Goal: Feedback & Contribution: Leave review/rating

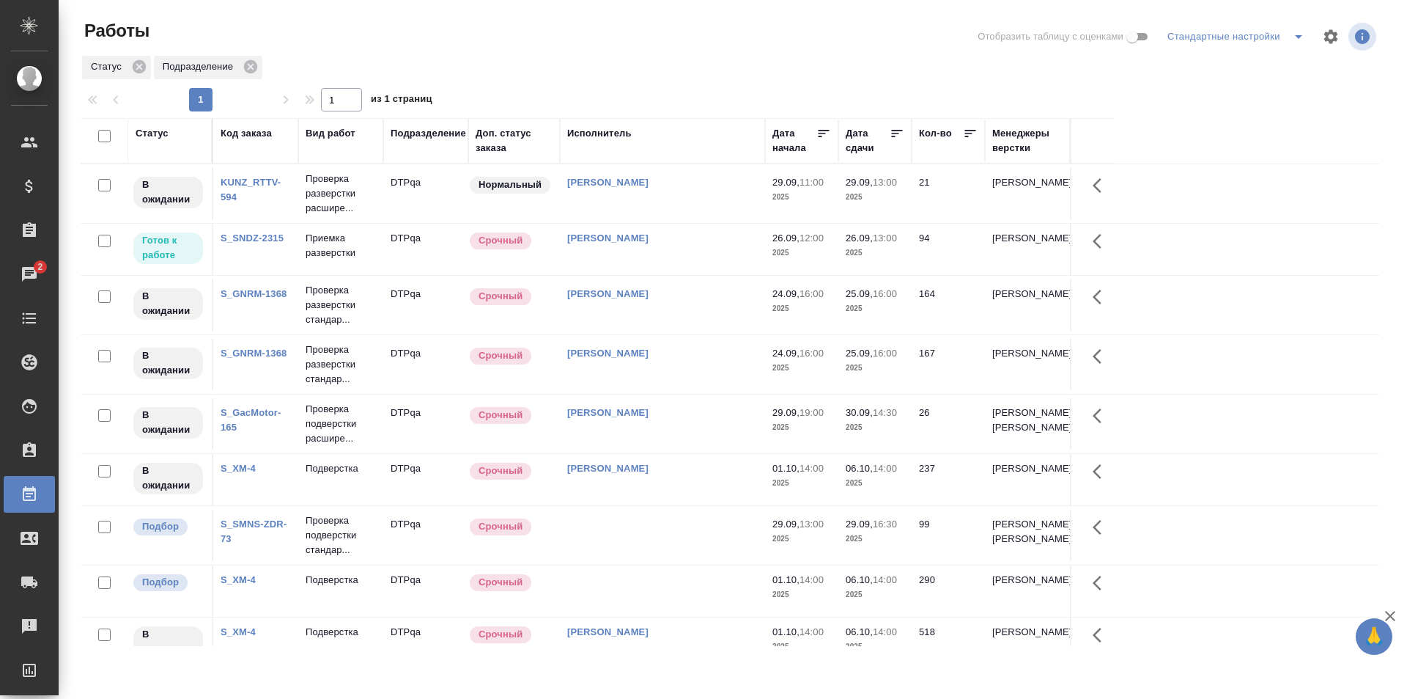
click at [239, 233] on link "S_SNDZ-2315" at bounding box center [252, 237] width 63 height 11
click at [669, 248] on td "Исмагилова Диана" at bounding box center [662, 249] width 205 height 51
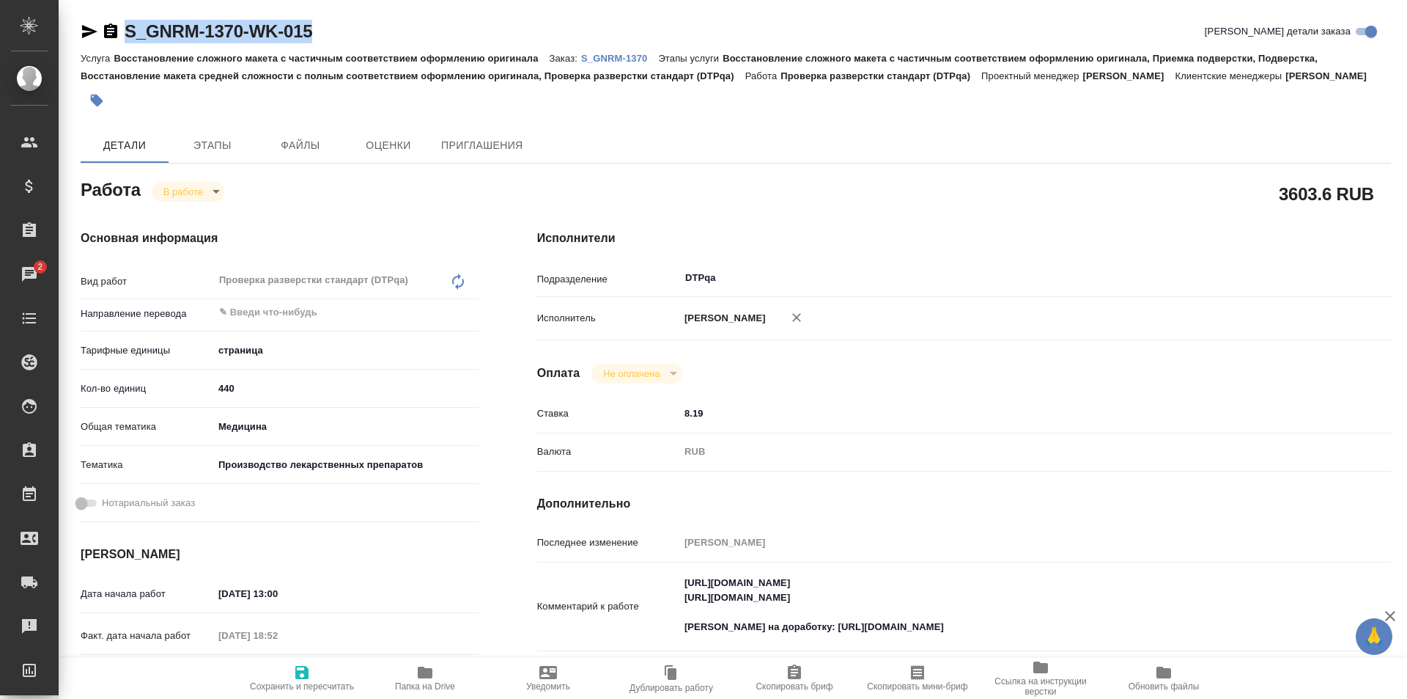
drag, startPoint x: 317, startPoint y: 38, endPoint x: 114, endPoint y: 38, distance: 203.8
click at [114, 38] on div "S_GNRM-1370-WK-015 Кратко детали заказа" at bounding box center [736, 31] width 1311 height 23
copy link "S_GNRM-1370-WK-015"
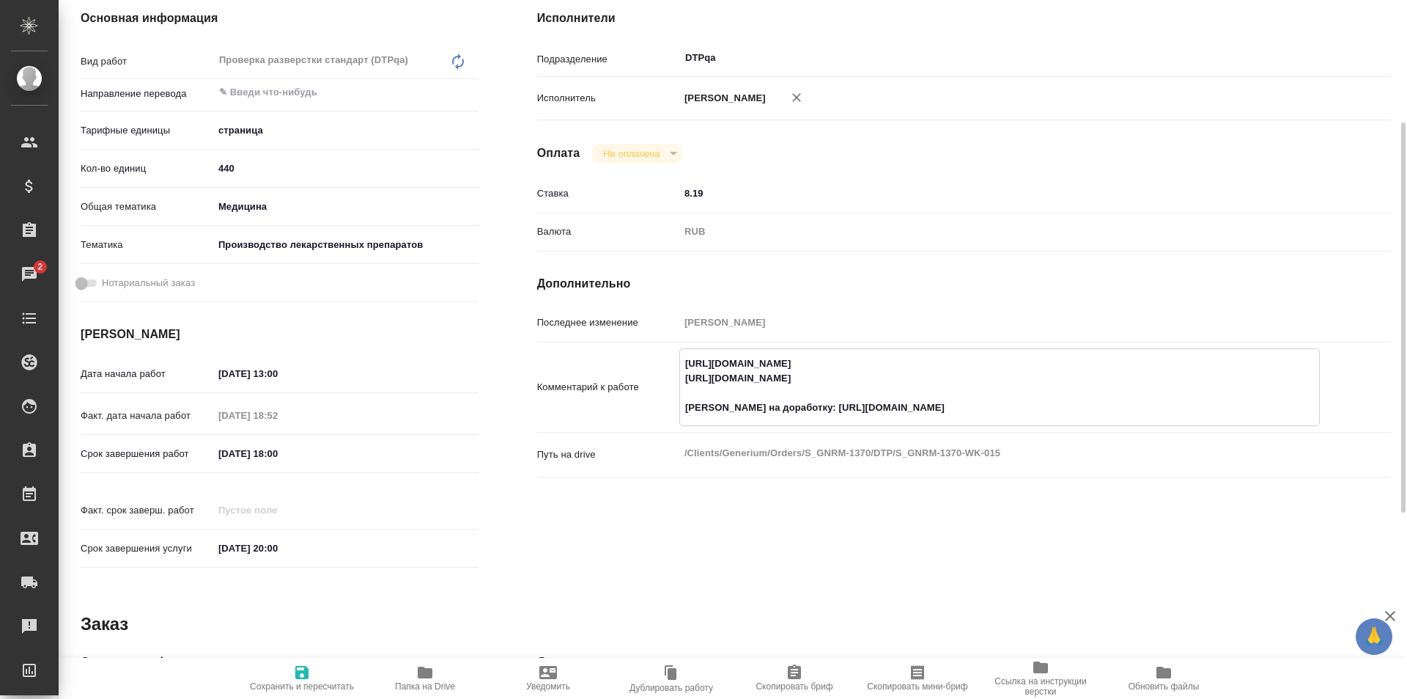
drag, startPoint x: 781, startPoint y: 408, endPoint x: 742, endPoint y: 405, distance: 39.0
click at [742, 405] on textarea "https://tera.awatera.com/Work/68d0fe9b9c53bf2becc97063/ https://tera.awatera.co…" at bounding box center [999, 385] width 639 height 69
type textarea "https://tera.awatera.com/Work/68d0fe9b9c53bf2becc97063/ https://tera.awatera.co…"
click at [307, 675] on icon "button" at bounding box center [301, 672] width 13 height 13
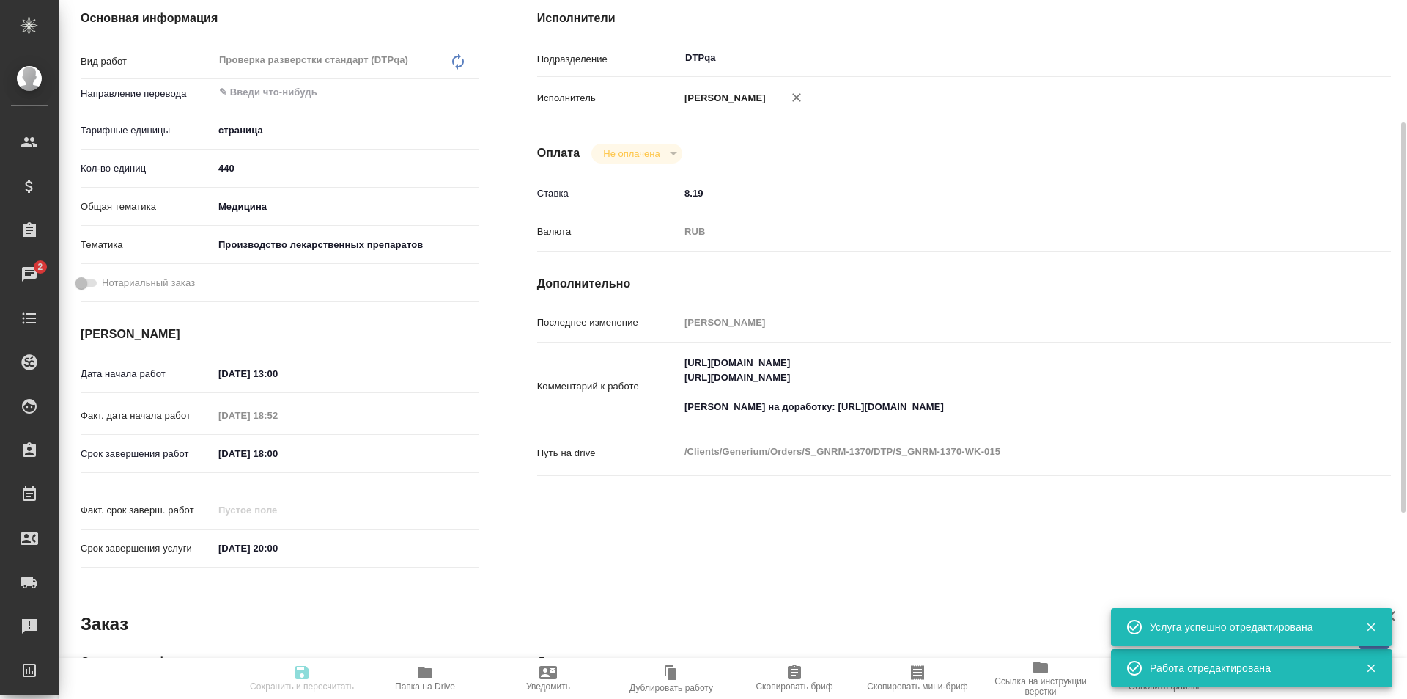
type input "inProgress"
type input "5a8b1489cc6b4906c91bfdb2"
type input "440"
type input "med"
type input "614982fec5ecbb70f805293f"
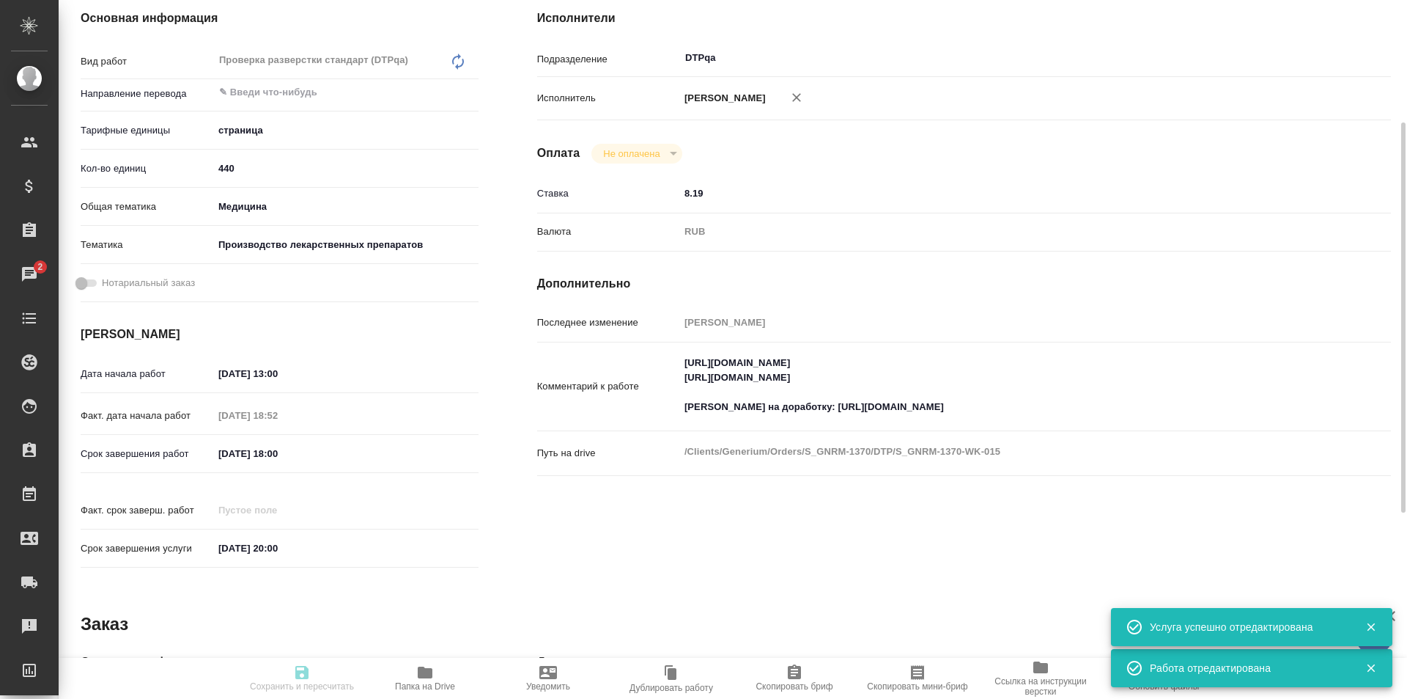
type input "[DATE] 13:00"
type input "25.09.2025 18:52"
type input "26.09.2025 18:00"
type input "[DATE] 20:00"
type input "DTPqa"
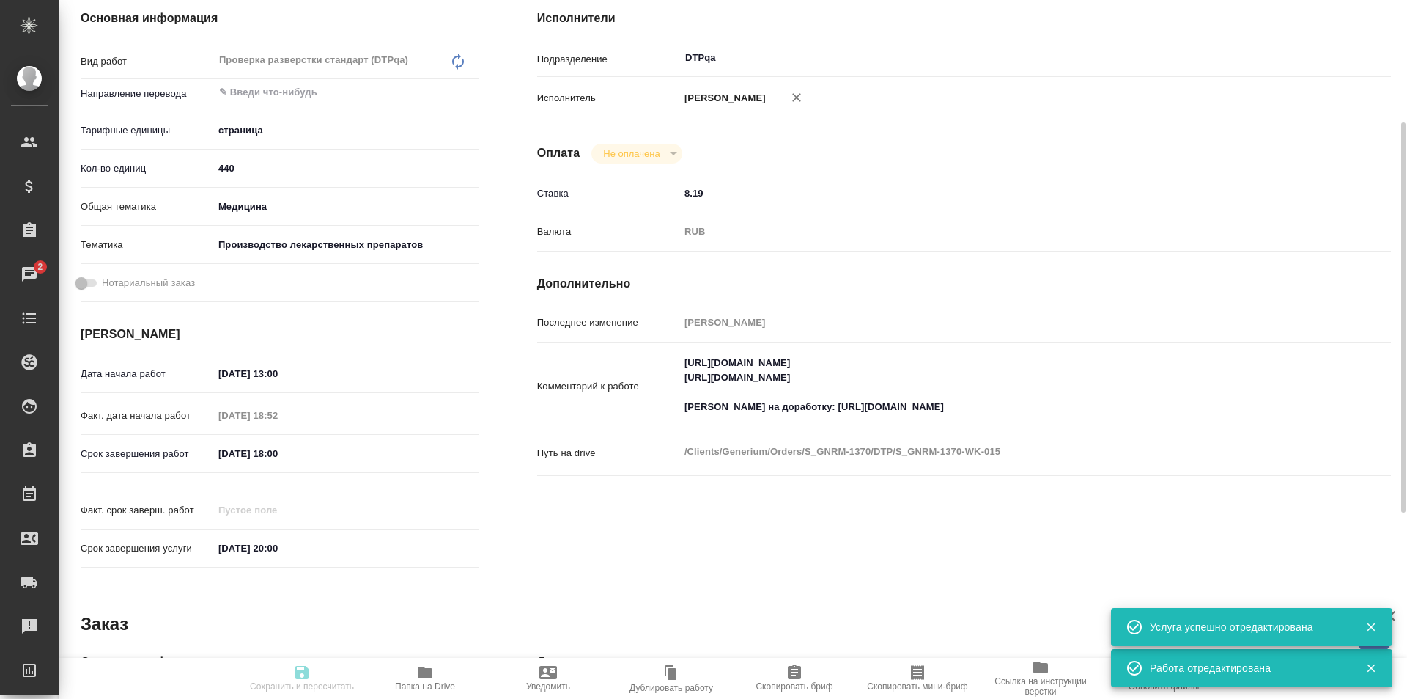
type input "notPayed"
type input "8.19"
type input "RUB"
type input "Исмагилова Диана"
type input "S_GNRM-1370"
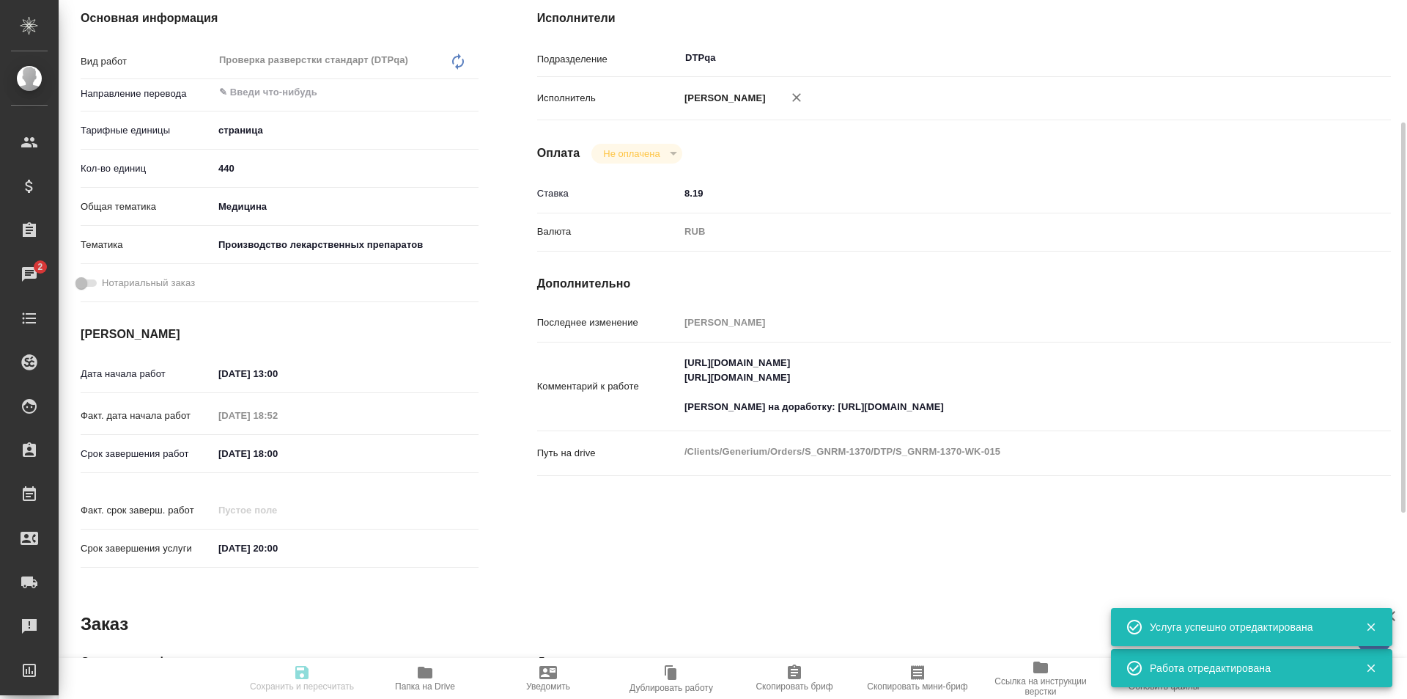
type input "Восстановление сложного макета с частичным соответствием оформлению оригинала"
type input "Восстановление сложного макета с частичным соответствием оформлению оригинала, …"
type input "[PERSON_NAME]"
type input "/Clients/Generium/Orders/S_GNRM-1370"
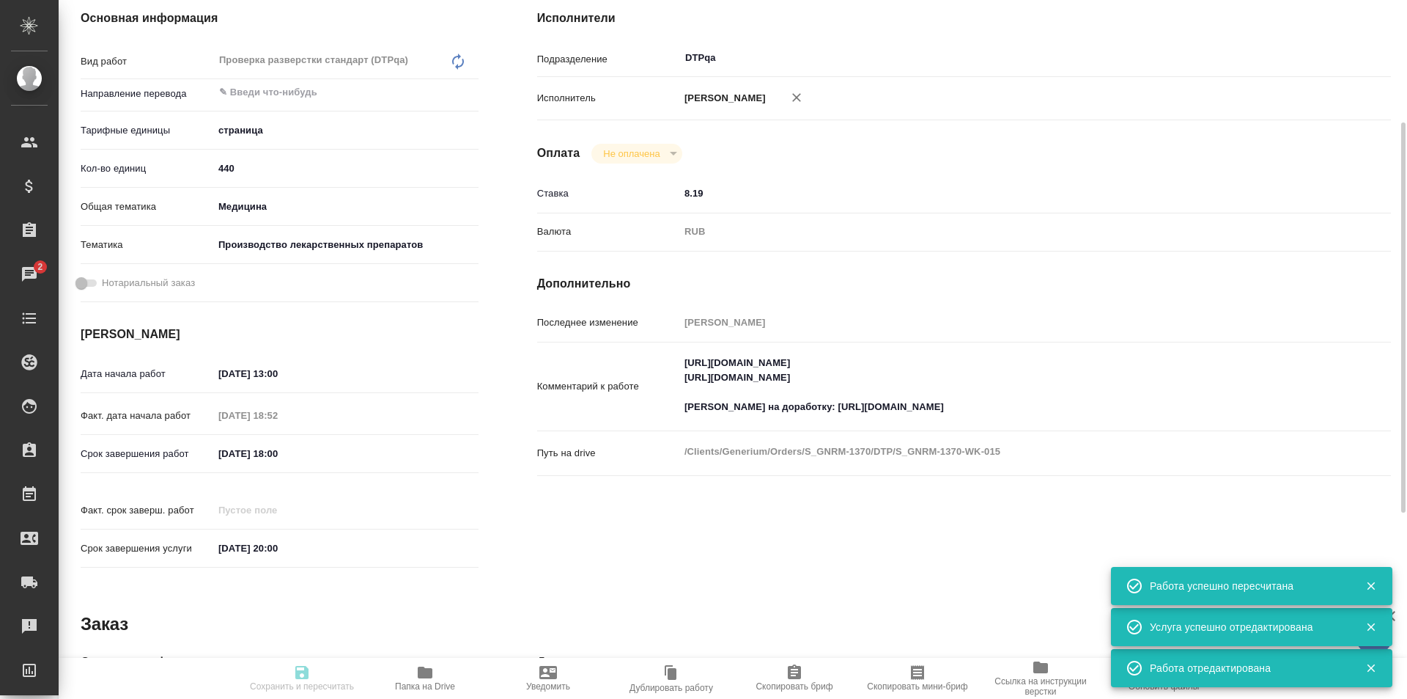
type input "inProgress"
type input "5a8b1489cc6b4906c91bfdb2"
type input "440"
type input "med"
type input "614982fec5ecbb70f805293f"
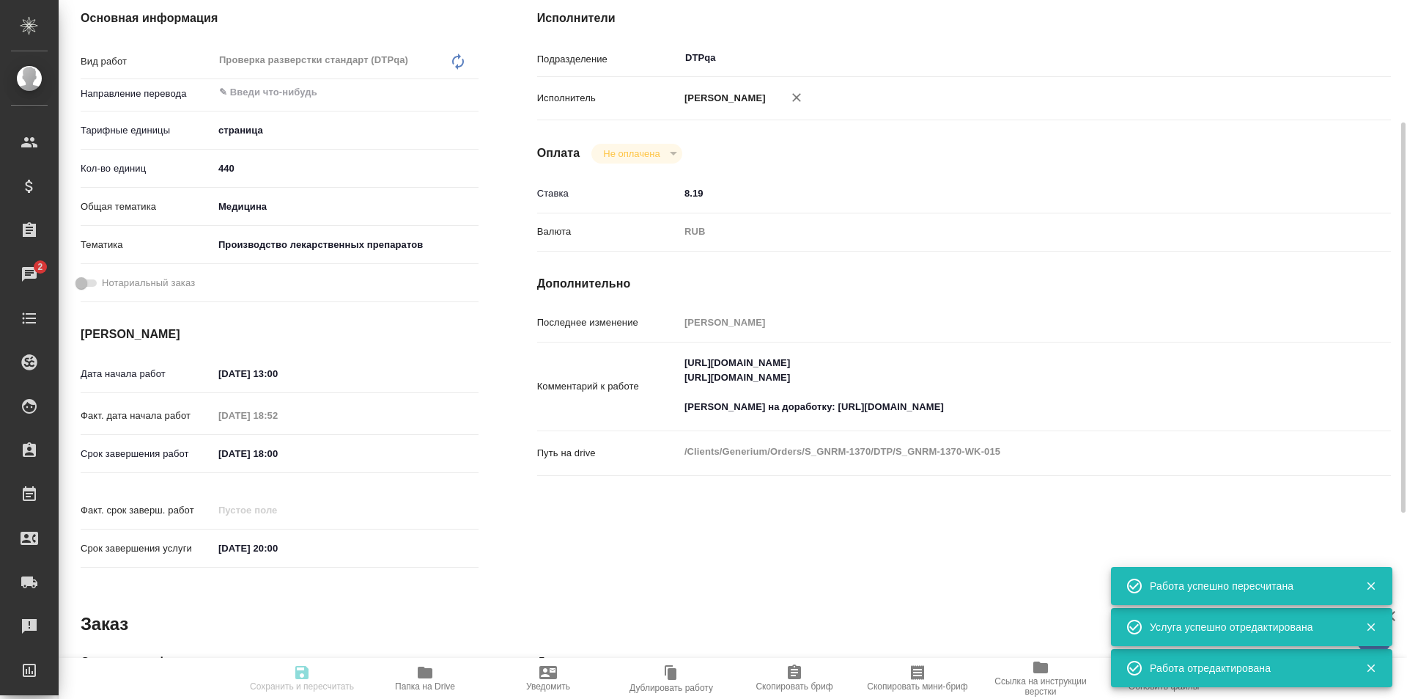
type input "[DATE] 13:00"
type input "25.09.2025 18:52"
type input "26.09.2025 18:00"
type input "10.10.2025 20:00"
type input "DTPqa"
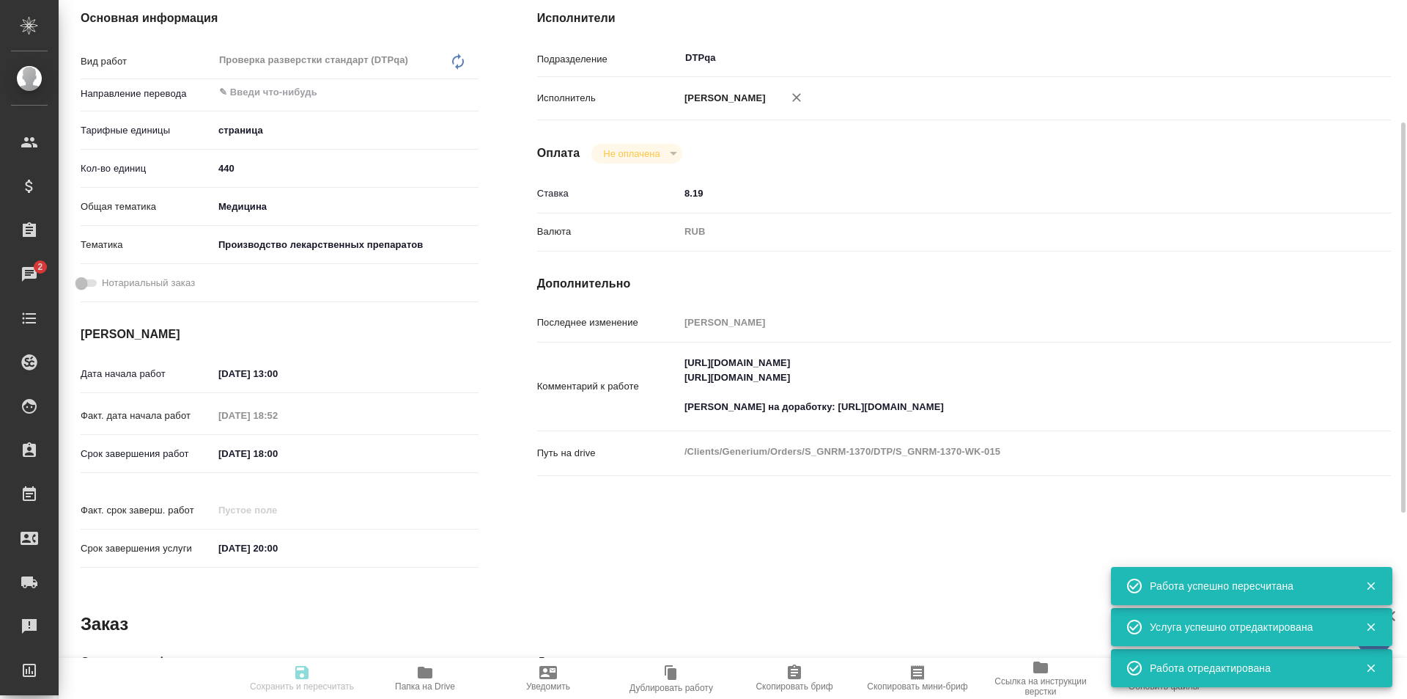
type input "notPayed"
type input "8.19"
type input "RUB"
type input "Исмагилова Диана"
type input "S_GNRM-1370"
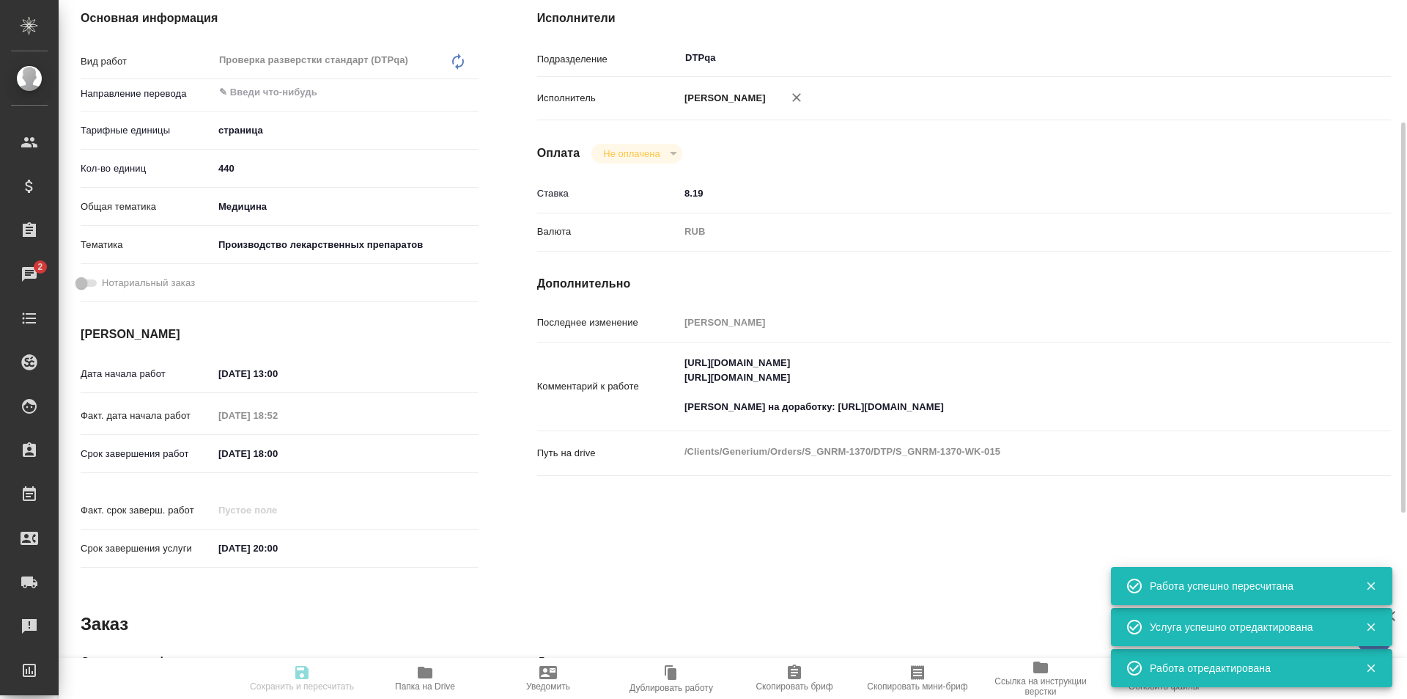
type input "Восстановление сложного макета с частичным соответствием оформлению оригинала"
type input "Восстановление сложного макета с частичным соответствием оформлению оригинала, …"
type input "[PERSON_NAME]"
type input "Оксютович Ирина"
type input "/Clients/Generium/Orders/S_GNRM-1370"
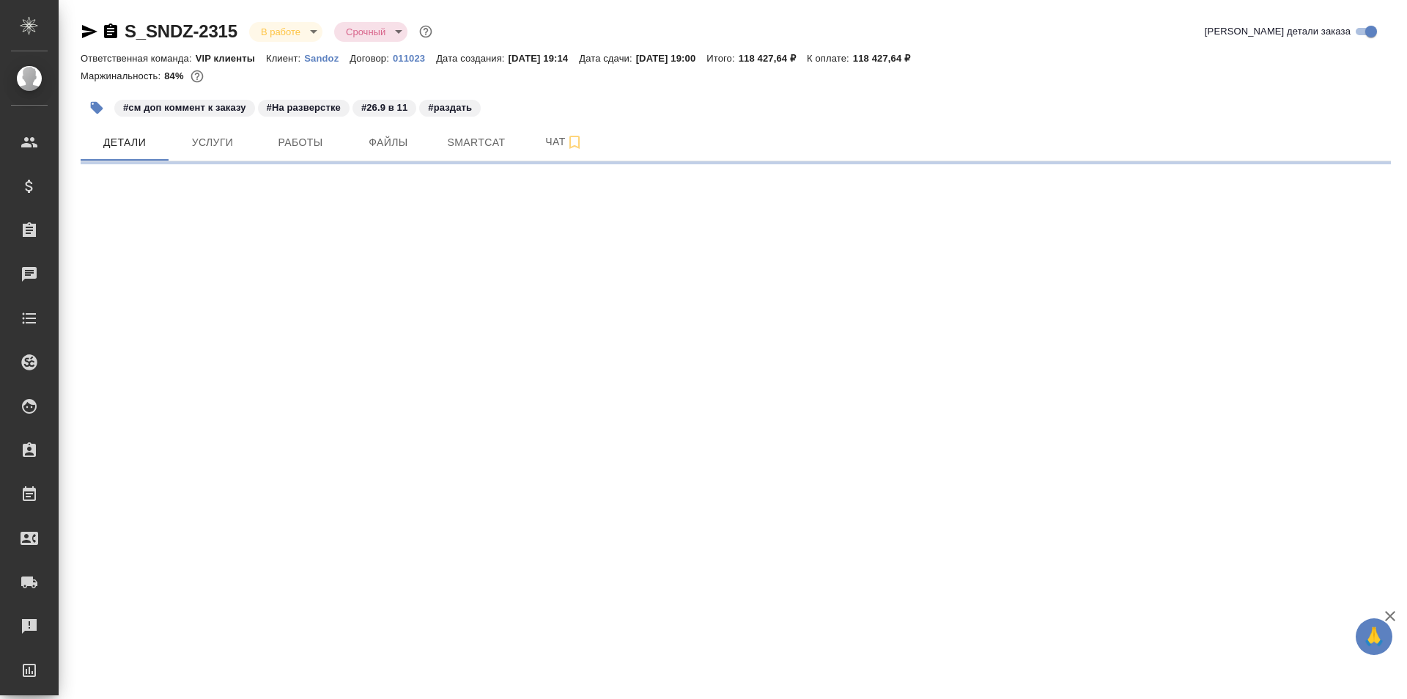
select select "RU"
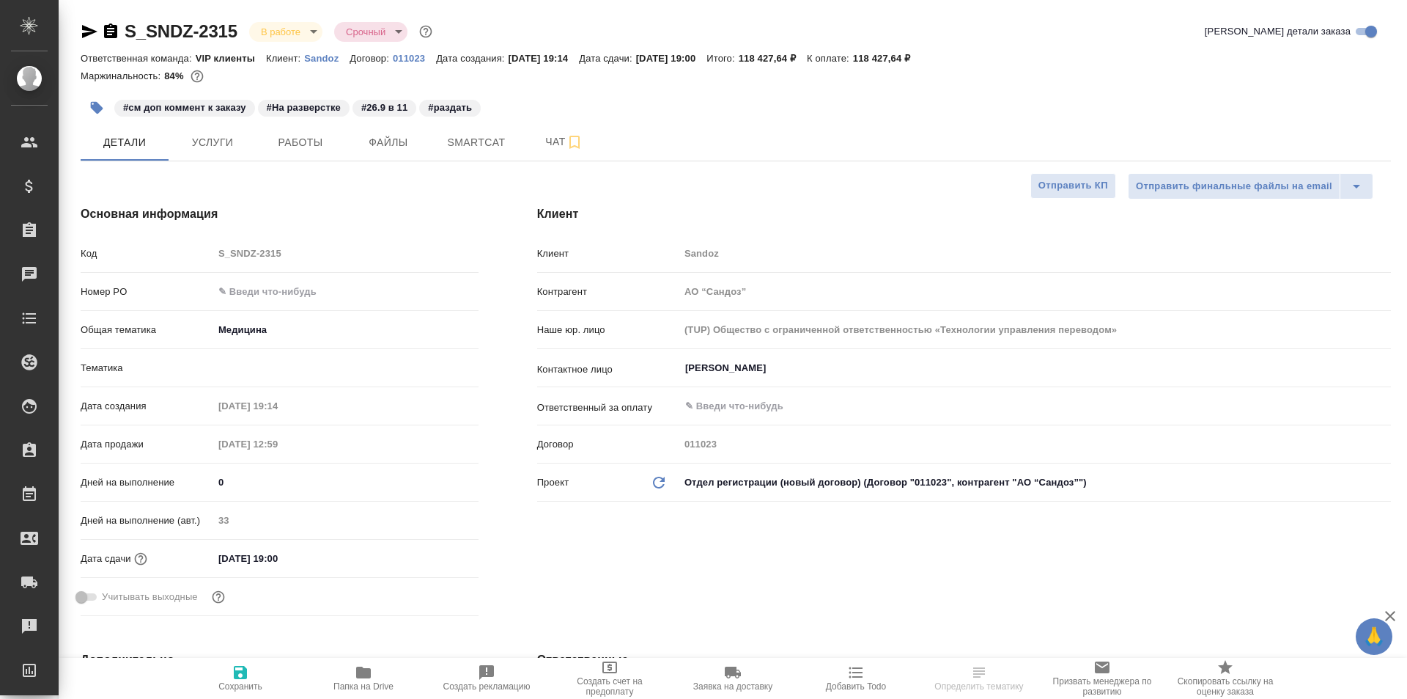
type textarea "x"
type input "VIP клиенты"
type input "Горшкова Валентина"
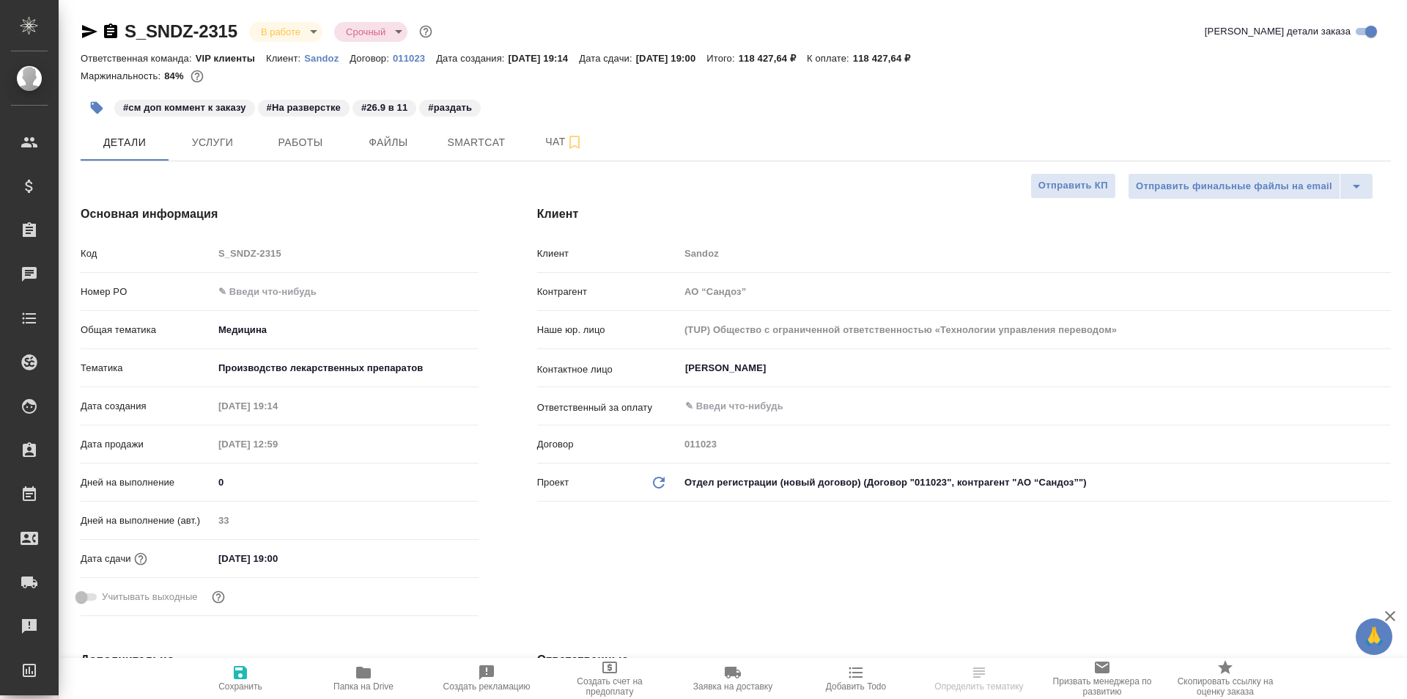
type input "Комаров Роман"
click at [552, 141] on span "Чат" at bounding box center [564, 142] width 70 height 18
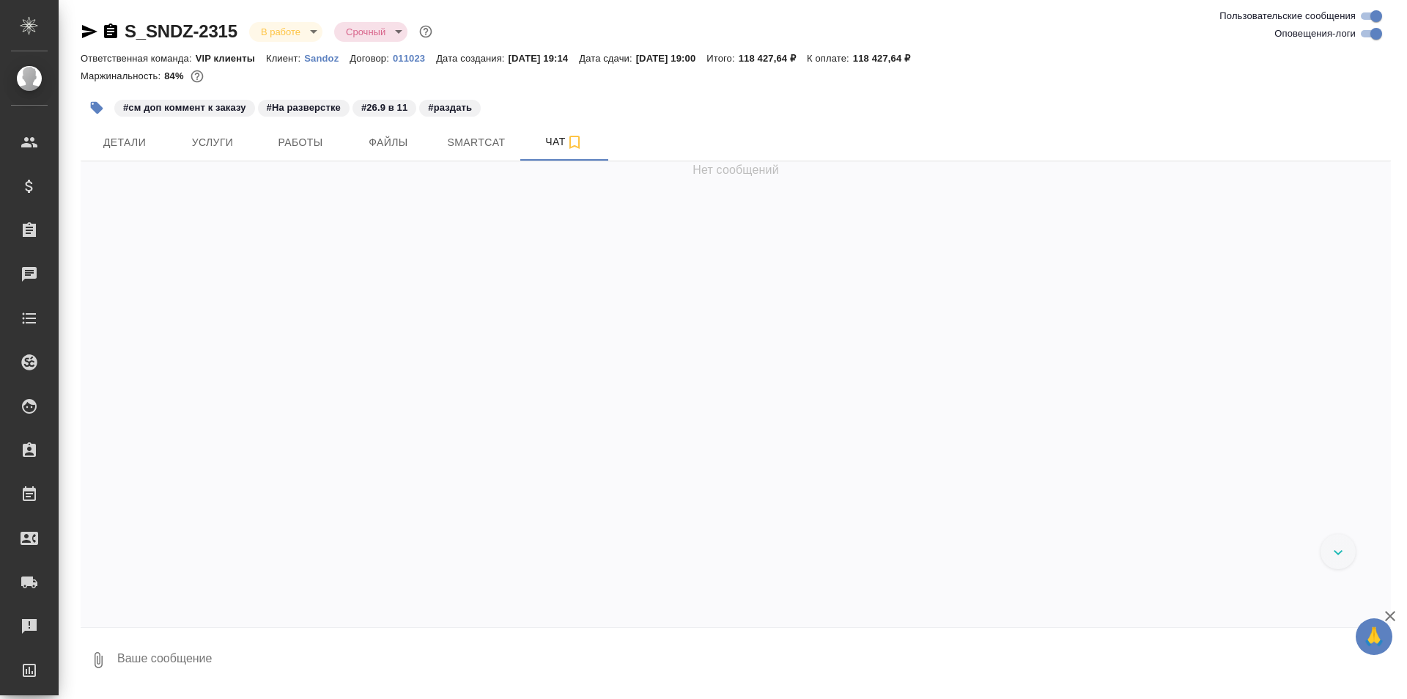
scroll to position [64793, 0]
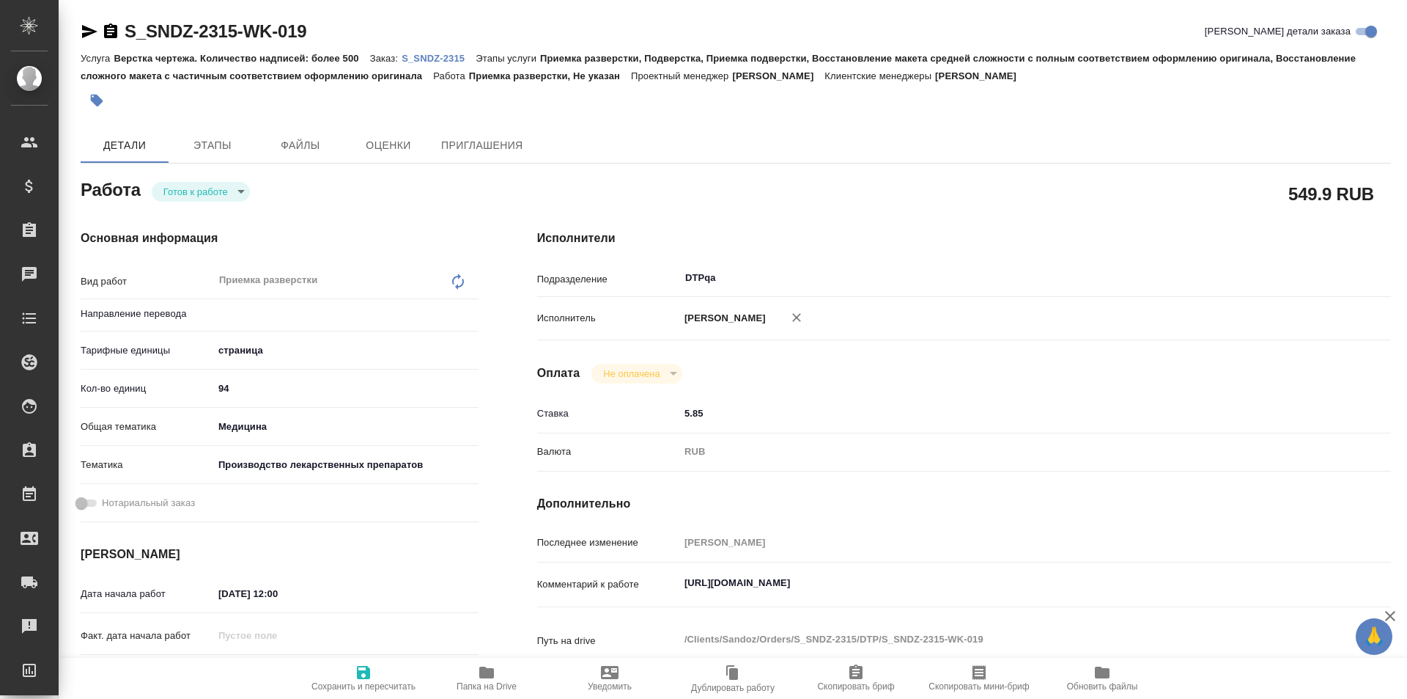
type textarea "x"
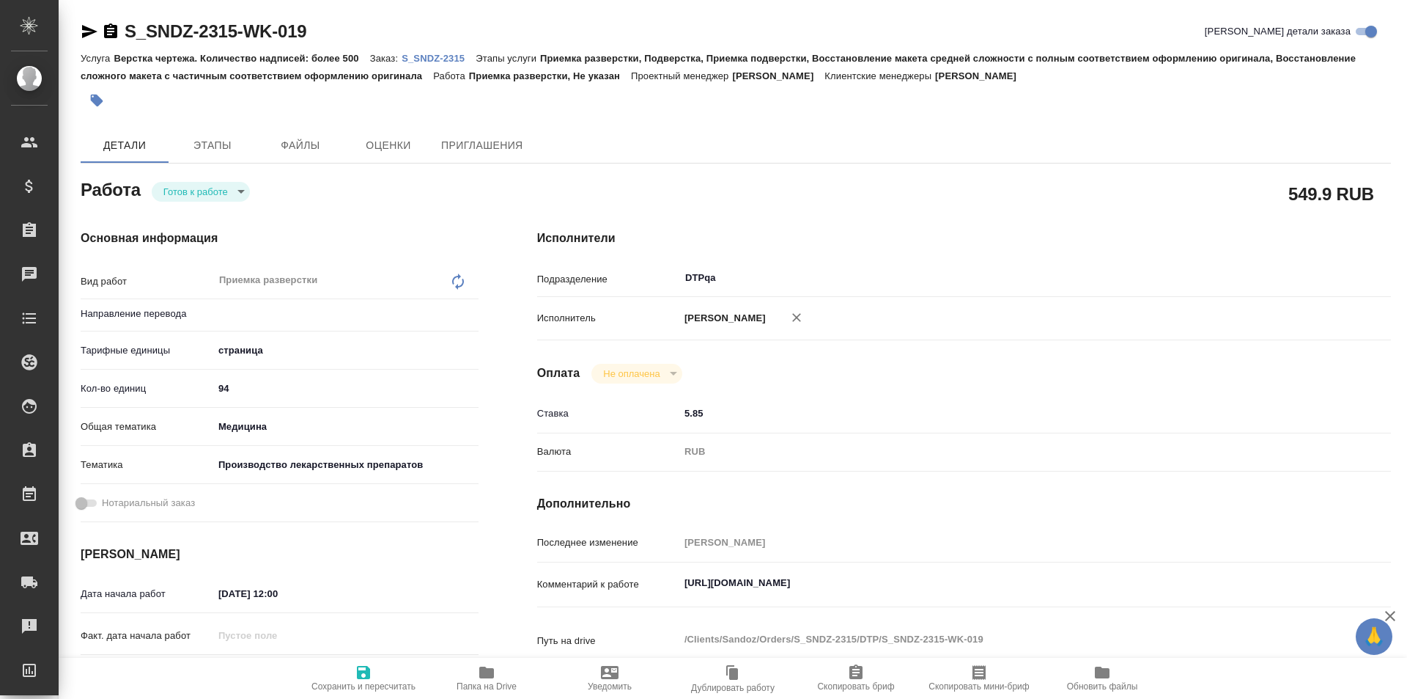
type textarea "x"
type input "Не указан"
type textarea "x"
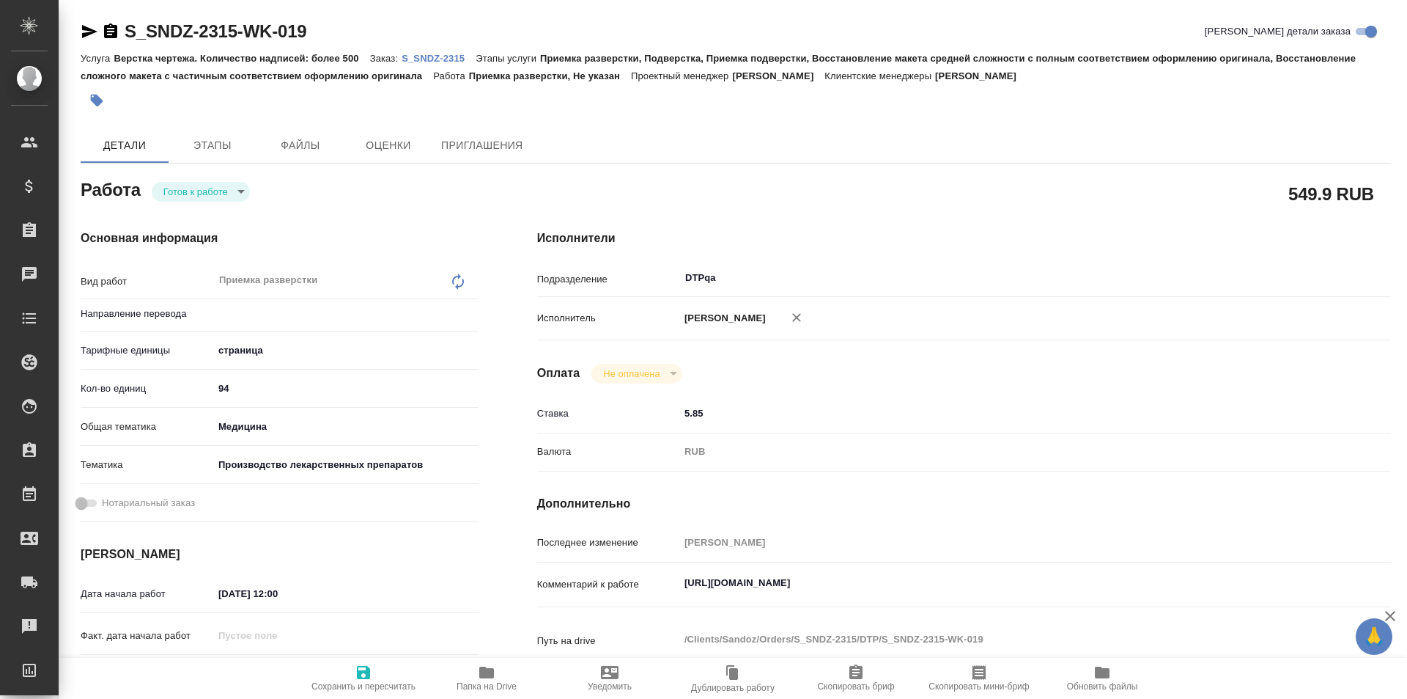
type textarea "x"
click at [220, 191] on body "🙏 .cls-1 fill:#fff; AWATERA Ismagilova Diana Клиенты Спецификации Заказы Чаты T…" at bounding box center [703, 349] width 1407 height 699
type textarea "x"
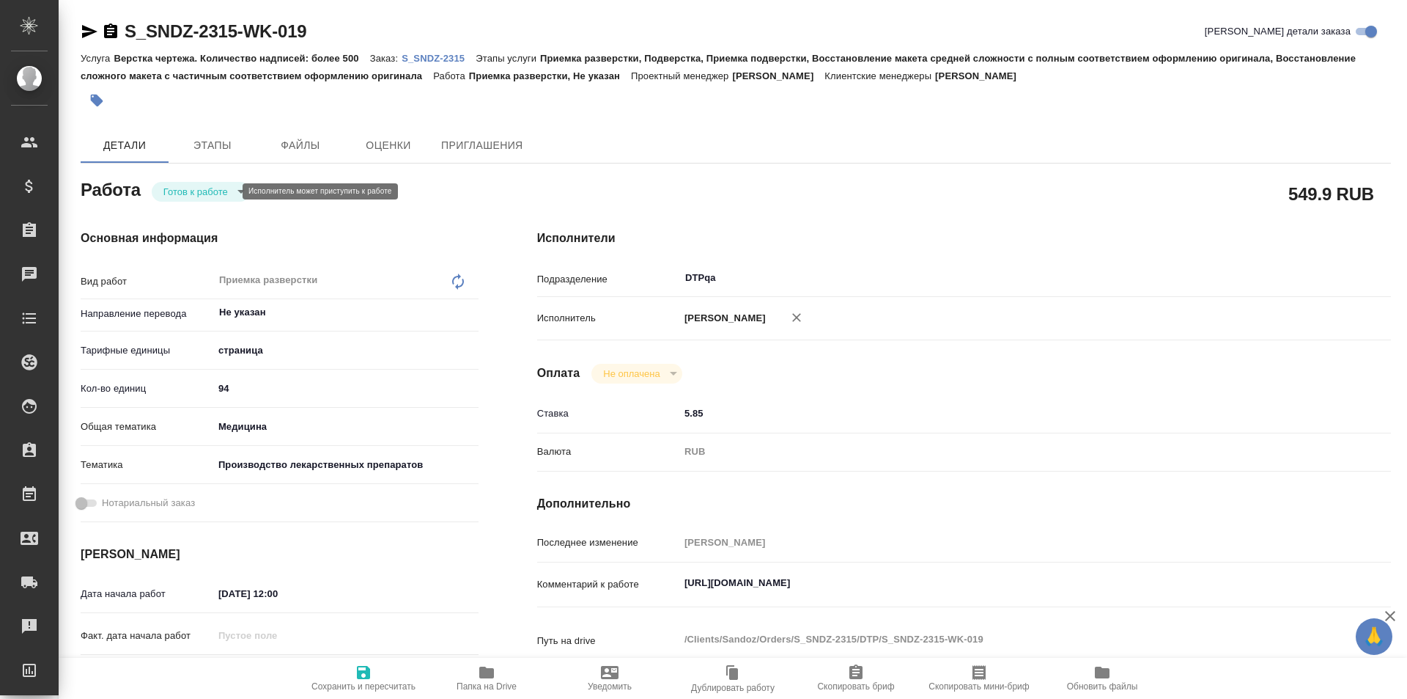
type textarea "x"
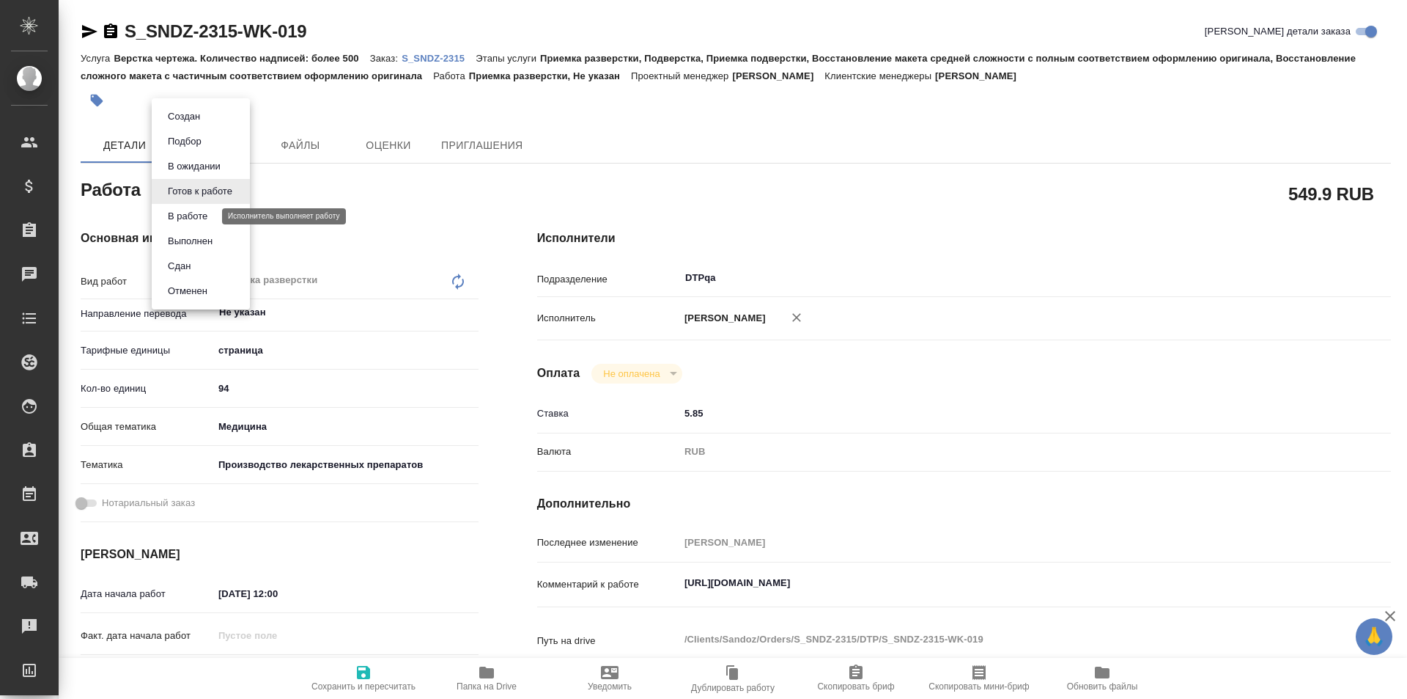
click at [207, 220] on button "В работе" at bounding box center [187, 216] width 48 height 16
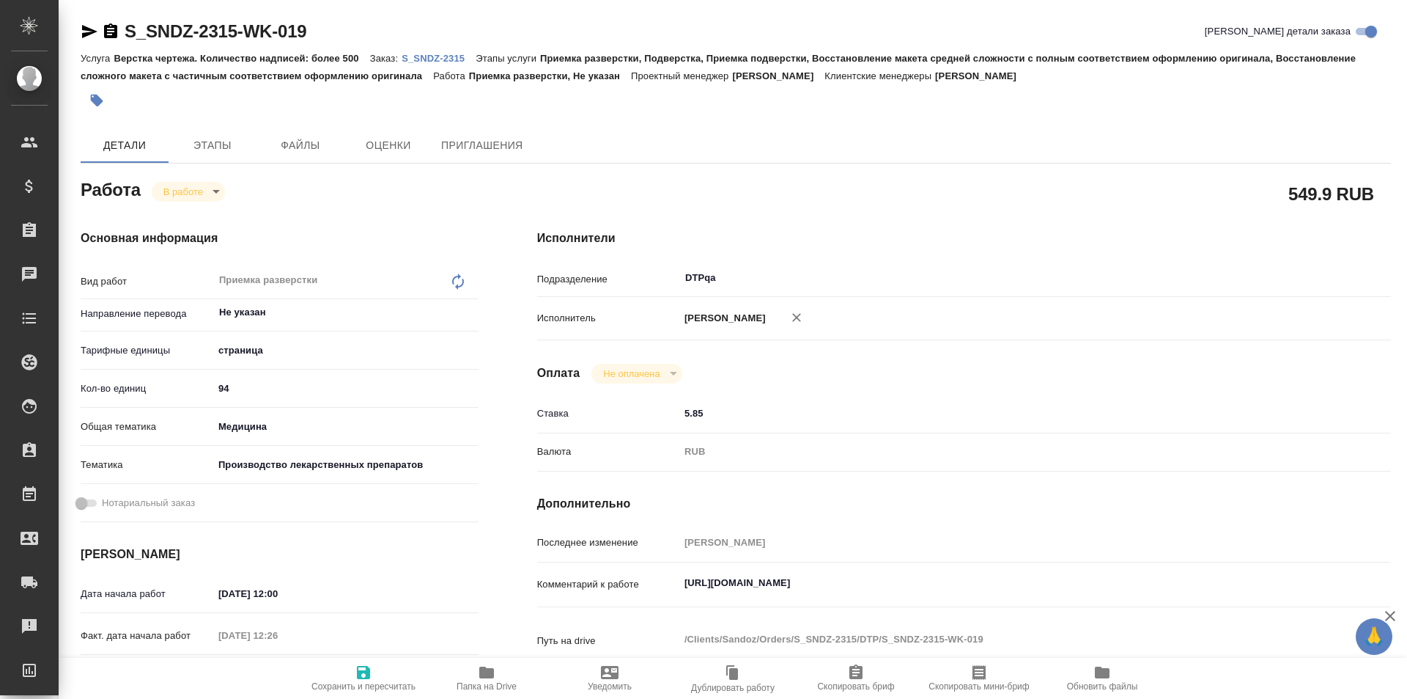
type textarea "x"
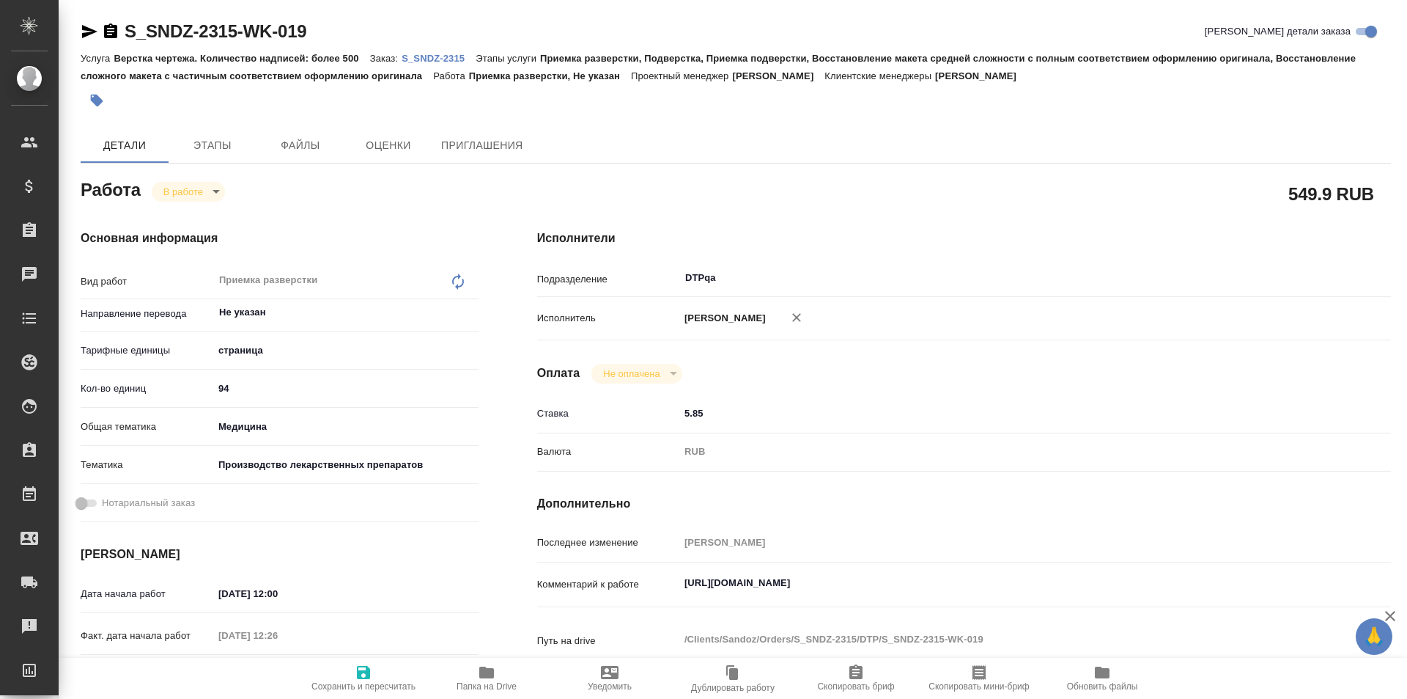
type textarea "x"
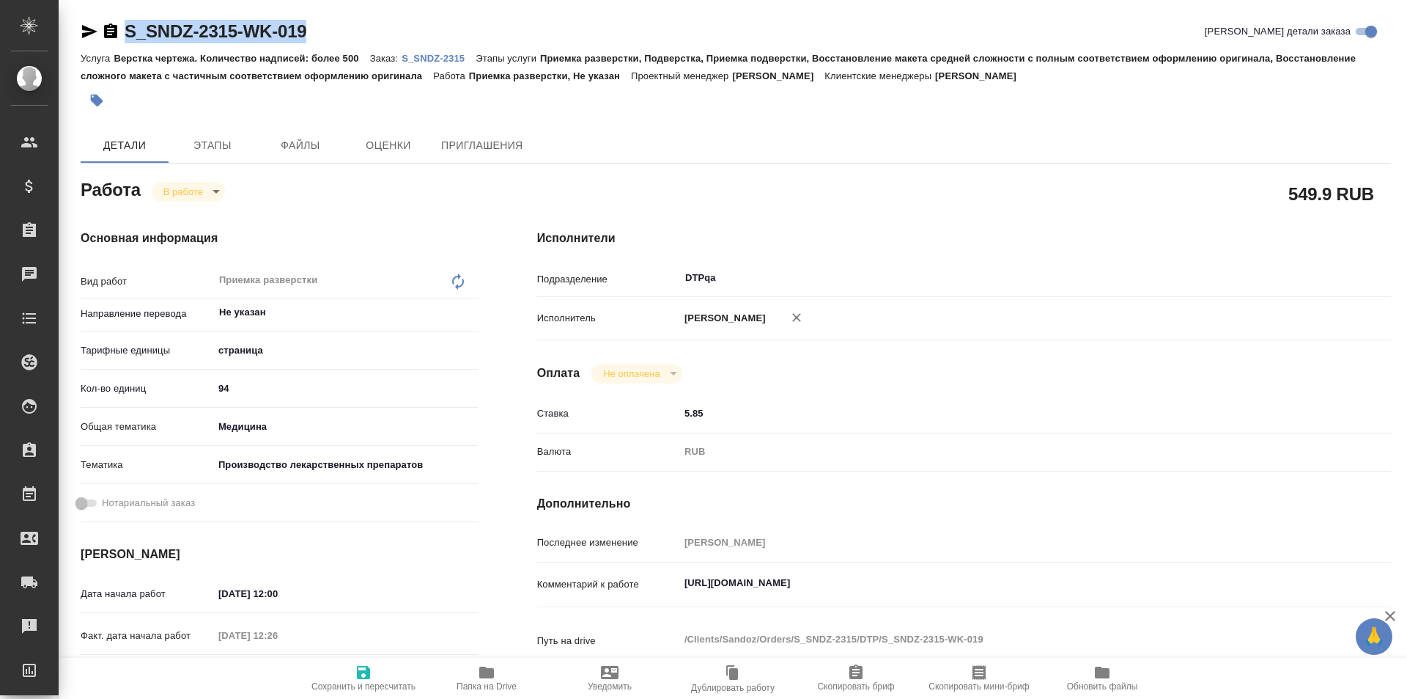
drag, startPoint x: 276, startPoint y: 33, endPoint x: 95, endPoint y: 31, distance: 181.8
click at [95, 31] on div "S_SNDZ-2315-WK-019 Кратко детали заказа" at bounding box center [736, 31] width 1311 height 23
type textarea "x"
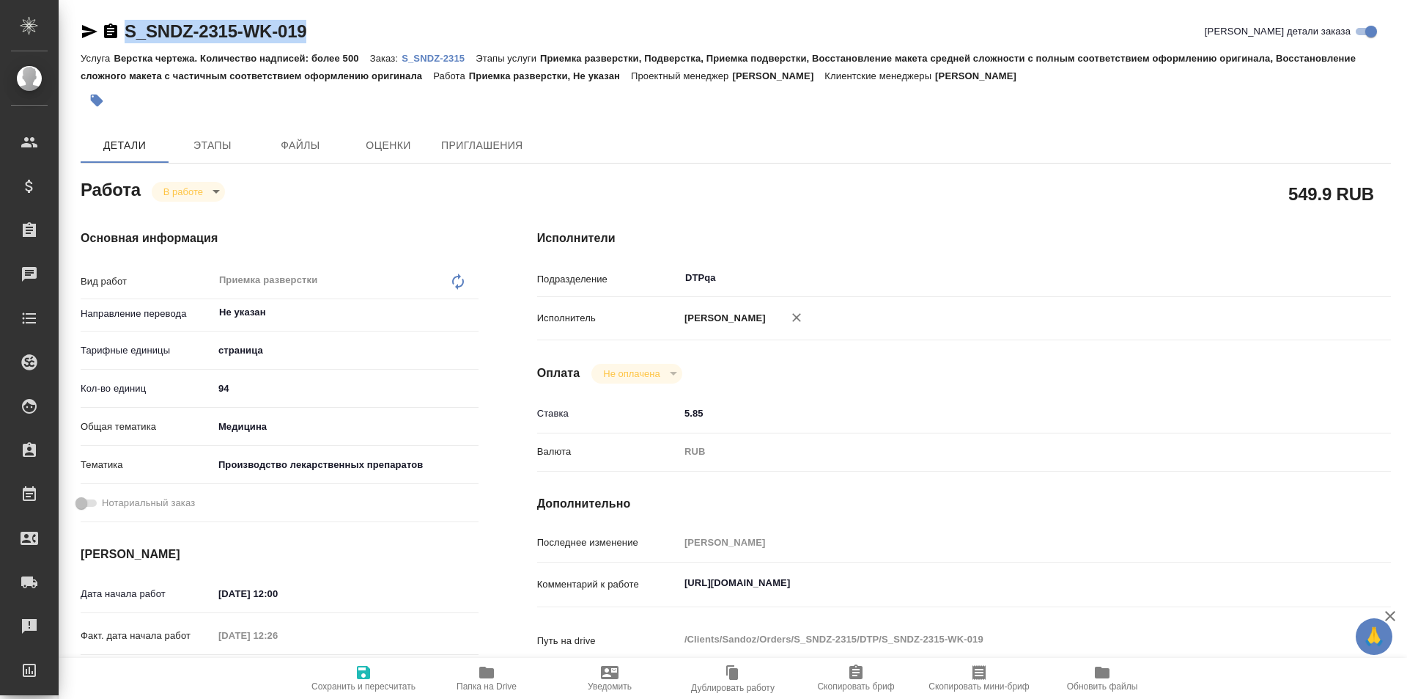
type textarea "x"
copy link "S_SNDZ-2315-WK-019"
drag, startPoint x: 980, startPoint y: 576, endPoint x: 691, endPoint y: 521, distance: 294.0
click at [600, 568] on div "Комментарий к работе https://tera.awatera.com/Work/68d3a5e042c7c9f0b1d79098/ x" at bounding box center [964, 585] width 854 height 34
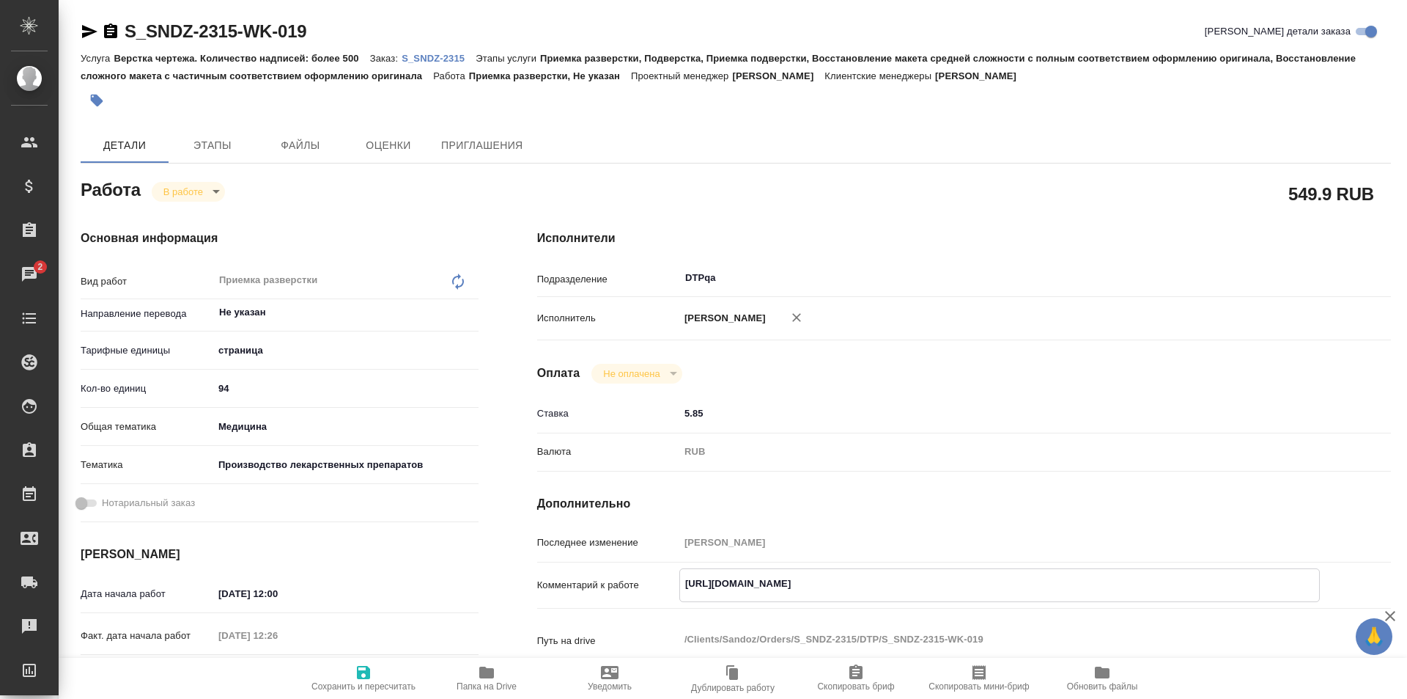
type textarea "x"
click at [485, 677] on icon "button" at bounding box center [486, 672] width 15 height 12
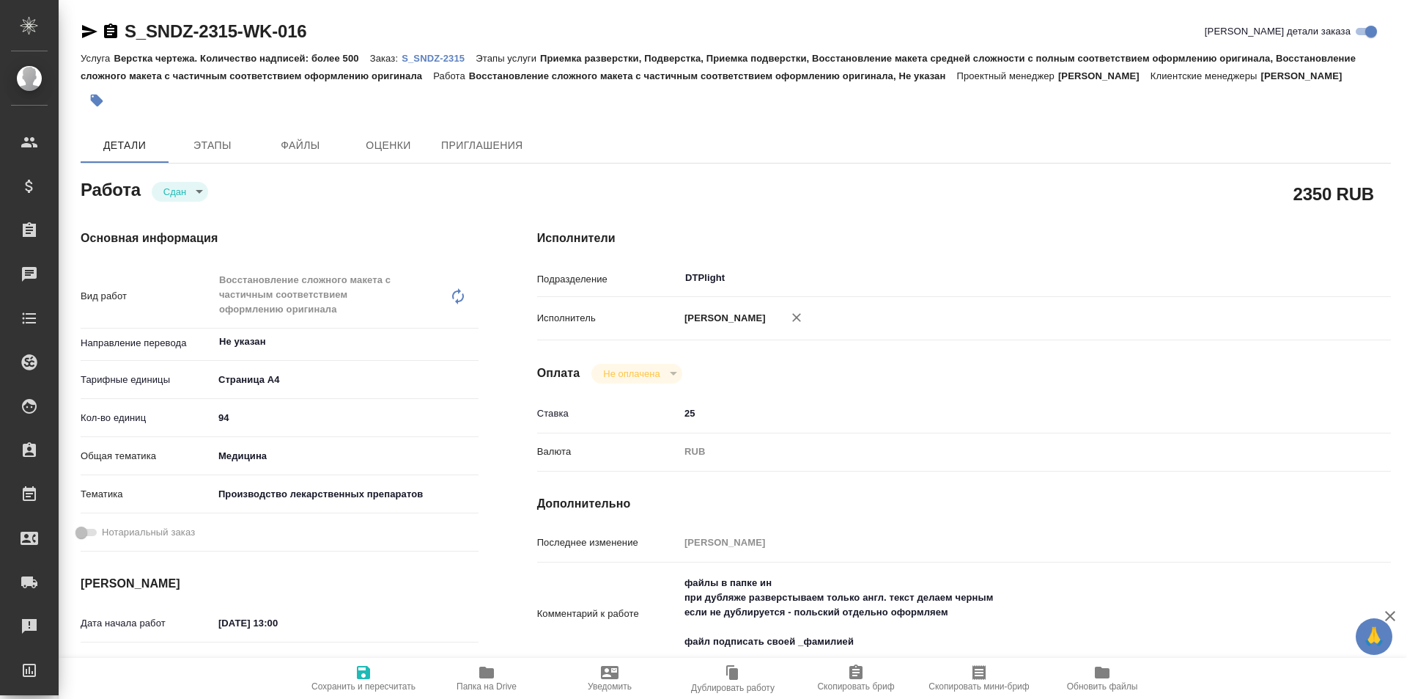
type textarea "x"
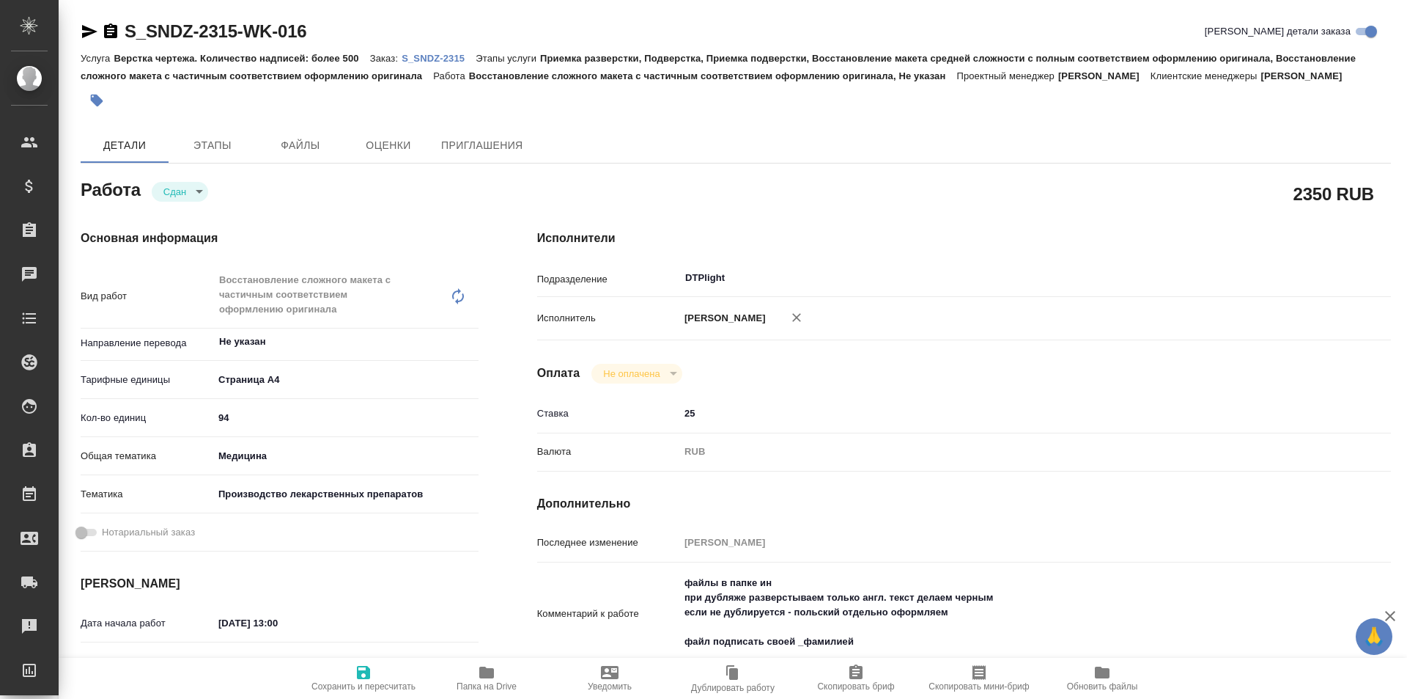
type textarea "x"
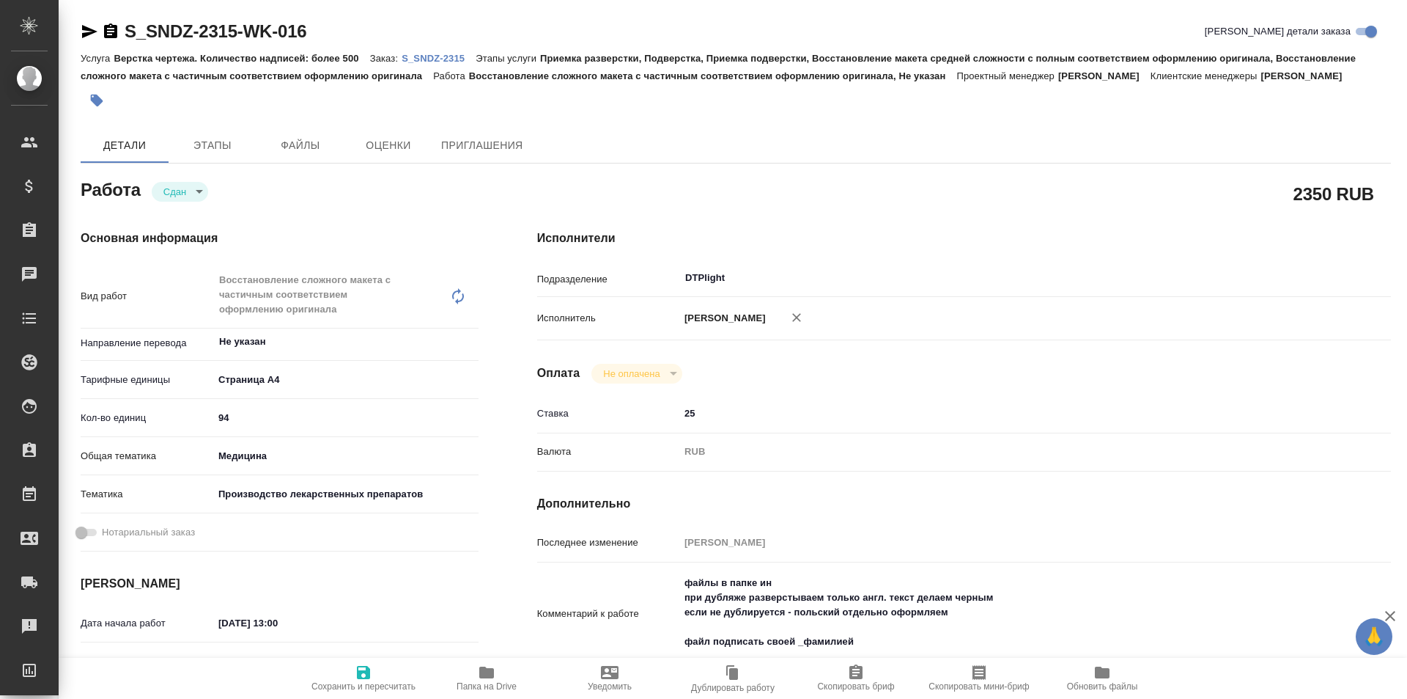
type textarea "x"
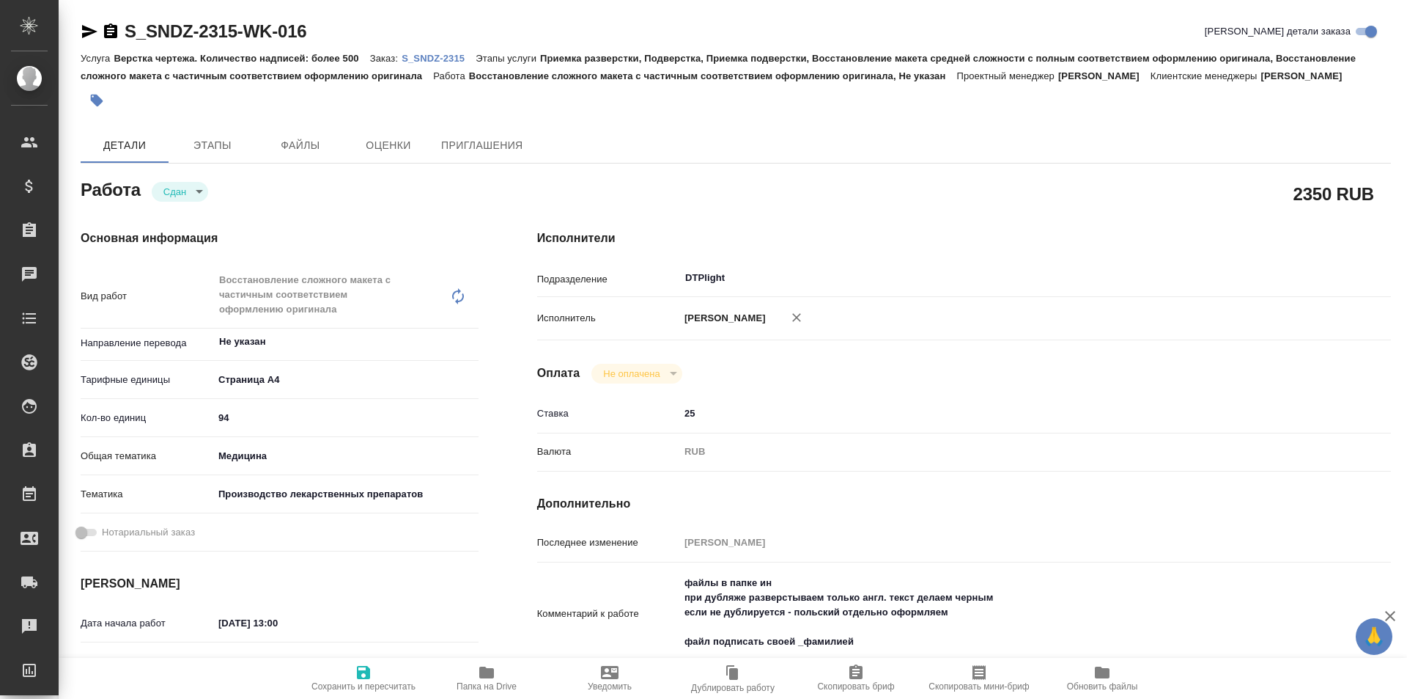
type textarea "x"
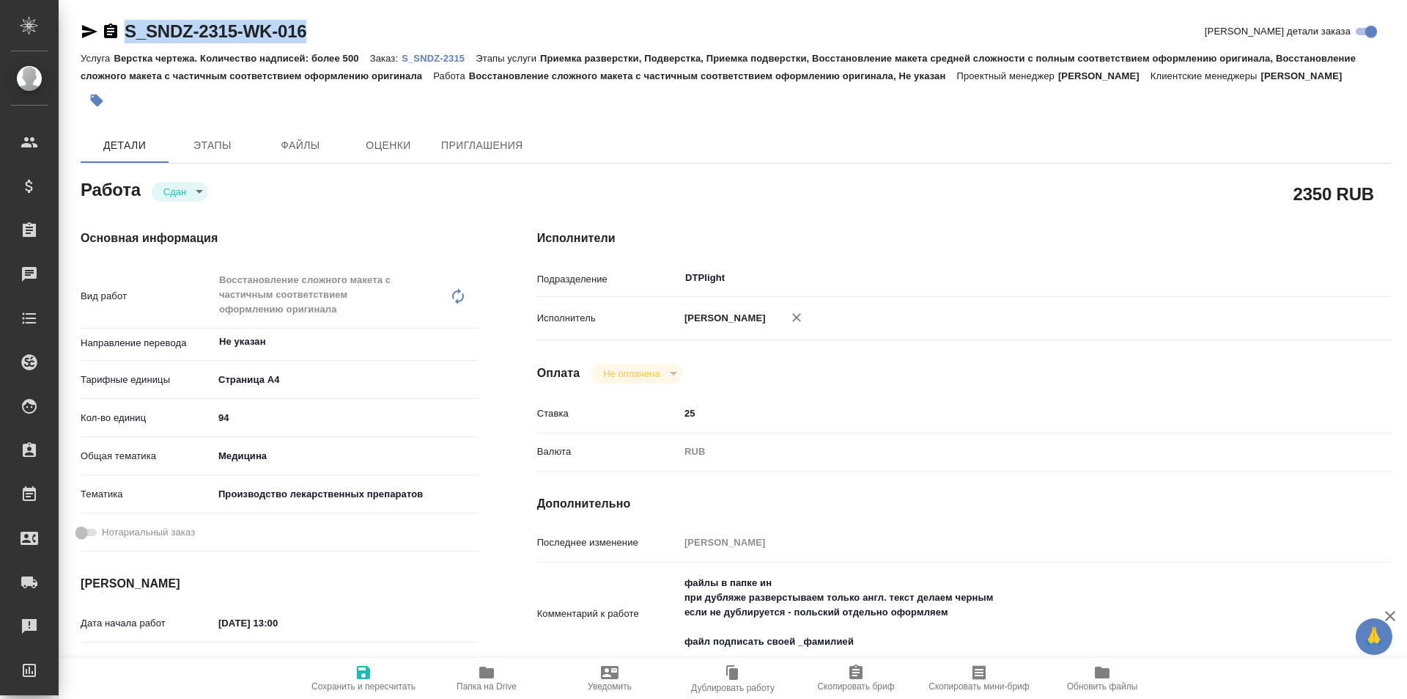
drag, startPoint x: 327, startPoint y: 34, endPoint x: 94, endPoint y: 36, distance: 233.1
click at [94, 36] on div "S_SNDZ-2315-WK-016 Кратко детали заказа" at bounding box center [736, 31] width 1311 height 23
type textarea "x"
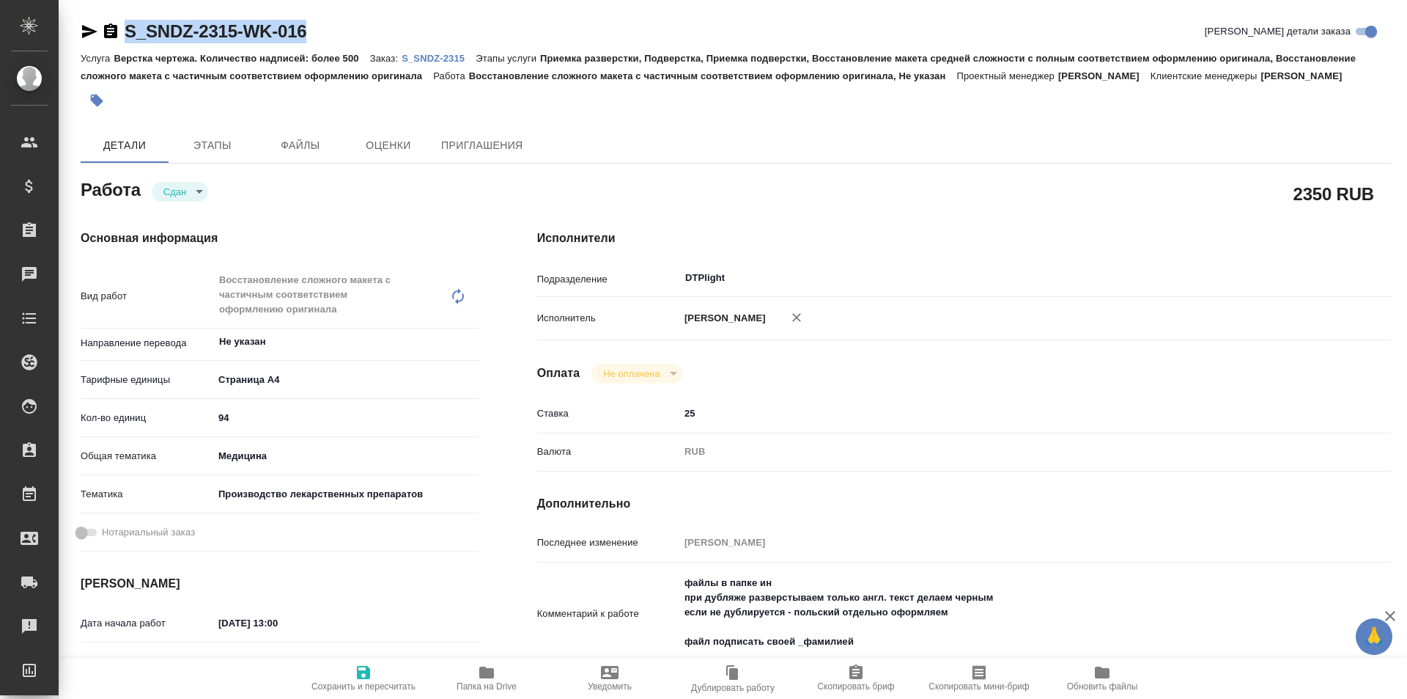
type textarea "x"
copy link "S_SNDZ-2315-WK-016"
click at [494, 674] on icon "button" at bounding box center [486, 672] width 15 height 12
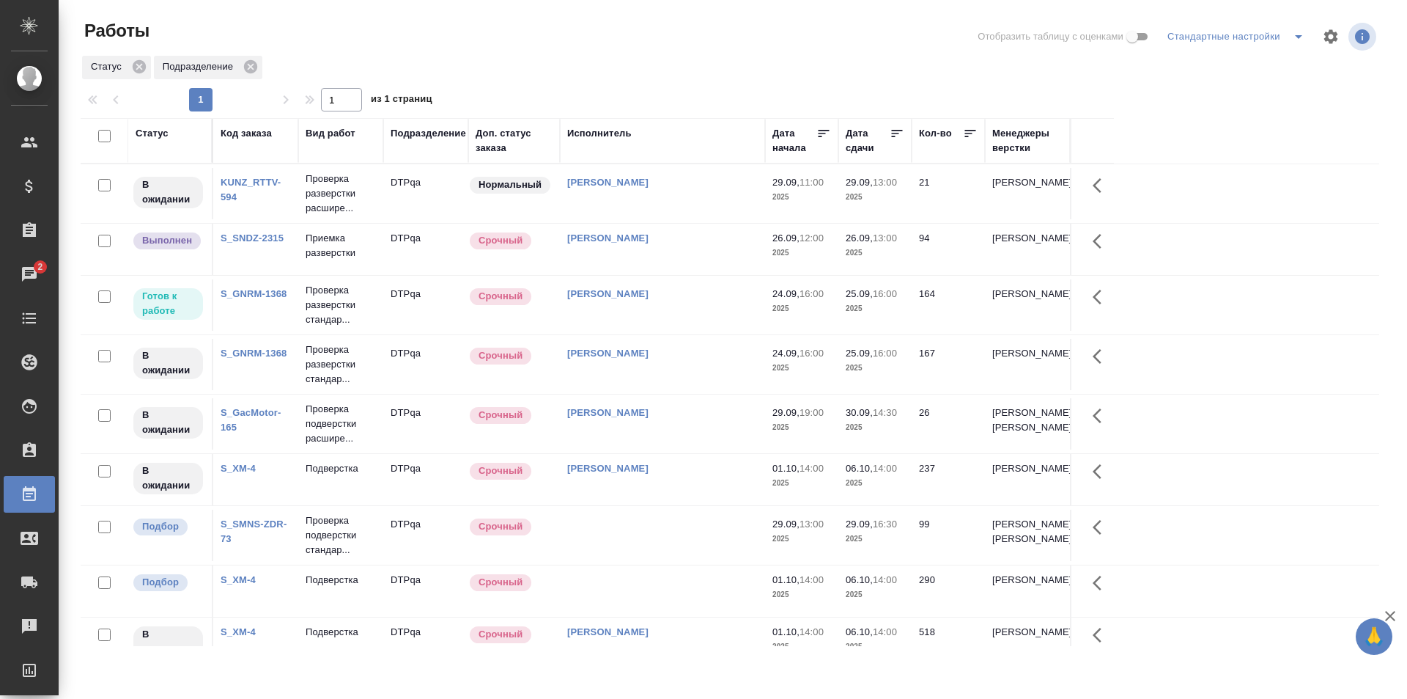
click at [693, 248] on td "[PERSON_NAME]" at bounding box center [662, 249] width 205 height 51
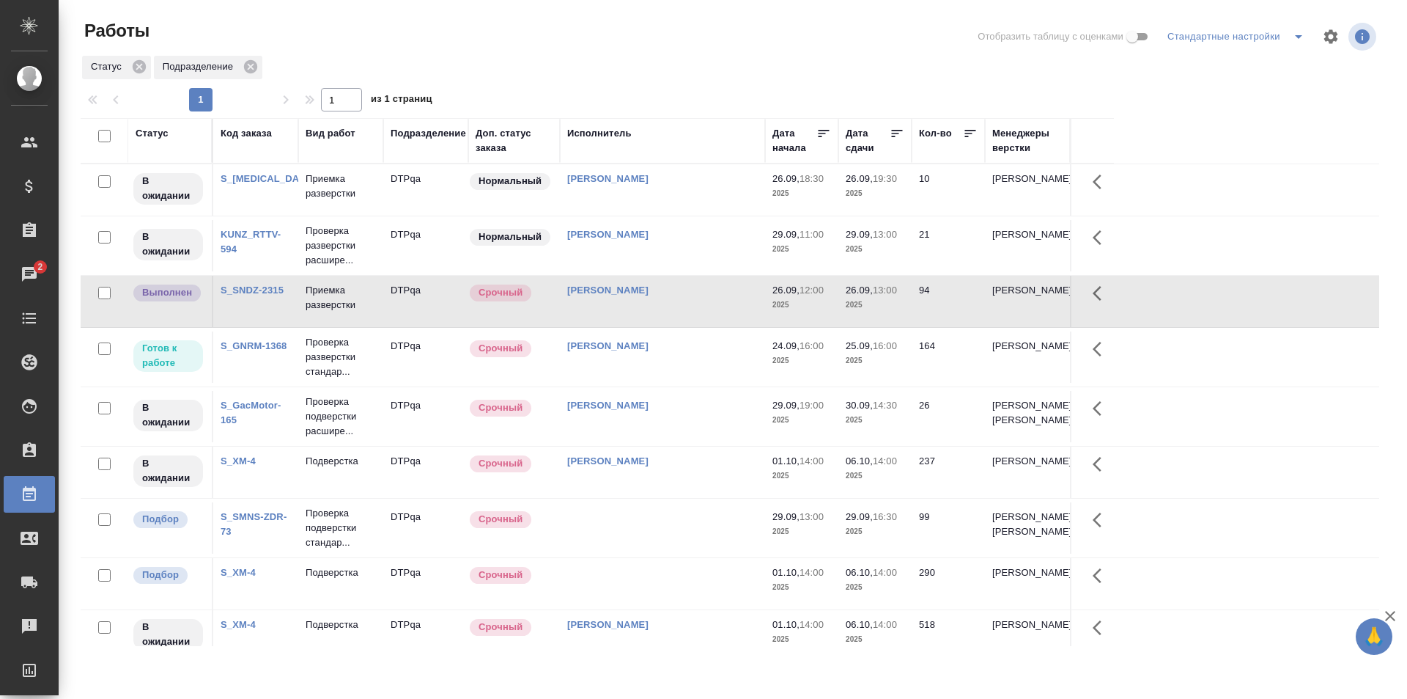
click at [702, 362] on td "[PERSON_NAME]" at bounding box center [662, 356] width 205 height 51
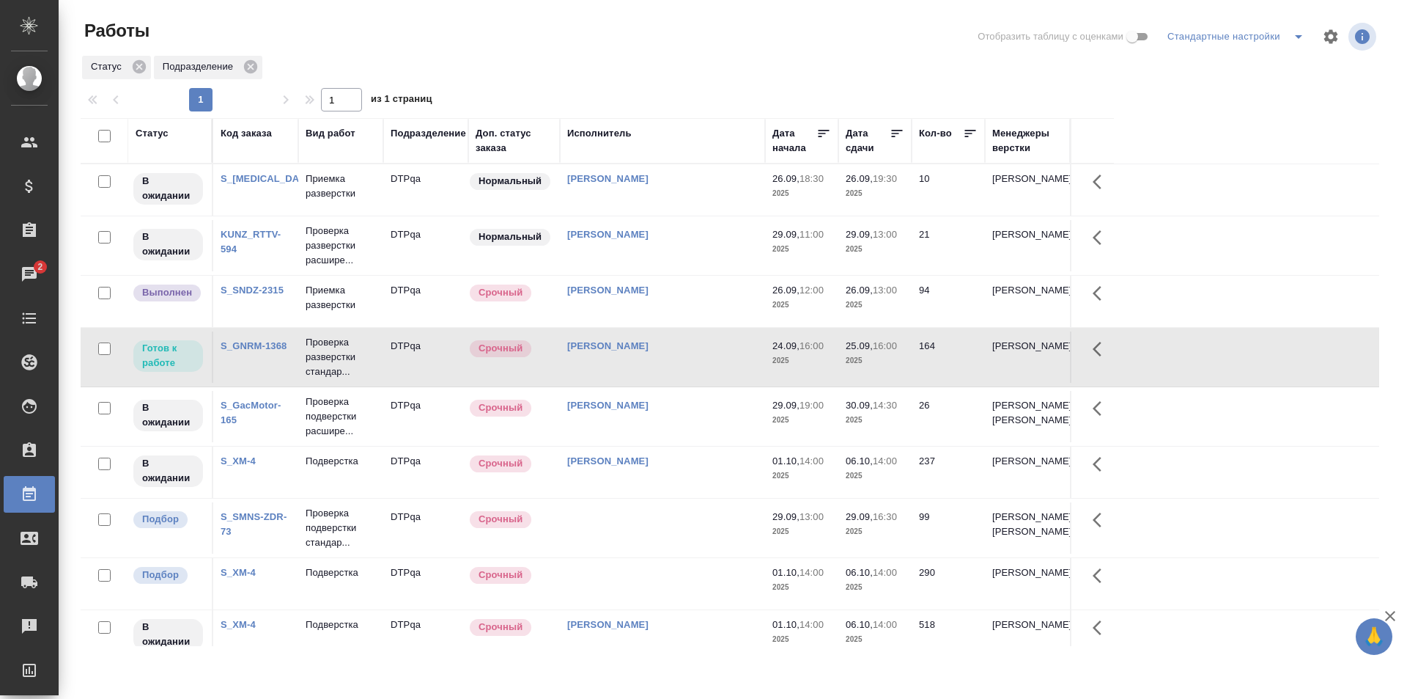
click at [702, 362] on td "[PERSON_NAME]" at bounding box center [662, 356] width 205 height 51
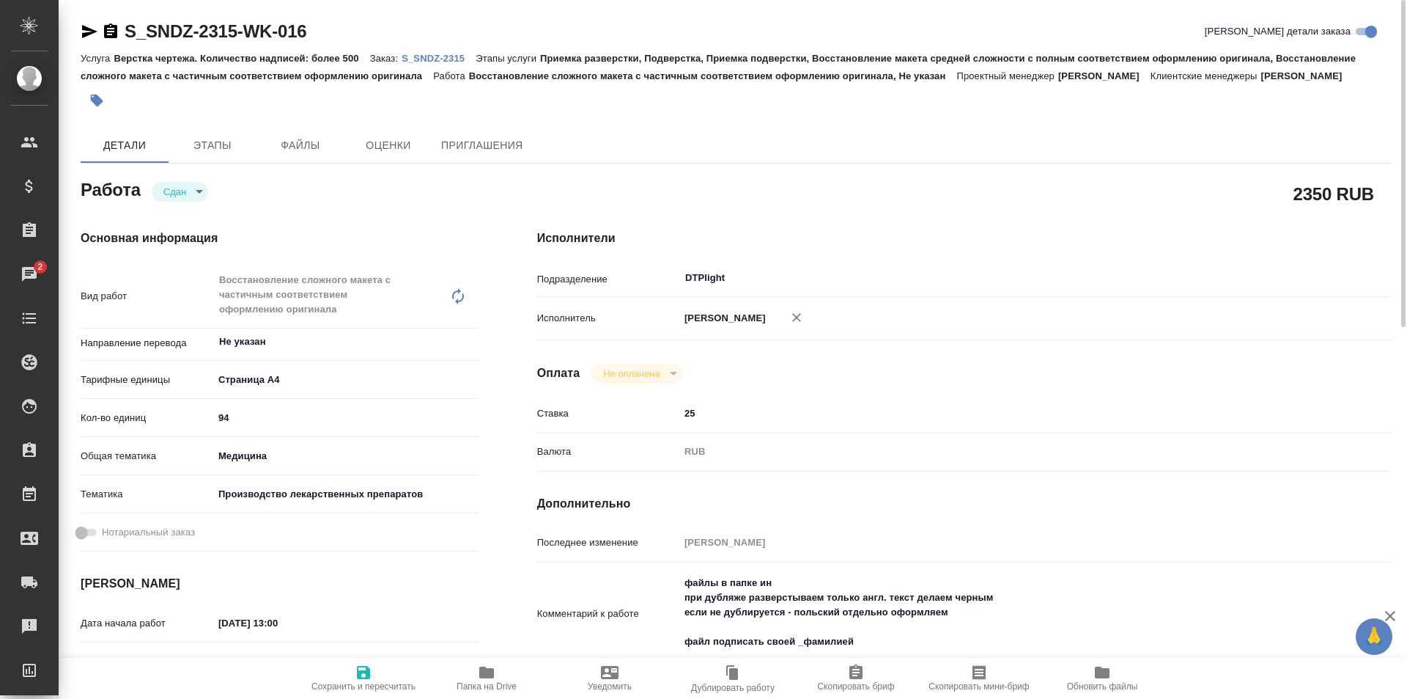
click at [88, 32] on icon "button" at bounding box center [89, 31] width 15 height 13
click at [443, 57] on p "S_SNDZ-2315" at bounding box center [439, 58] width 74 height 11
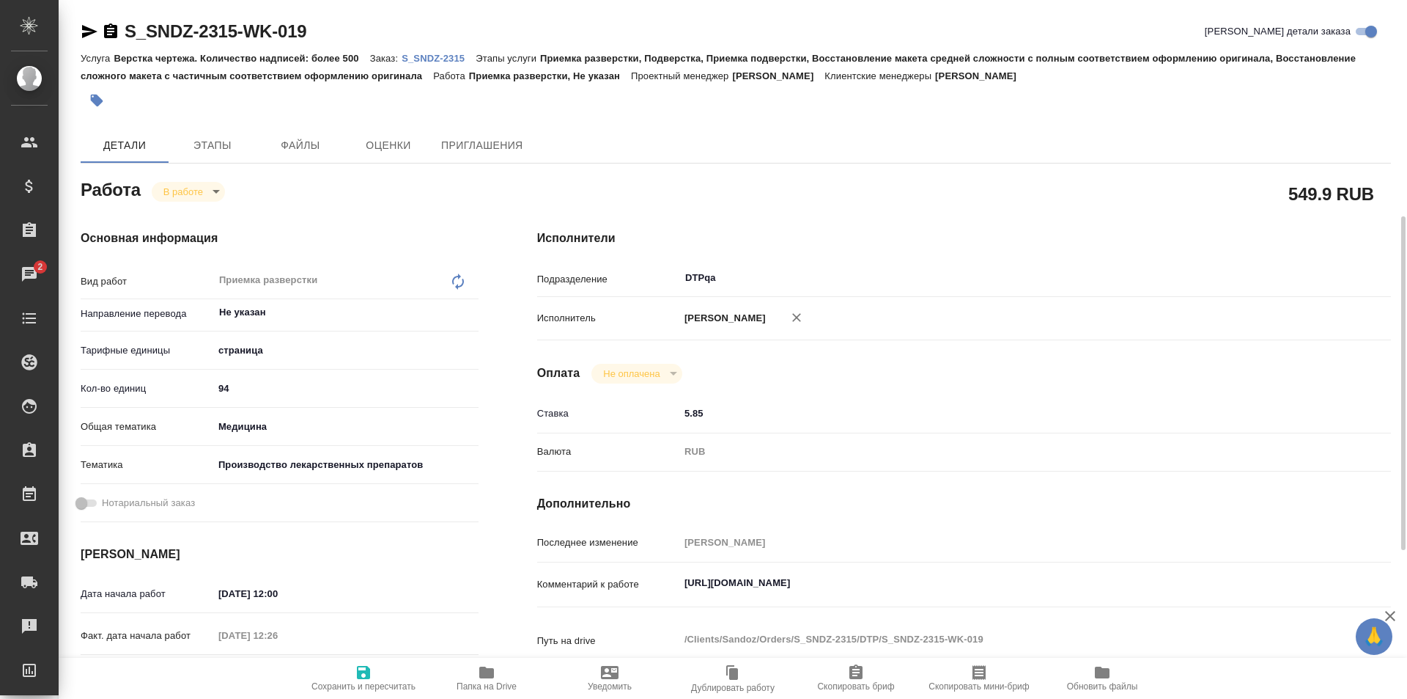
scroll to position [147, 0]
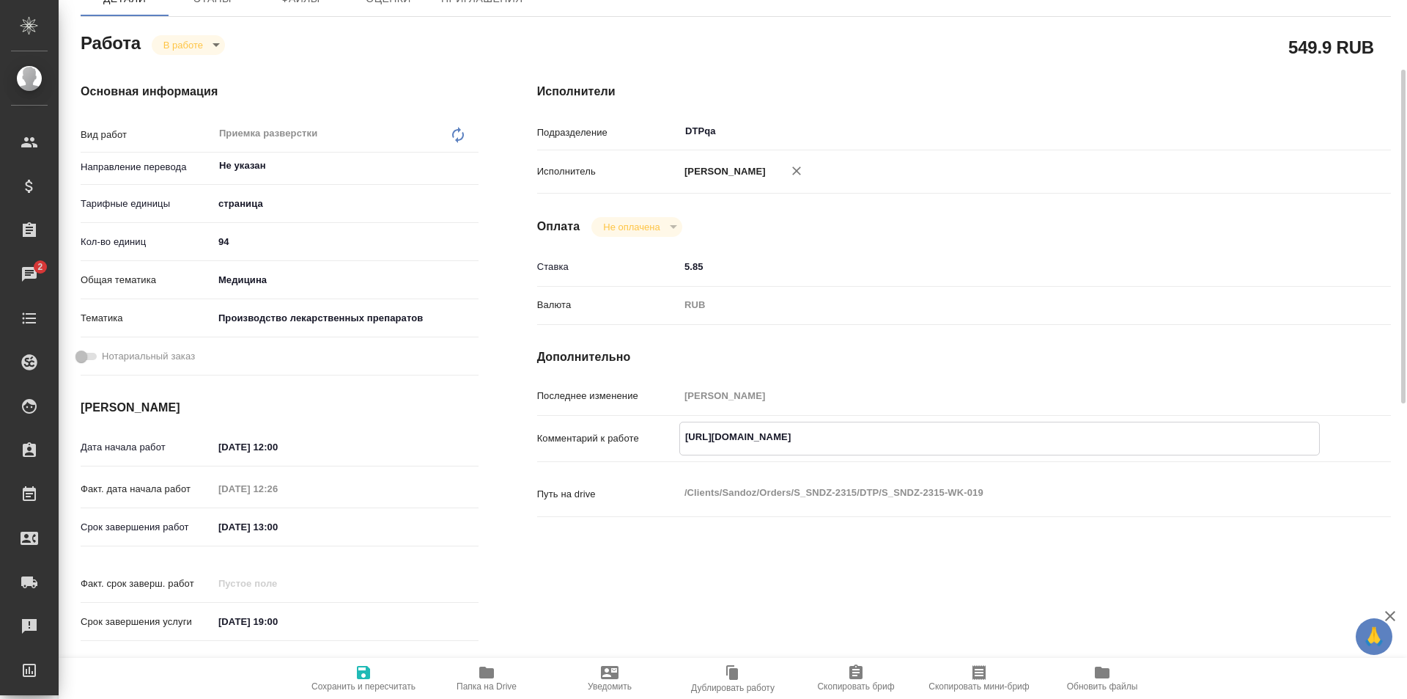
click at [1004, 433] on textarea "https://tera.awatera.com/Work/68d3a5e042c7c9f0b1d79098/" at bounding box center [999, 436] width 639 height 25
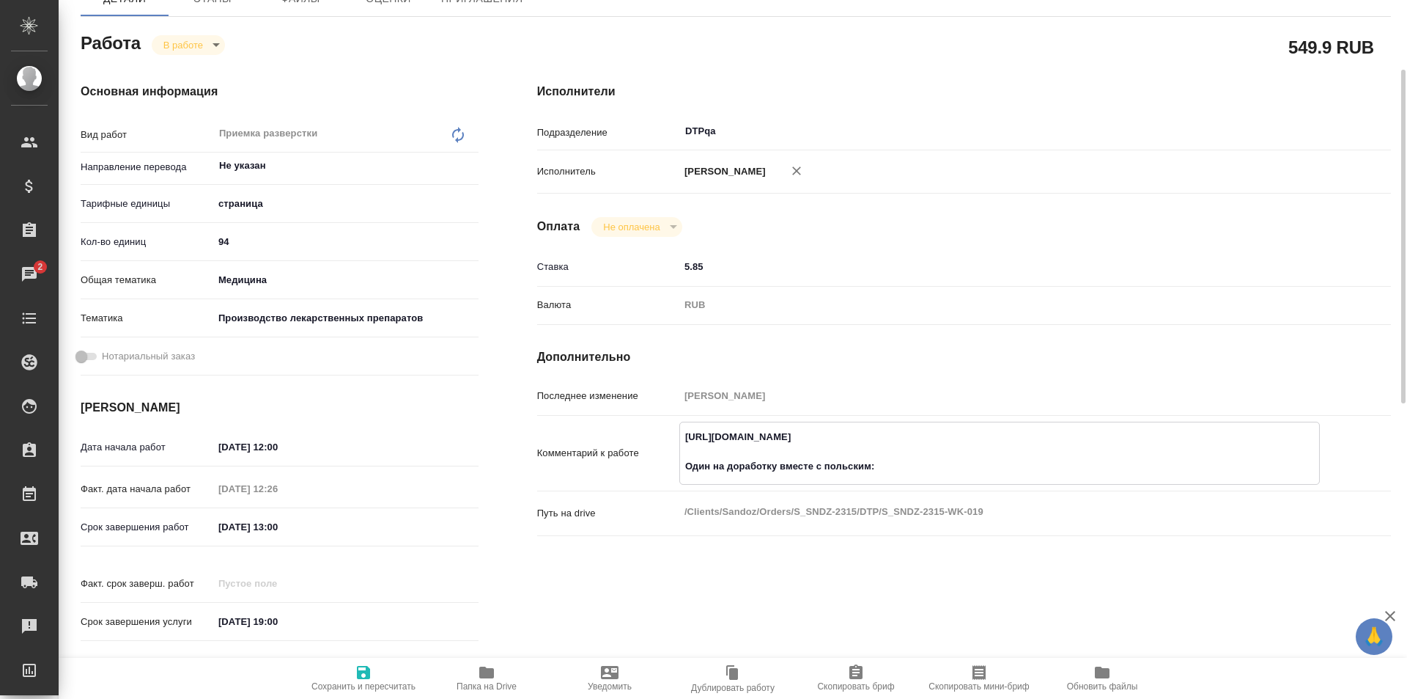
paste textarea "https://drive.awatera.com/f/10513359"
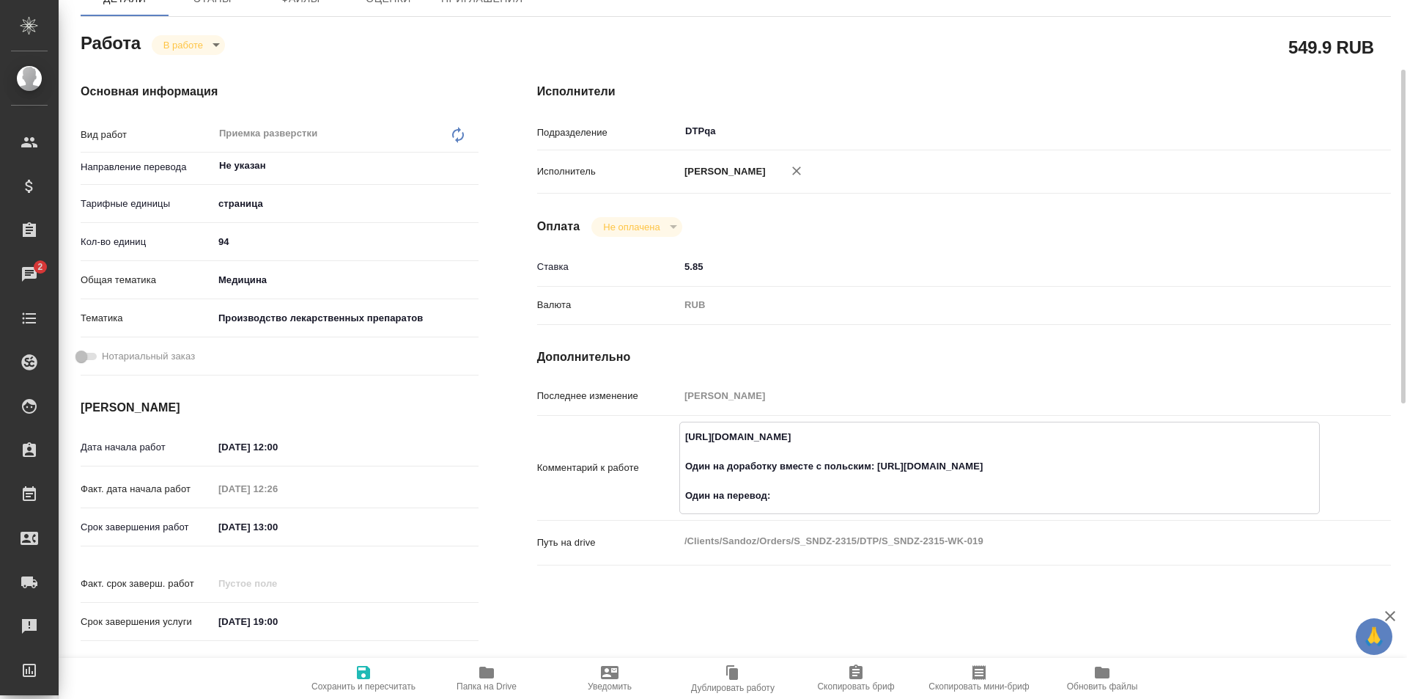
paste textarea "https://drive.awatera.com/f/10475883"
type textarea "https://tera.awatera.com/Work/68d3a5e042c7c9f0b1d79098/ Один на доработку вмест…"
click at [361, 680] on icon "button" at bounding box center [364, 672] width 18 height 18
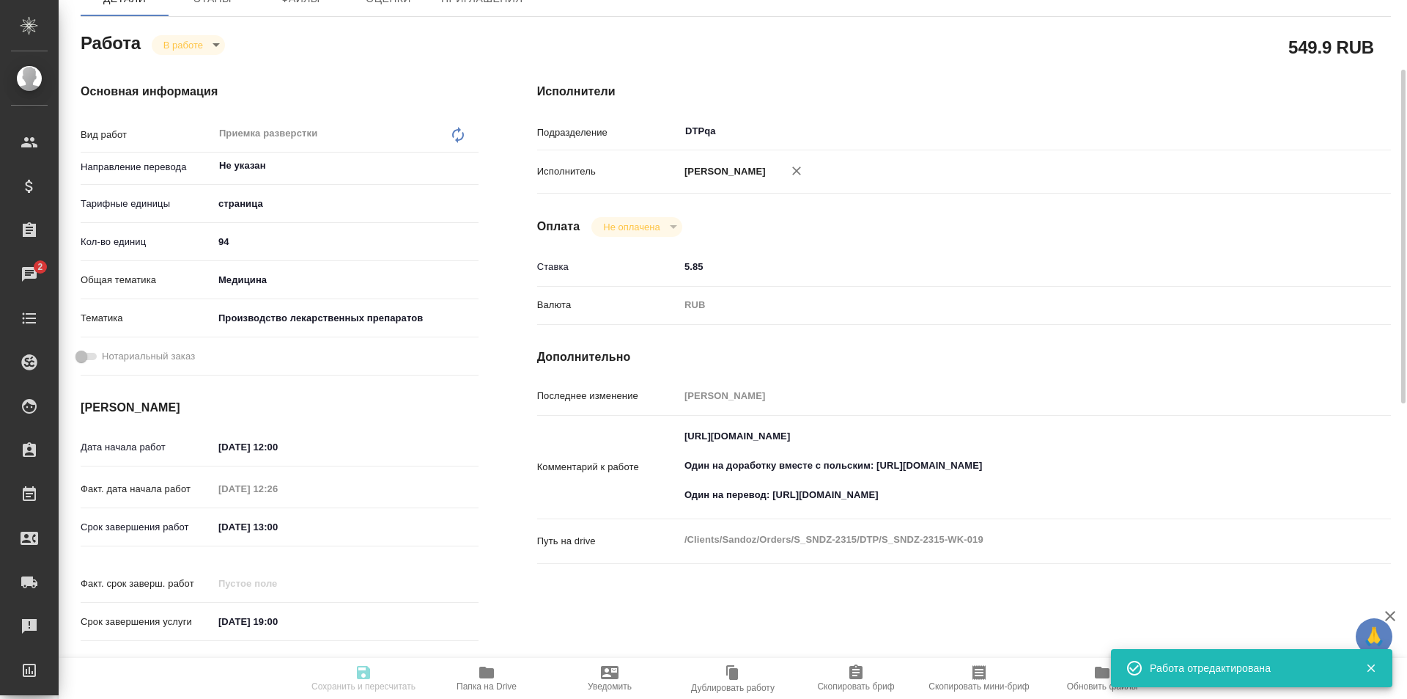
type input "inProgress"
type input "Не указан"
type input "5a8b1489cc6b4906c91bfdb2"
type input "94"
type input "med"
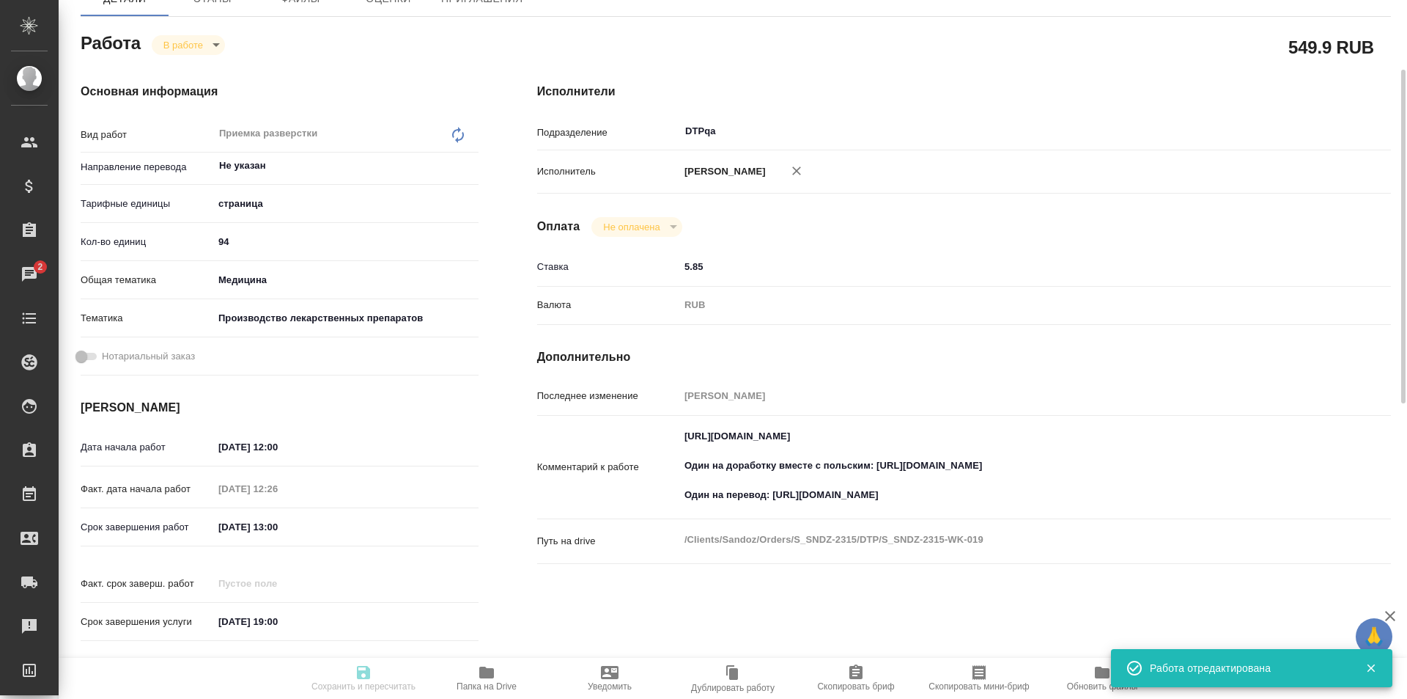
type input "614982fec5ecbb70f805293f"
type input "[DATE] 12:00"
type input "26.09.2025 12:26"
type input "26.09.2025 13:00"
type input "30.09.2025 19:00"
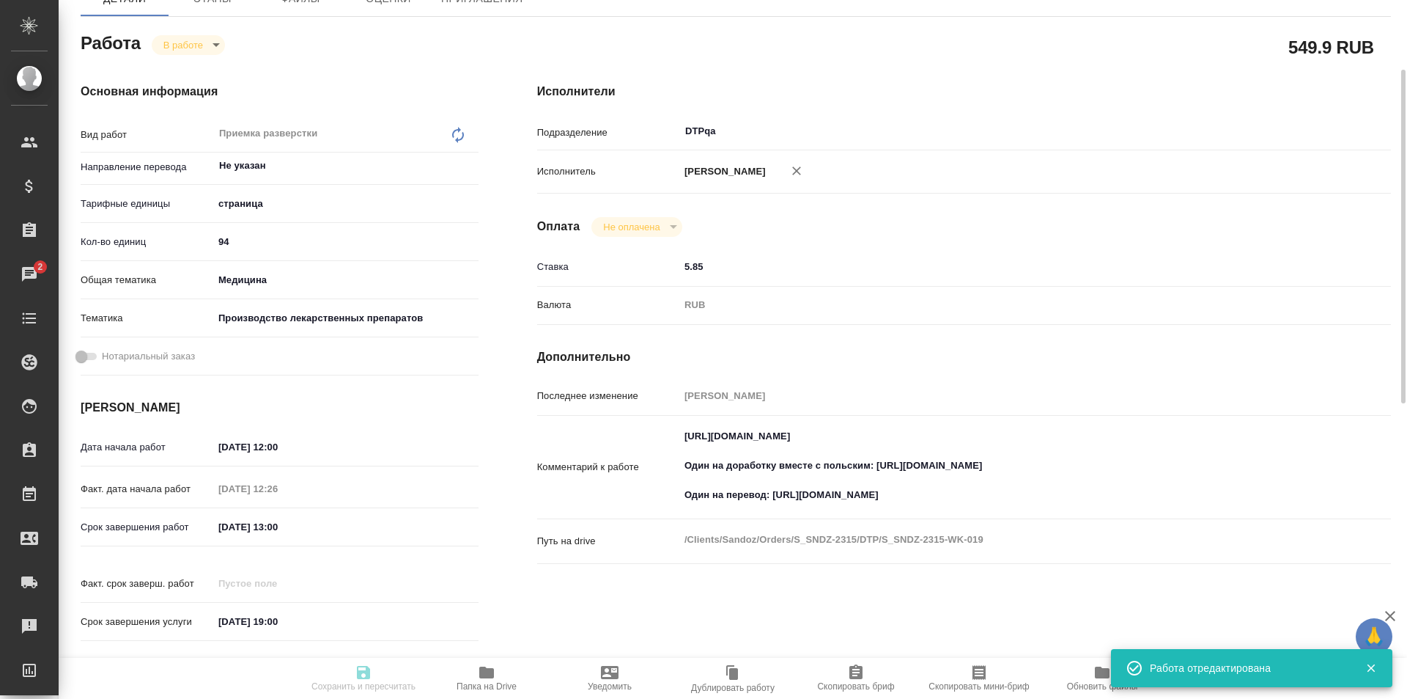
type input "DTPqa"
type input "notPayed"
type input "5.85"
type input "RUB"
type input "[PERSON_NAME]"
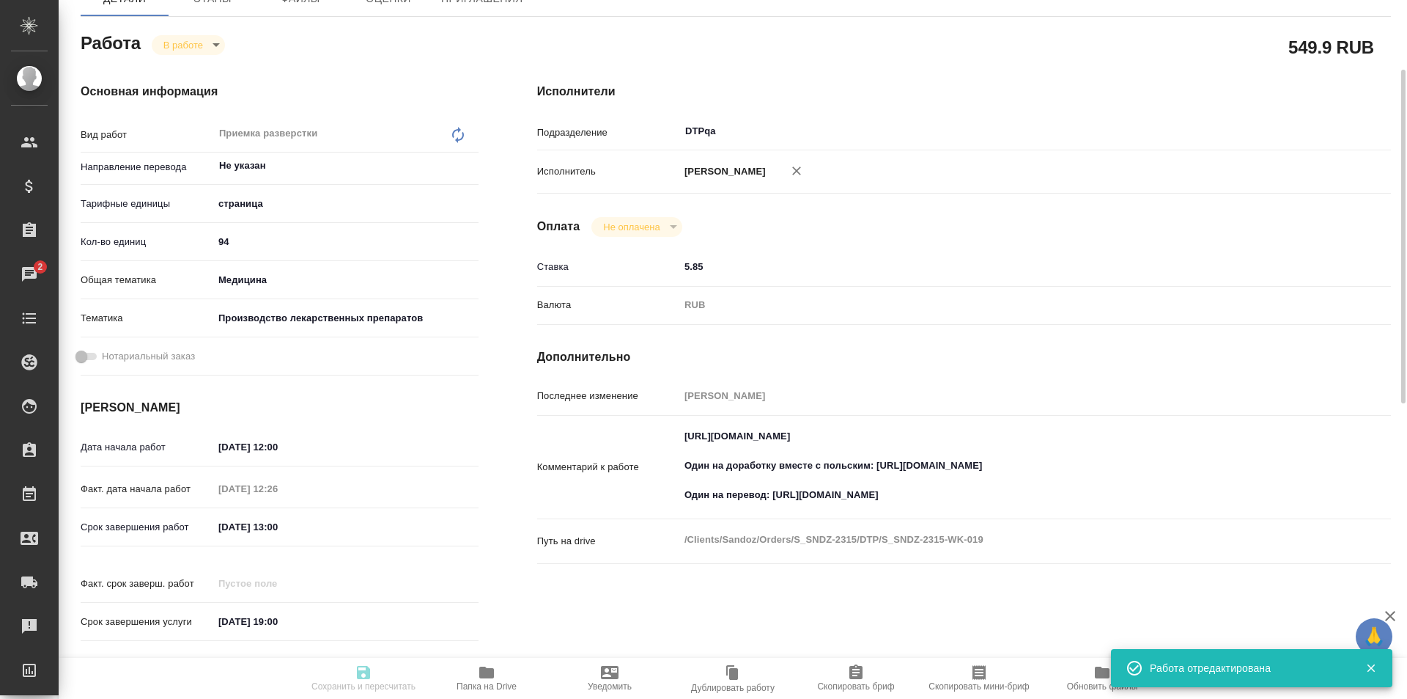
type input "S_SNDZ-2315"
type input "Верстка чертежа. Количество надписей: более 500"
type input "Приемка разверстки, Подверстка, Приемка подверстки, Восстановление макета средн…"
type input "[PERSON_NAME]"
type input "Заборова Александра"
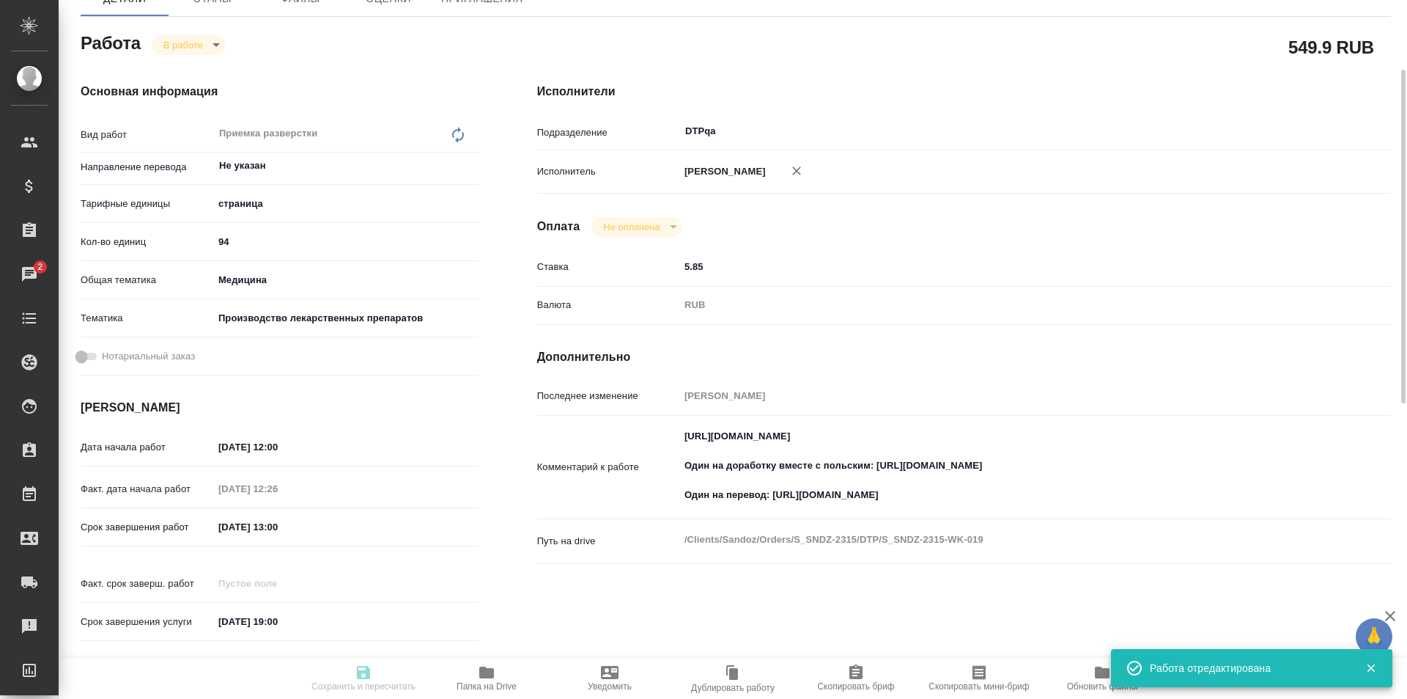
type input "/Clients/Sandoz/Orders/S_SNDZ-2315"
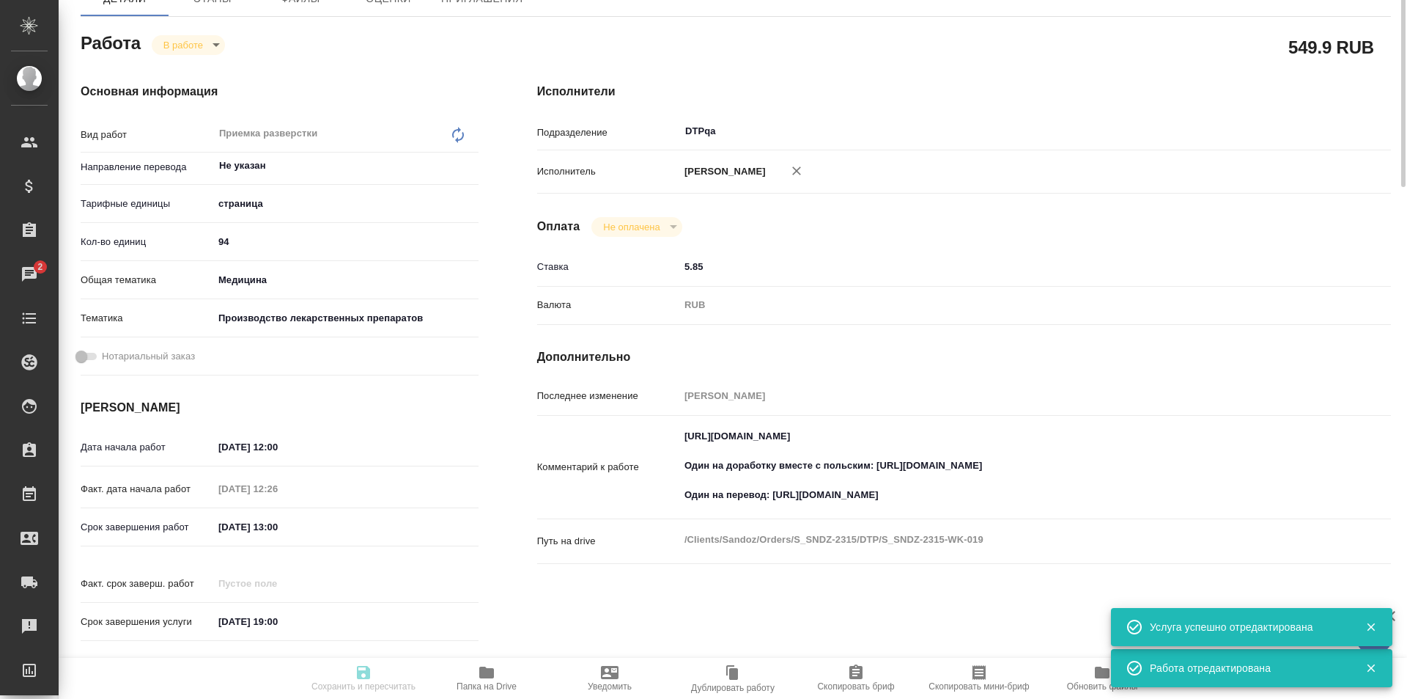
scroll to position [0, 0]
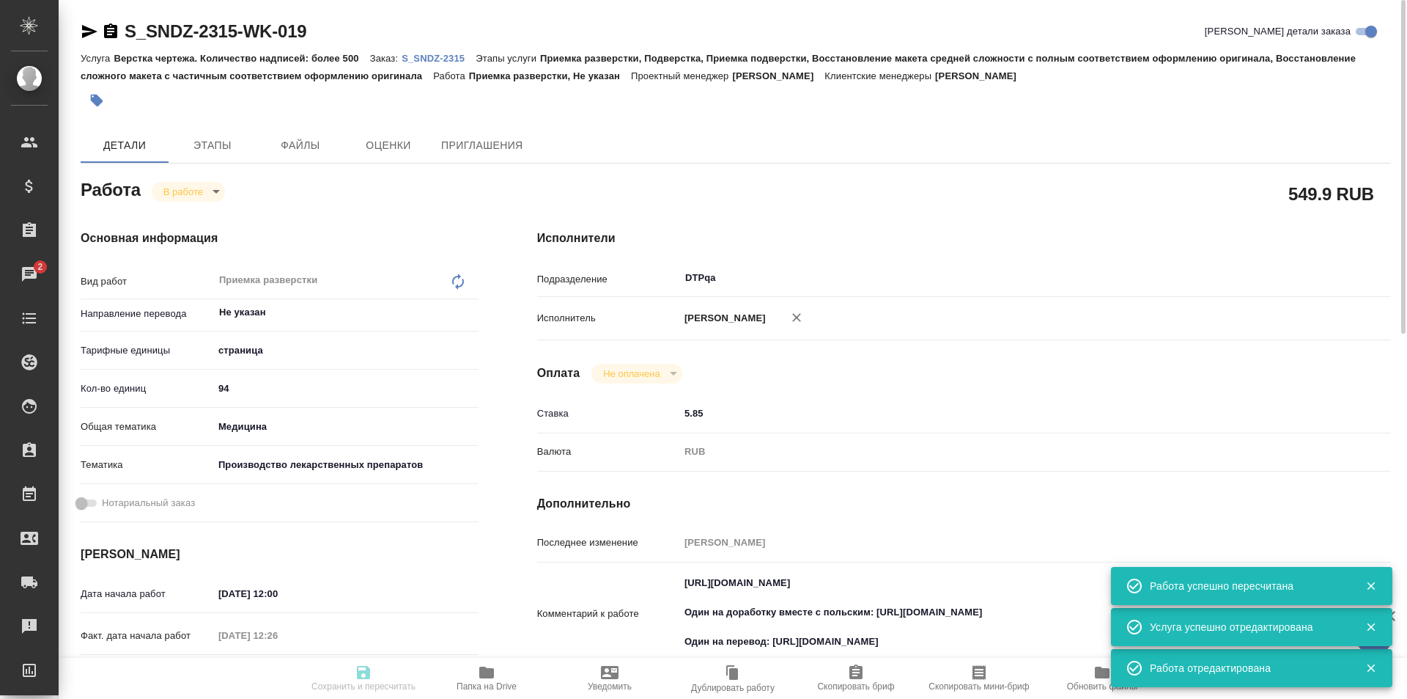
type input "inProgress"
type input "Не указан"
type input "5a8b1489cc6b4906c91bfdb2"
type input "94"
type input "med"
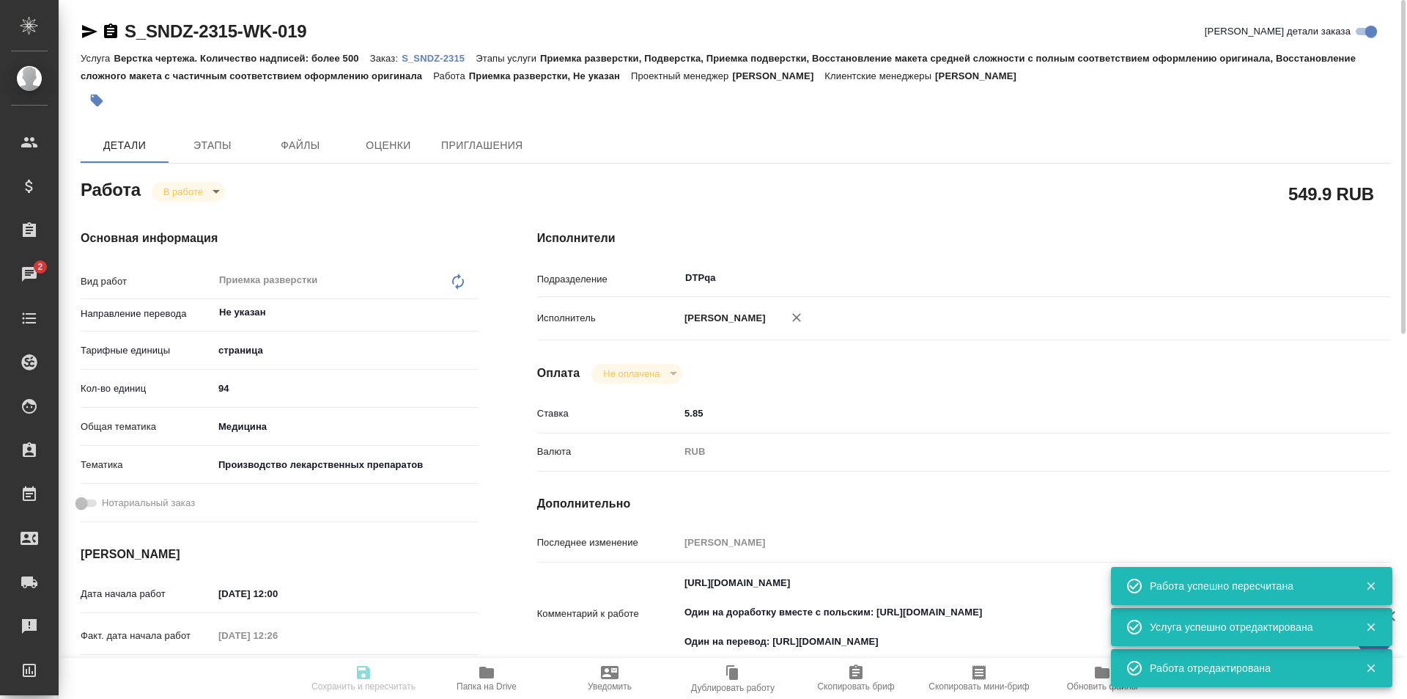
type input "614982fec5ecbb70f805293f"
type input "26.09.2025 12:00"
type input "26.09.2025 12:26"
type input "26.09.2025 13:00"
type input "30.09.2025 19:00"
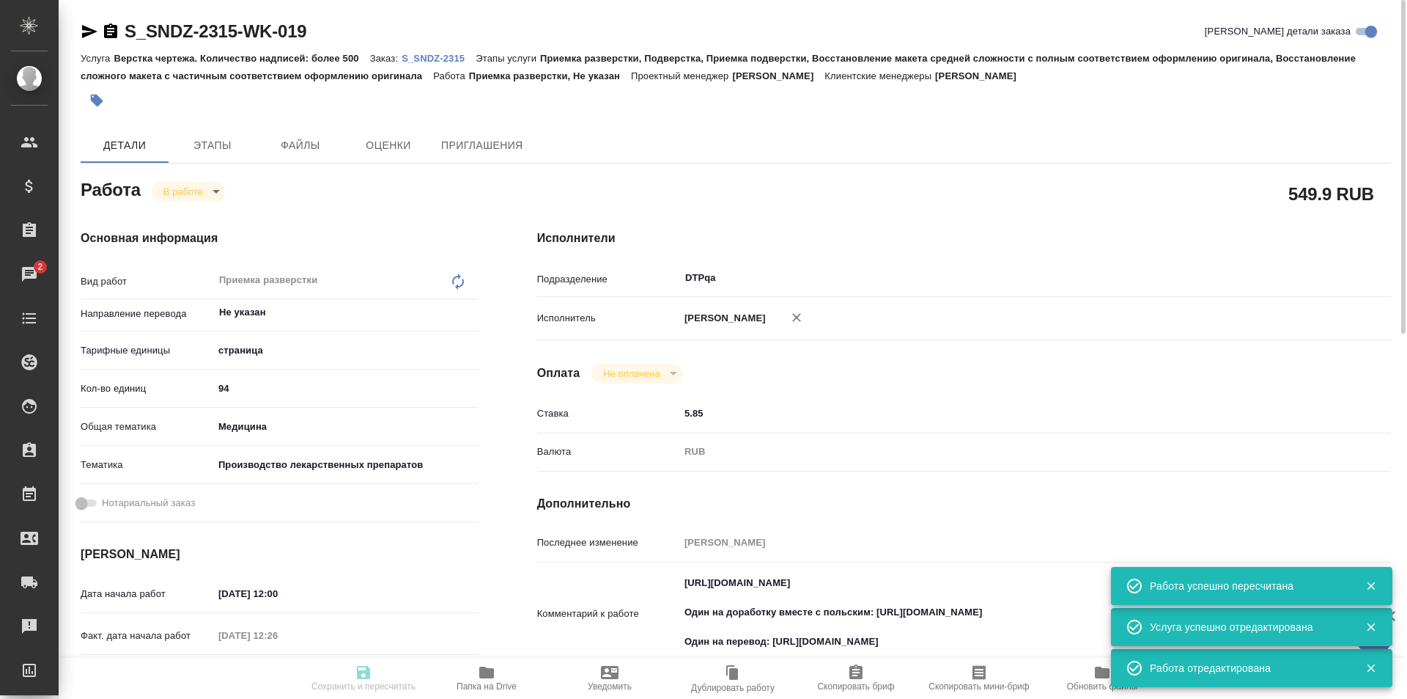
type input "DTPqa"
type input "notPayed"
type input "5.85"
type input "RUB"
type input "[PERSON_NAME]"
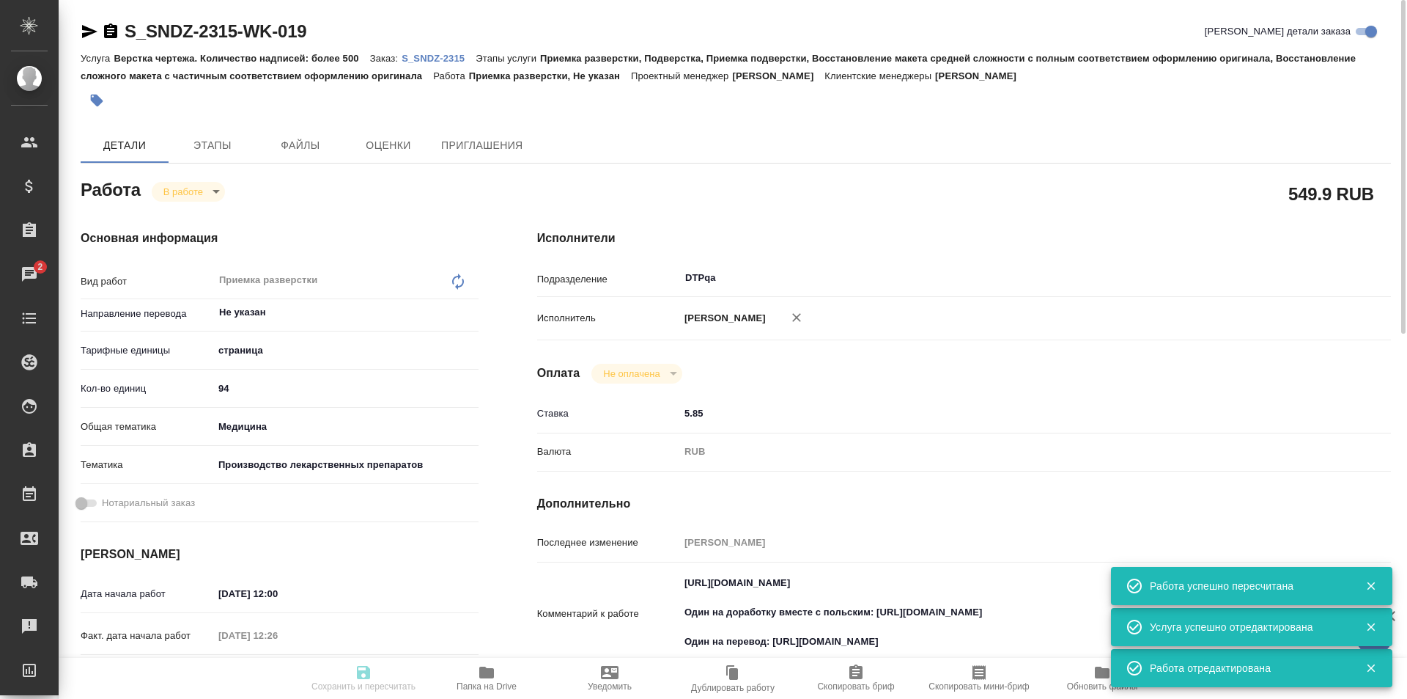
type input "S_SNDZ-2315"
type input "Верстка чертежа. Количество надписей: более 500"
type input "Приемка разверстки, Подверстка, Приемка подверстки, Восстановление макета средн…"
type input "[PERSON_NAME]"
type input "Заборова Александра"
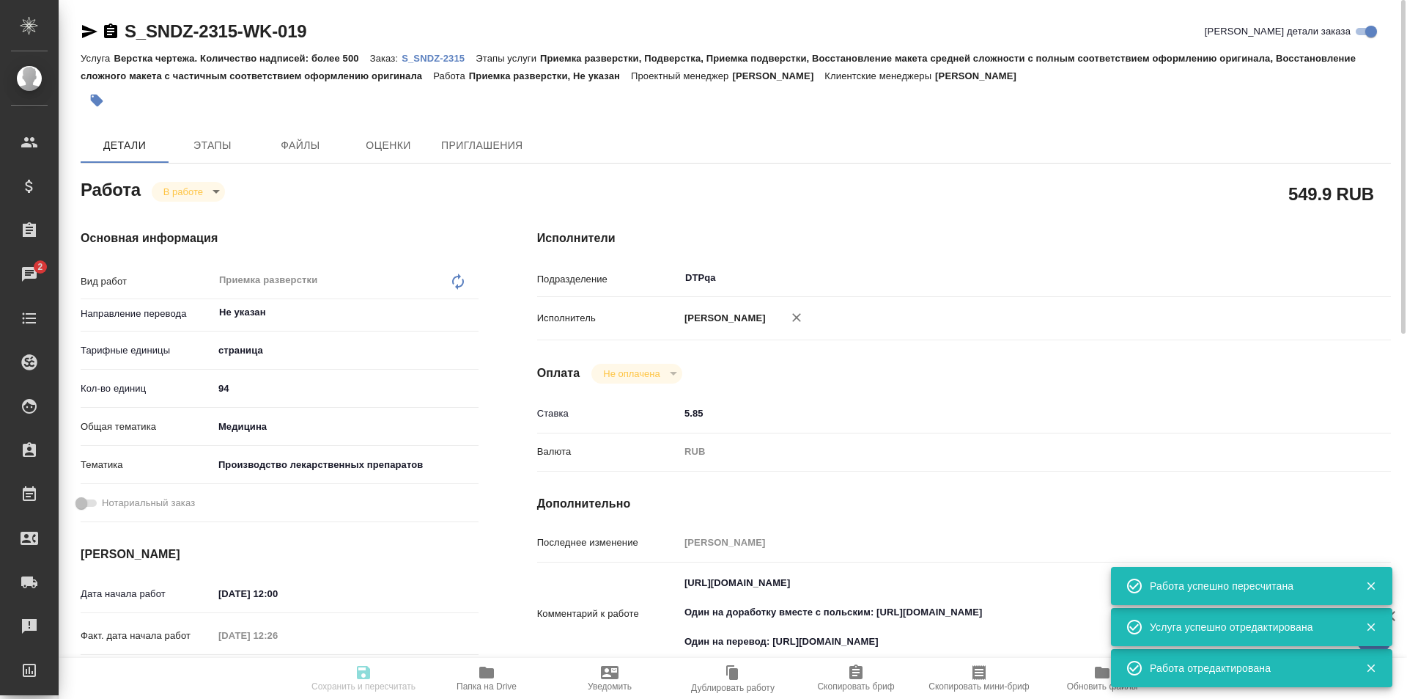
type input "/Clients/Sandoz/Orders/S_SNDZ-2315"
click at [203, 193] on body "🙏 .cls-1 fill:#fff; AWATERA Ismagilova Diana Клиенты Спецификации Заказы 2 Чаты…" at bounding box center [703, 349] width 1407 height 699
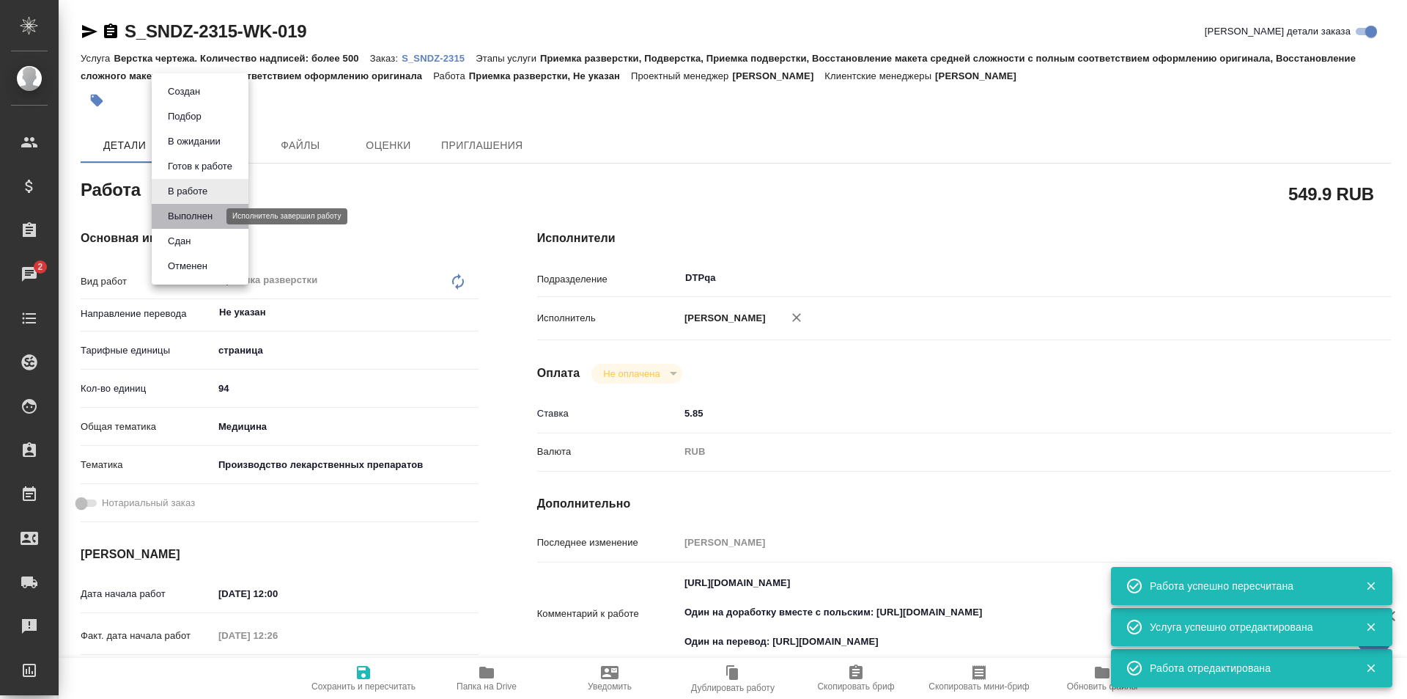
click at [196, 215] on button "Выполнен" at bounding box center [190, 216] width 54 height 16
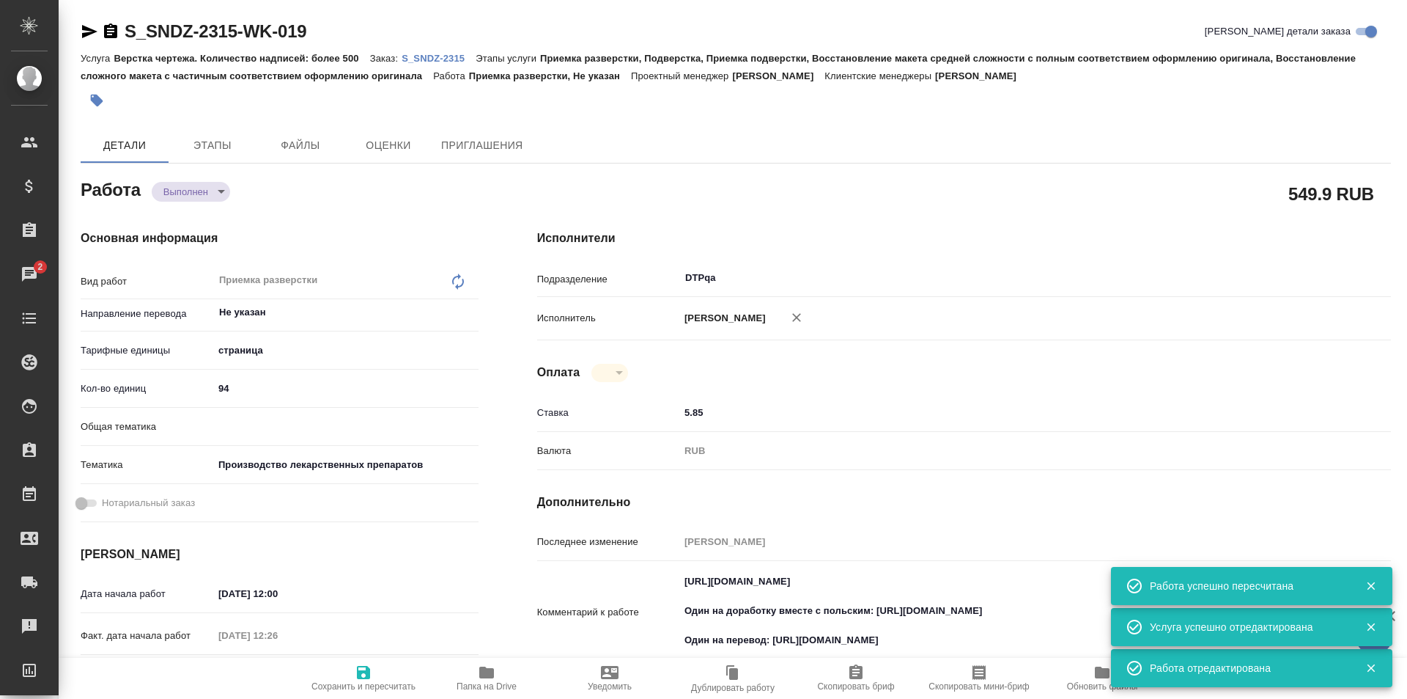
type textarea "x"
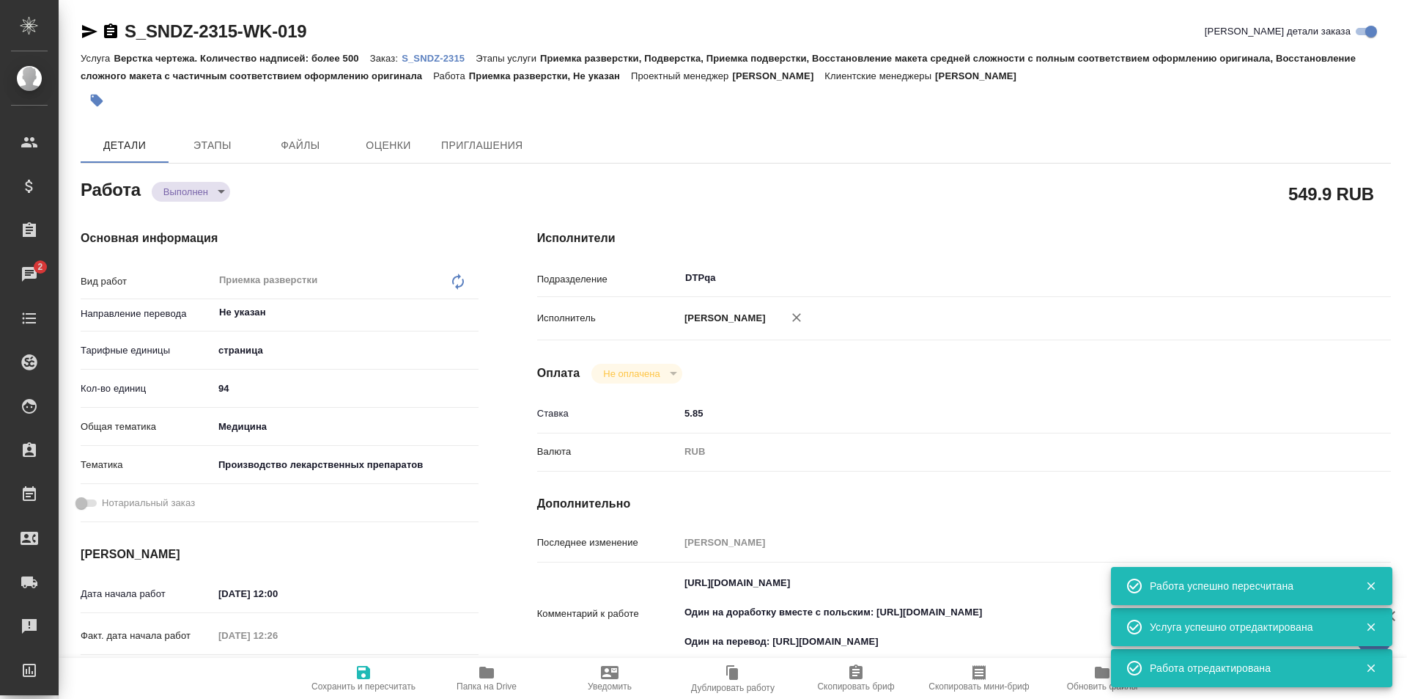
type textarea "x"
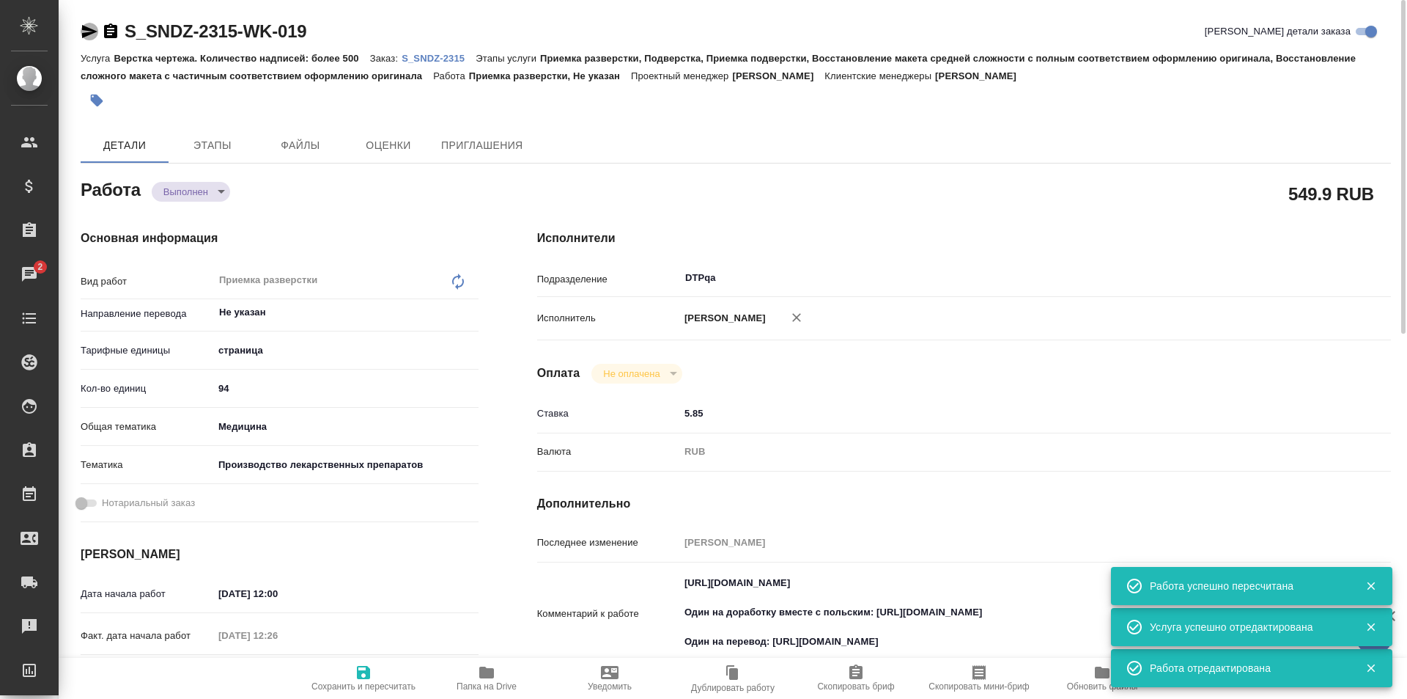
click at [86, 31] on icon "button" at bounding box center [90, 32] width 18 height 18
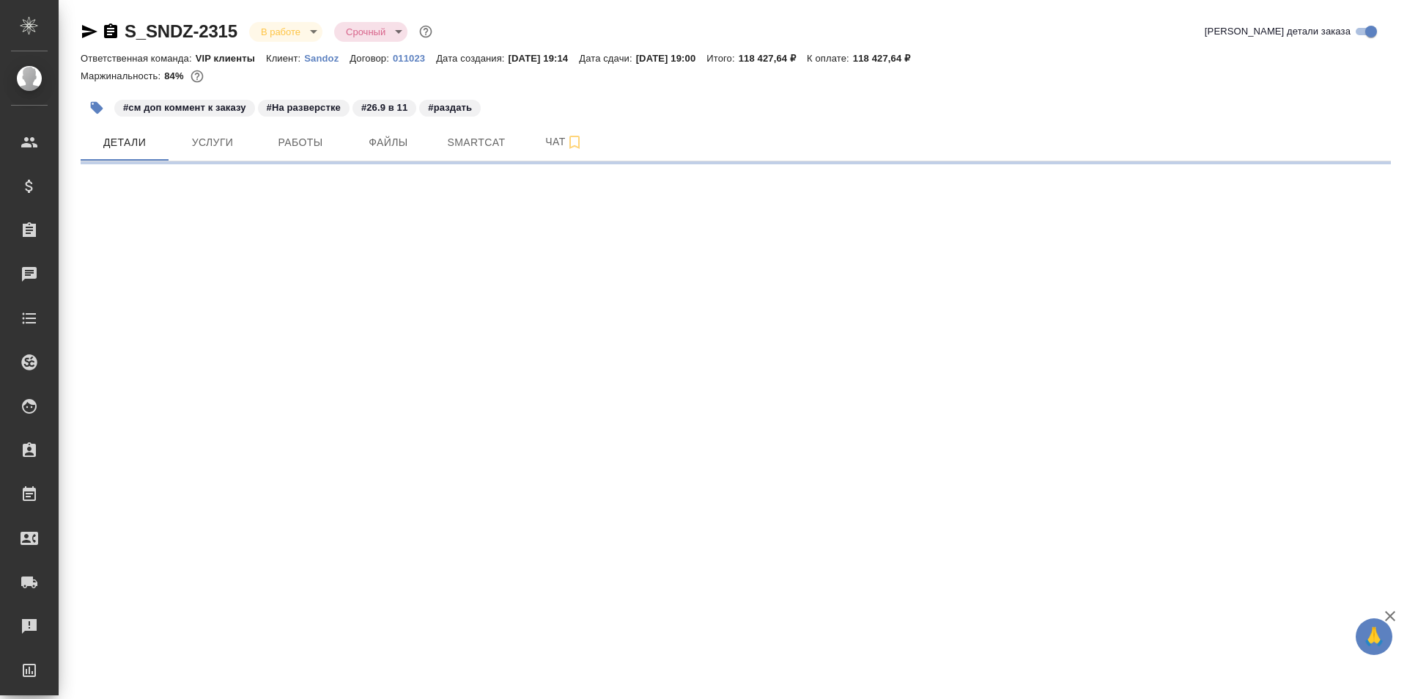
select select "RU"
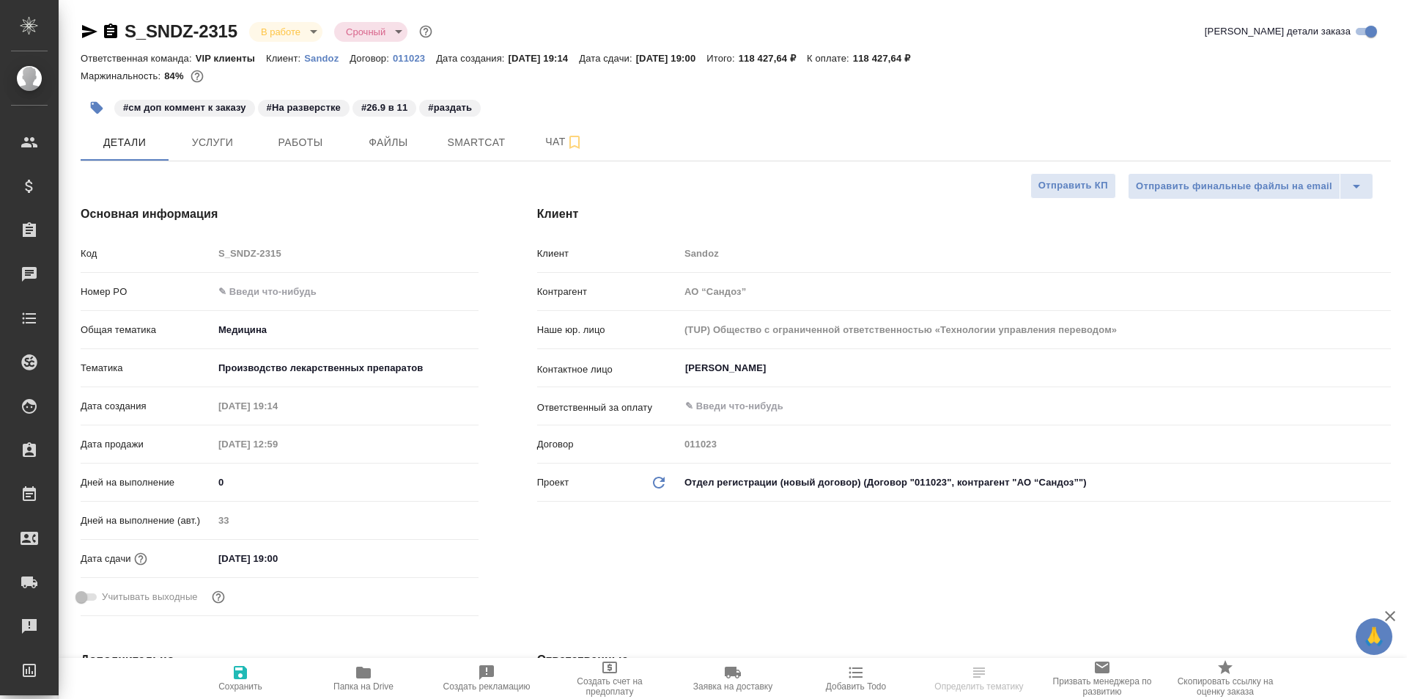
type textarea "x"
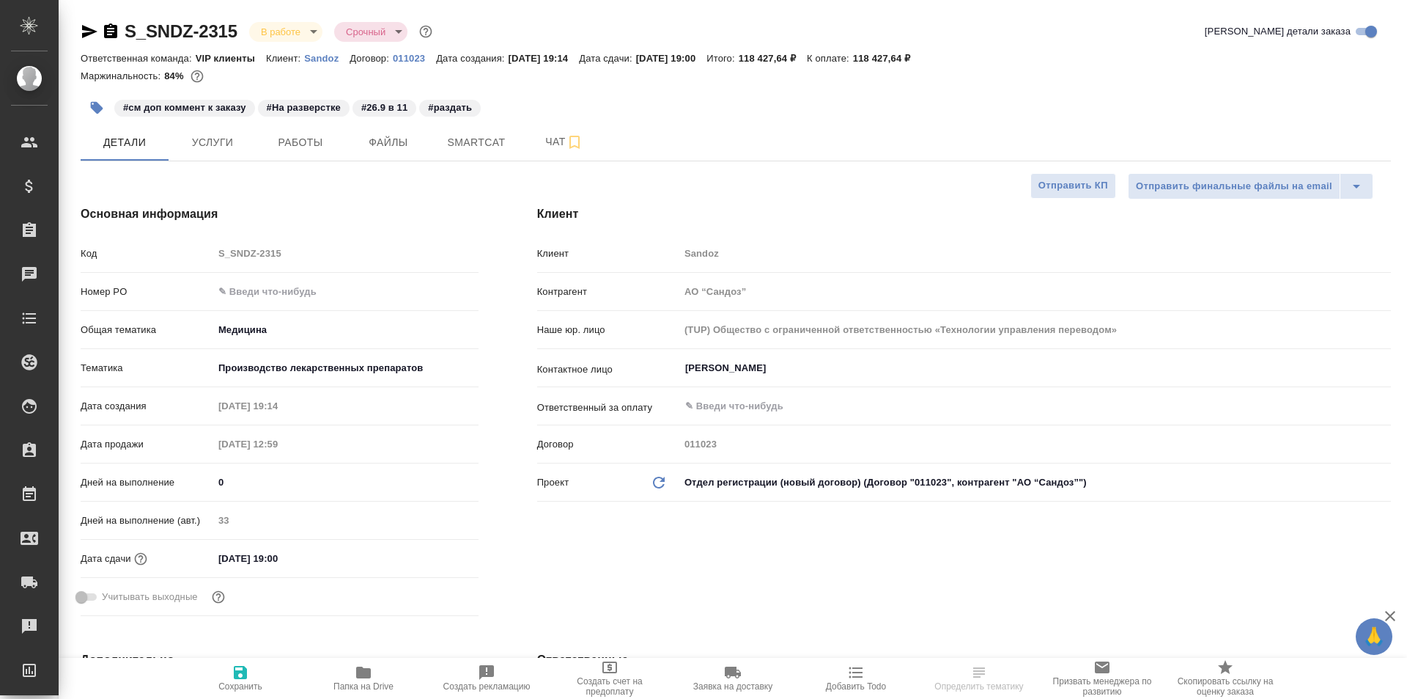
type textarea "x"
click at [303, 143] on span "Работы" at bounding box center [300, 142] width 70 height 18
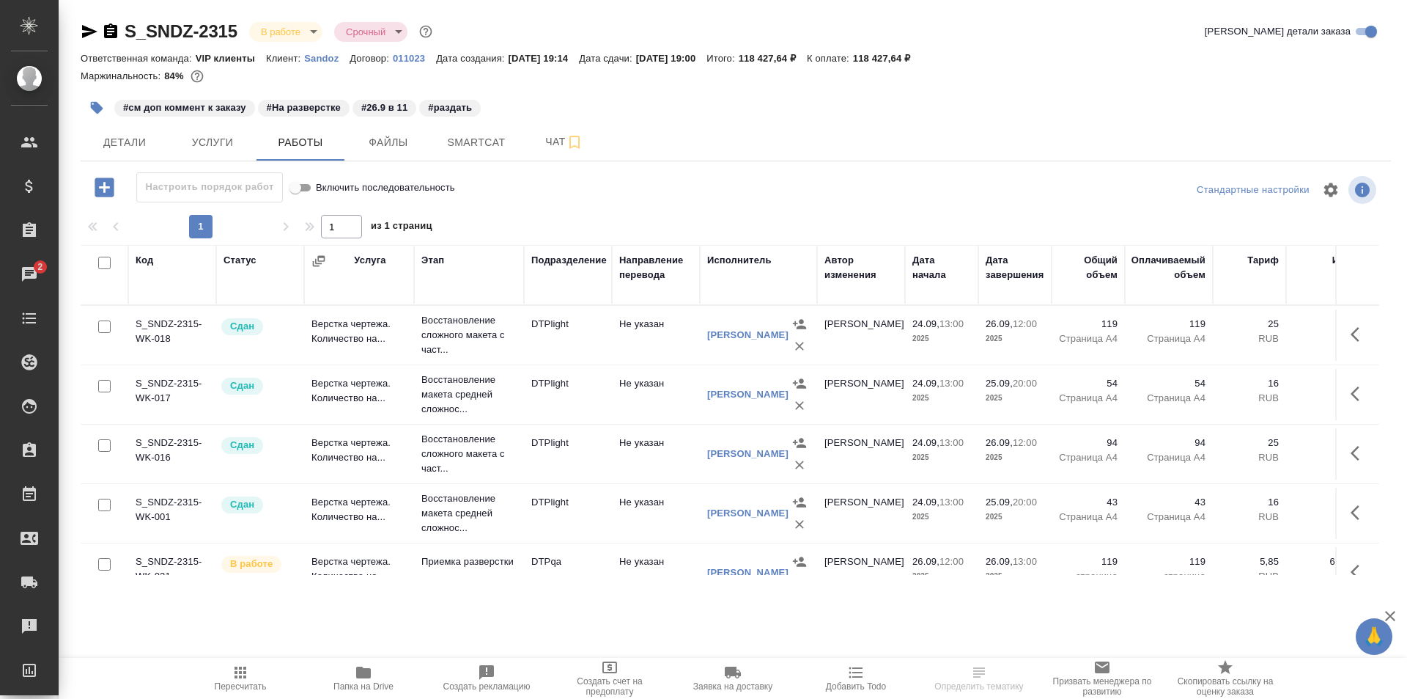
click at [1351, 453] on icon "button" at bounding box center [1360, 453] width 18 height 18
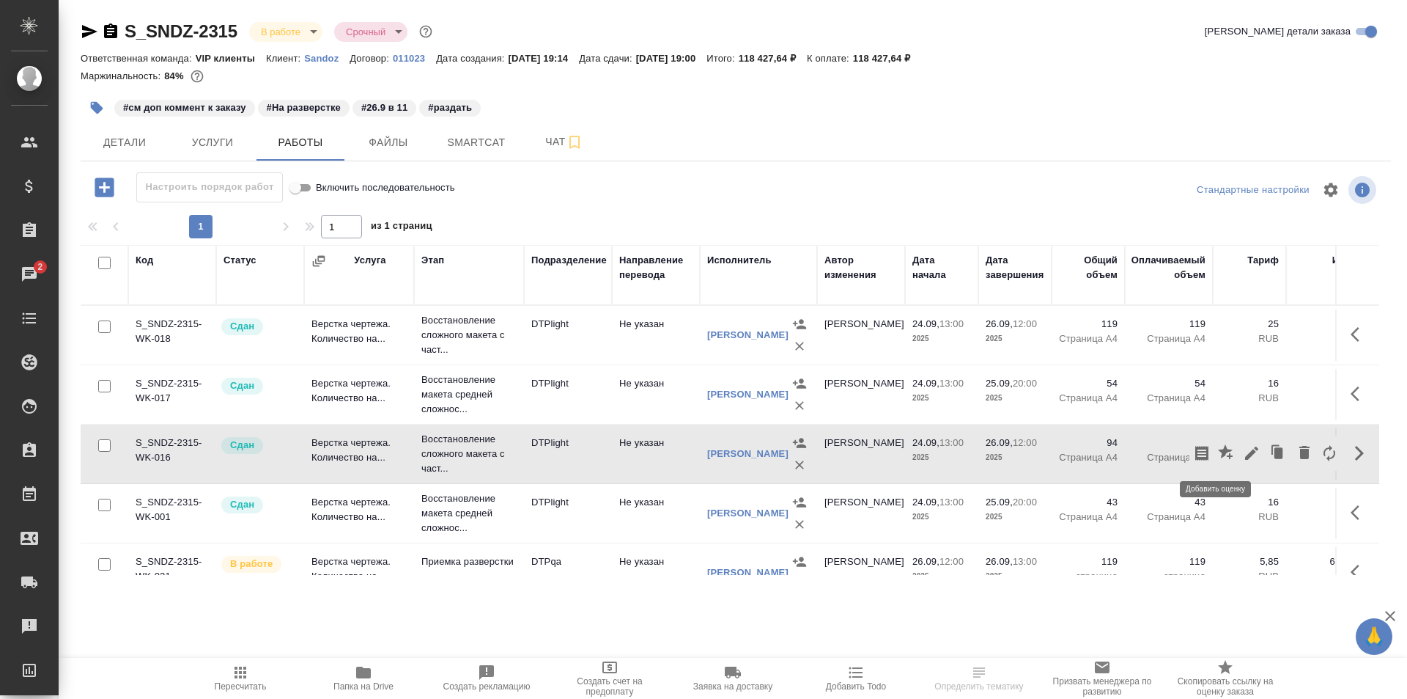
click at [1218, 449] on icon "button" at bounding box center [1225, 451] width 15 height 15
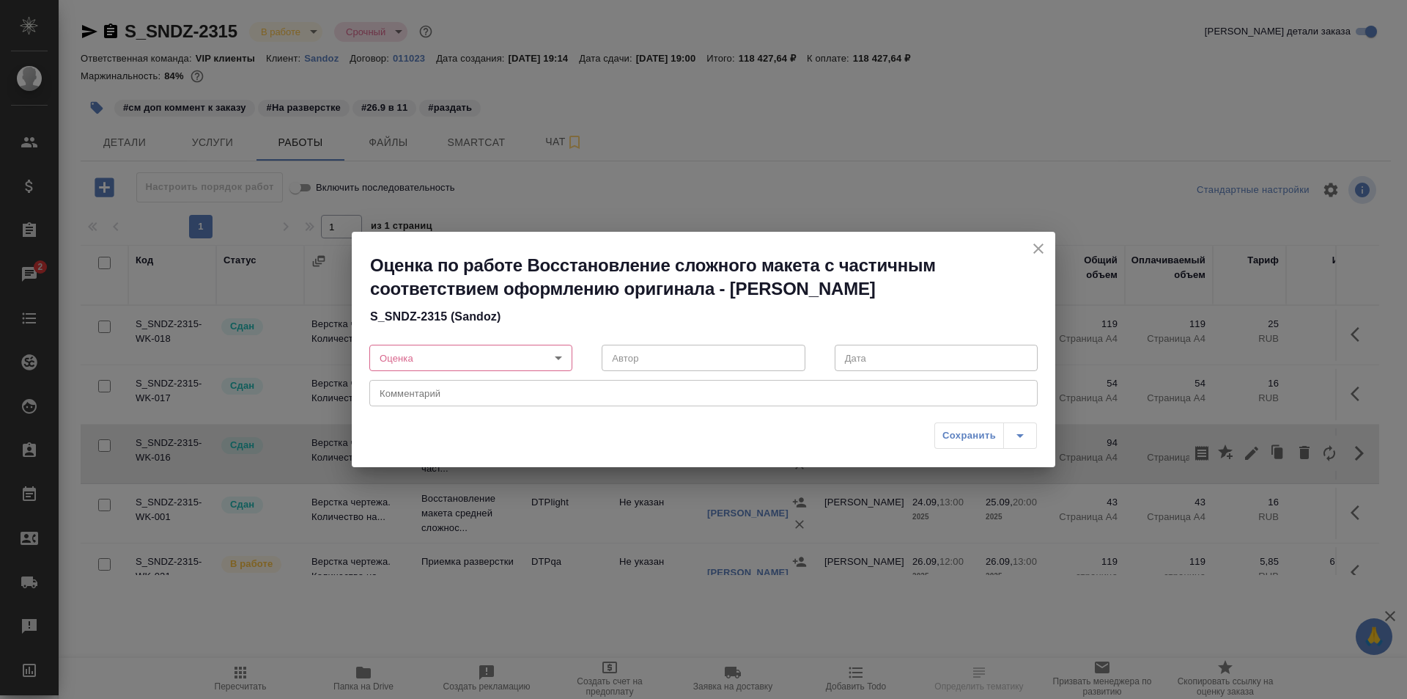
click at [473, 360] on body "🙏 .cls-1 fill:#fff; AWATERA Ismagilova Diana Клиенты Спецификации Заказы 2 Чаты…" at bounding box center [703, 349] width 1407 height 699
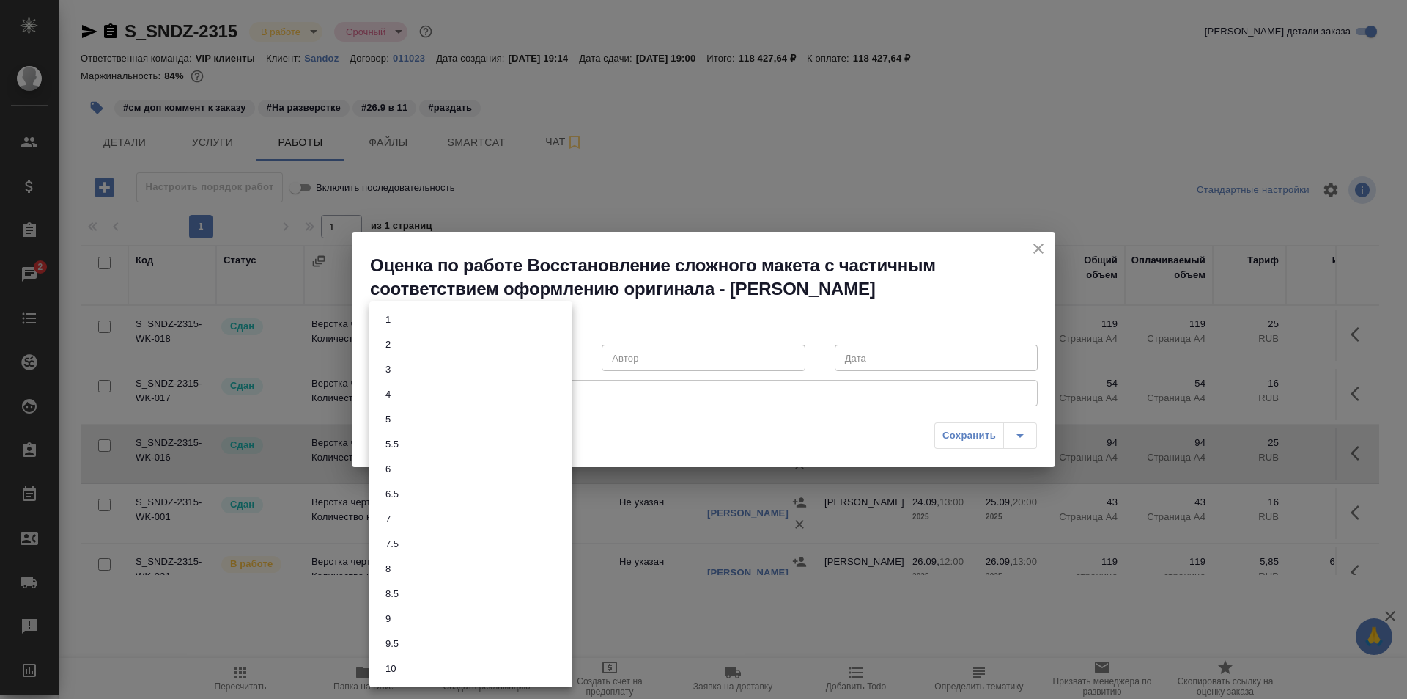
click at [398, 515] on li "7" at bounding box center [470, 519] width 203 height 25
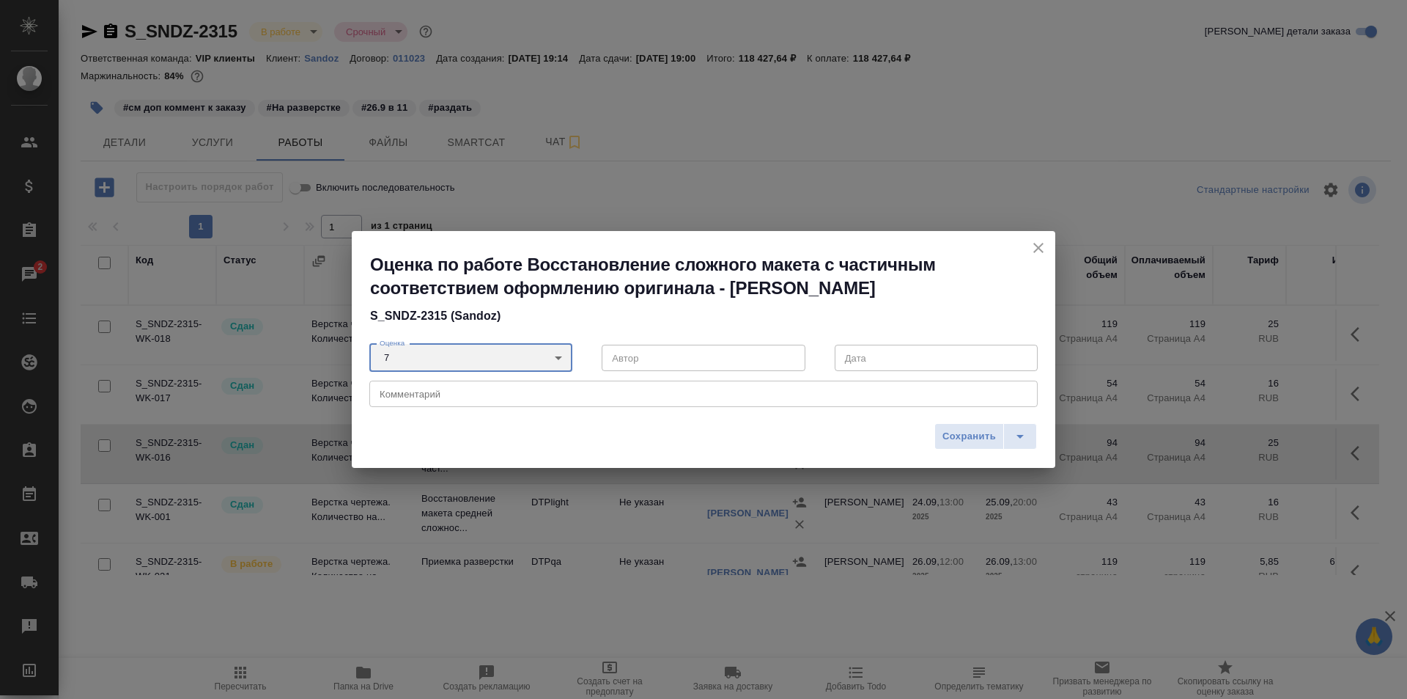
type input "7"
click at [442, 397] on textarea at bounding box center [704, 393] width 648 height 11
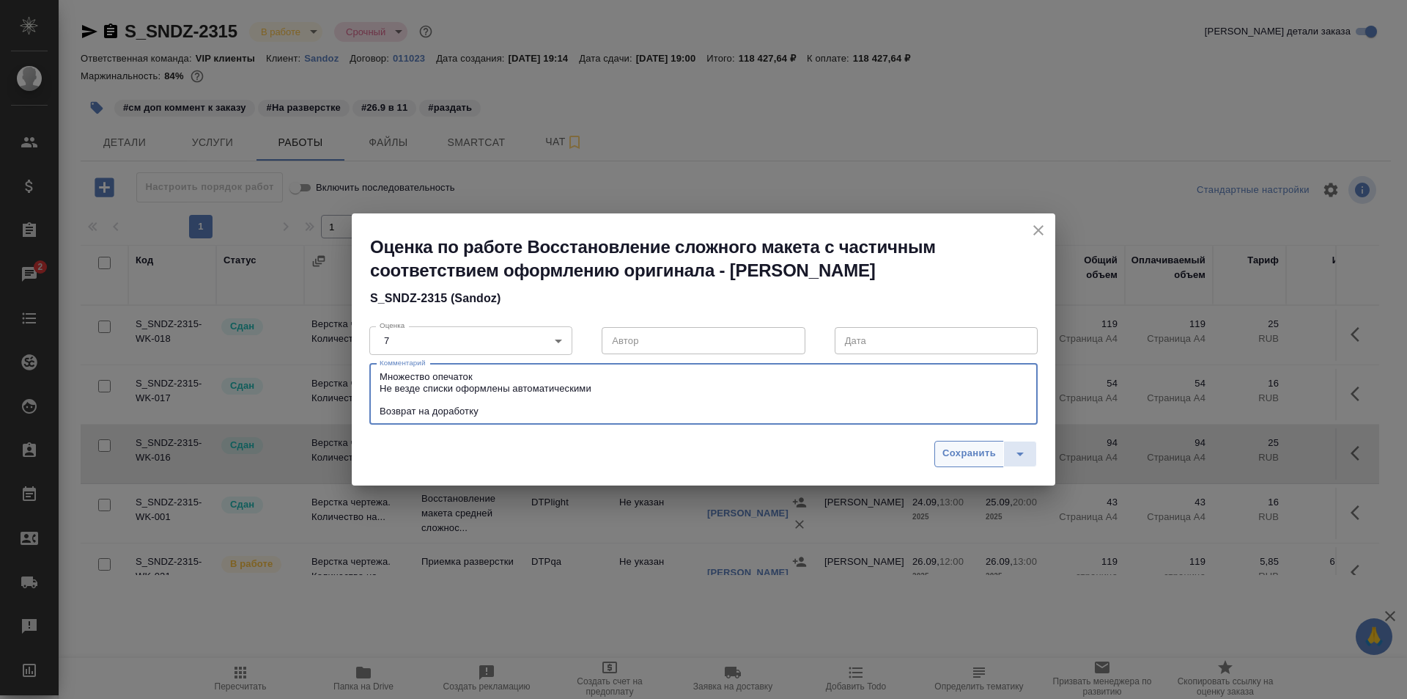
type textarea "Множество опечаток Не везде списки оформлены автоматическими Возврат на доработ…"
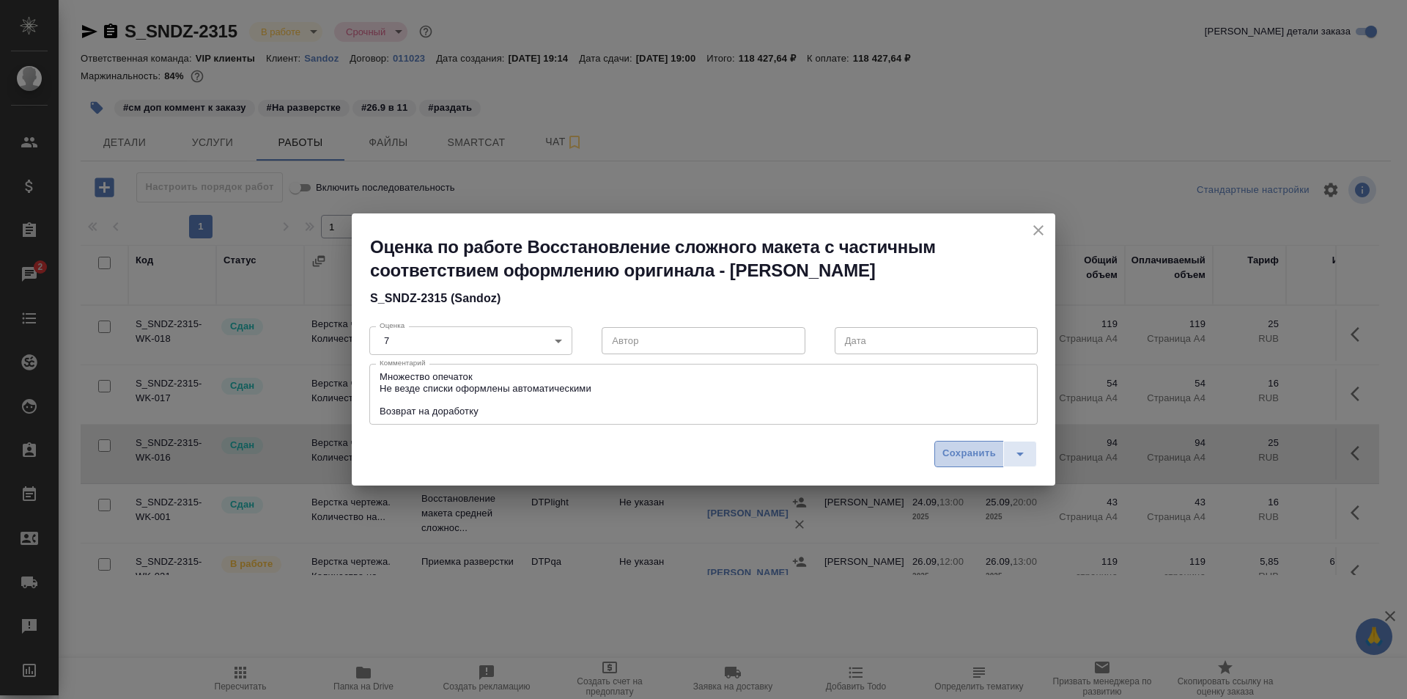
click at [973, 451] on span "Сохранить" at bounding box center [970, 453] width 54 height 17
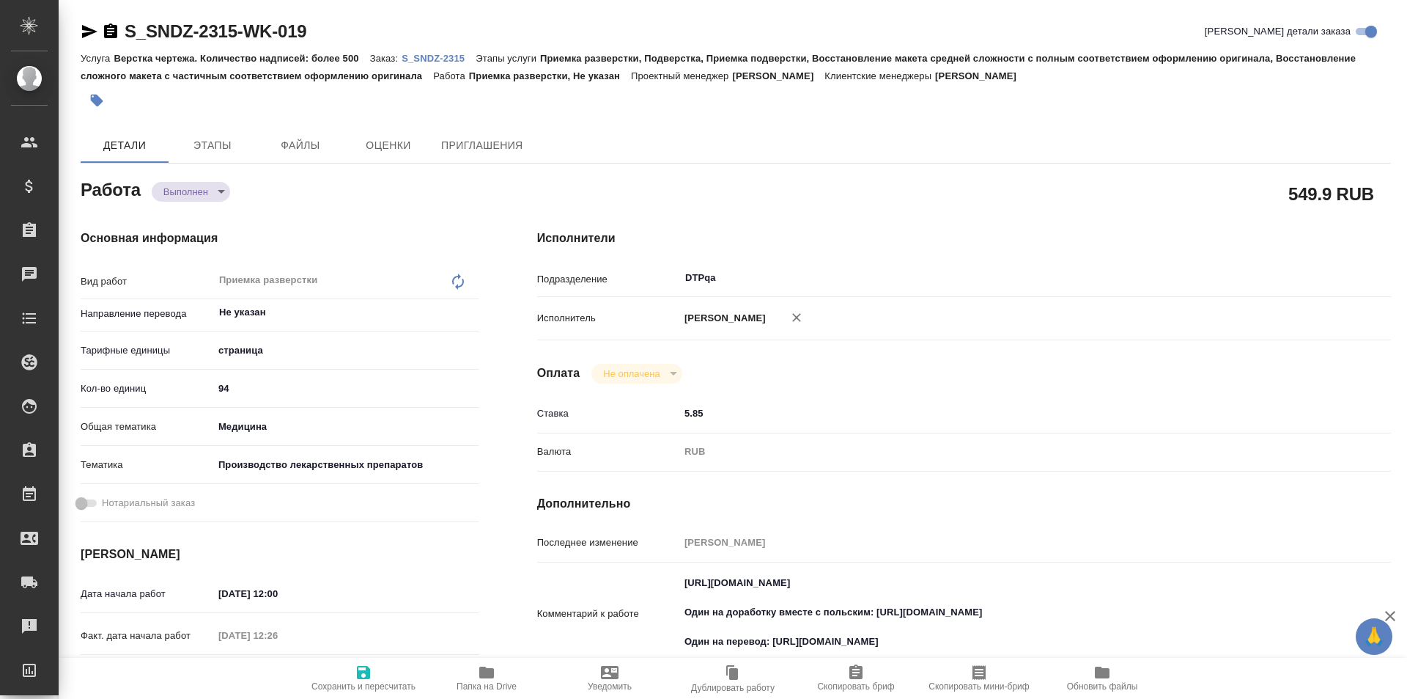
type textarea "x"
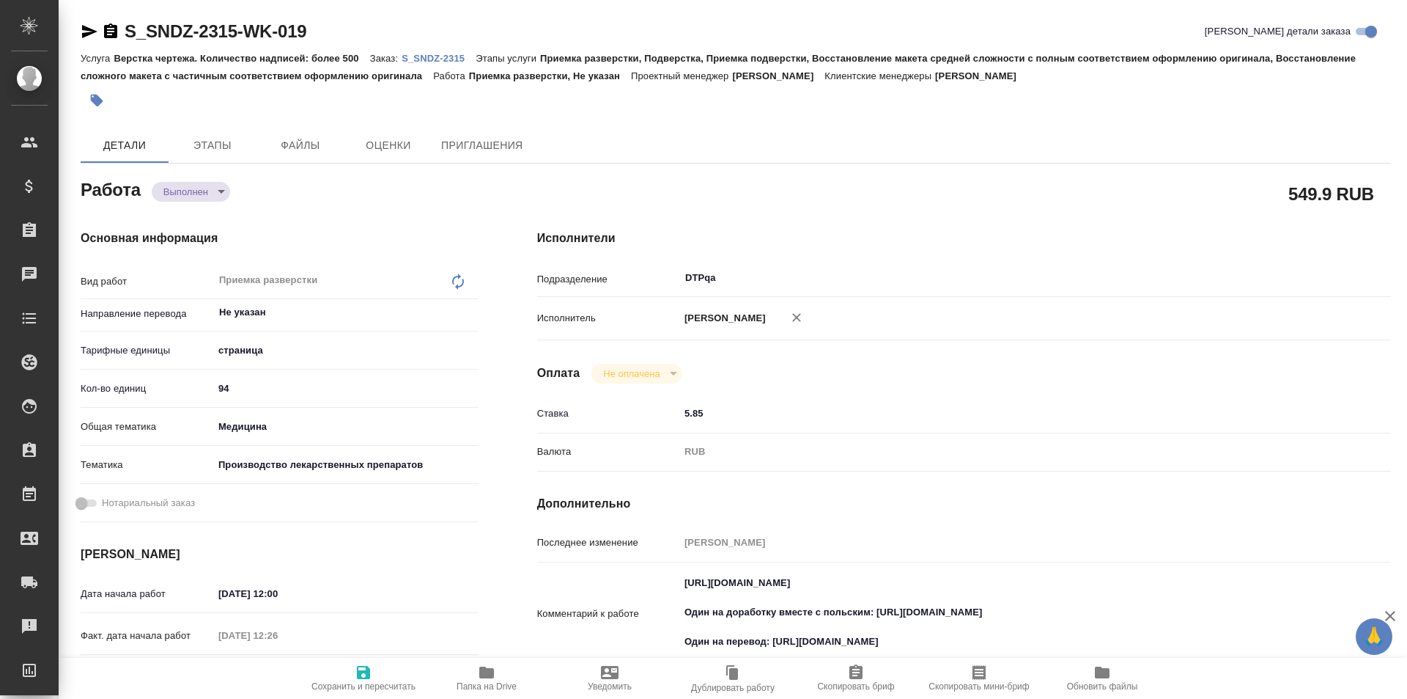
type textarea "x"
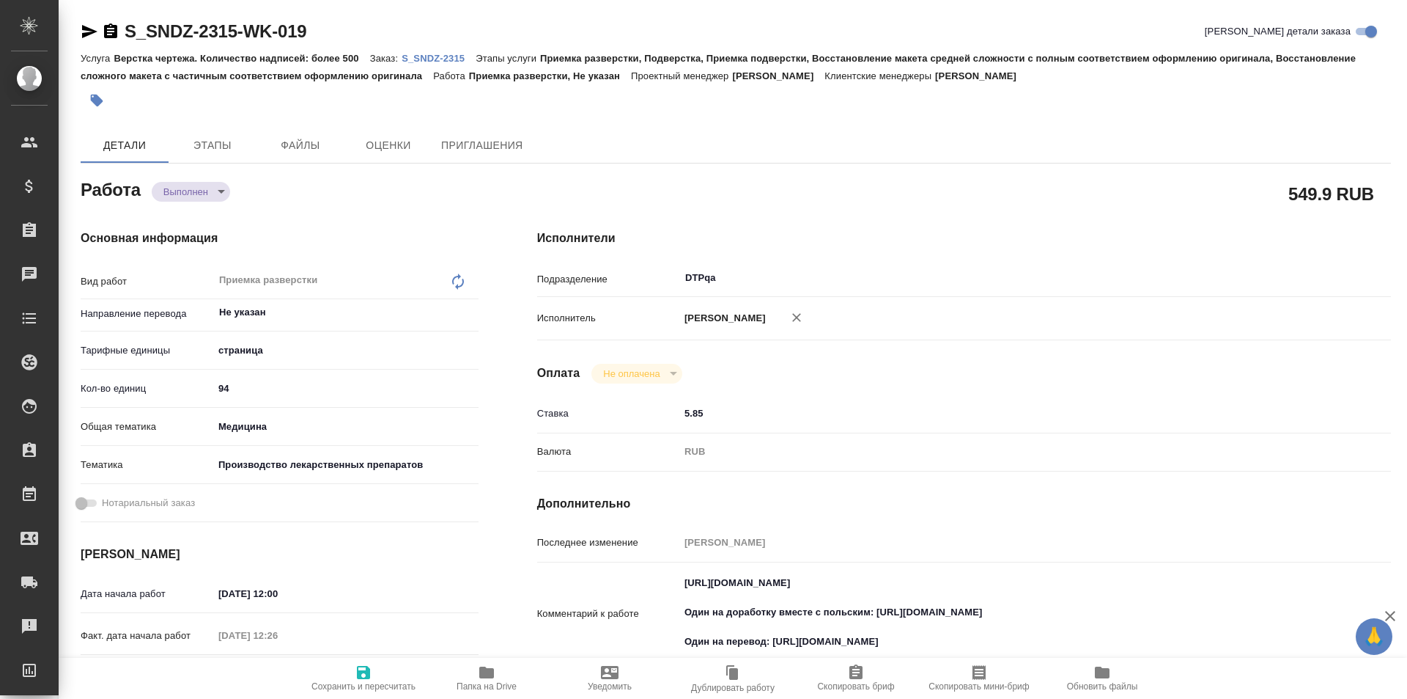
type textarea "x"
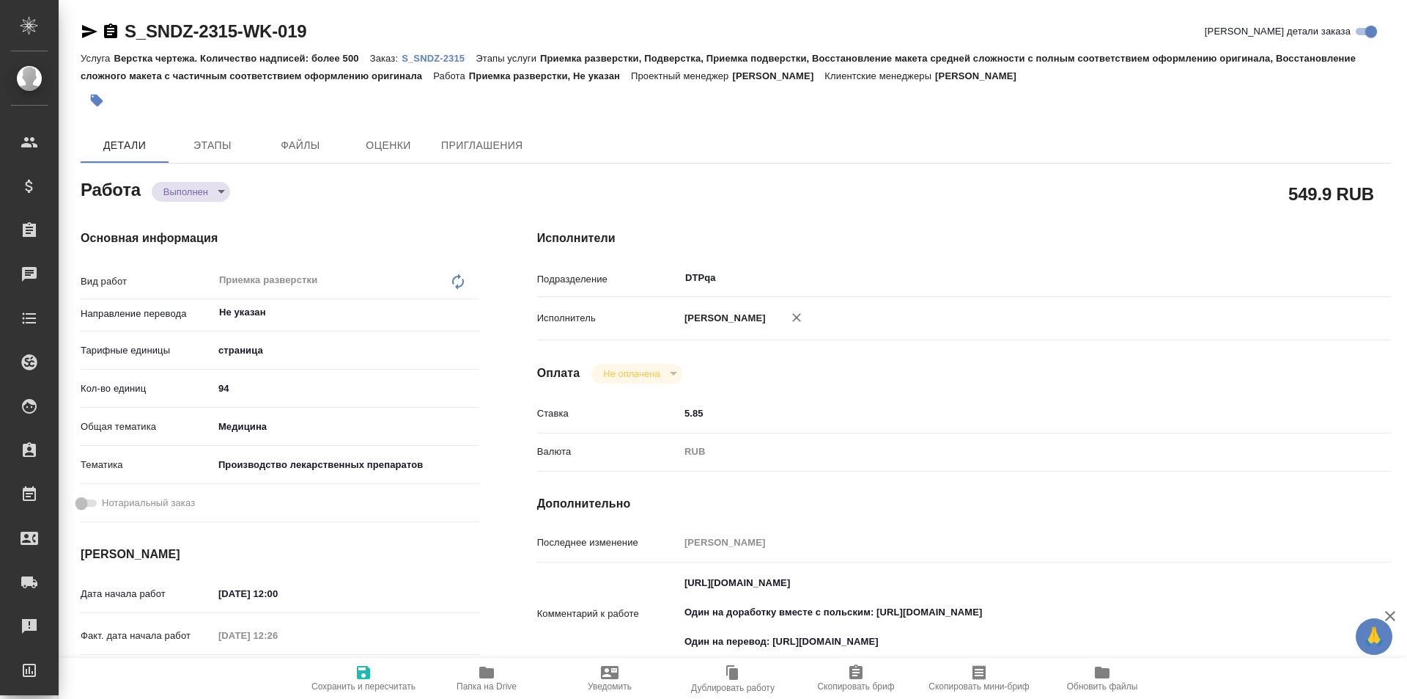
type textarea "x"
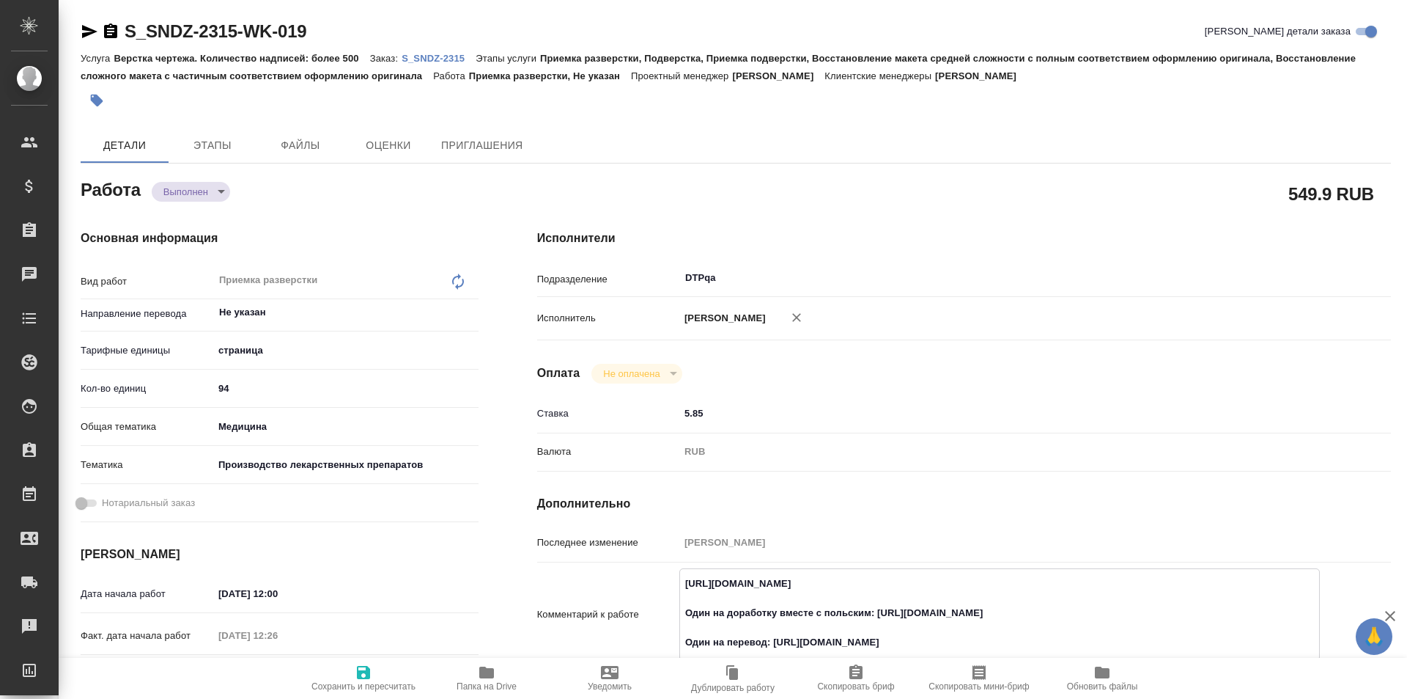
type textarea "x"
drag, startPoint x: 990, startPoint y: 589, endPoint x: 689, endPoint y: 572, distance: 301.0
click at [669, 581] on div "Комментарий к работе https://tera.awatera.com/Work/68d3a5e042c7c9f0b1d79098/ Од…" at bounding box center [964, 614] width 854 height 92
type textarea "x"
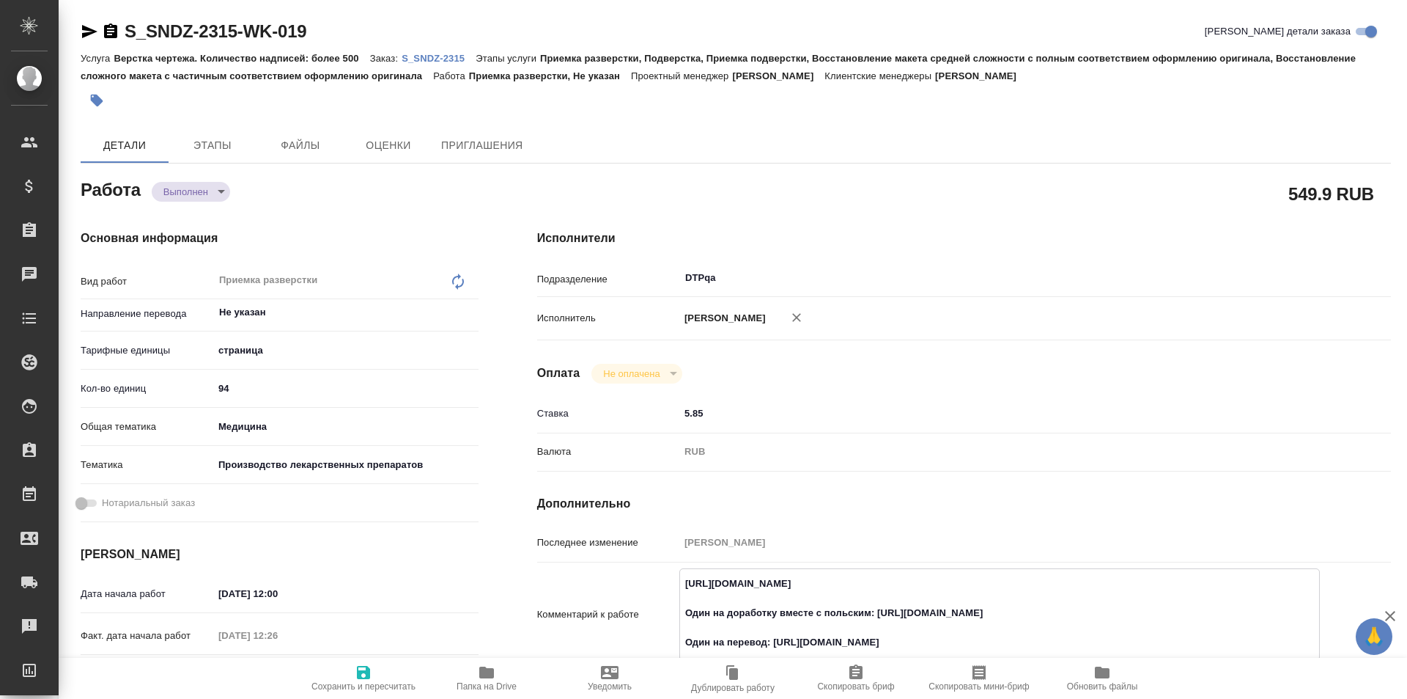
type textarea "x"
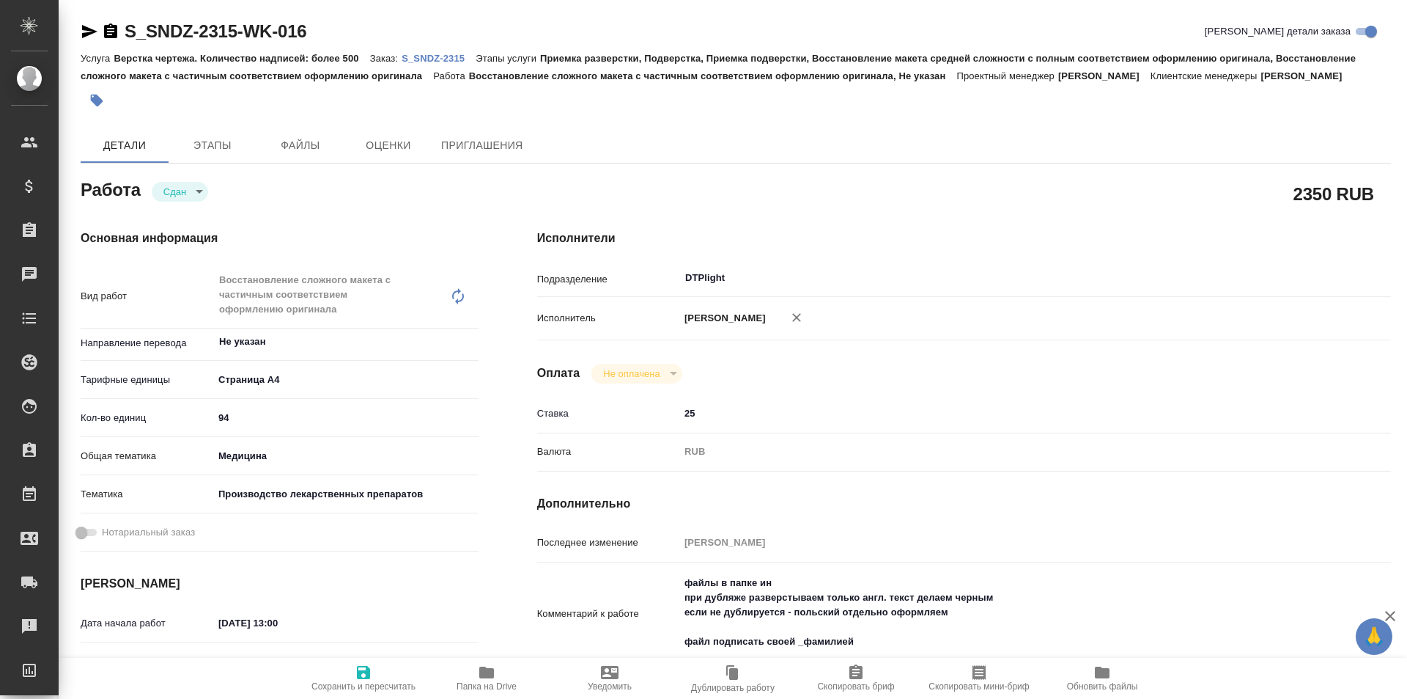
type textarea "x"
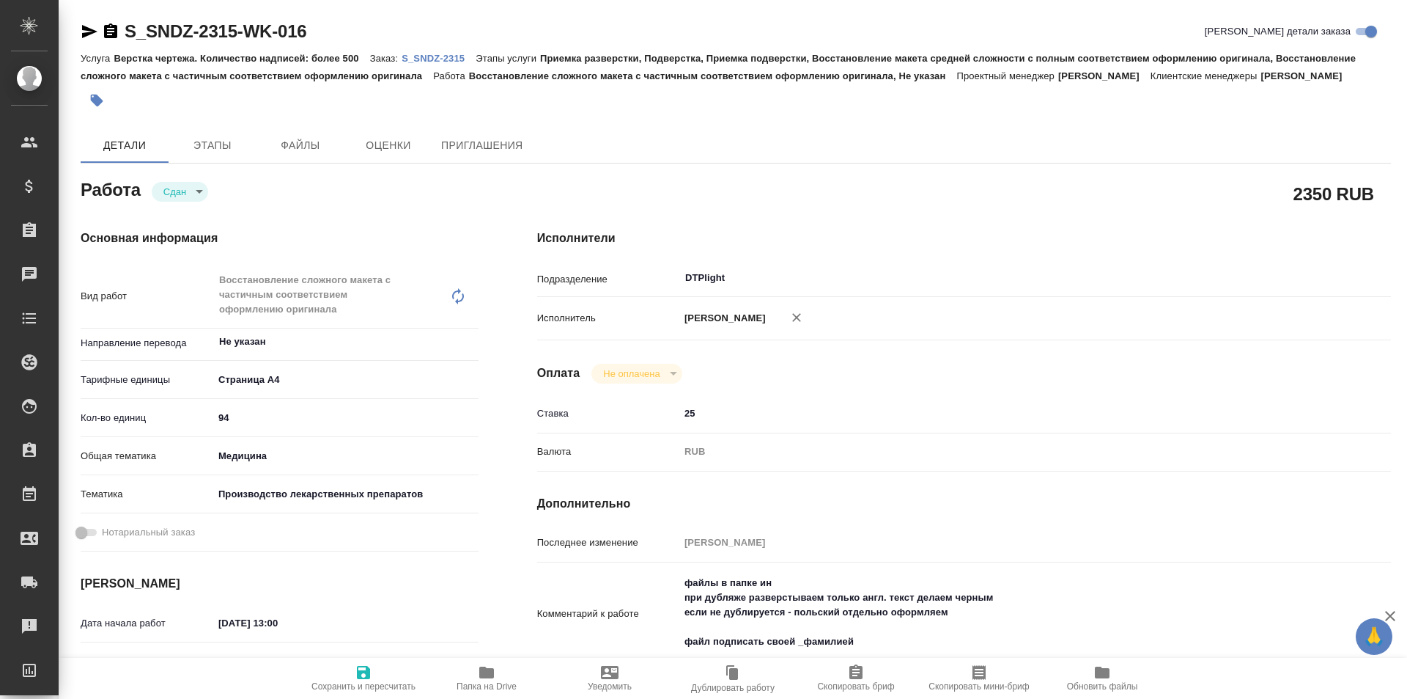
type textarea "x"
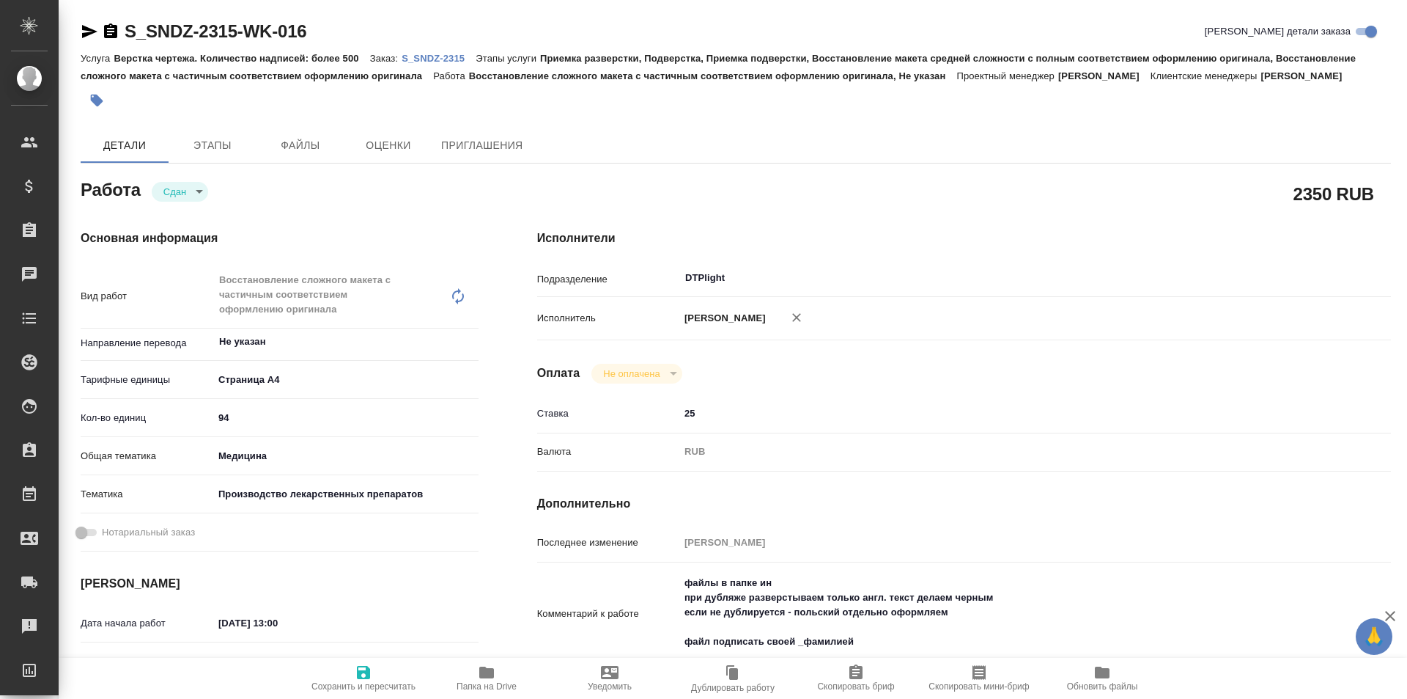
type textarea "x"
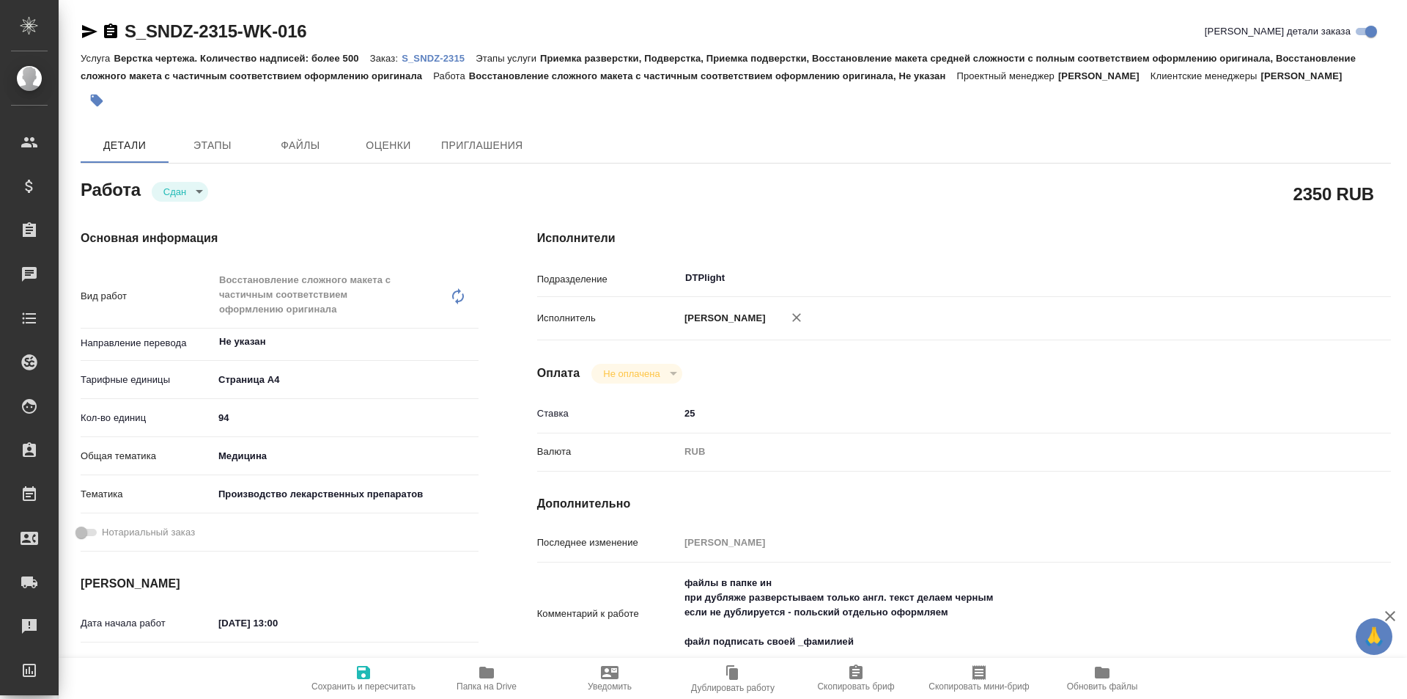
type textarea "x"
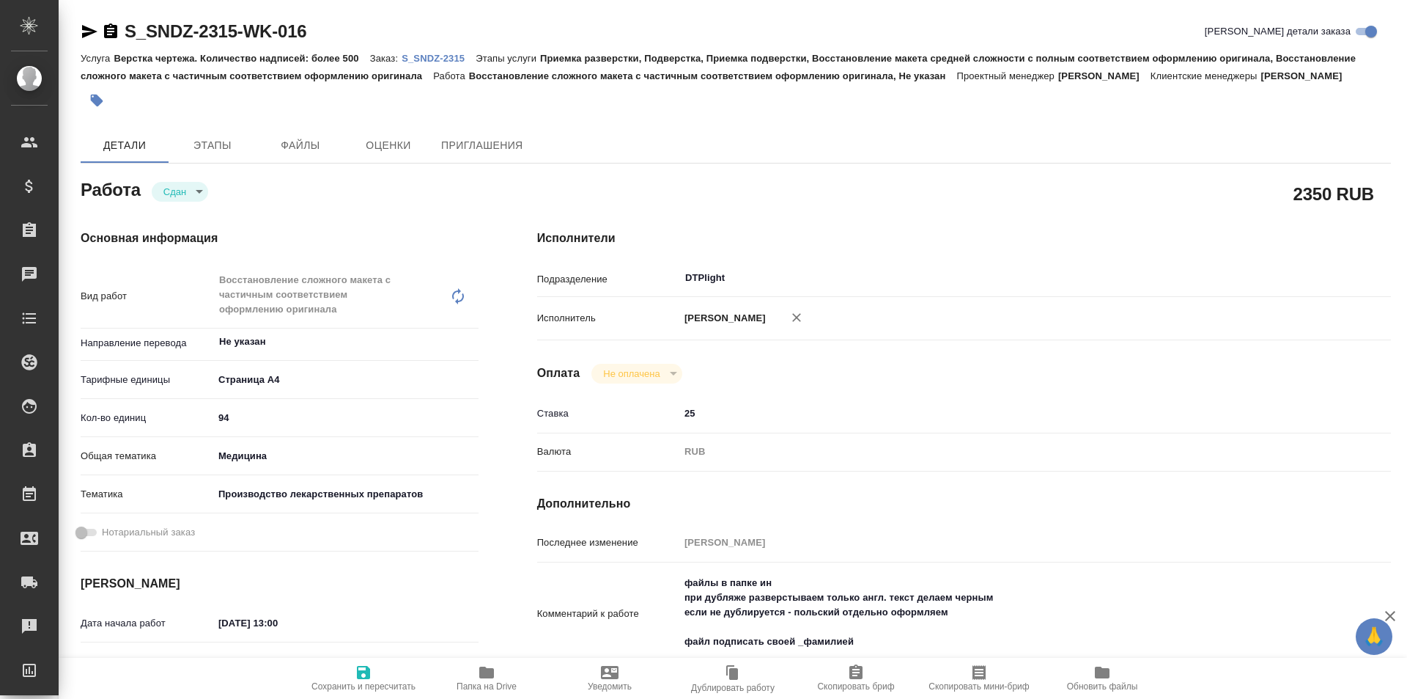
type textarea "x"
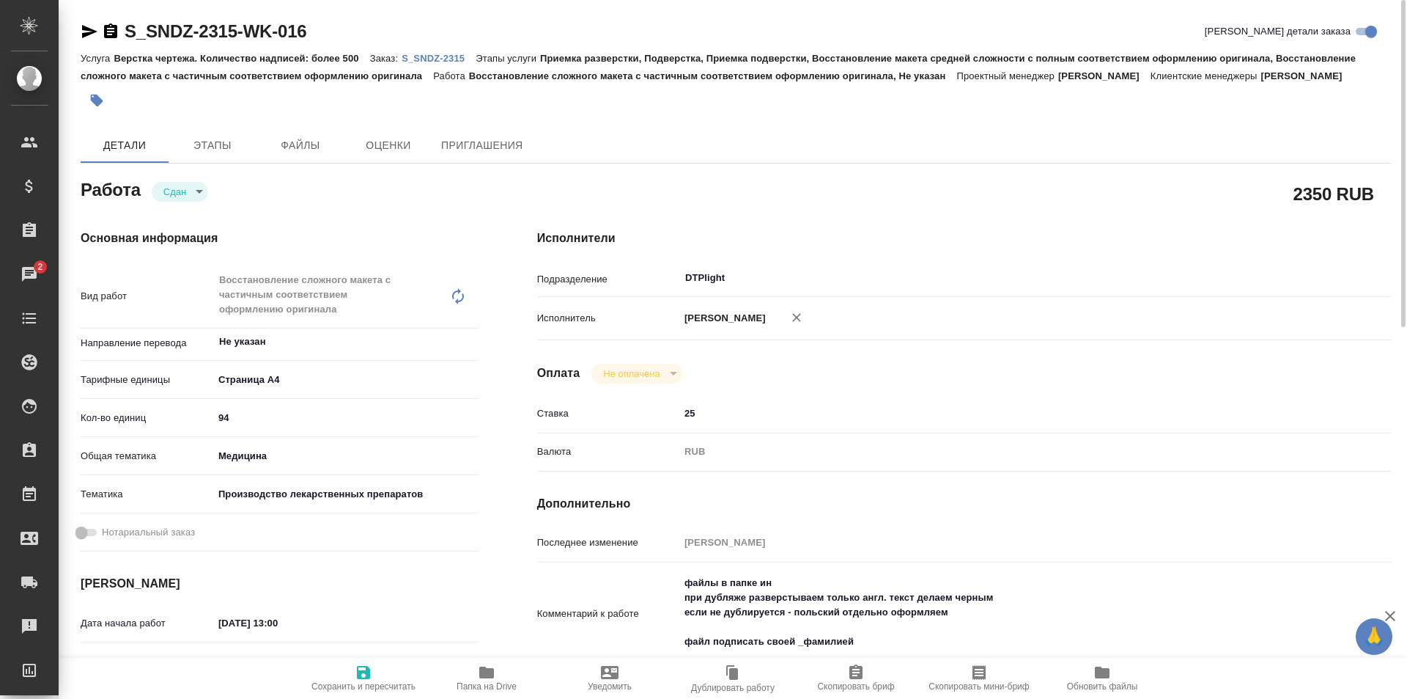
click at [83, 26] on icon "button" at bounding box center [89, 31] width 15 height 13
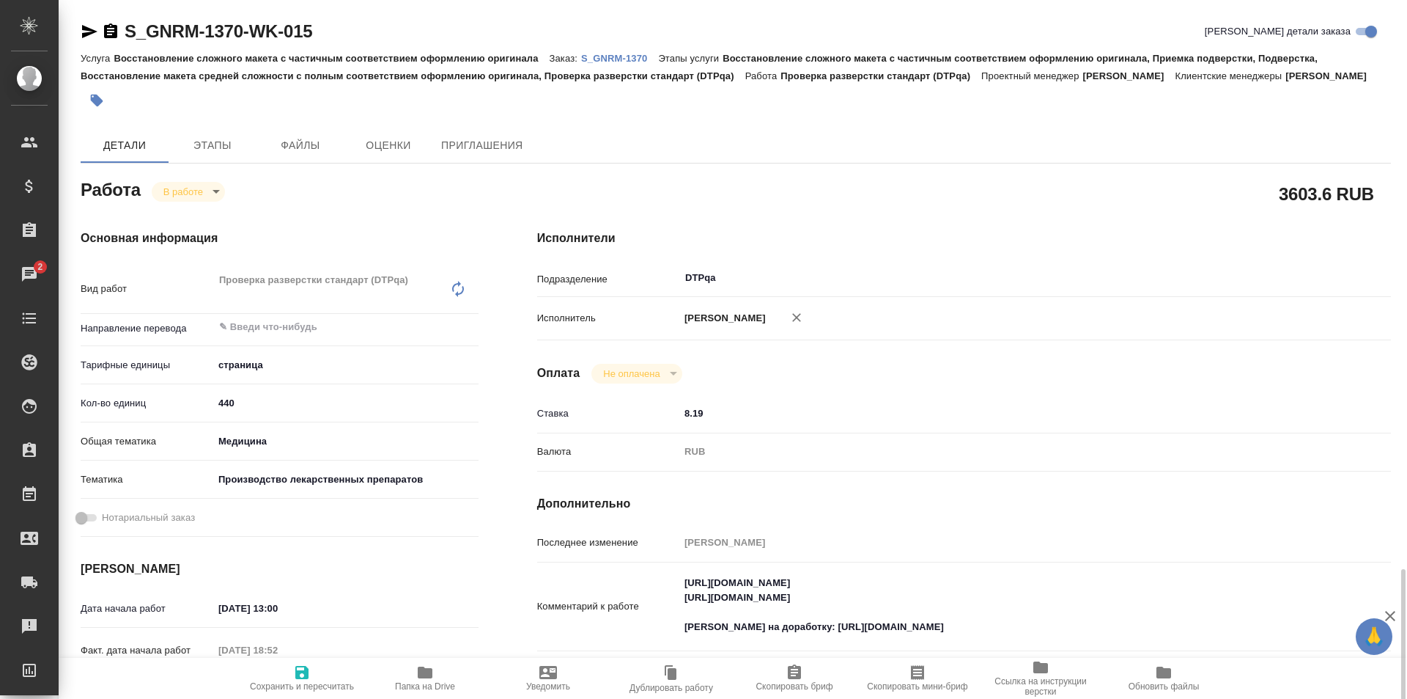
scroll to position [367, 0]
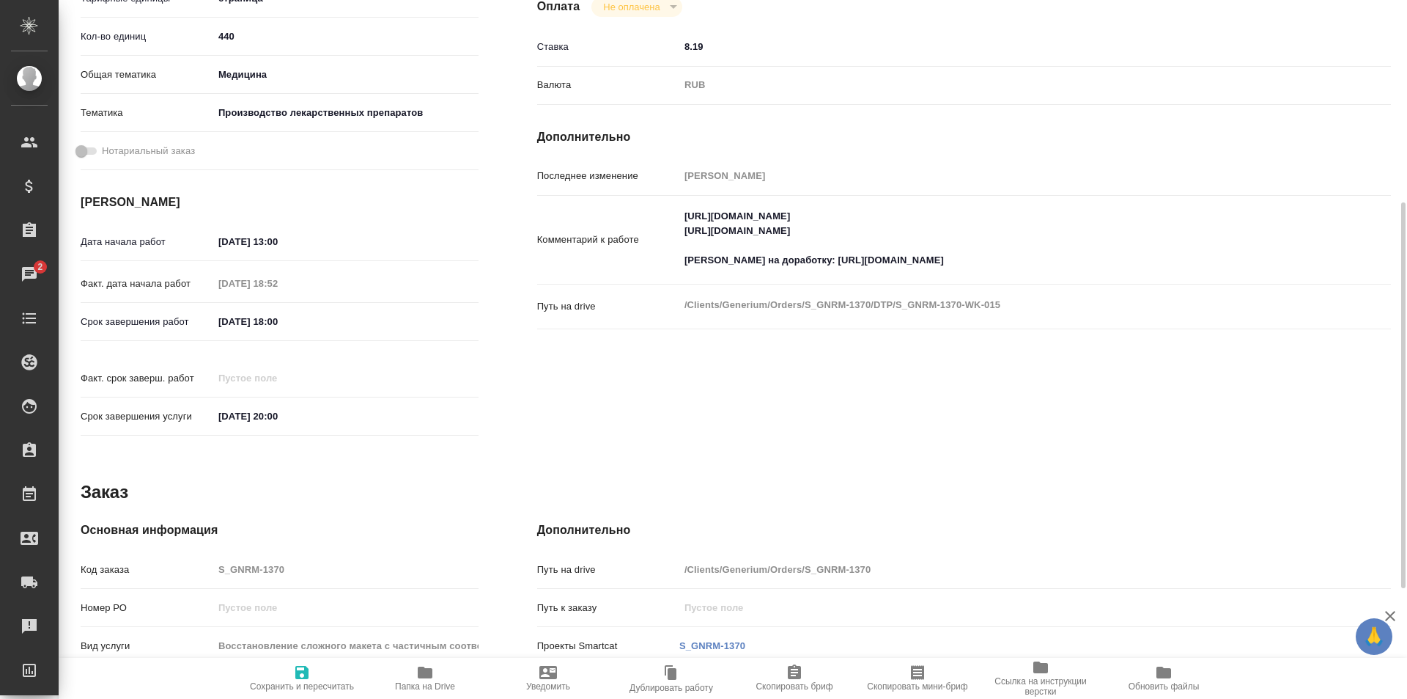
click at [1014, 268] on textarea "[URL][DOMAIN_NAME] [URL][DOMAIN_NAME] [PERSON_NAME] на доработку: [URL][DOMAIN_…" at bounding box center [999, 238] width 641 height 69
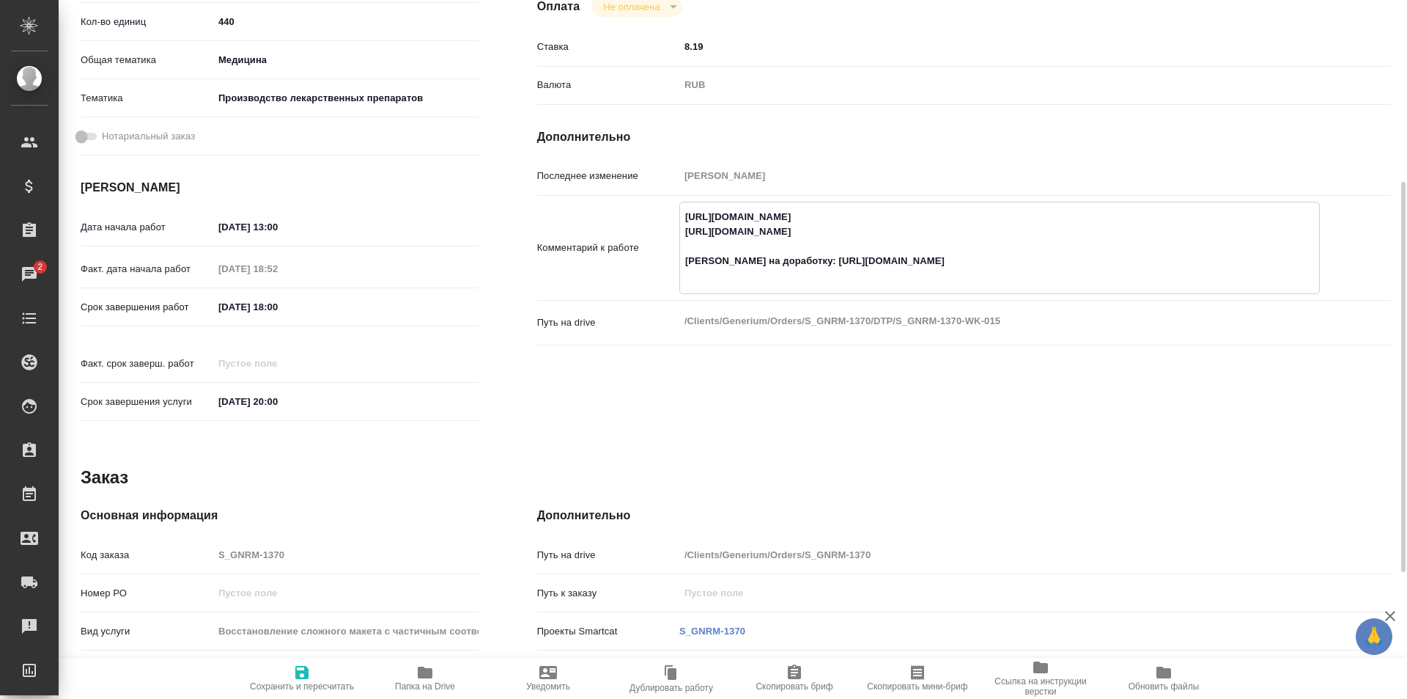
scroll to position [352, 0]
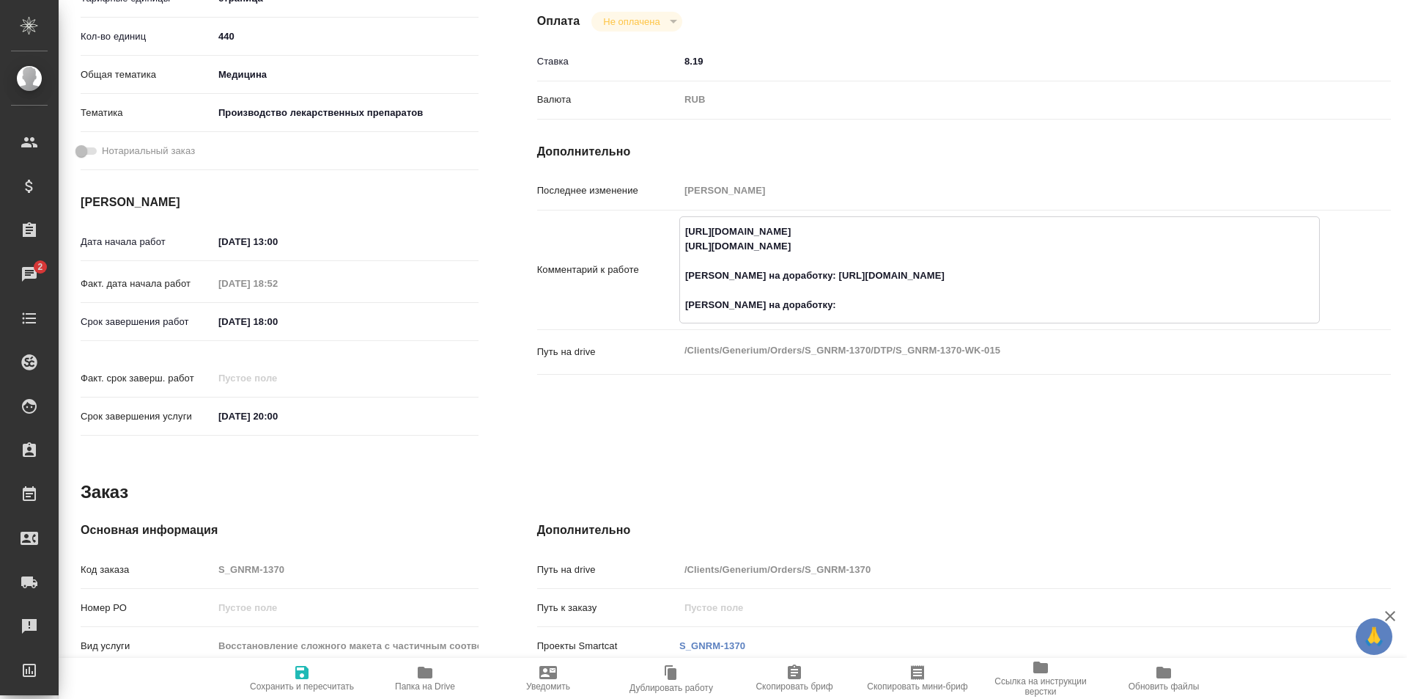
paste textarea "[URL][DOMAIN_NAME]"
type textarea "[URL][DOMAIN_NAME] [URL][DOMAIN_NAME] [PERSON_NAME] на доработку: [URL][DOMAIN_…"
click at [300, 676] on icon "button" at bounding box center [301, 672] width 13 height 13
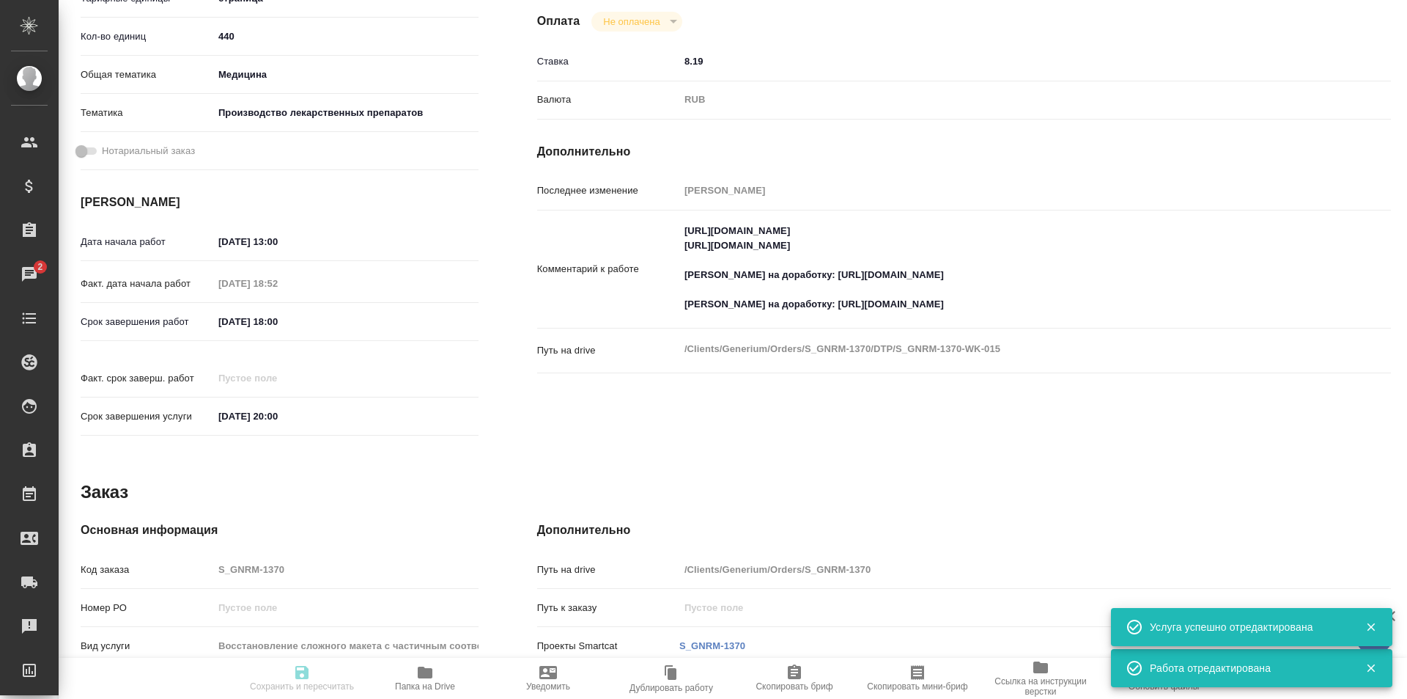
type input "inProgress"
type input "5a8b1489cc6b4906c91bfdb2"
type input "440"
type input "med"
type input "614982fec5ecbb70f805293f"
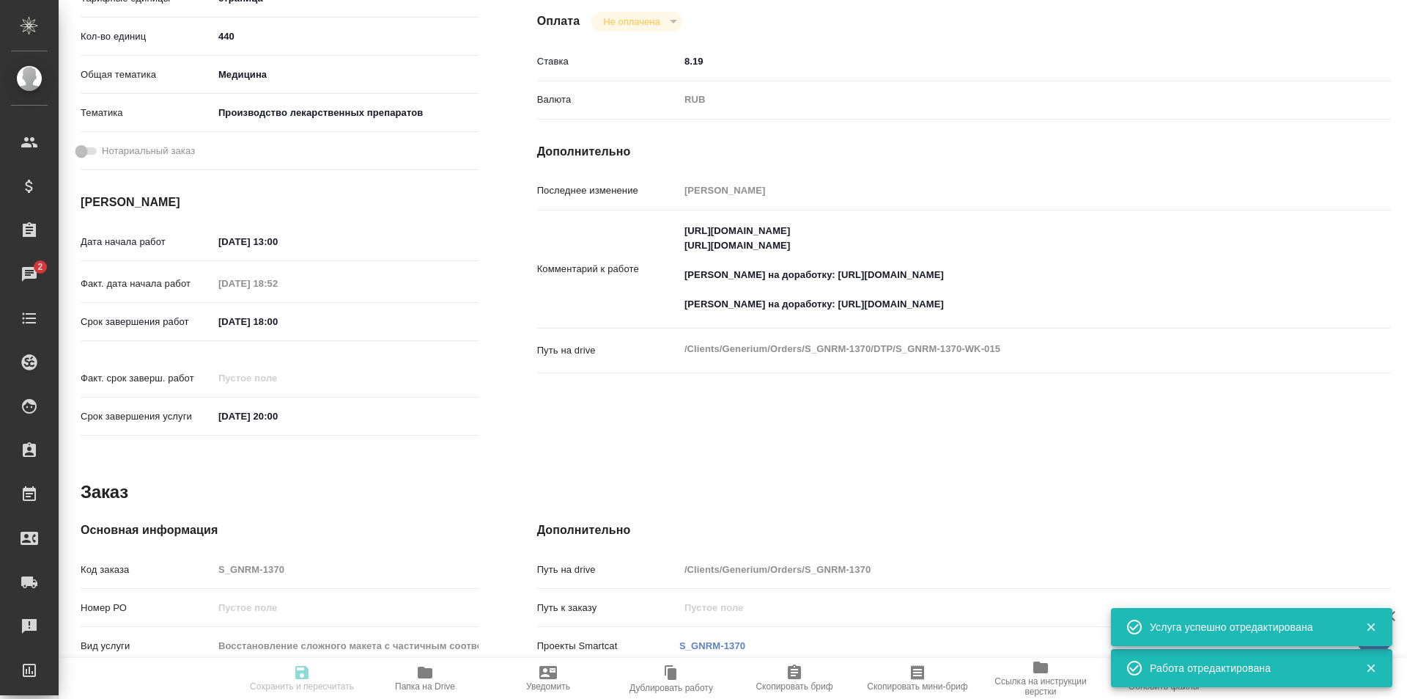
type input "[DATE] 13:00"
type input "25.09.2025 18:52"
type input "26.09.2025 18:00"
type input "[DATE] 20:00"
type input "DTPqa"
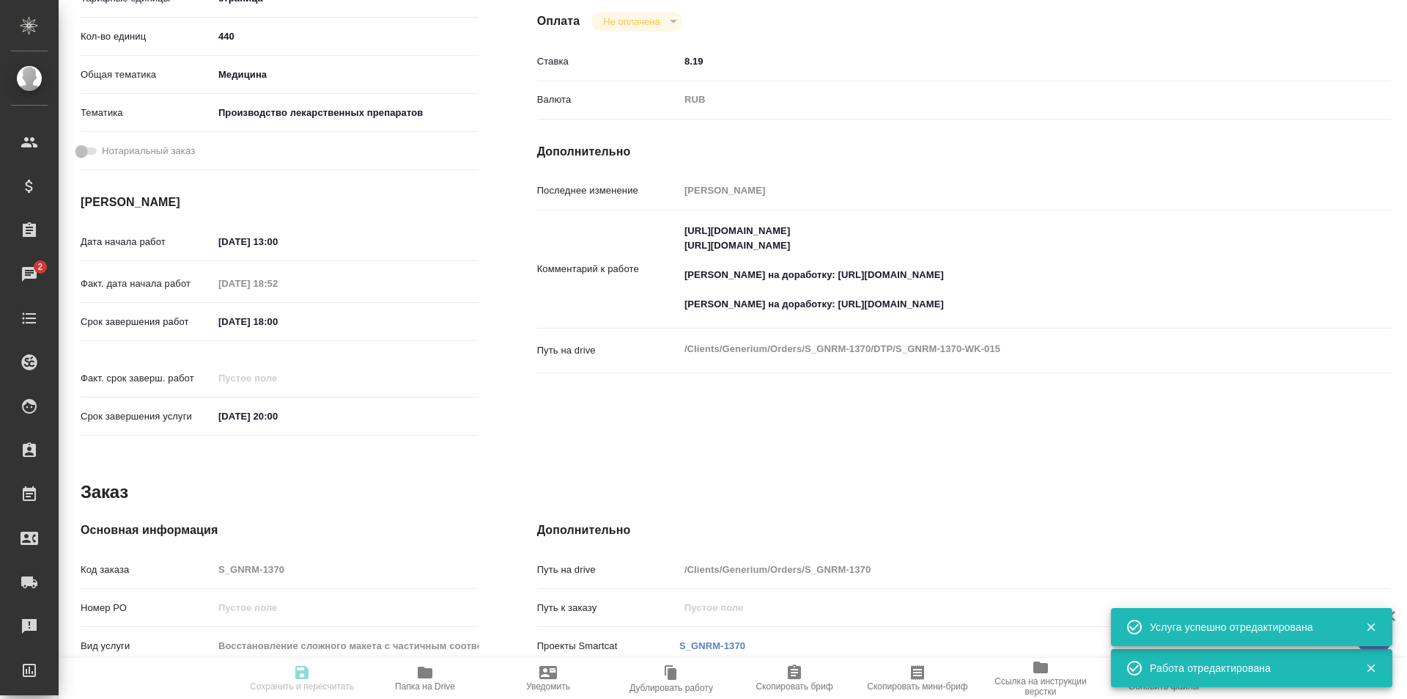
type input "notPayed"
type input "8.19"
type input "RUB"
type input "Исмагилова Диана"
type input "S_GNRM-1370"
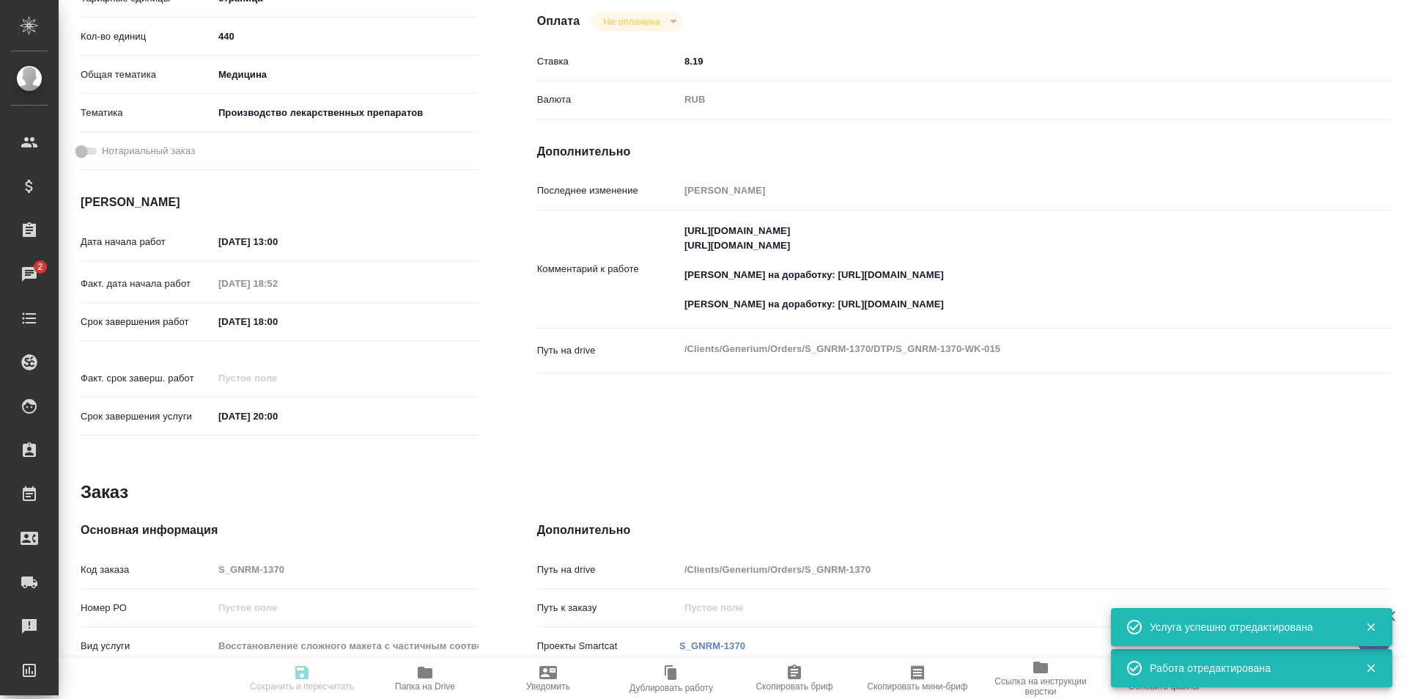
type input "Восстановление сложного макета с частичным соответствием оформлению оригинала"
type input "Восстановление сложного макета с частичным соответствием оформлению оригинала, …"
type input "[PERSON_NAME]"
type input "/Clients/Generium/Orders/S_GNRM-1370"
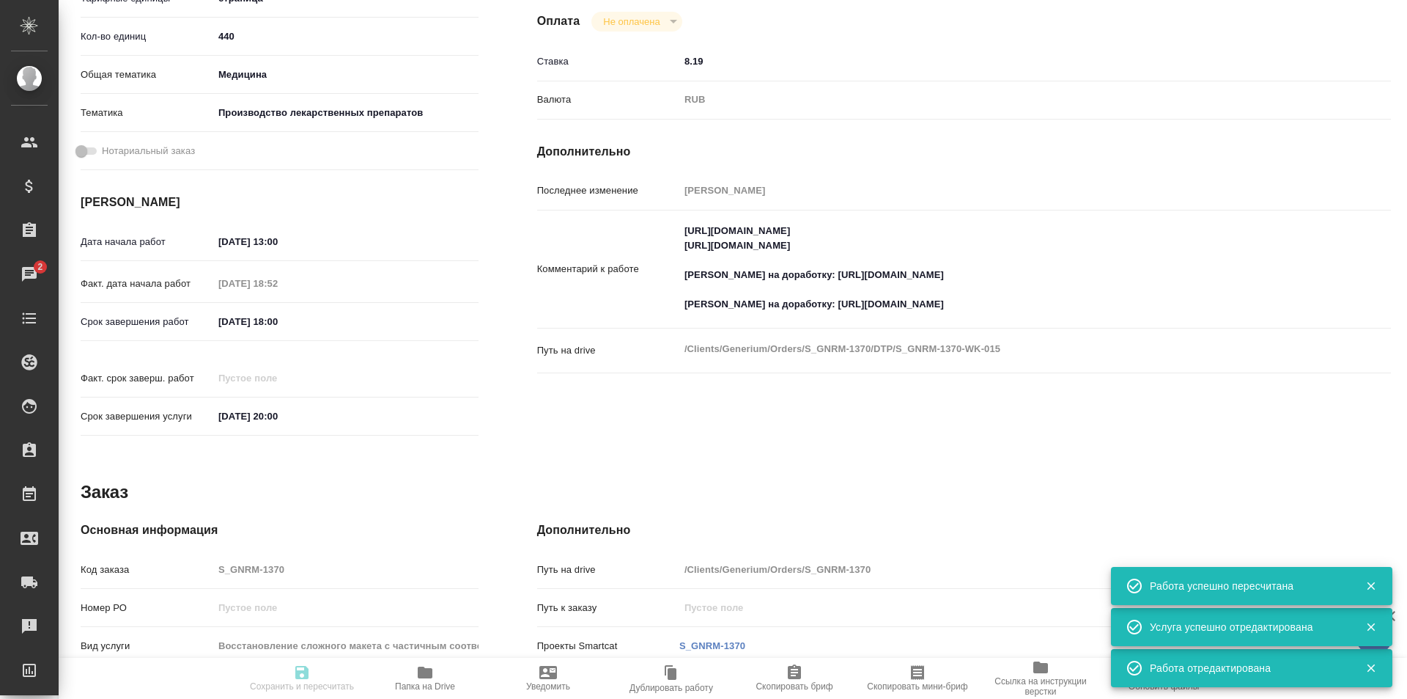
type input "inProgress"
type input "5a8b1489cc6b4906c91bfdb2"
type input "440"
type input "med"
type input "614982fec5ecbb70f805293f"
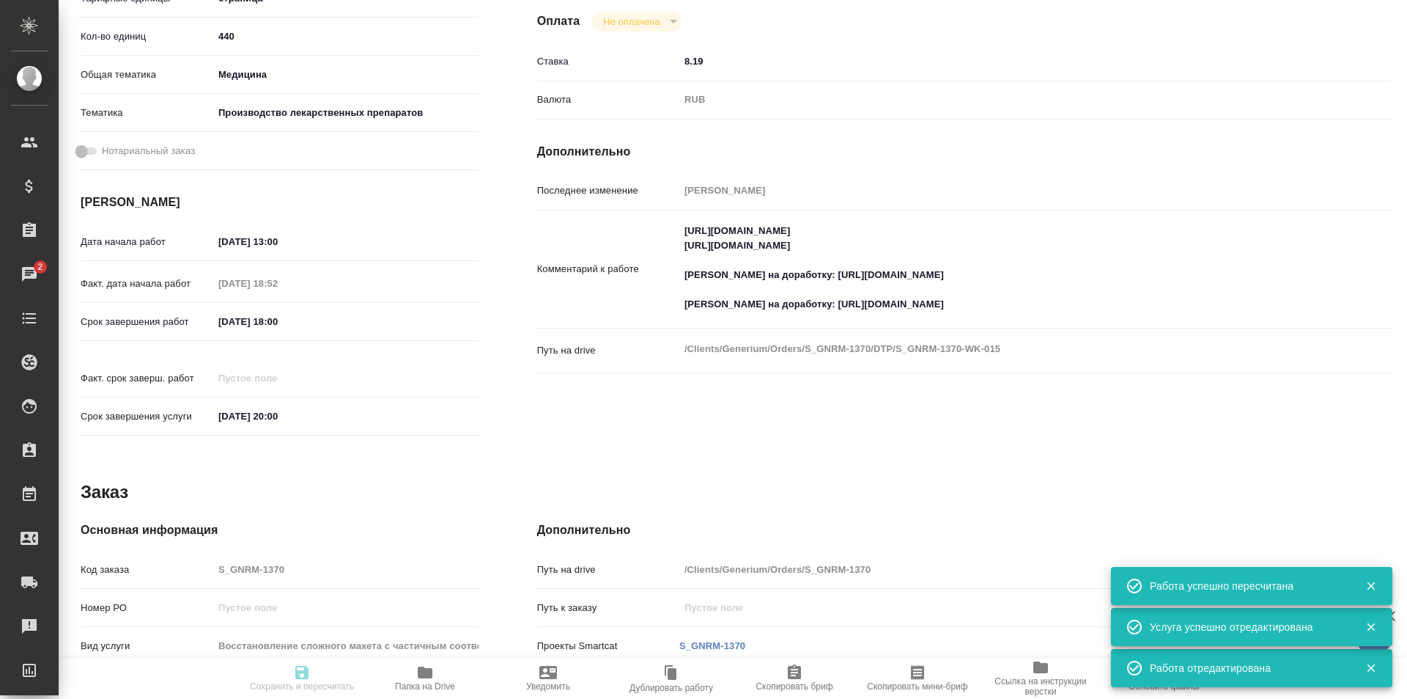
type input "[DATE] 13:00"
type input "25.09.2025 18:52"
type input "26.09.2025 18:00"
type input "10.10.2025 20:00"
type input "DTPqa"
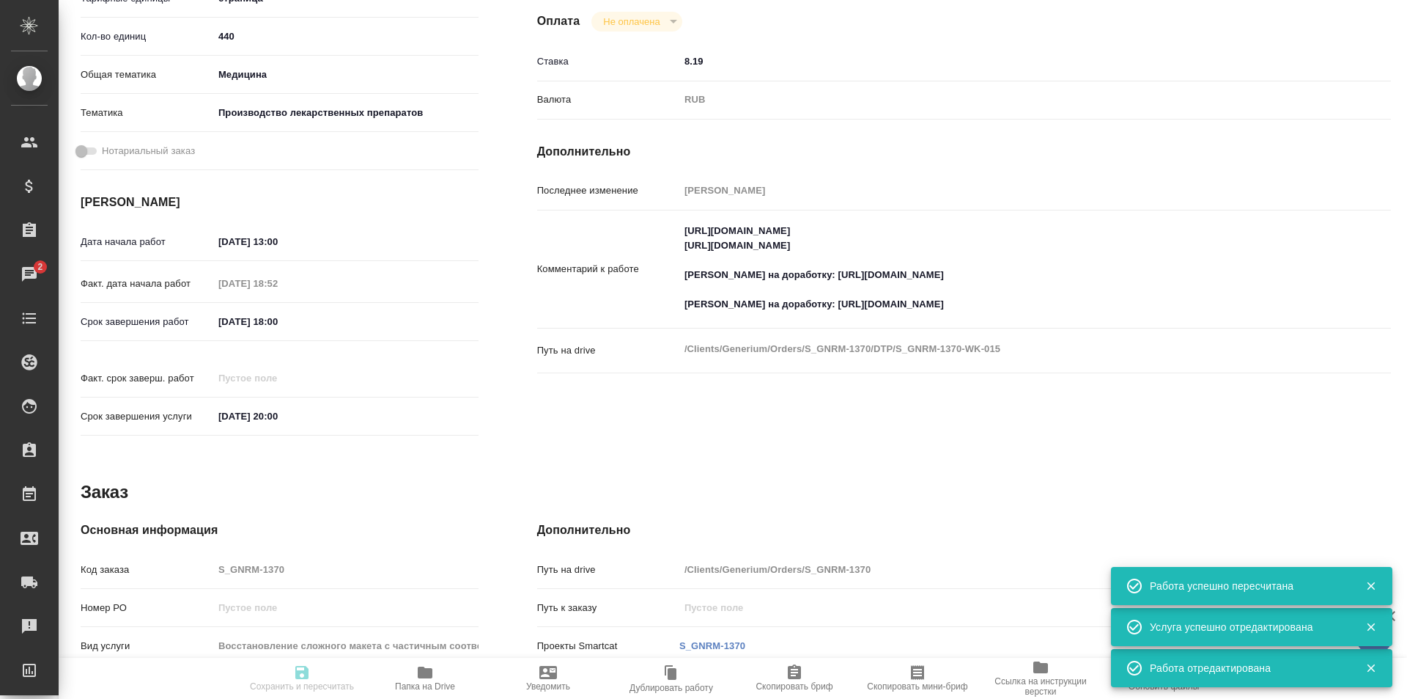
type input "notPayed"
type input "8.19"
type input "RUB"
type input "[PERSON_NAME]"
type input "S_GNRM-1370"
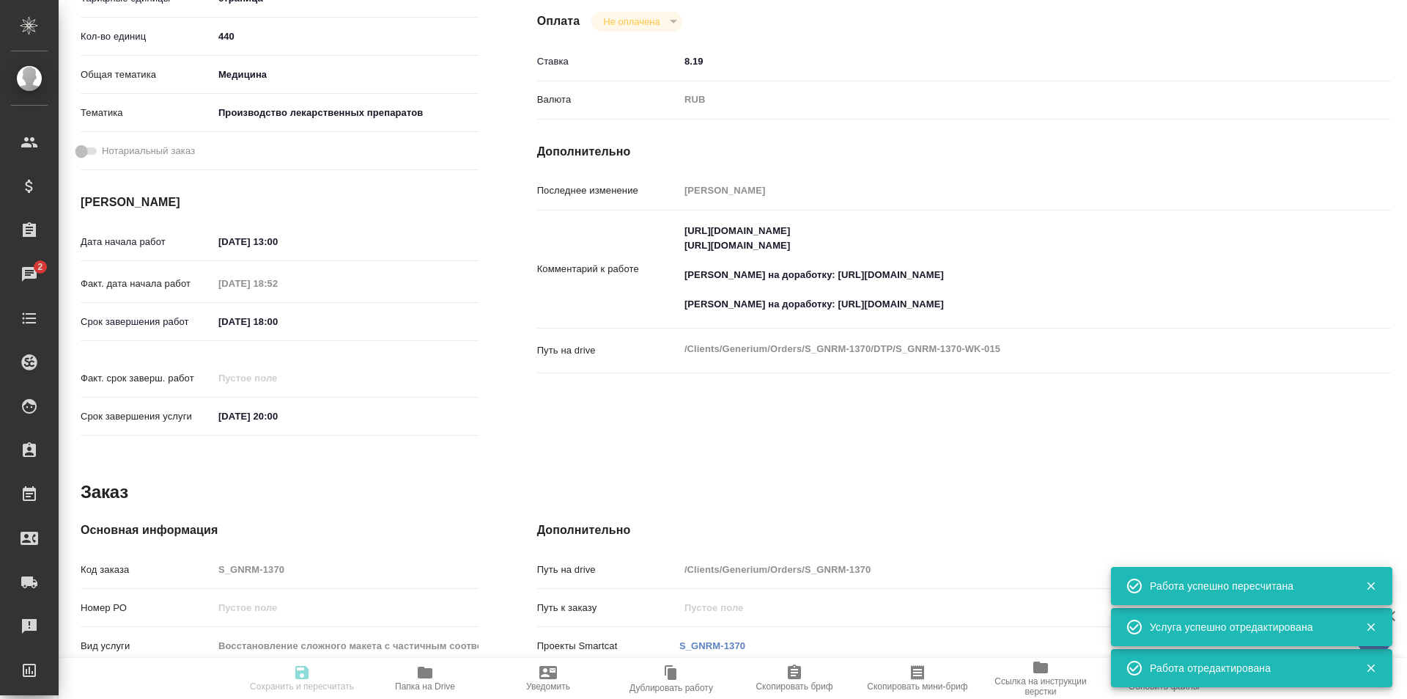
type input "Восстановление сложного макета с частичным соответствием оформлению оригинала"
type input "Восстановление сложного макета с частичным соответствием оформлению оригинала, …"
type input "[PERSON_NAME]"
type input "/Clients/Generium/Orders/S_GNRM-1370"
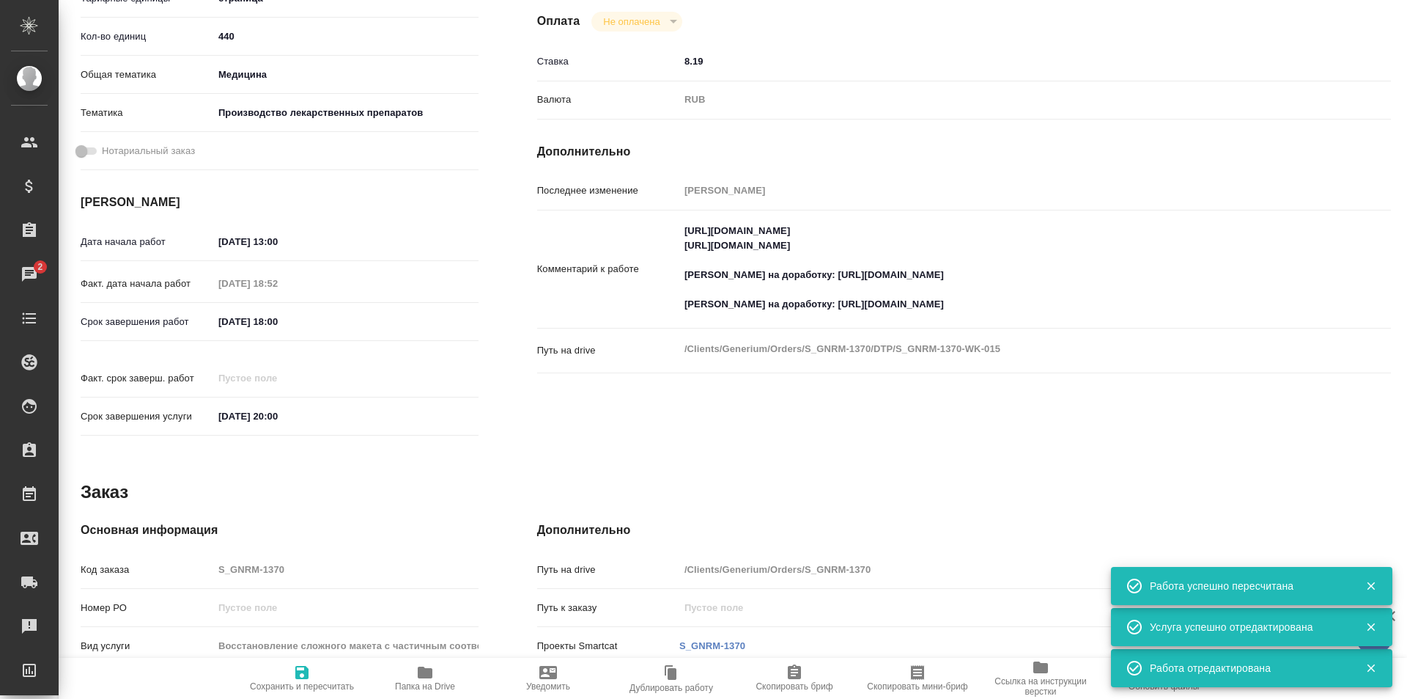
scroll to position [0, 0]
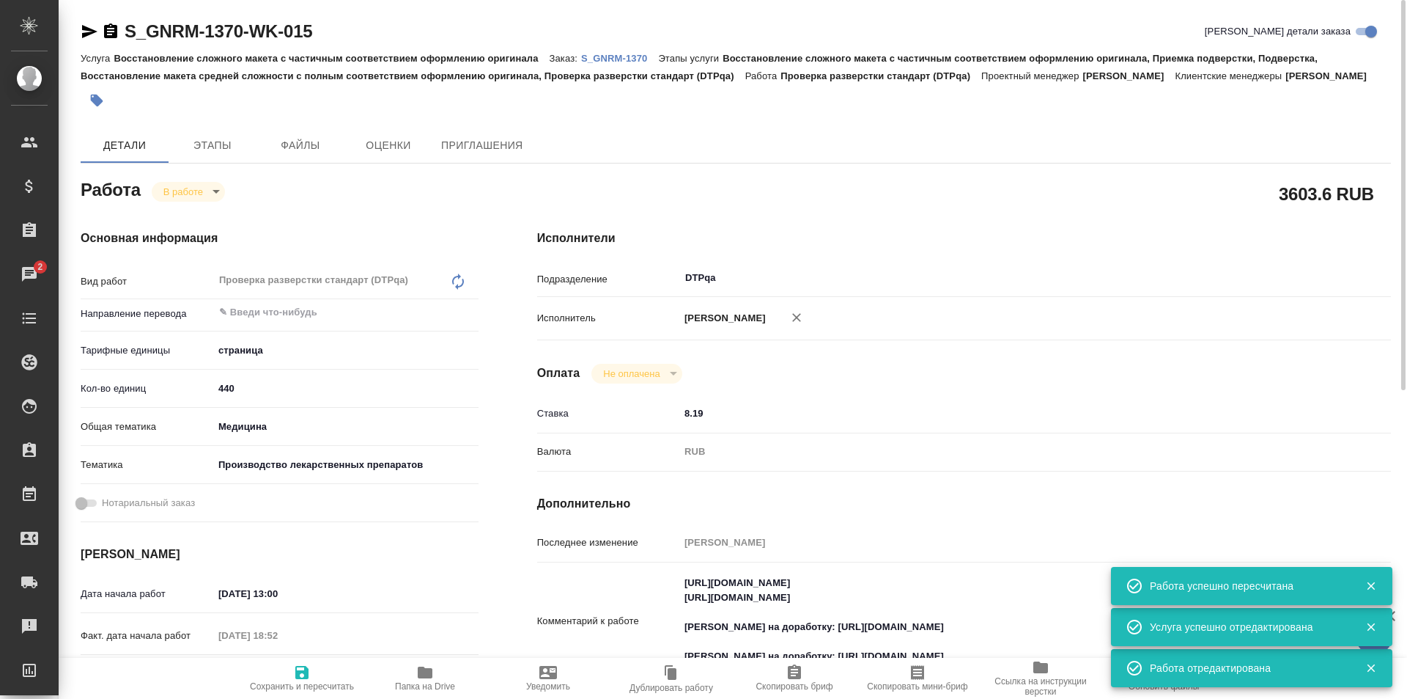
click at [200, 191] on body "🙏 .cls-1 fill:#fff; AWATERA Ismagilova Diana Клиенты Спецификации Заказы 2 Чаты…" at bounding box center [703, 349] width 1407 height 699
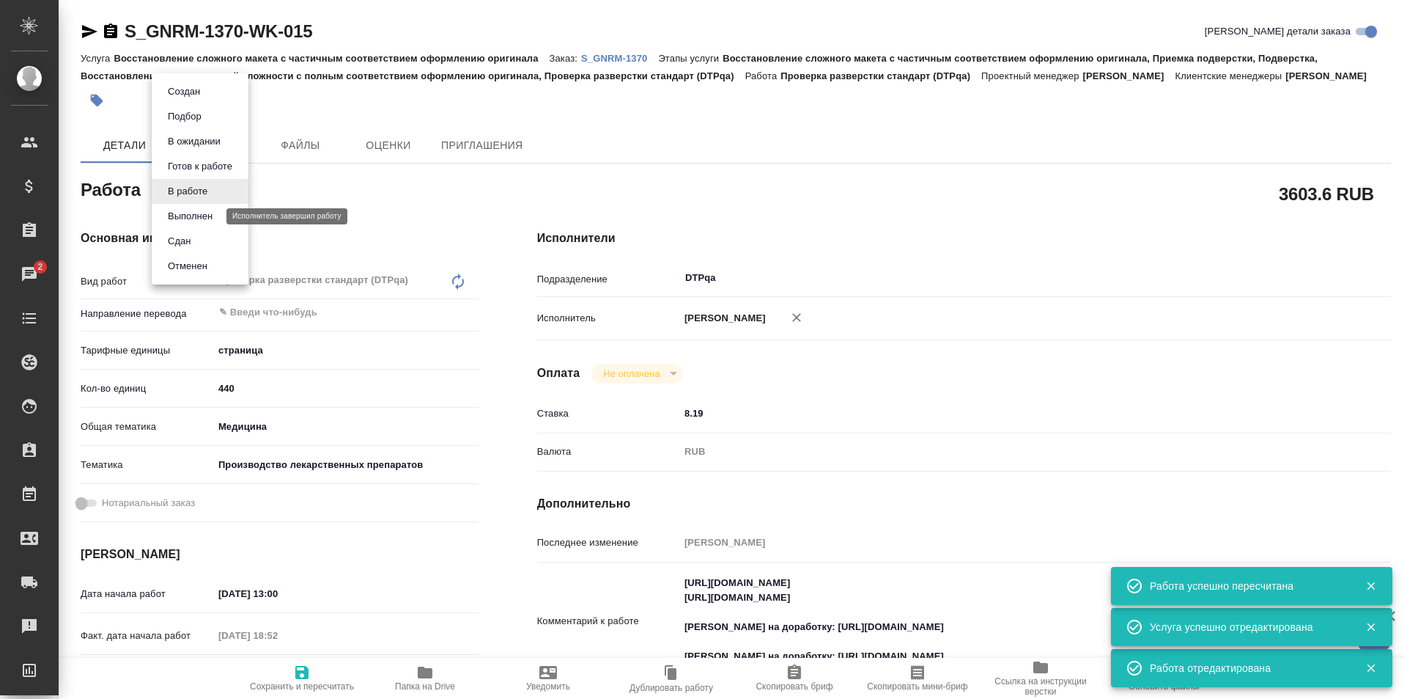
click at [191, 216] on button "Выполнен" at bounding box center [190, 216] width 54 height 16
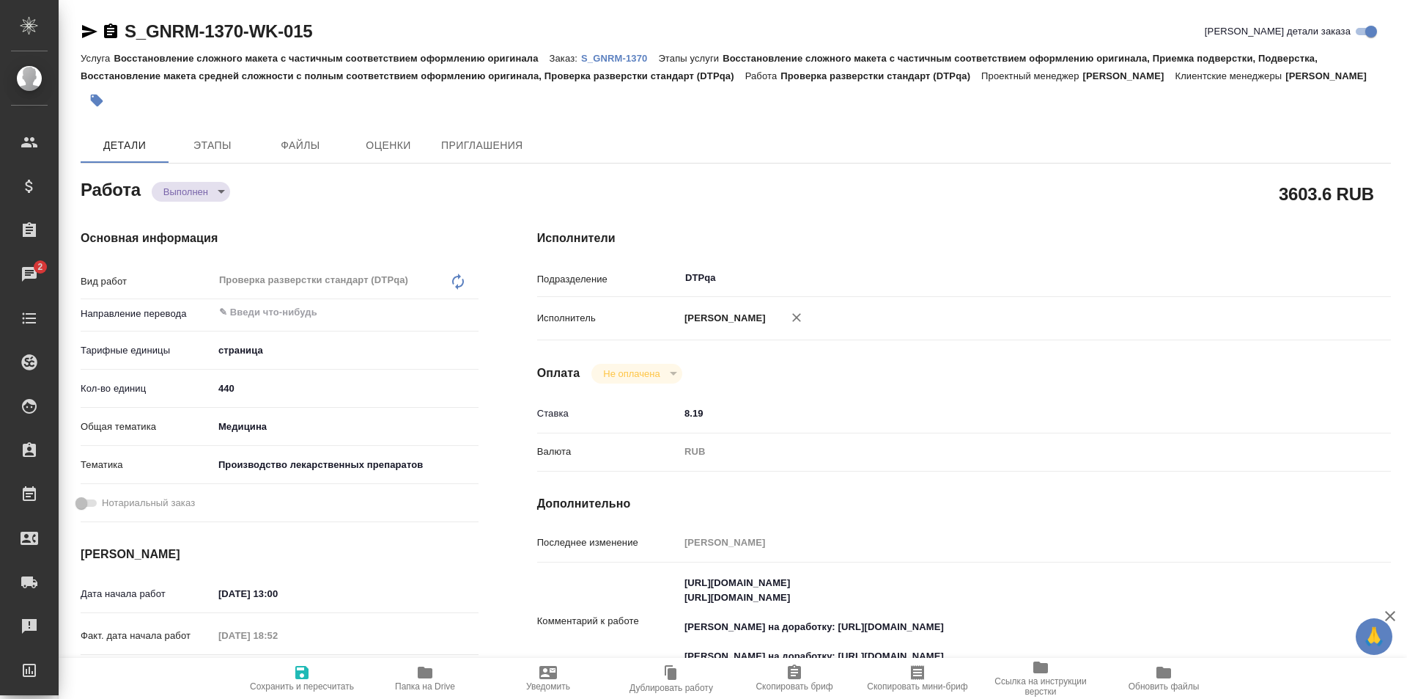
type textarea "x"
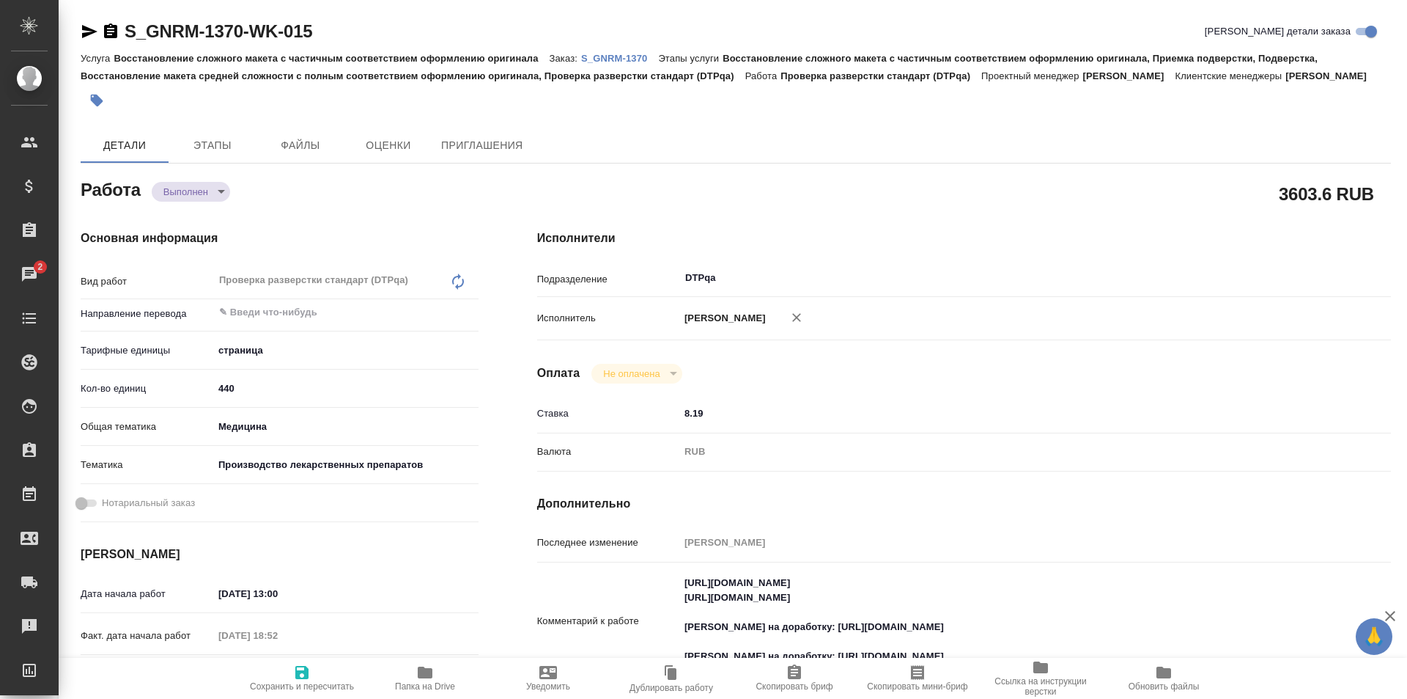
click at [84, 28] on icon "button" at bounding box center [89, 31] width 15 height 13
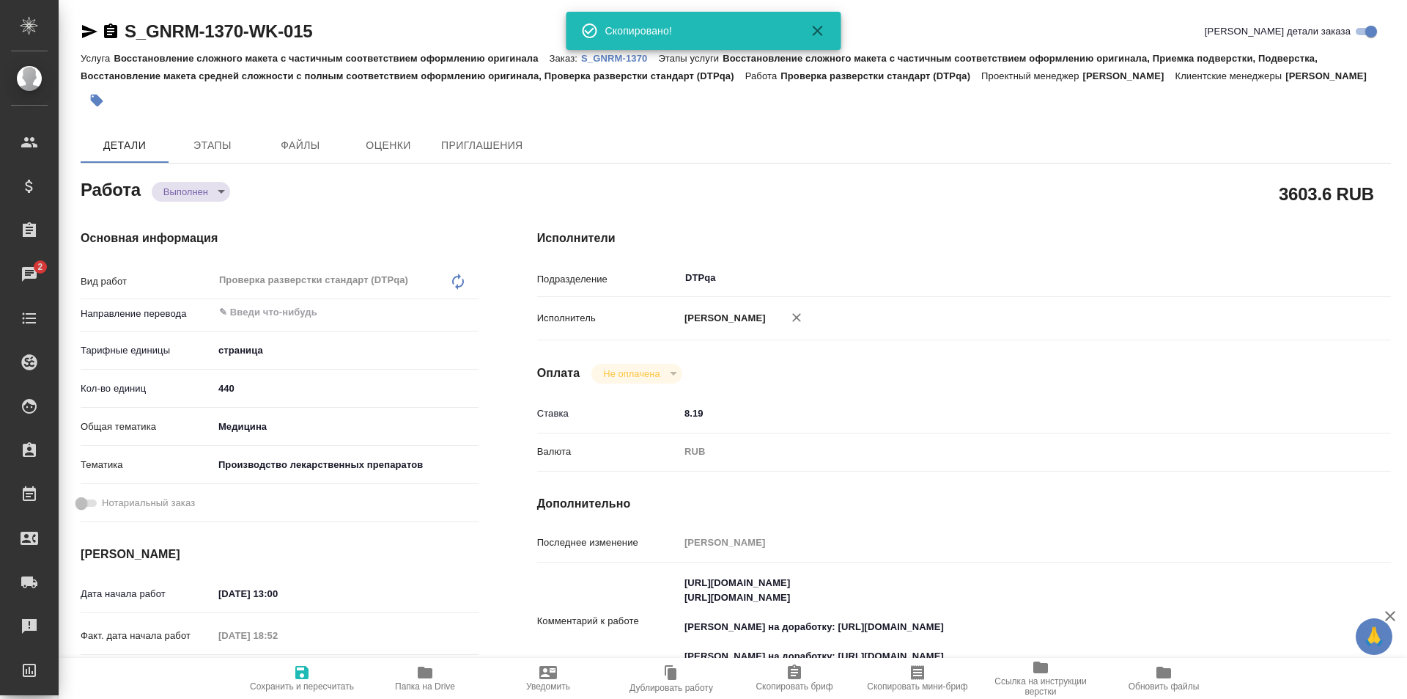
type textarea "x"
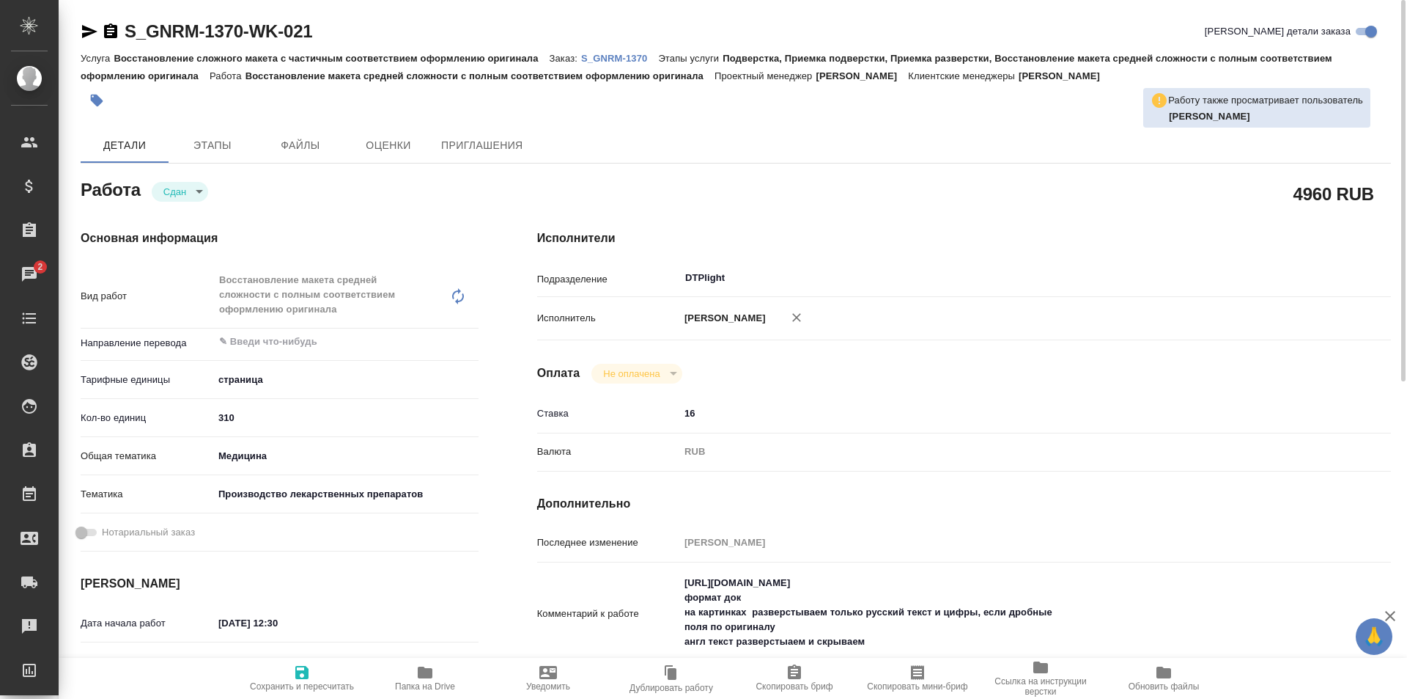
click at [89, 26] on icon "button" at bounding box center [90, 32] width 18 height 18
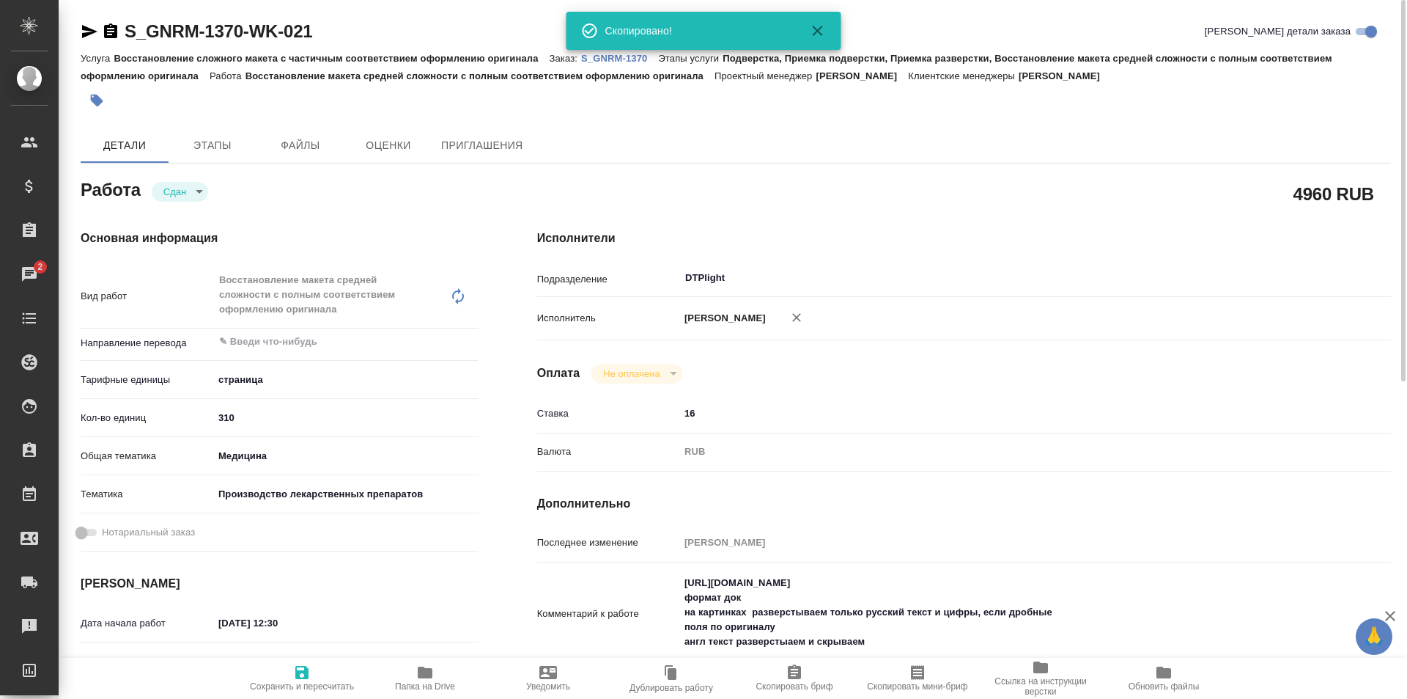
click at [619, 57] on p "S_GNRM-1370" at bounding box center [619, 58] width 77 height 11
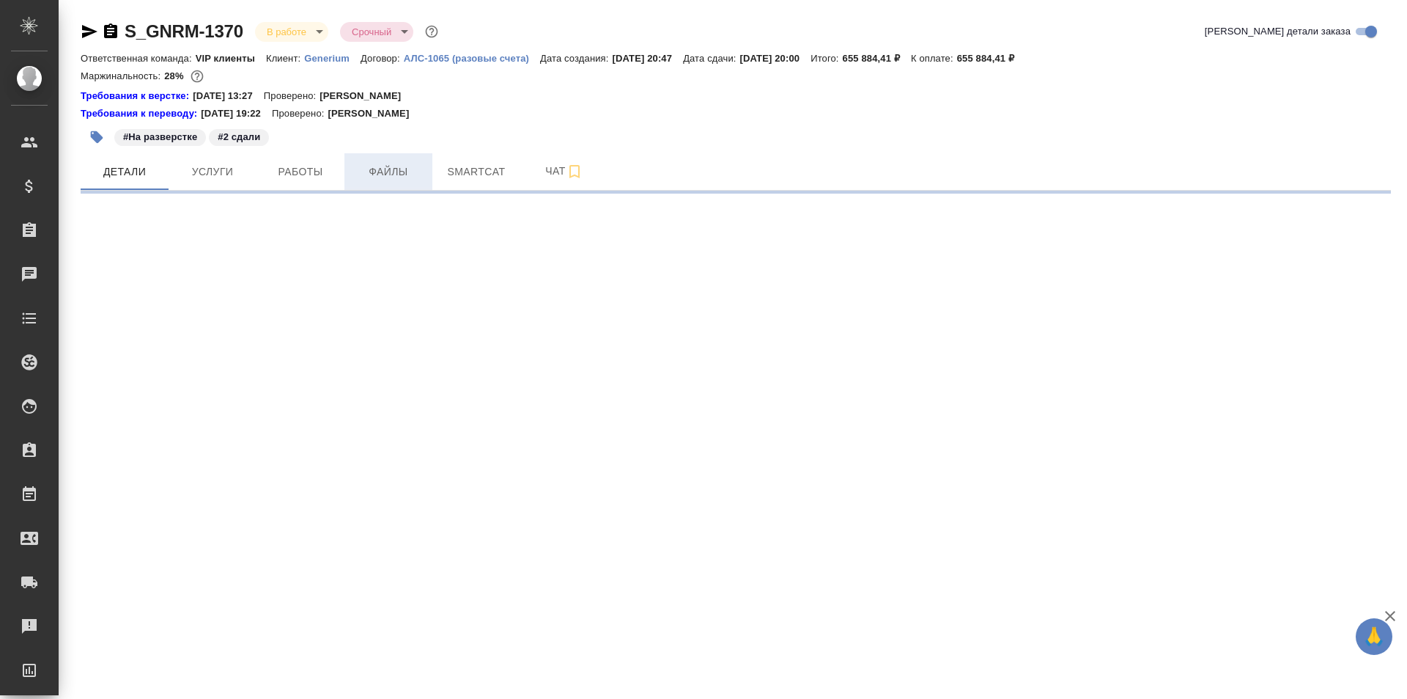
select select "RU"
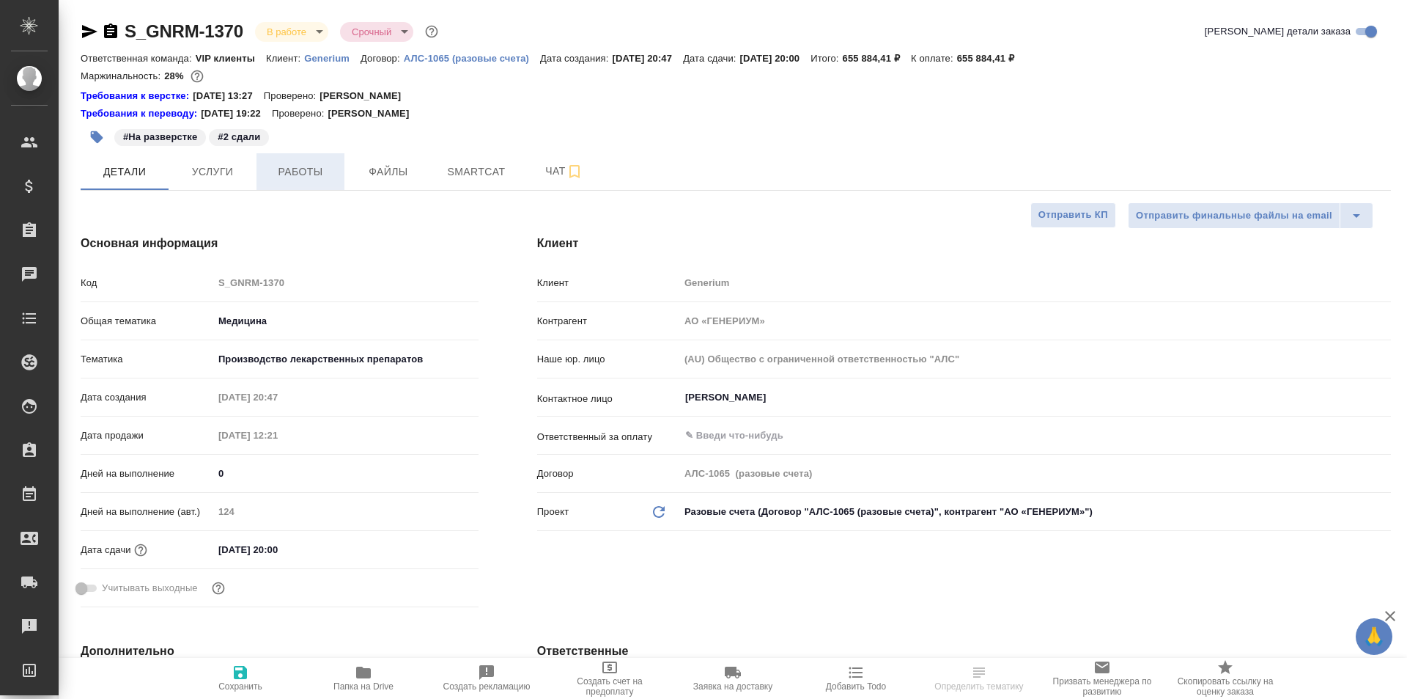
type textarea "x"
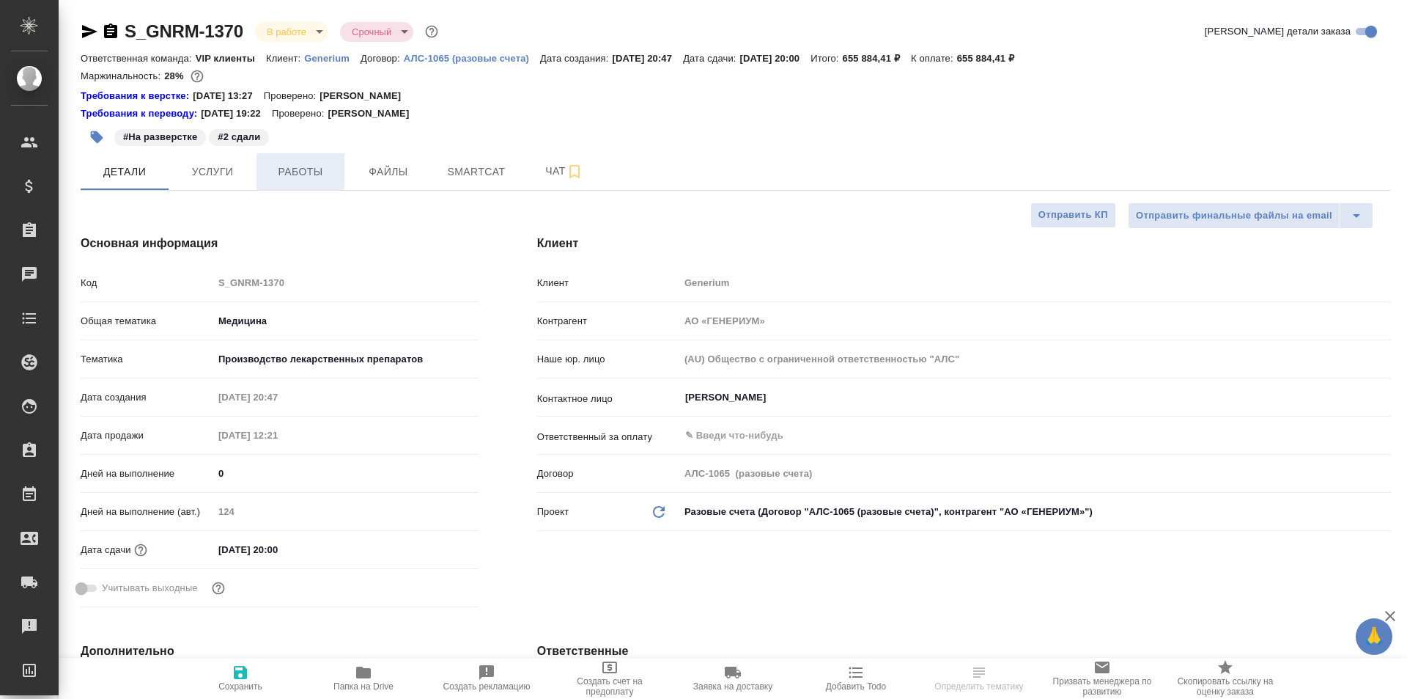
type textarea "x"
type input "[PERSON_NAME]"
click at [307, 169] on span "Работы" at bounding box center [300, 172] width 70 height 18
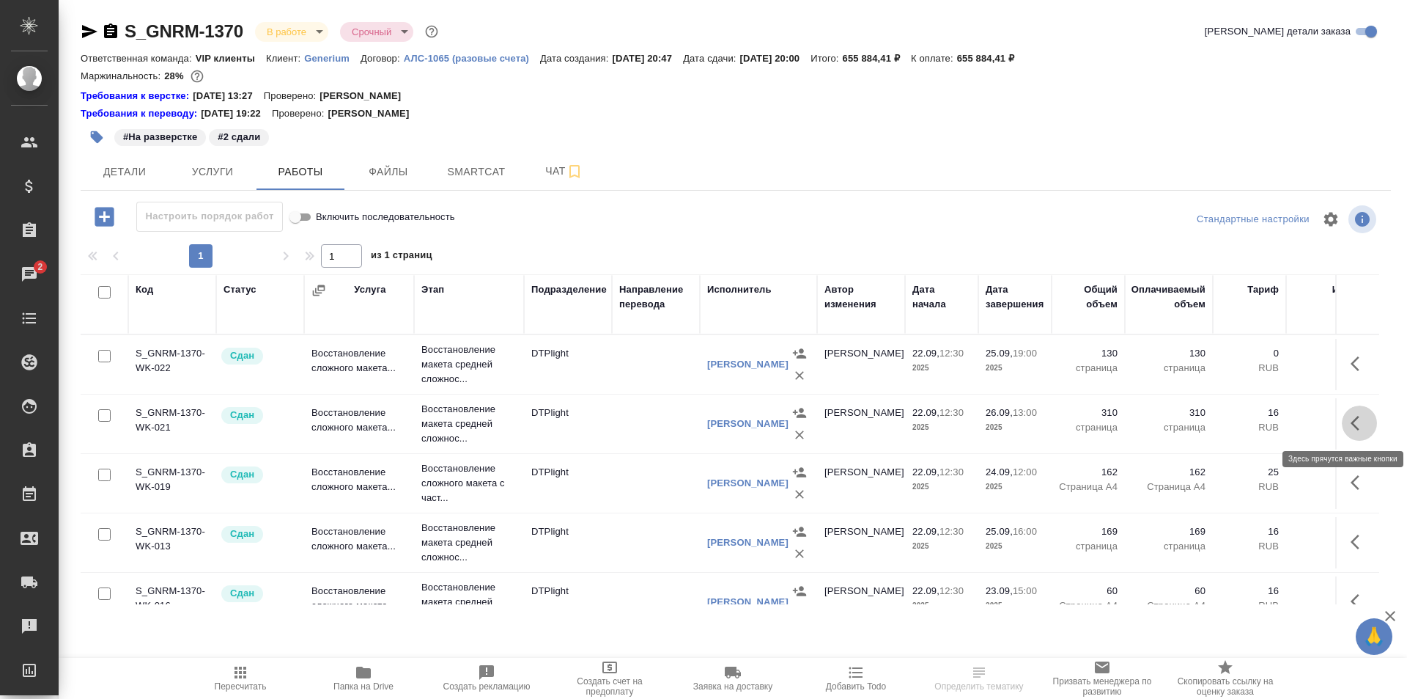
click at [1342, 422] on button "button" at bounding box center [1359, 422] width 35 height 35
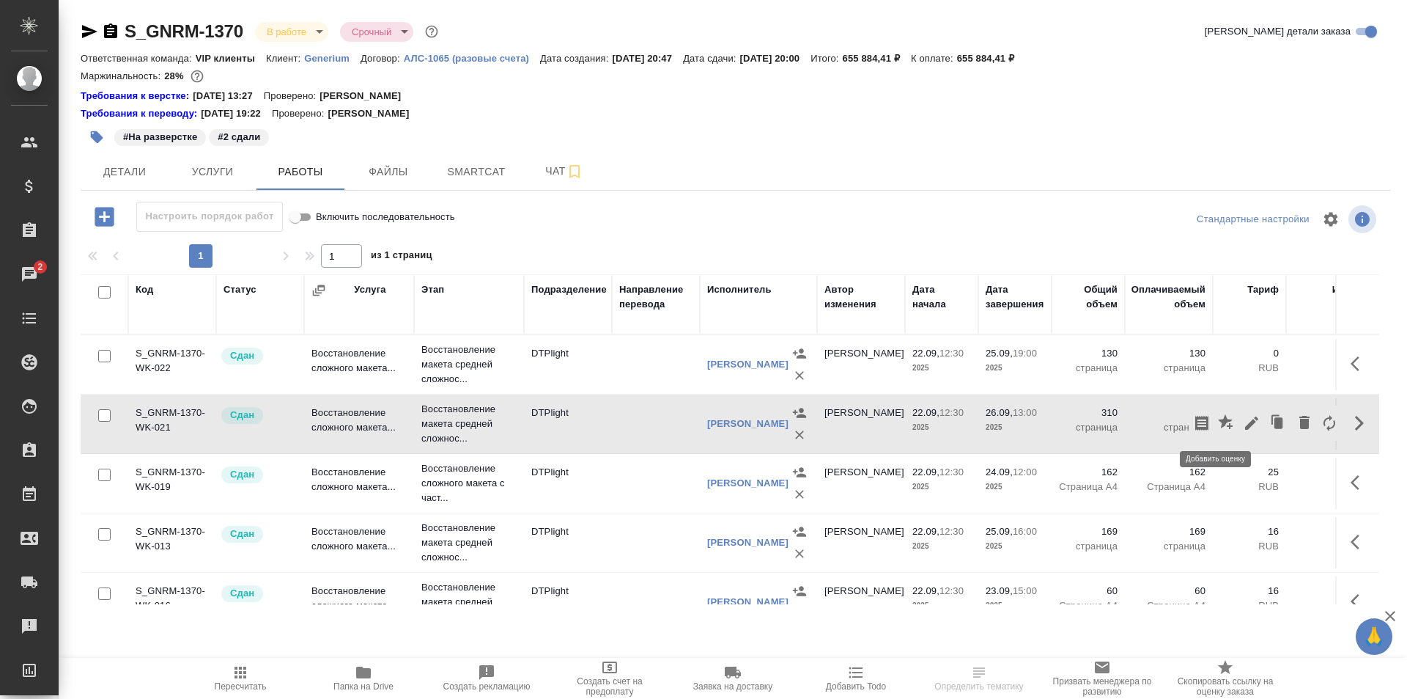
click at [1218, 420] on icon "button" at bounding box center [1225, 421] width 15 height 15
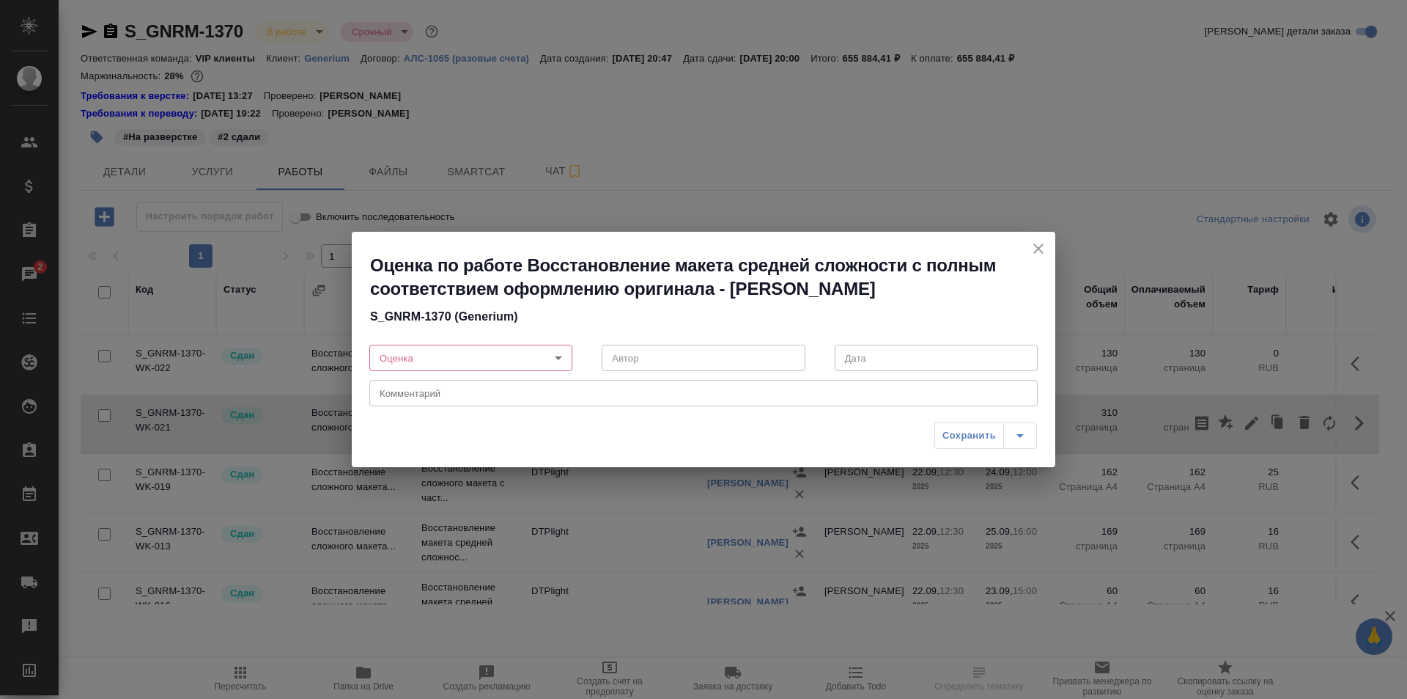
click at [432, 354] on body "🙏 .cls-1 fill:#fff; AWATERA Ismagilova Diana Клиенты Спецификации Заказы 2 Чаты…" at bounding box center [703, 349] width 1407 height 699
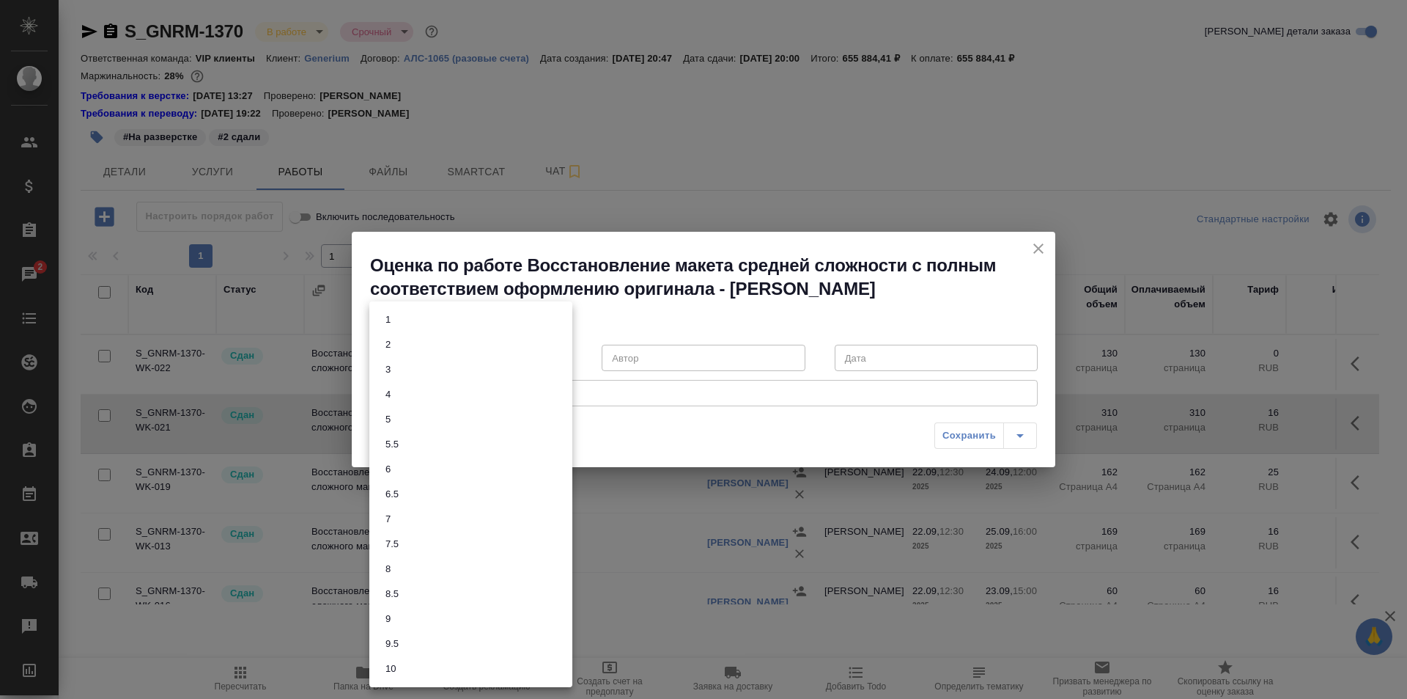
click at [410, 534] on li "7.5" at bounding box center [470, 543] width 203 height 25
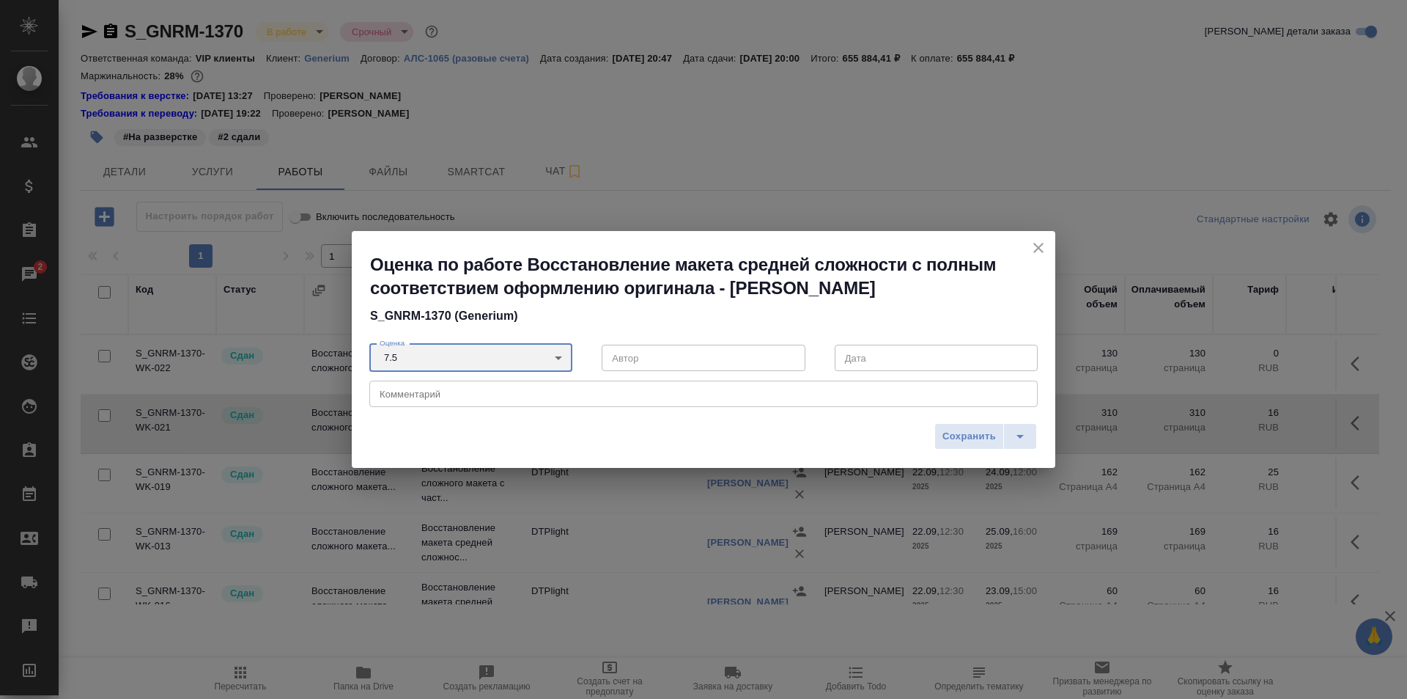
type input "7.5"
click at [445, 391] on textarea at bounding box center [704, 393] width 648 height 11
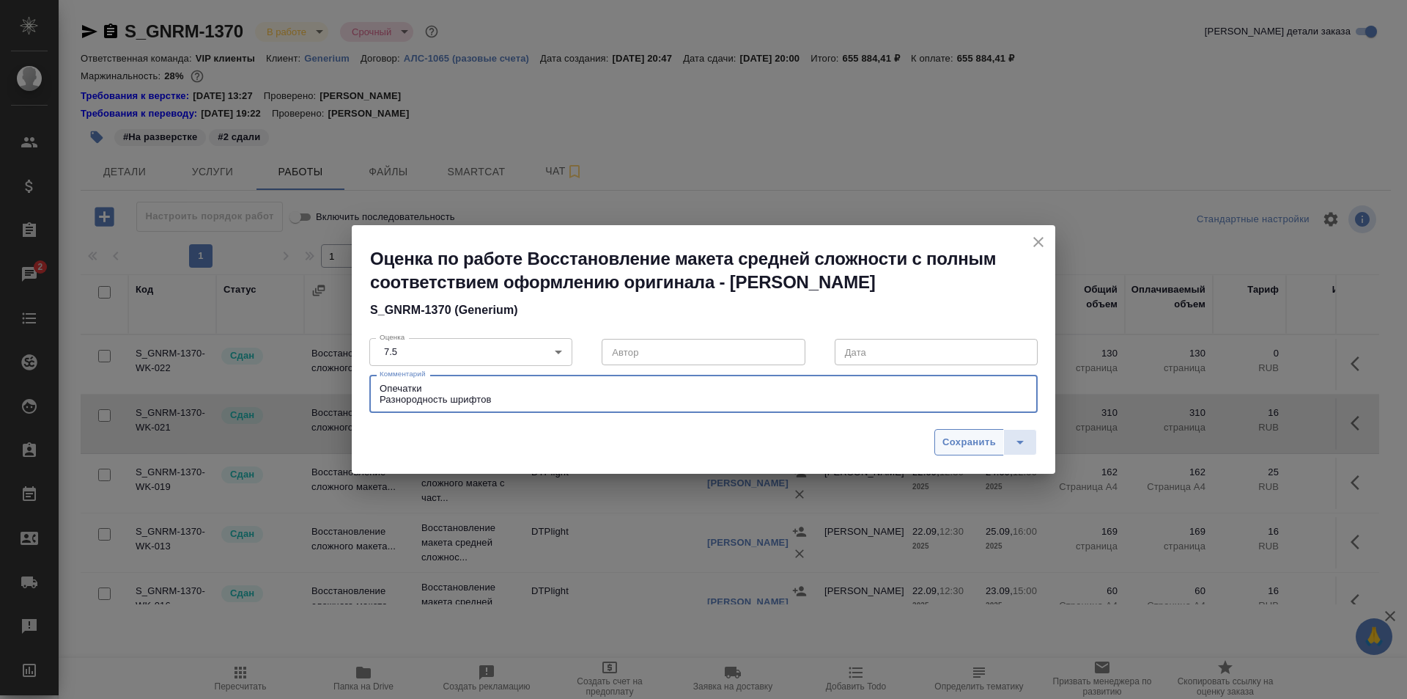
type textarea "Опечатки Разнородность шрифтов"
click at [957, 441] on span "Сохранить" at bounding box center [970, 442] width 54 height 17
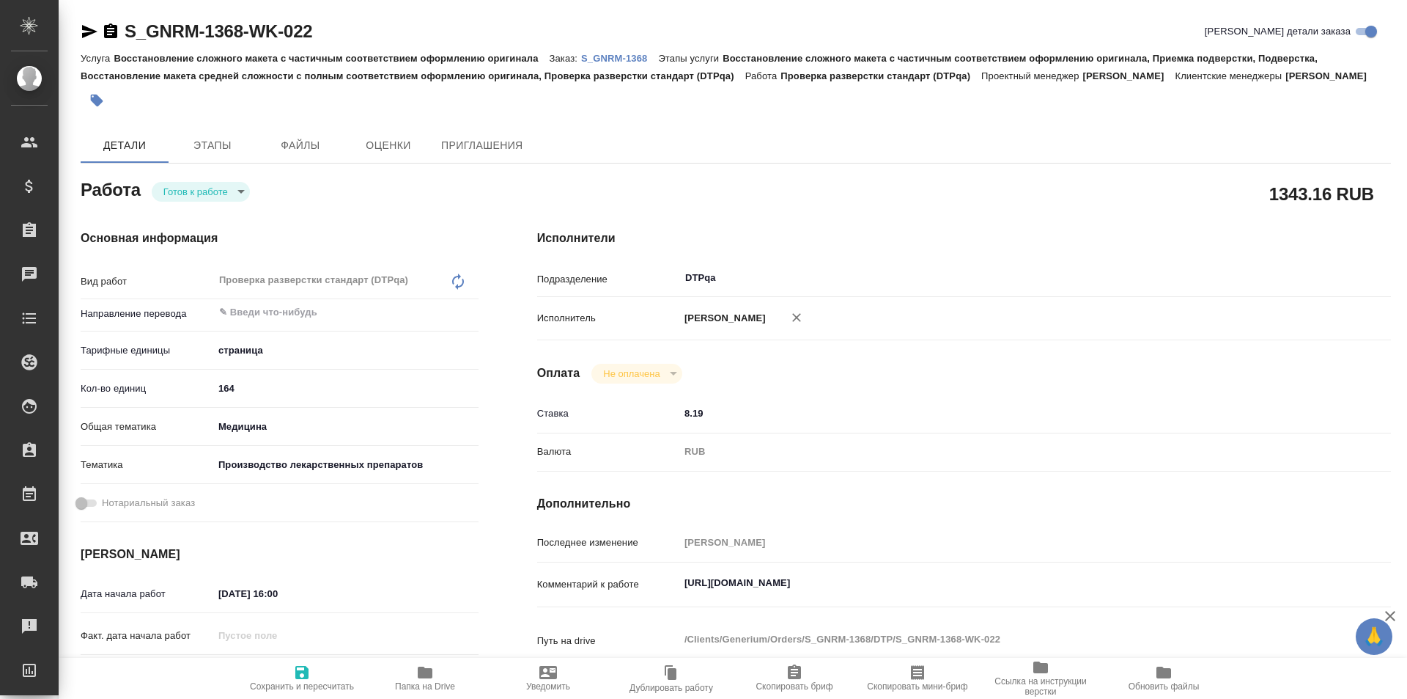
type textarea "x"
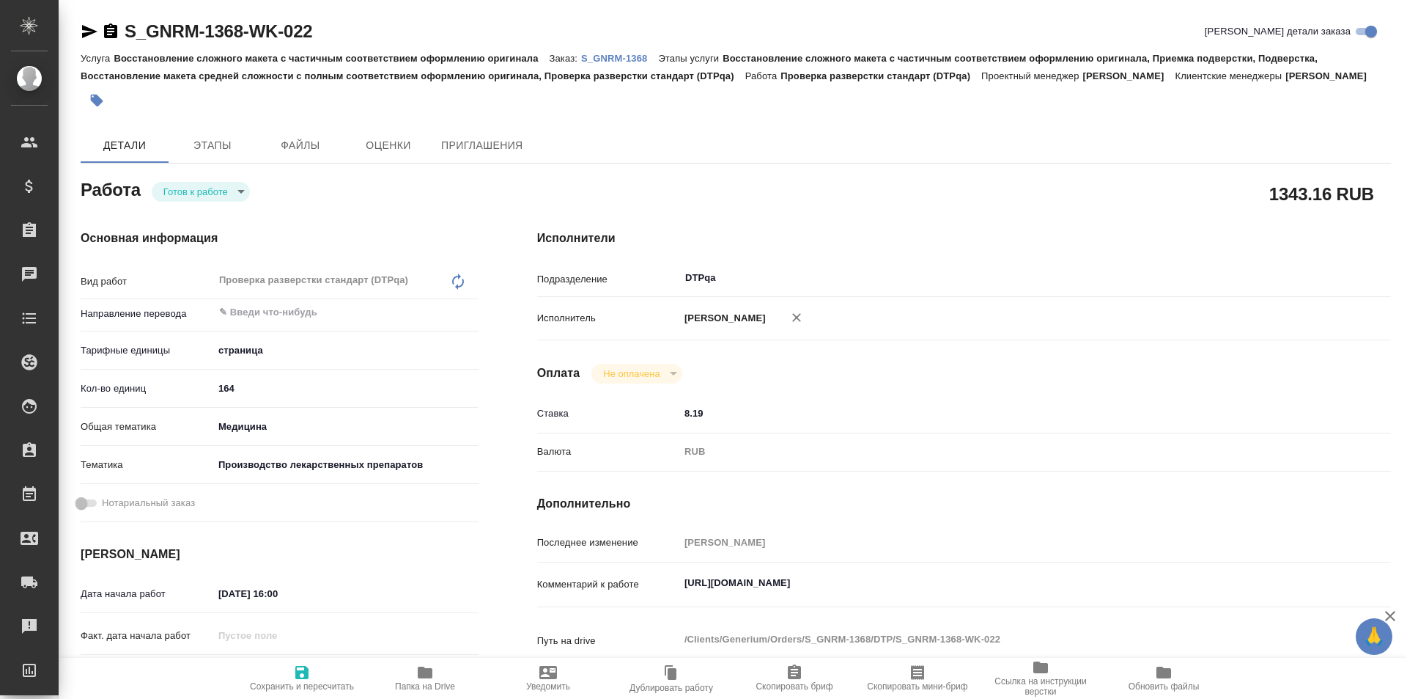
type textarea "x"
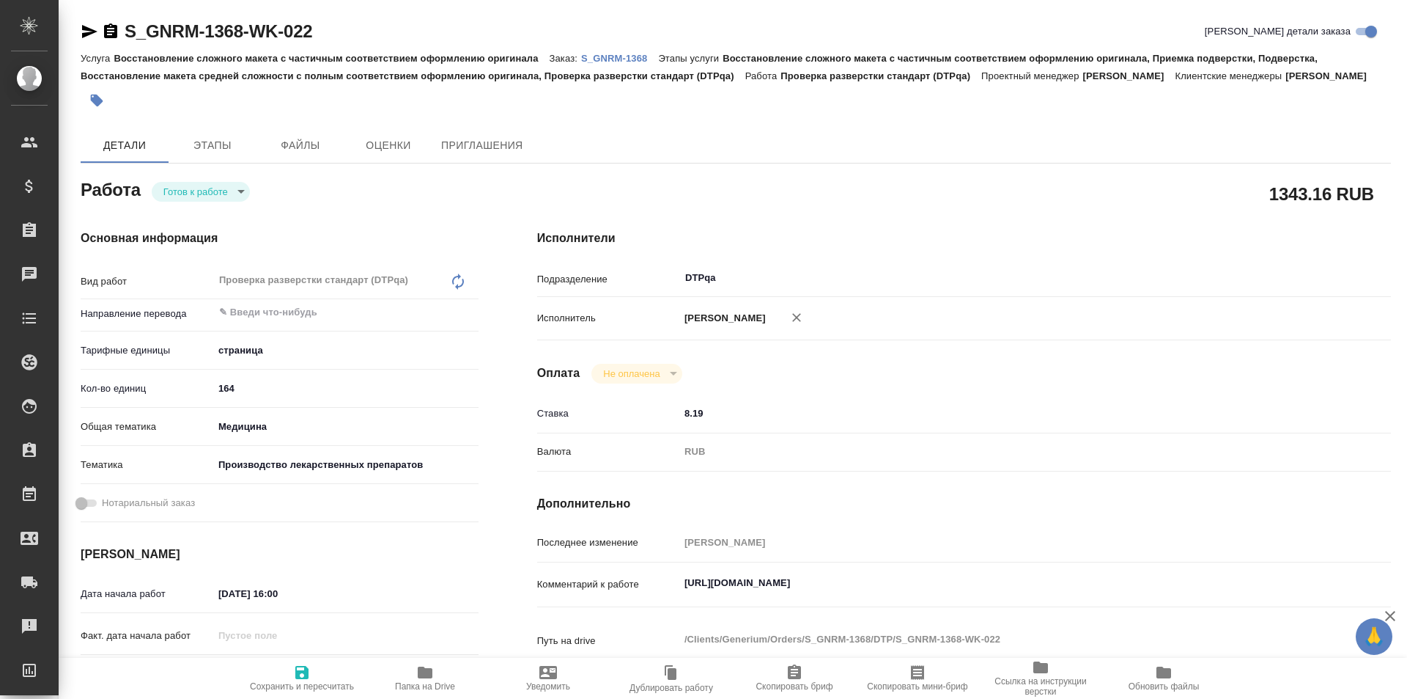
click at [210, 189] on body "🙏 .cls-1 fill:#fff; AWATERA Ismagilova [PERSON_NAME] Спецификации Заказы Чаты T…" at bounding box center [703, 349] width 1407 height 699
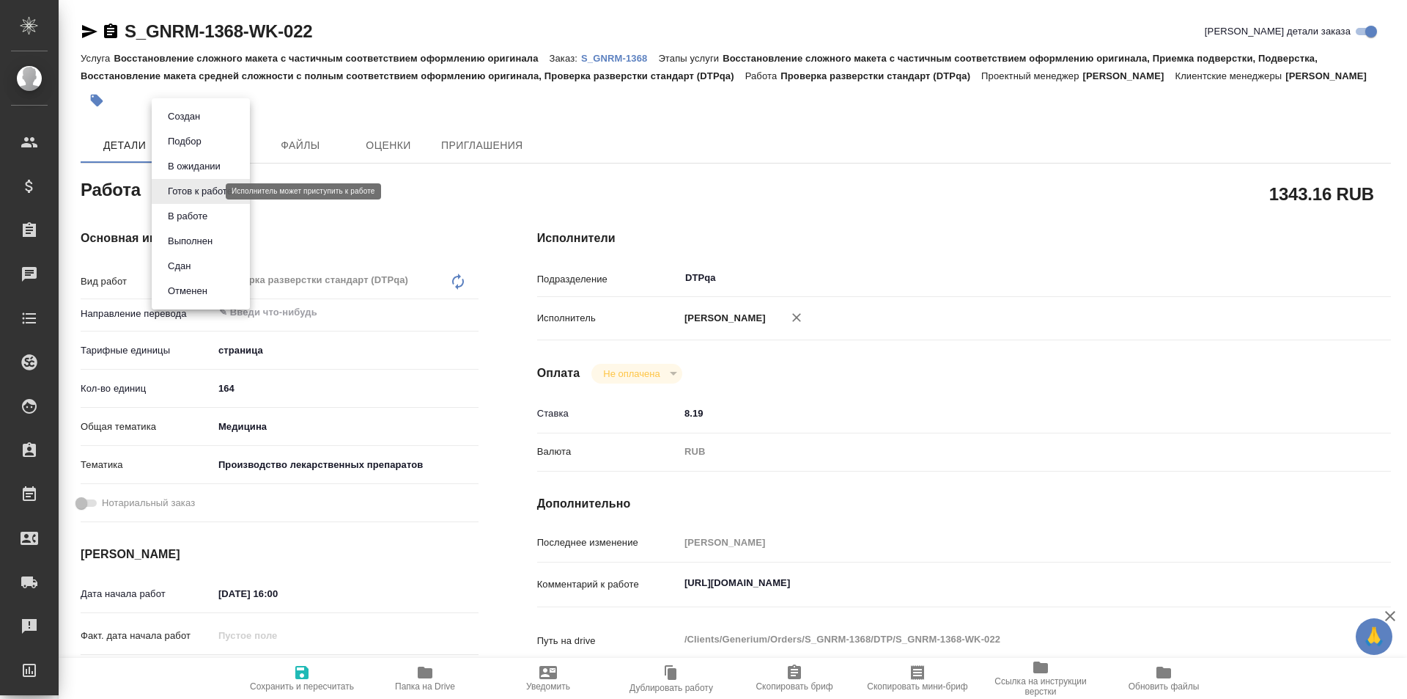
type textarea "x"
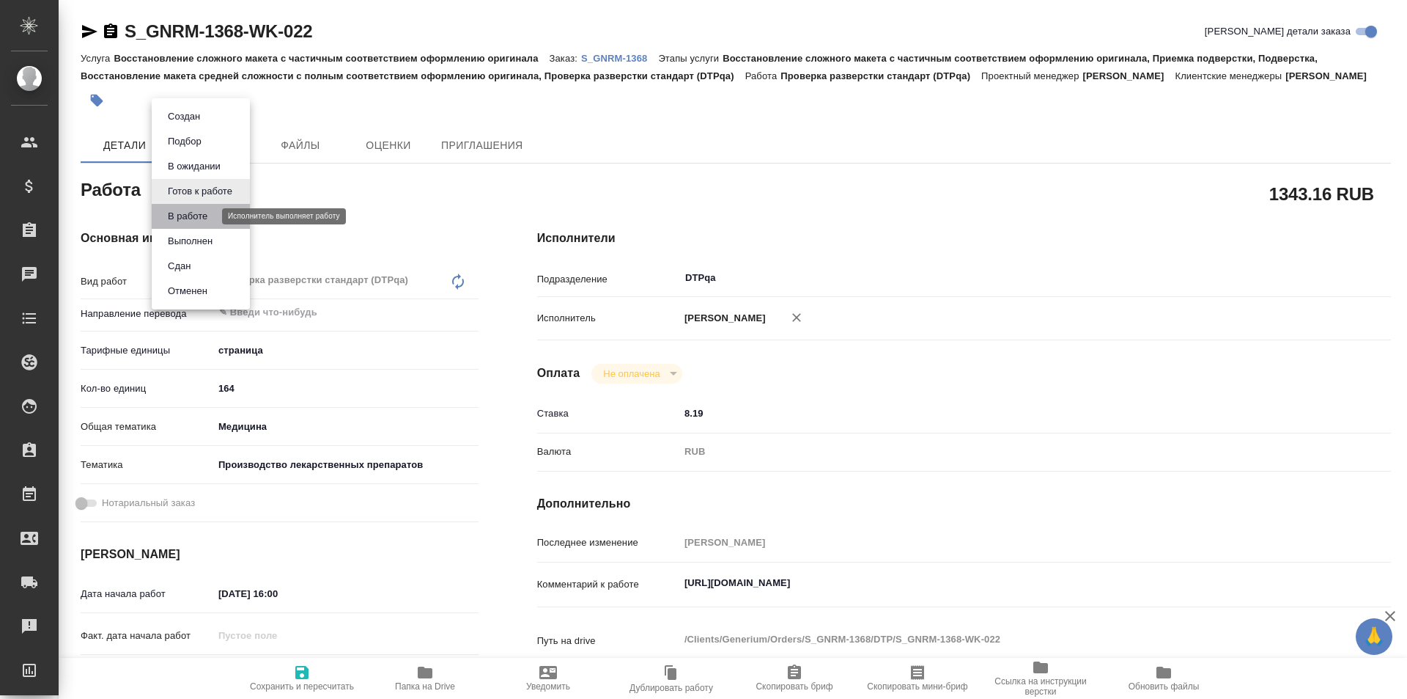
click at [199, 216] on button "В работе" at bounding box center [187, 216] width 48 height 16
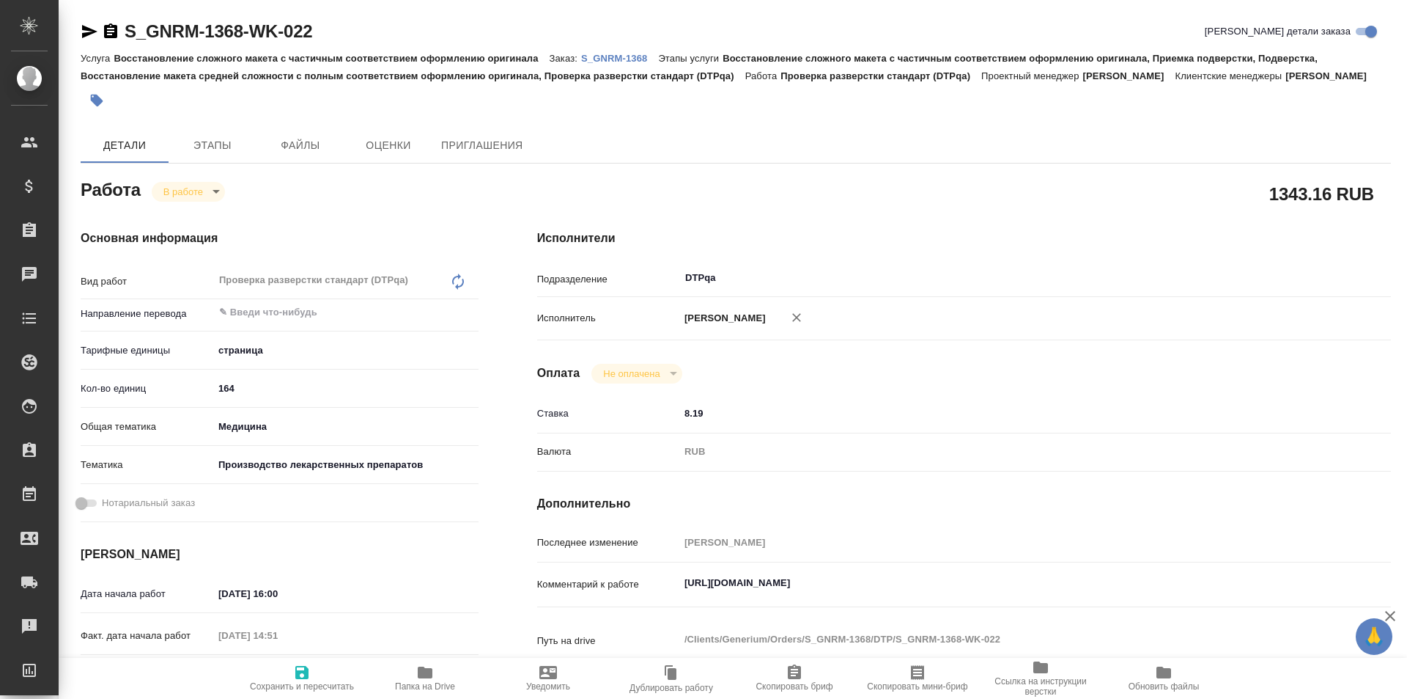
type textarea "x"
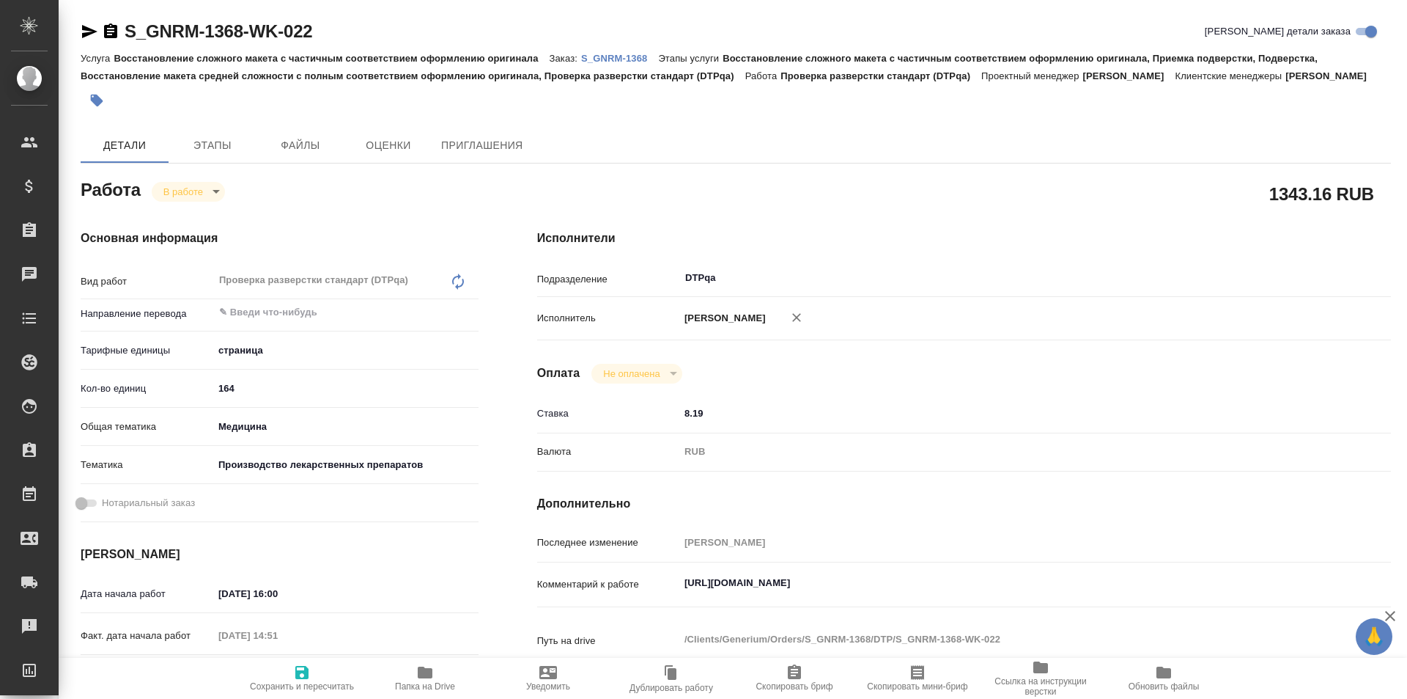
type textarea "x"
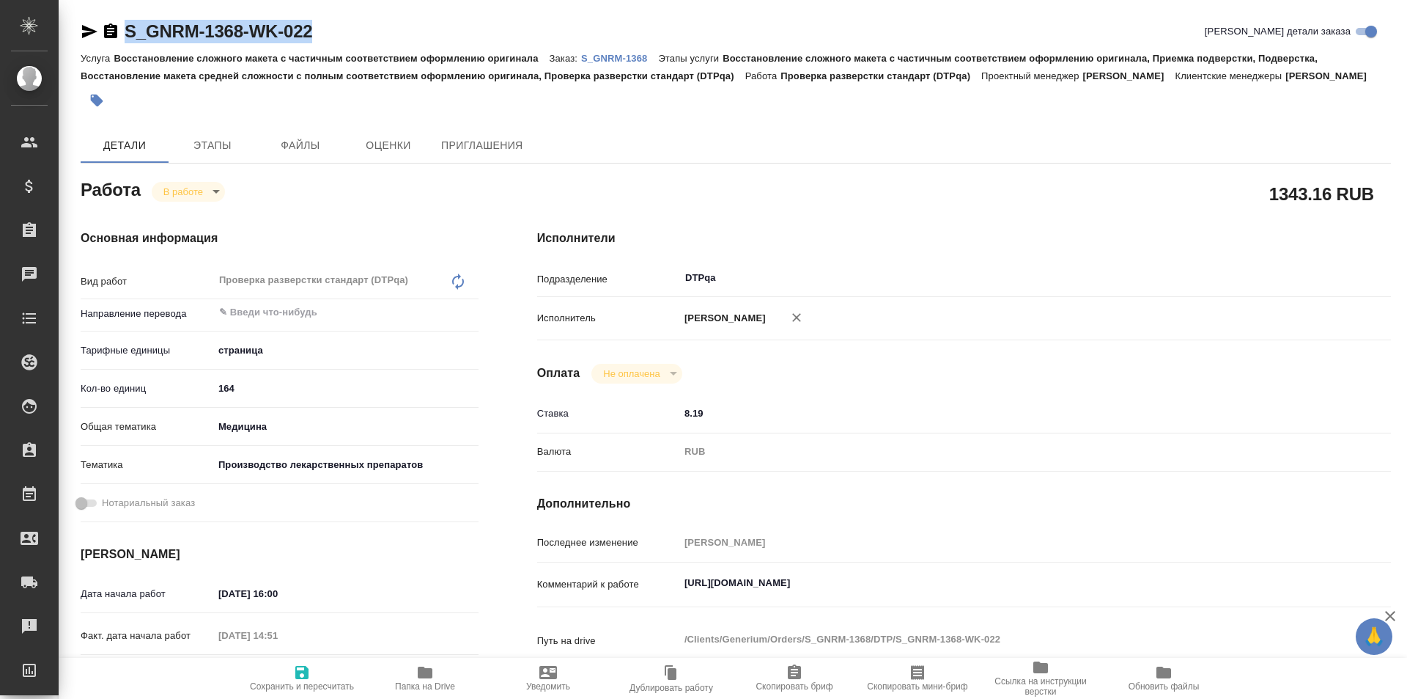
drag, startPoint x: 334, startPoint y: 20, endPoint x: 105, endPoint y: 23, distance: 228.7
click at [105, 23] on div "S_GNRM-1368-WK-022 Кратко детали заказа" at bounding box center [736, 31] width 1311 height 23
type textarea "x"
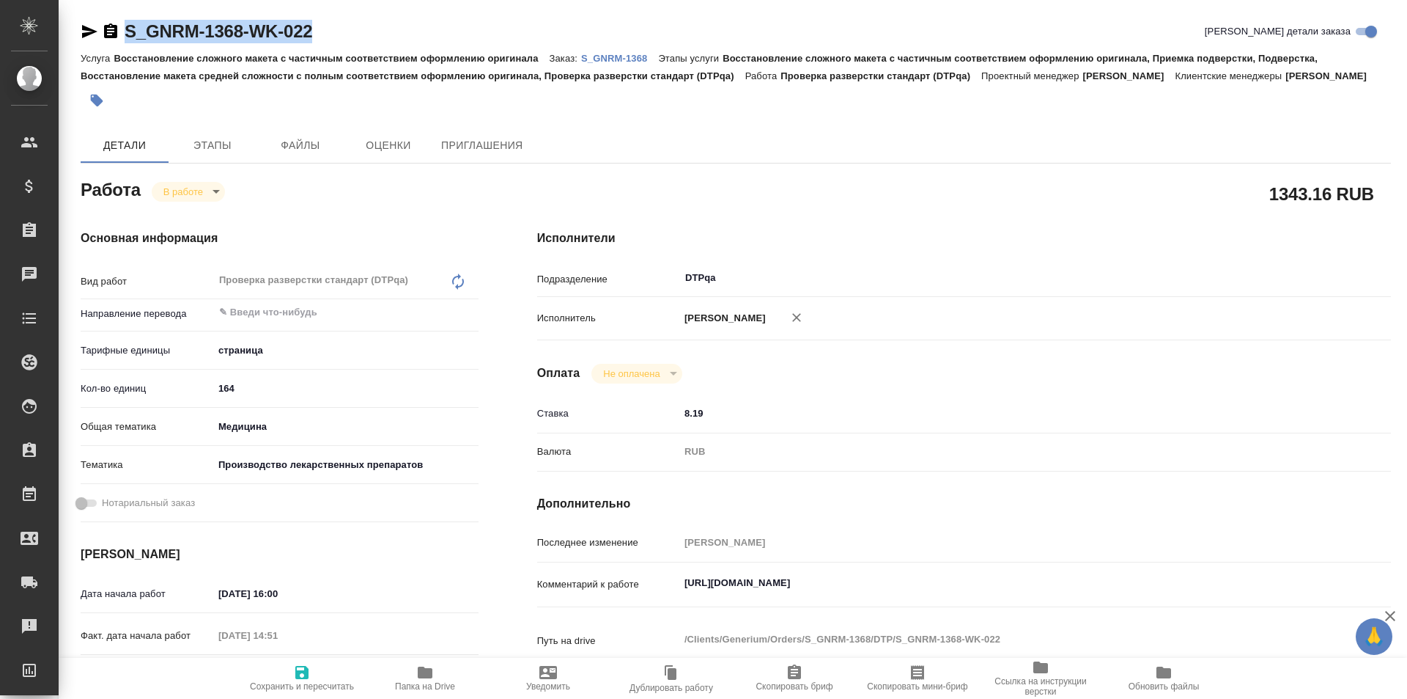
type textarea "x"
copy link "S_GNRM-1368-WK-022"
type textarea "x"
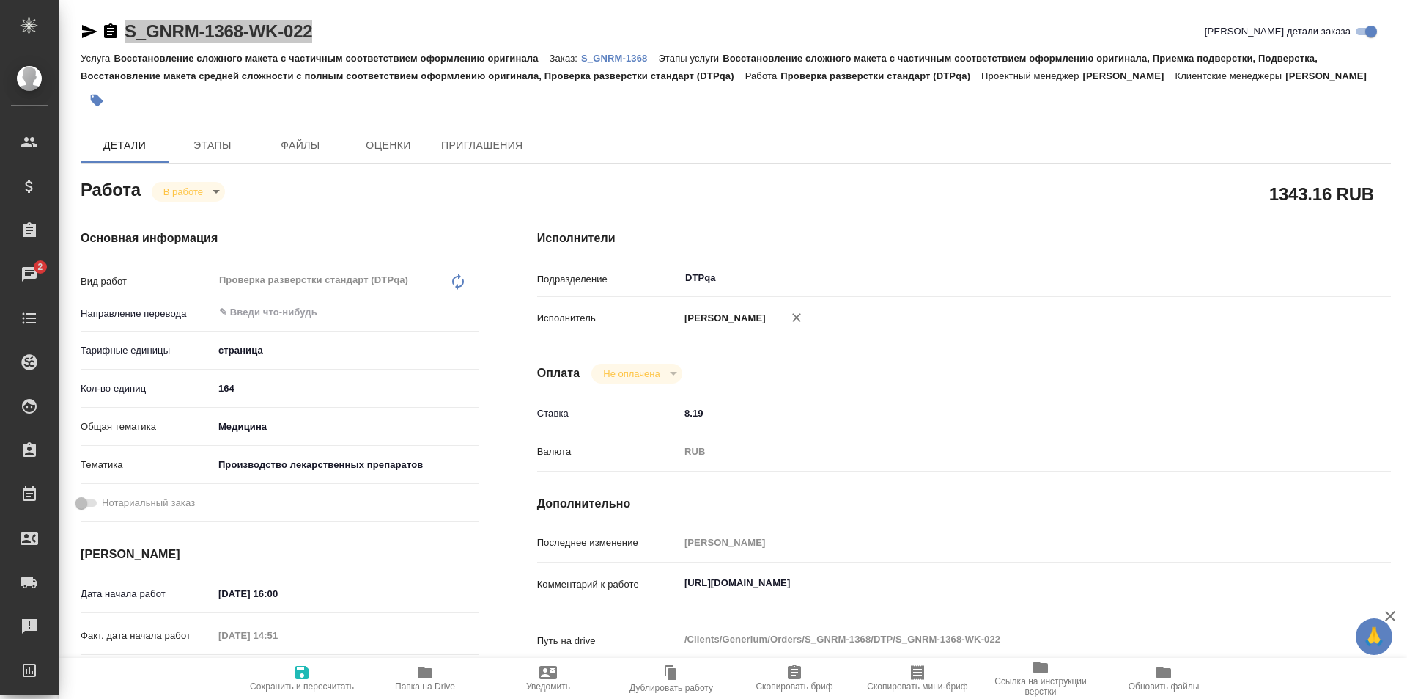
type textarea "x"
drag, startPoint x: 984, startPoint y: 579, endPoint x: 678, endPoint y: 537, distance: 308.5
click at [639, 581] on div "Комментарий к работе [URL][DOMAIN_NAME] x" at bounding box center [964, 585] width 854 height 34
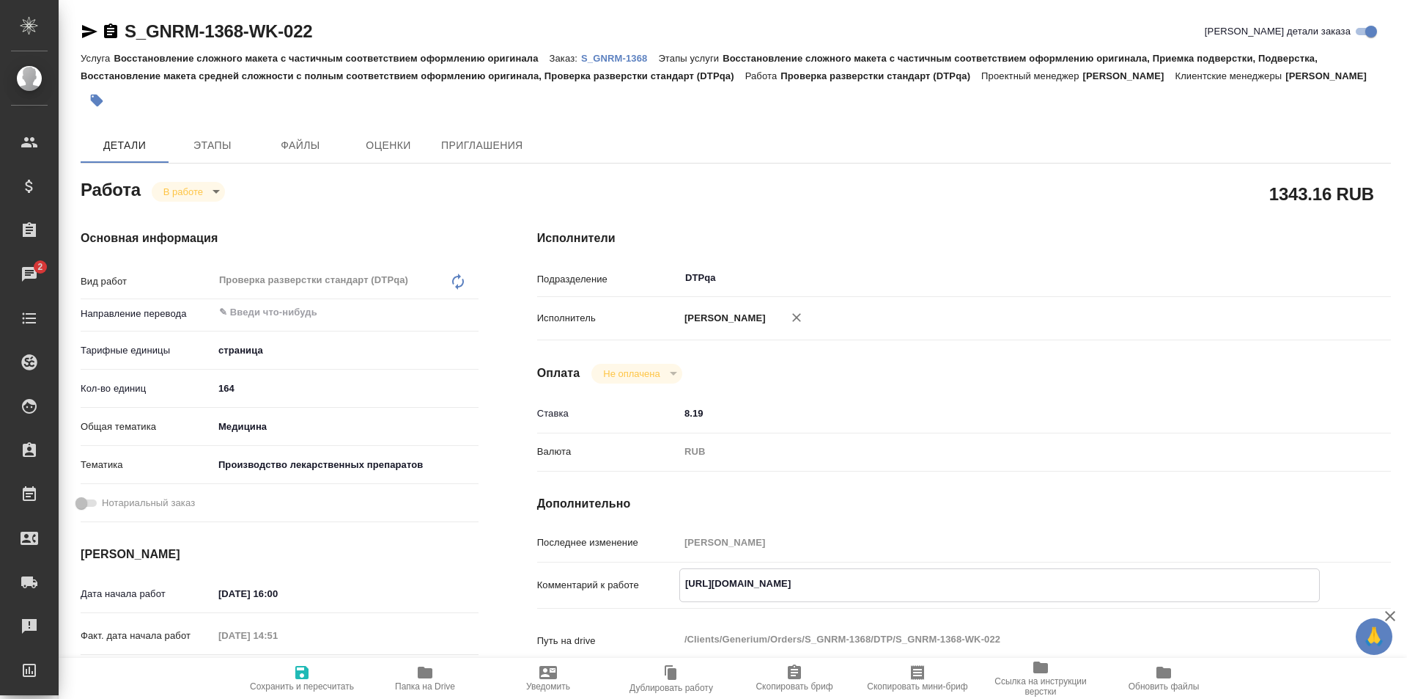
type textarea "x"
drag, startPoint x: 336, startPoint y: 23, endPoint x: 97, endPoint y: 22, distance: 239.0
click at [97, 22] on div "S_GNRM-1368-WK-022 Кратко детали заказа" at bounding box center [736, 31] width 1311 height 23
copy link "S_GNRM-1368-WK-022"
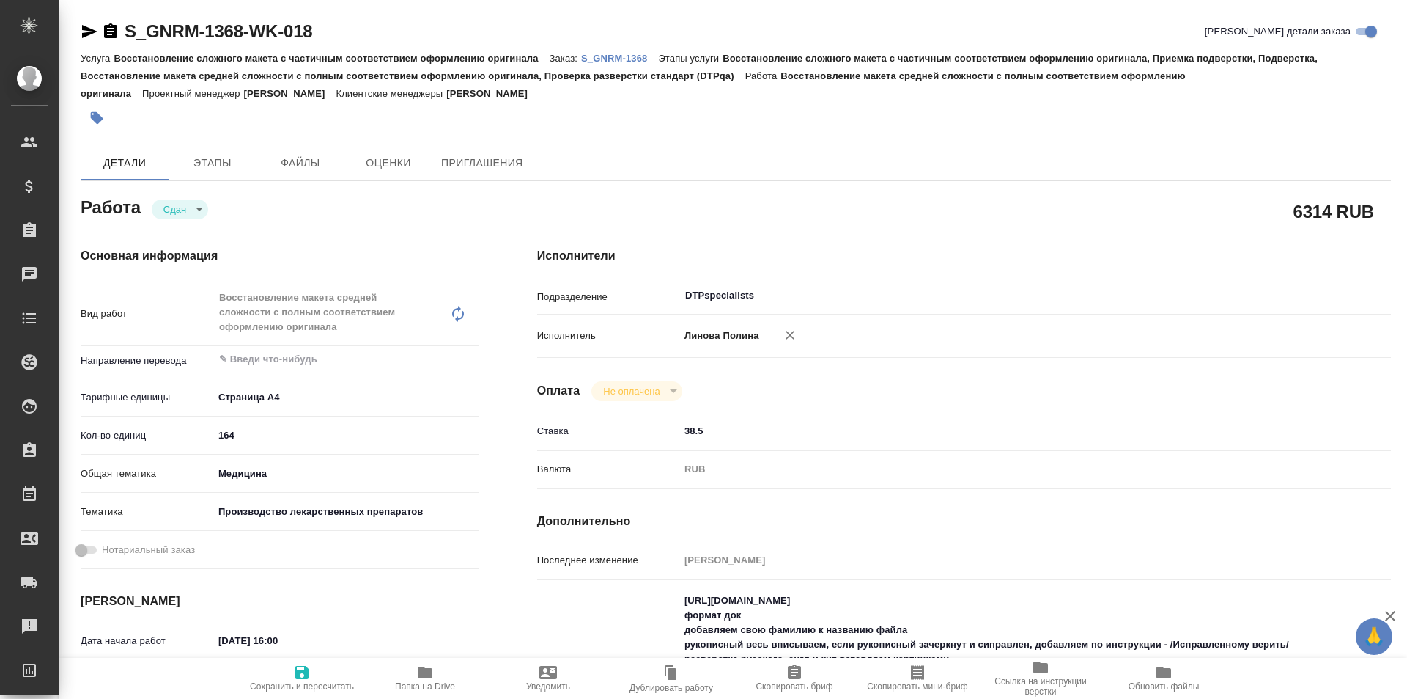
type textarea "x"
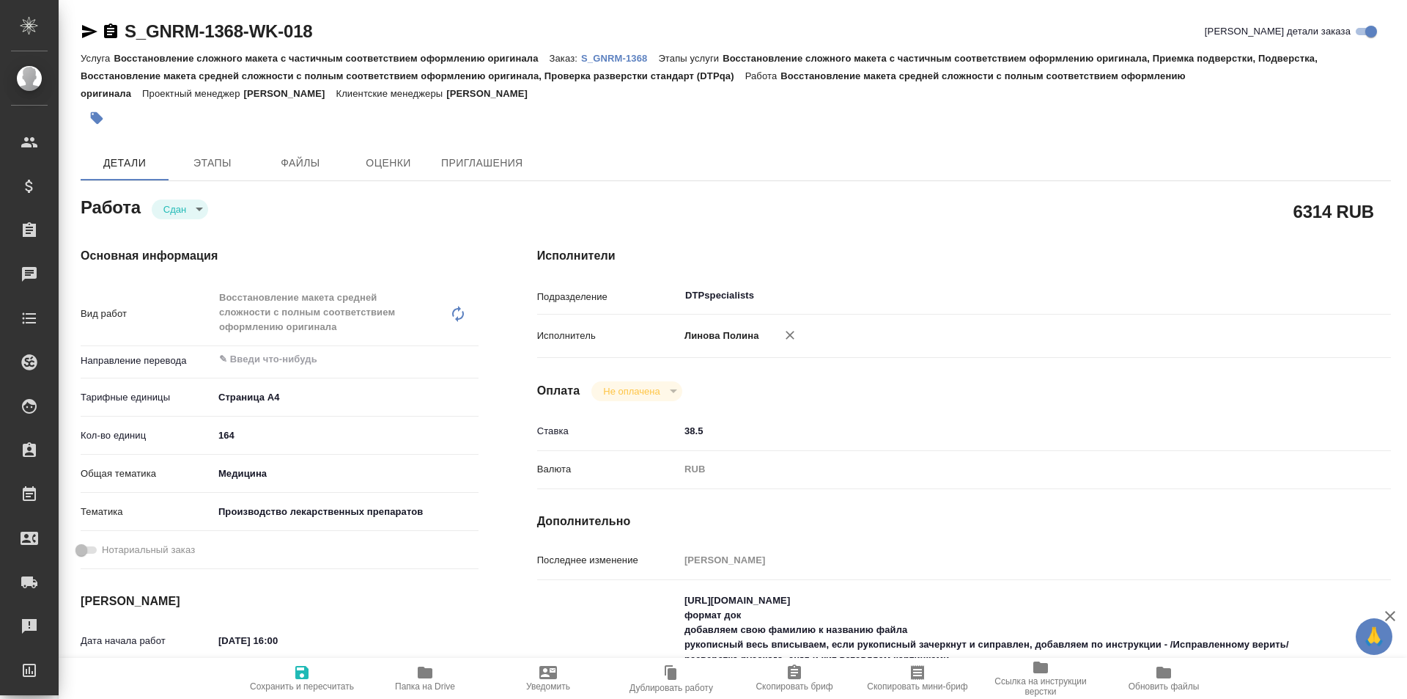
type textarea "x"
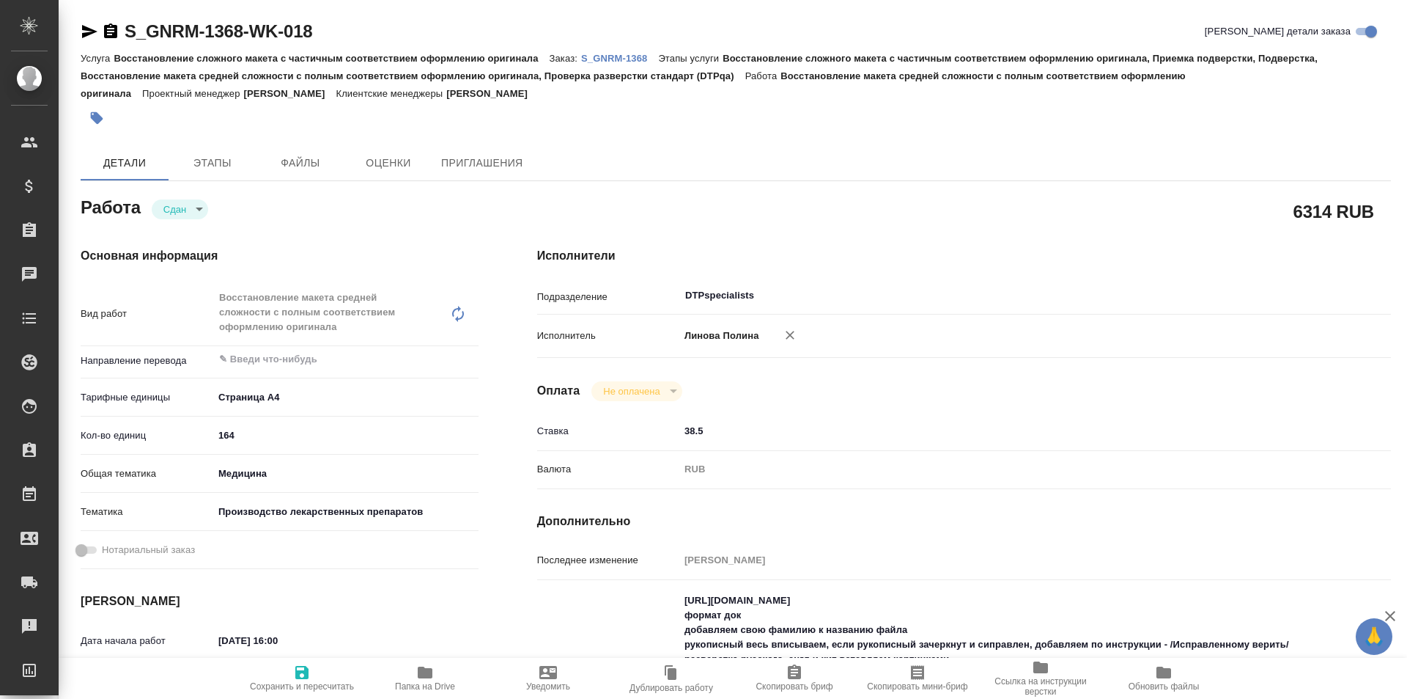
type textarea "x"
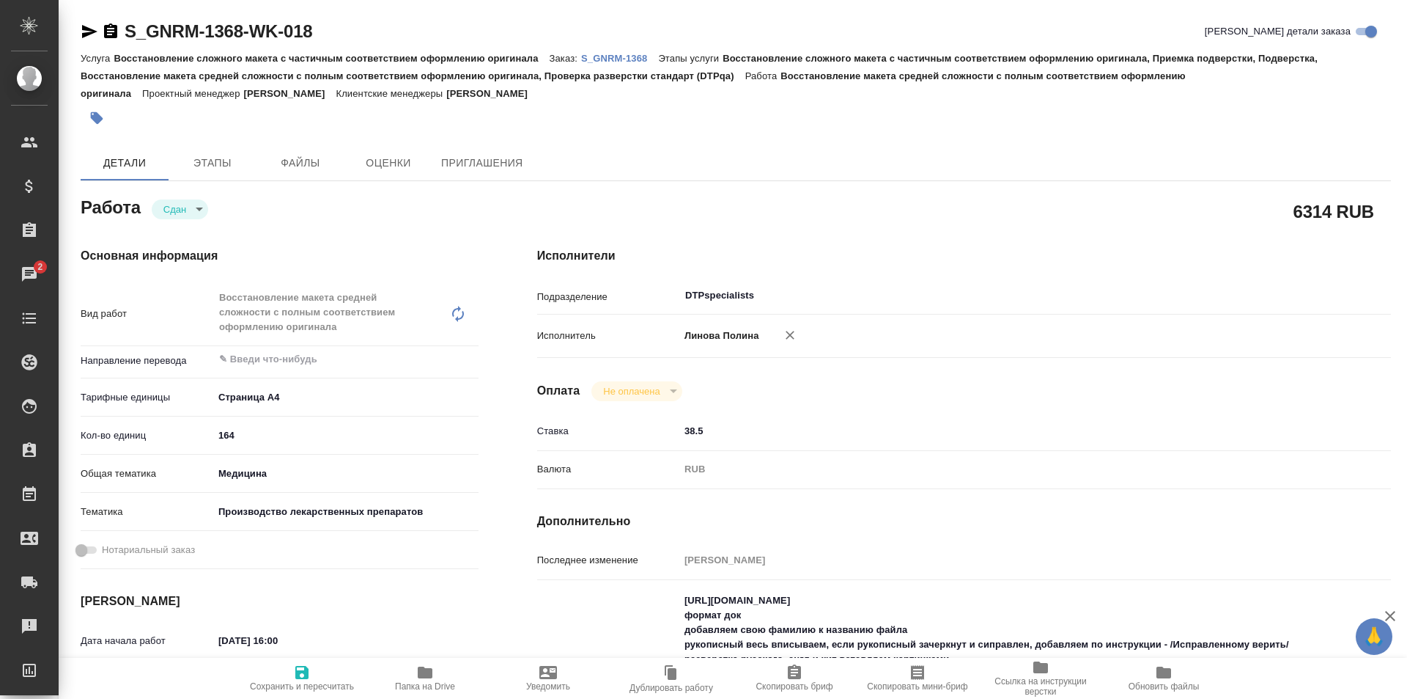
click at [425, 671] on icon "button" at bounding box center [425, 672] width 15 height 12
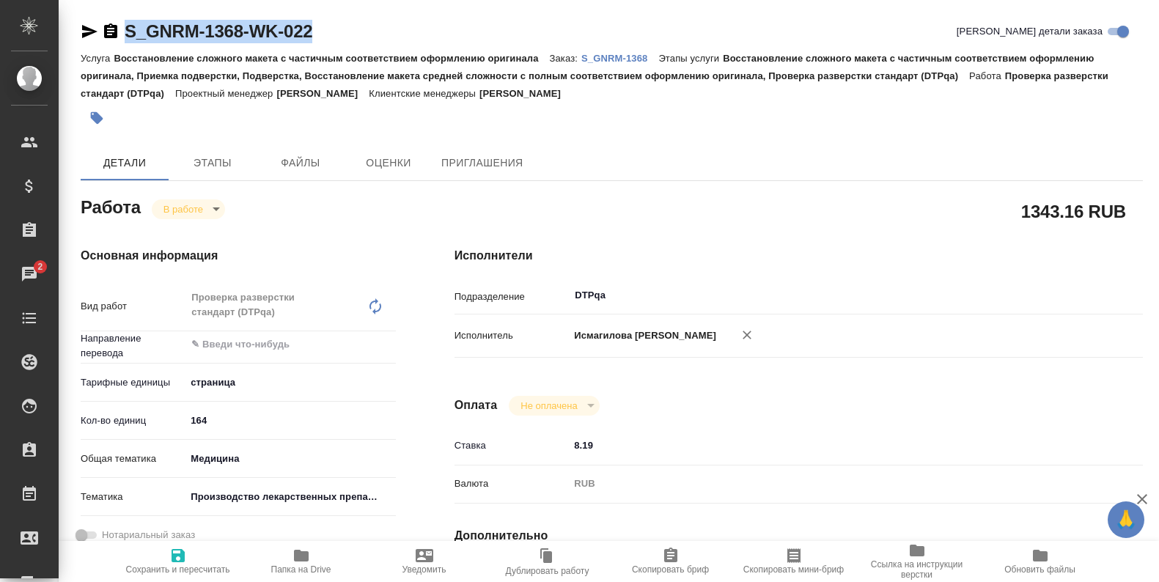
click at [303, 556] on icon "button" at bounding box center [301, 556] width 15 height 12
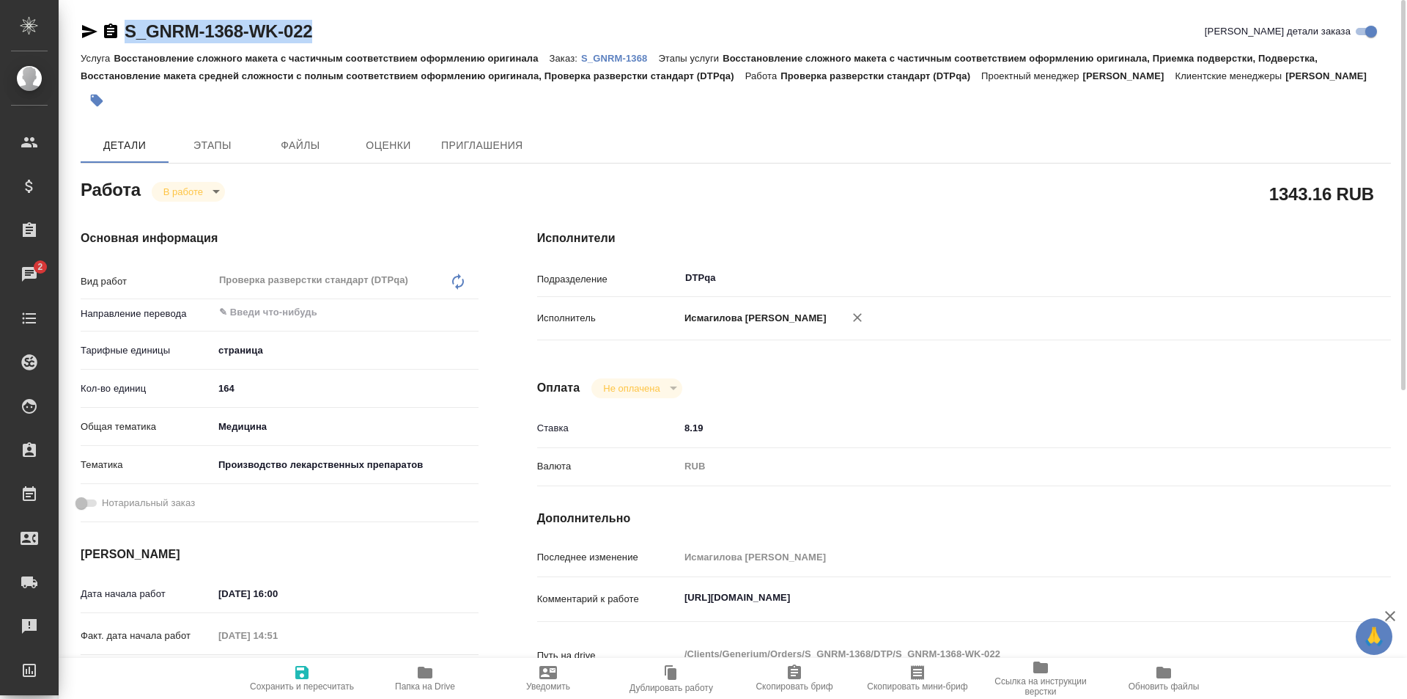
click at [84, 29] on icon "button" at bounding box center [89, 31] width 15 height 13
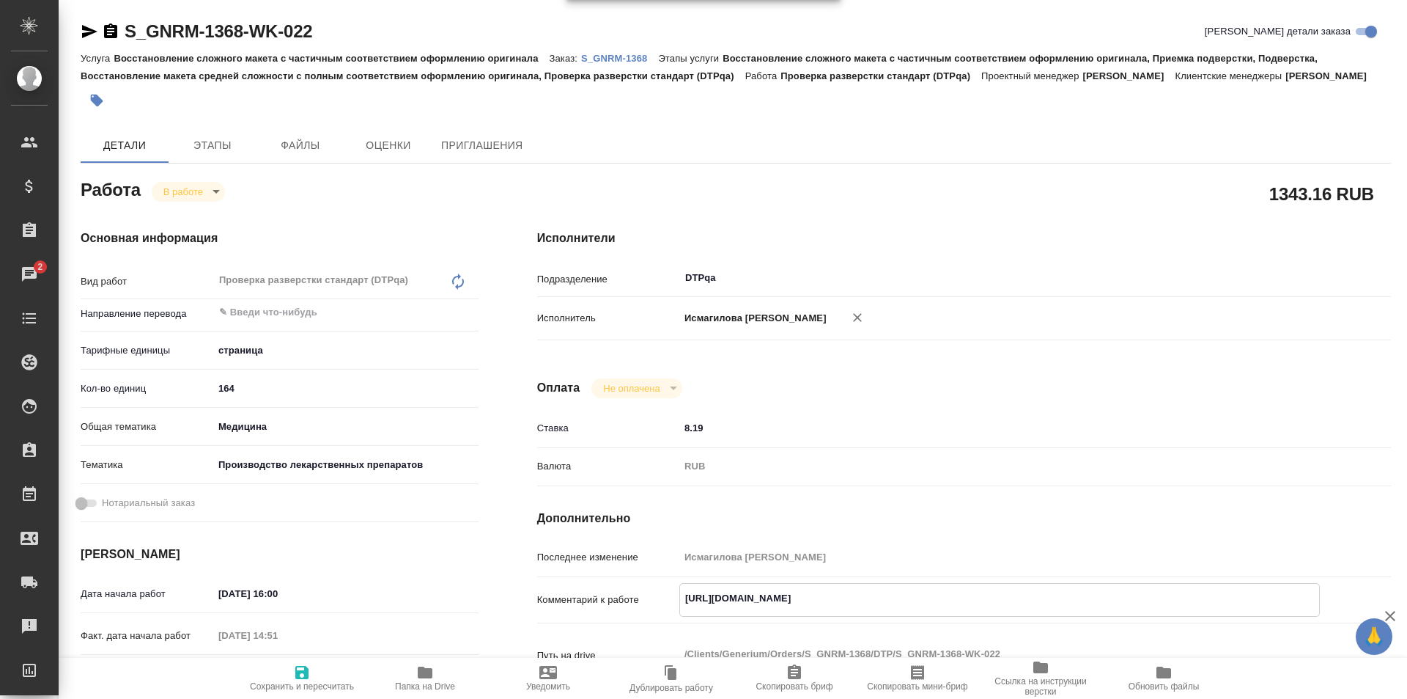
click at [1015, 590] on textarea "https://tera.awatera.com/Work/68cbe26e917089748a69c075/" at bounding box center [999, 598] width 639 height 25
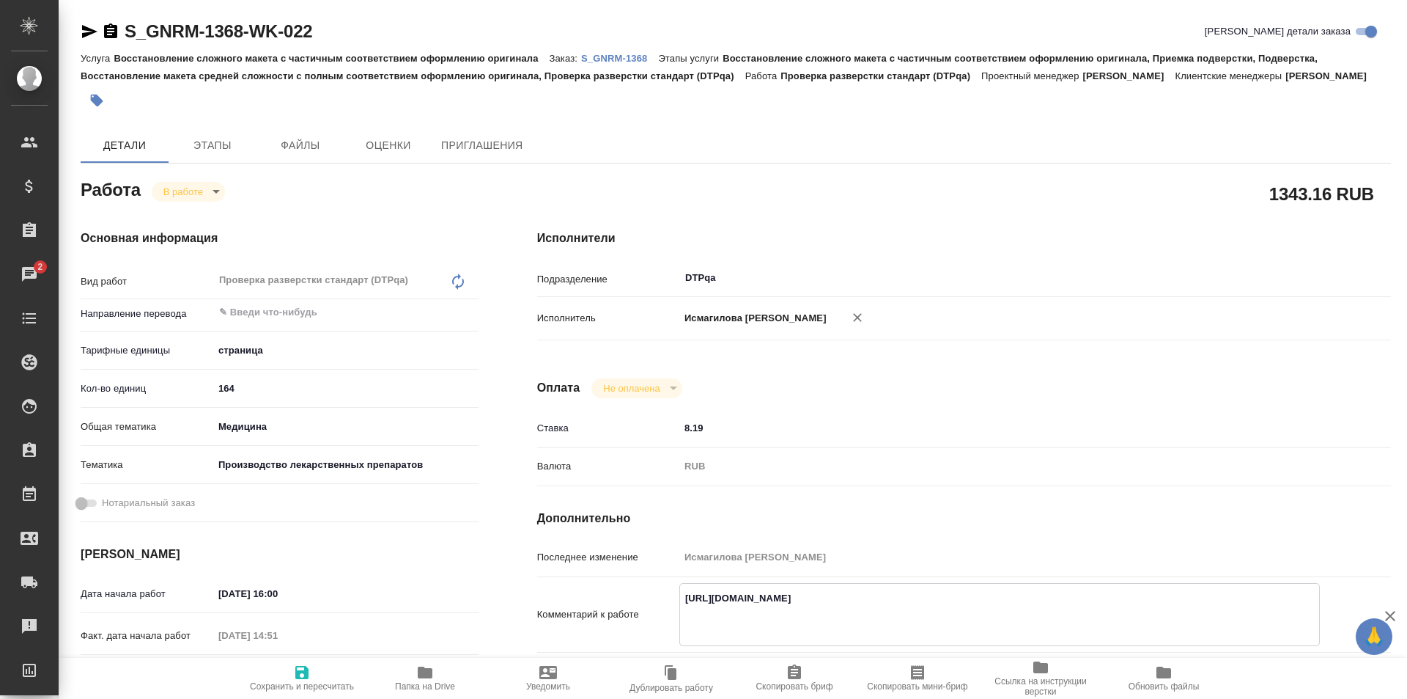
paste textarea "https://drive.awatera.com/f/10518410"
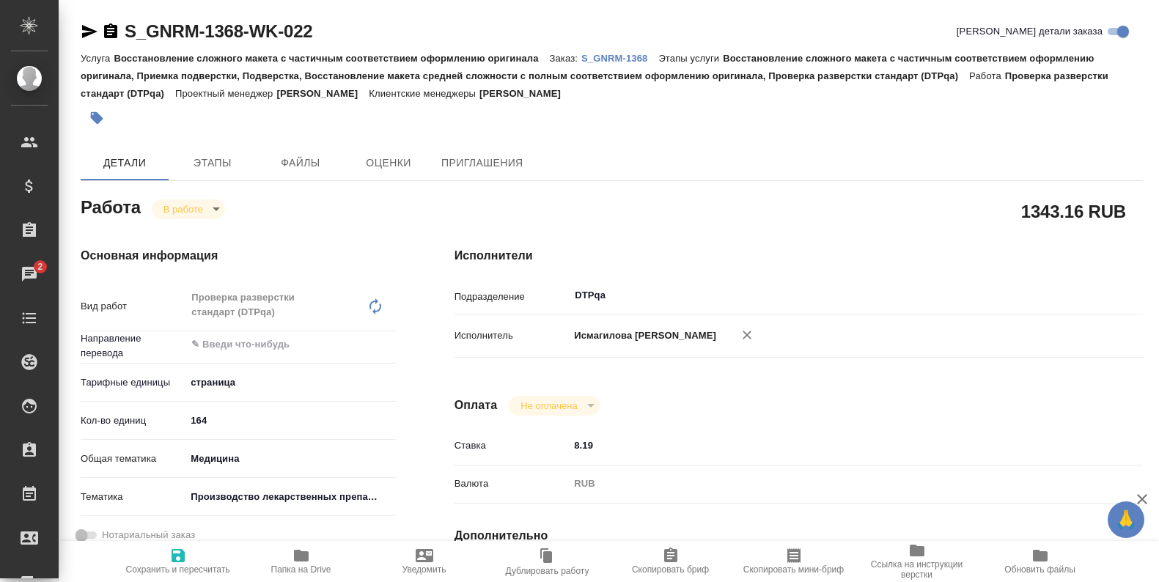
type textarea "https://tera.awatera.com/Work/68cbe26e917089748a69c075/ На доработку: https://d…"
click at [178, 552] on icon "button" at bounding box center [178, 556] width 18 height 18
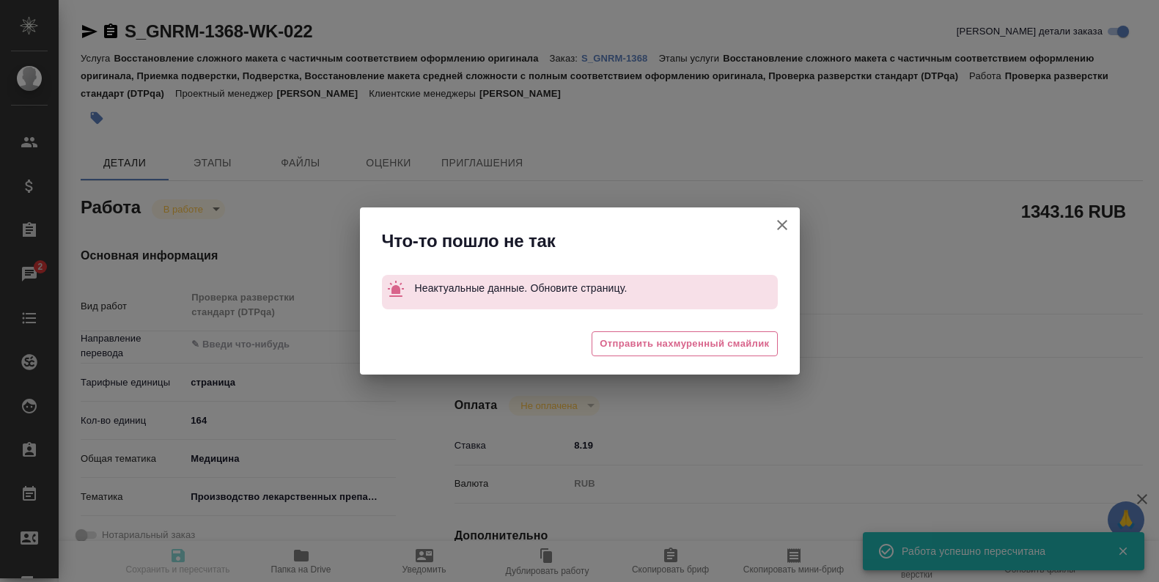
type input "inProgress"
type input "5a8b1489cc6b4906c91bfdb2"
type input "164"
type input "med"
type input "614982fec5ecbb70f805293f"
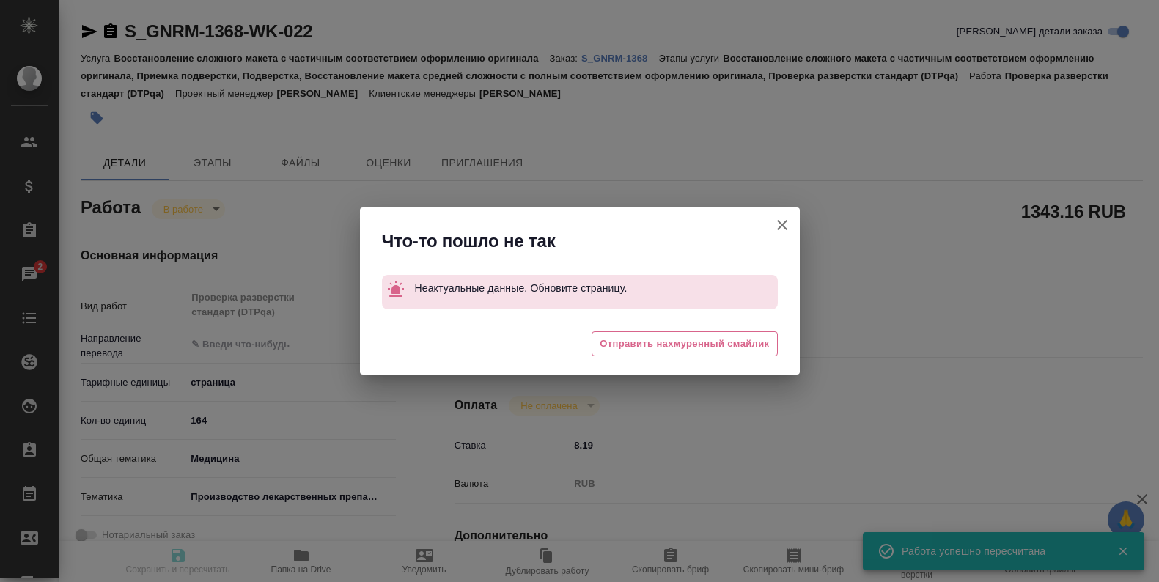
type input "[DATE] 16:00"
type input "26.09.2025 14:51"
type input "25.09.2025 16:00"
type input "[DATE] 17:00"
type input "DTPqa"
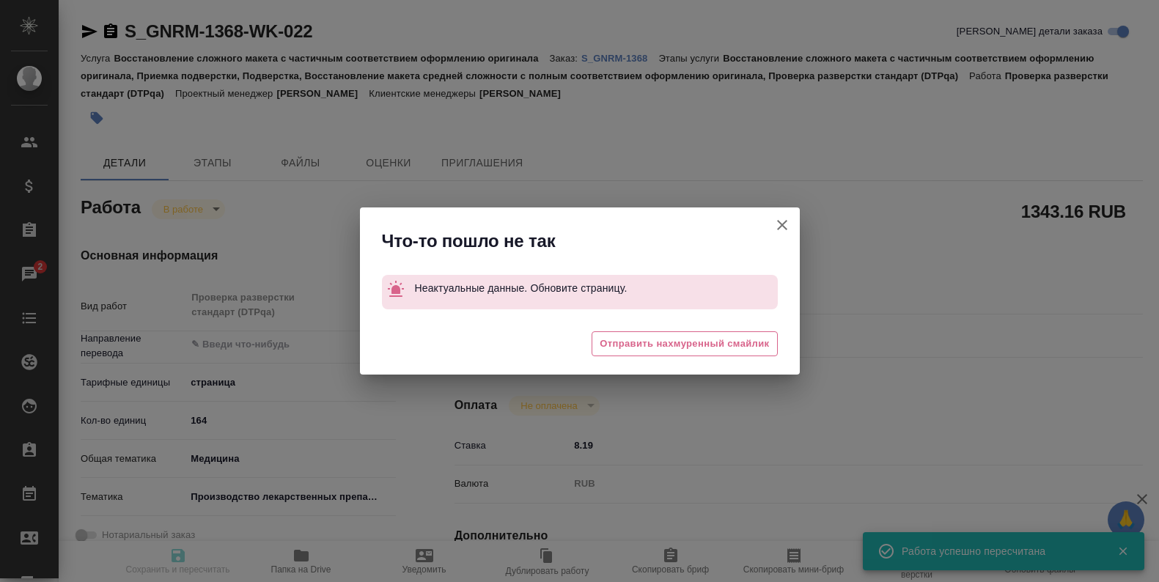
type input "notPayed"
type input "8.19"
type input "RUB"
type input "Исмагилова Диана"
type input "S_GNRM-1368"
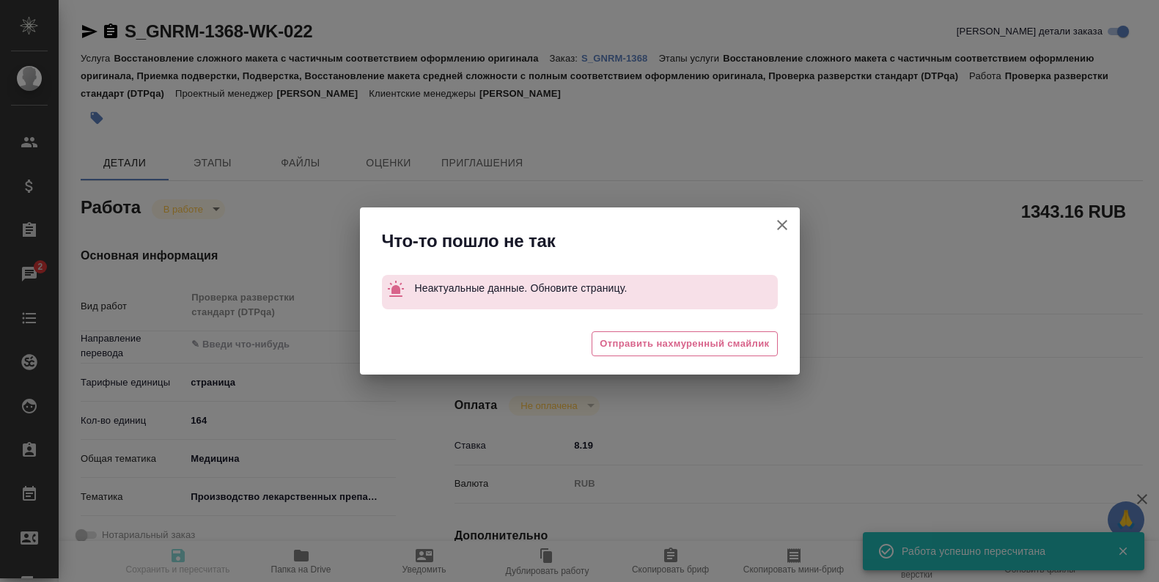
type input "Восстановление сложного макета с частичным соответствием оформлению оригинала"
type input "Восстановление сложного макета с частичным соответствием оформлению оригинала, …"
type input "[PERSON_NAME]"
type input "/Clients/Generium/Orders/S_GNRM-1368"
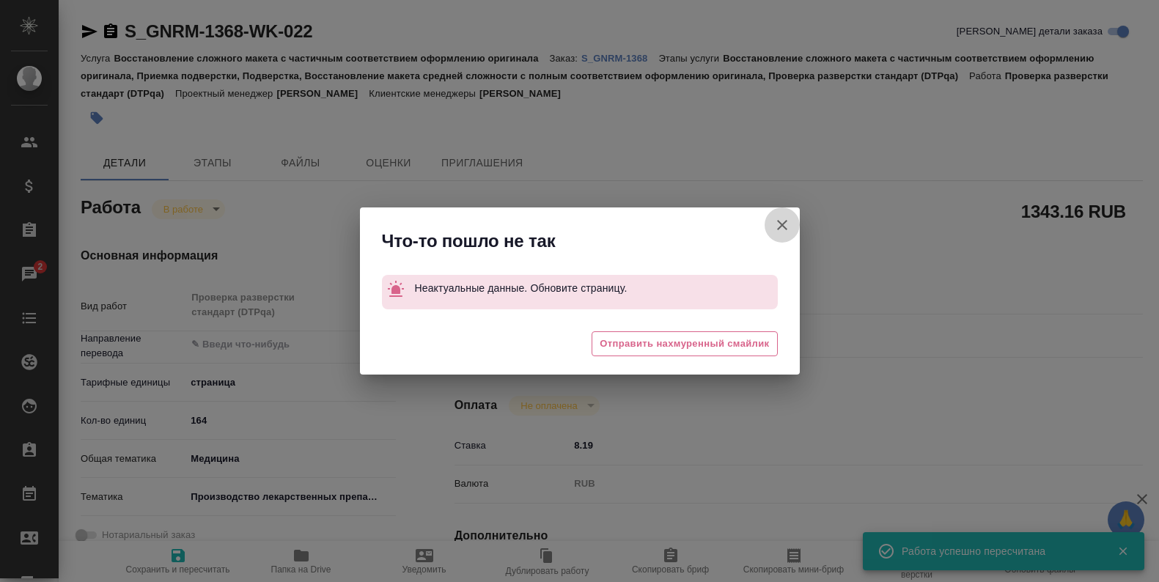
click at [786, 226] on icon "button" at bounding box center [782, 225] width 18 height 18
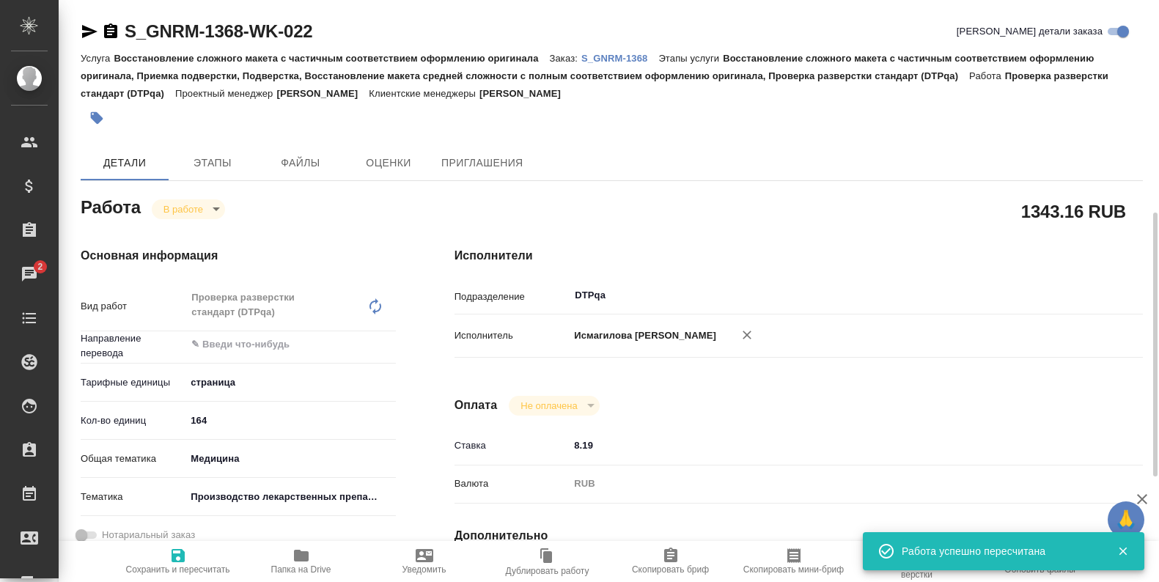
scroll to position [220, 0]
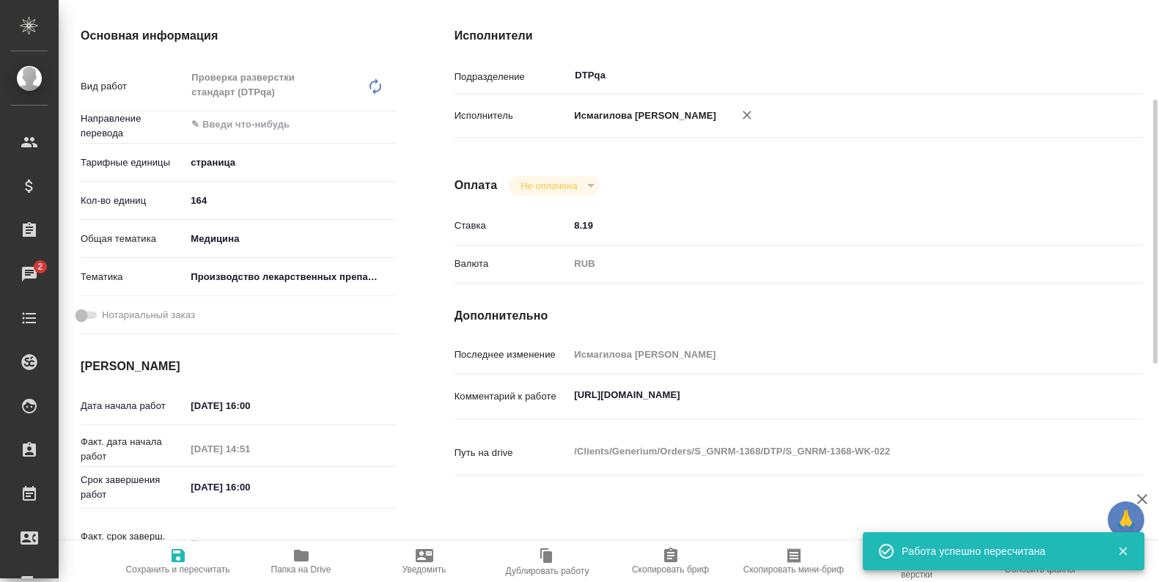
click at [859, 383] on textarea "https://tera.awatera.com/Work/68cbe26e917089748a69c075/" at bounding box center [827, 395] width 516 height 25
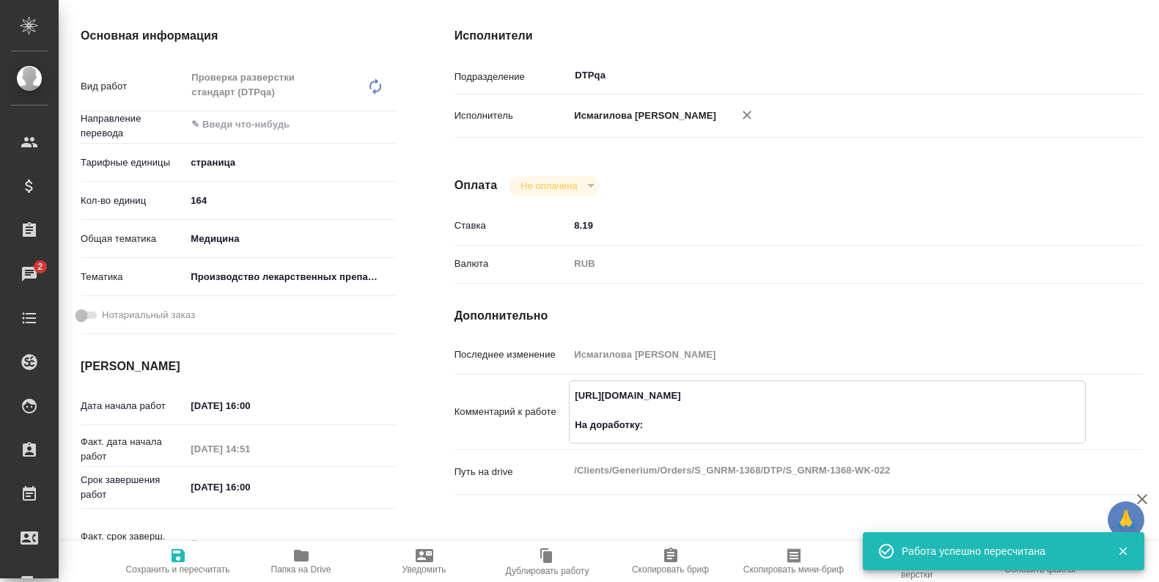
paste textarea "[URL][DOMAIN_NAME]"
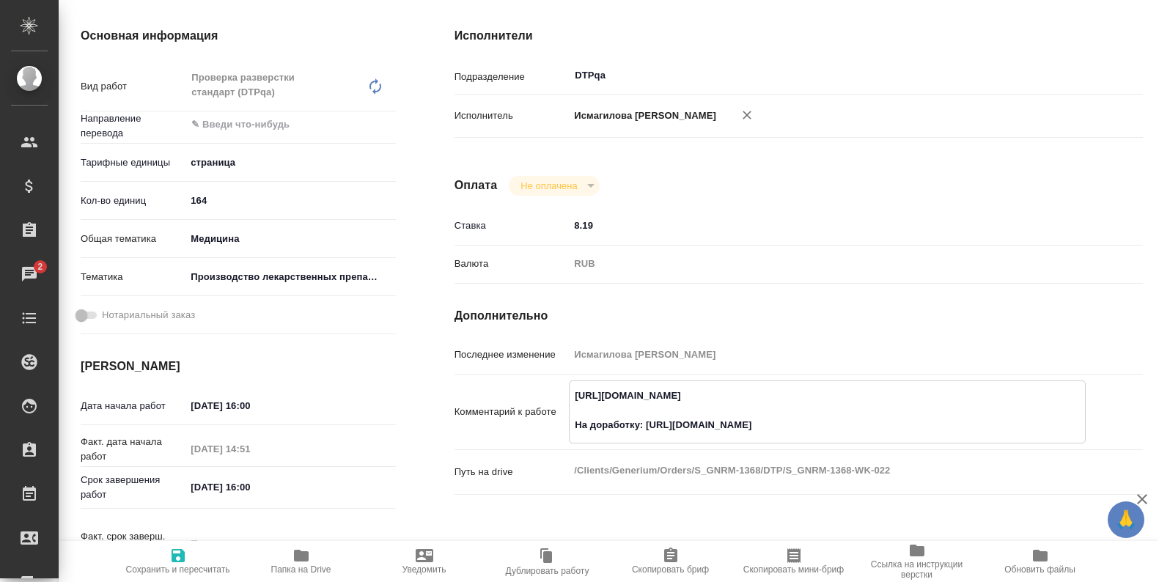
type textarea "https://tera.awatera.com/Work/68cbe26e917089748a69c075/ На доработку: https://d…"
click at [194, 559] on span "Сохранить и пересчитать" at bounding box center [178, 561] width 106 height 28
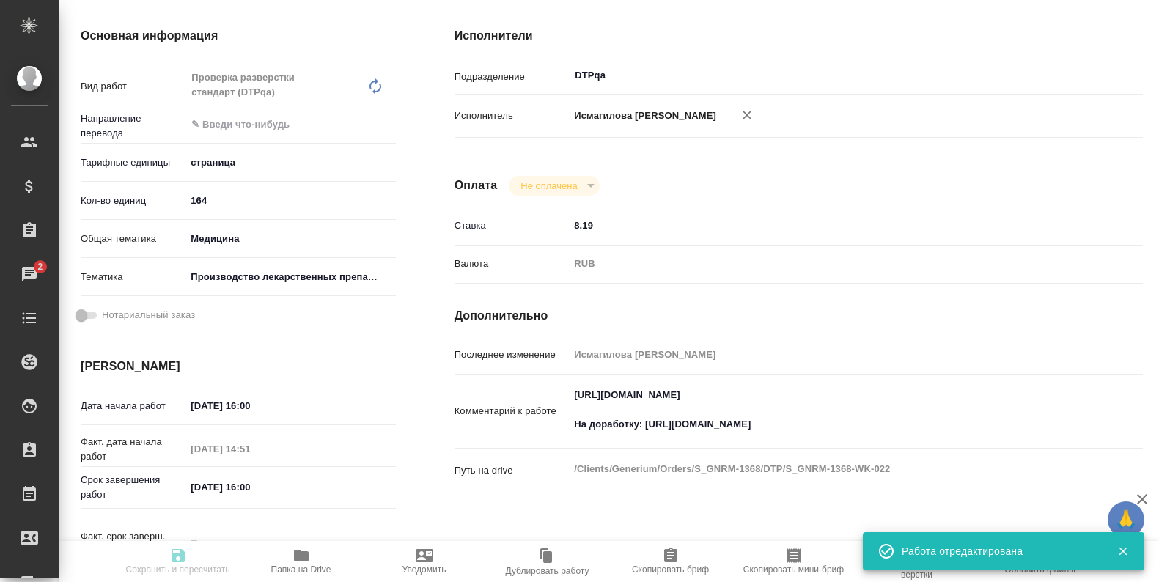
type input "inProgress"
type input "5a8b1489cc6b4906c91bfdb2"
type input "164"
type input "med"
type input "614982fec5ecbb70f805293f"
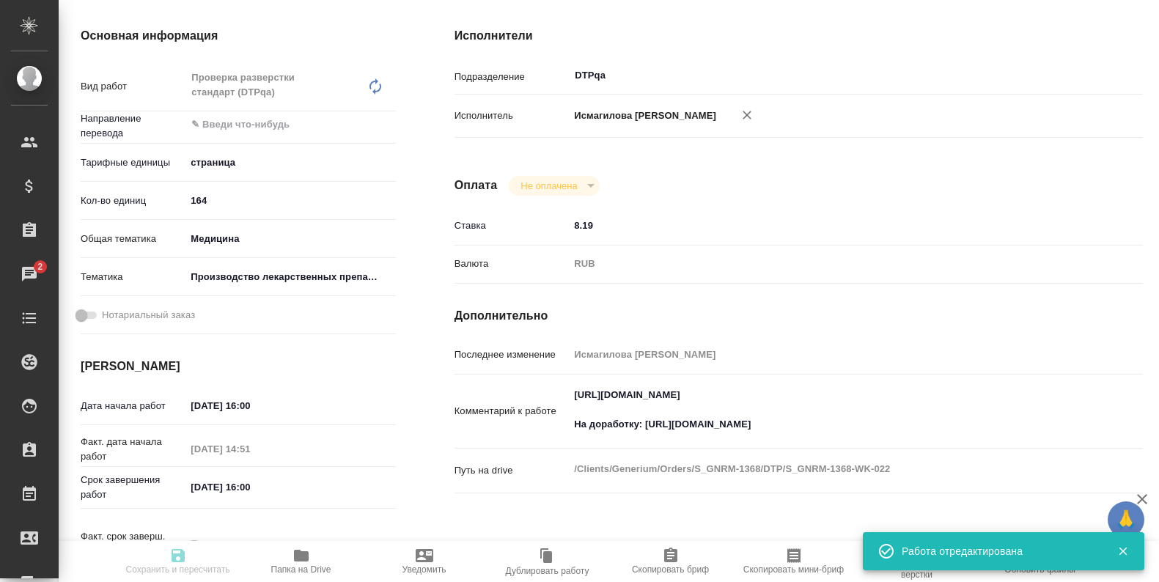
type input "24.09.2025 16:00"
type input "26.09.2025 14:51"
type input "25.09.2025 16:00"
type input "[DATE] 17:00"
type input "DTPqa"
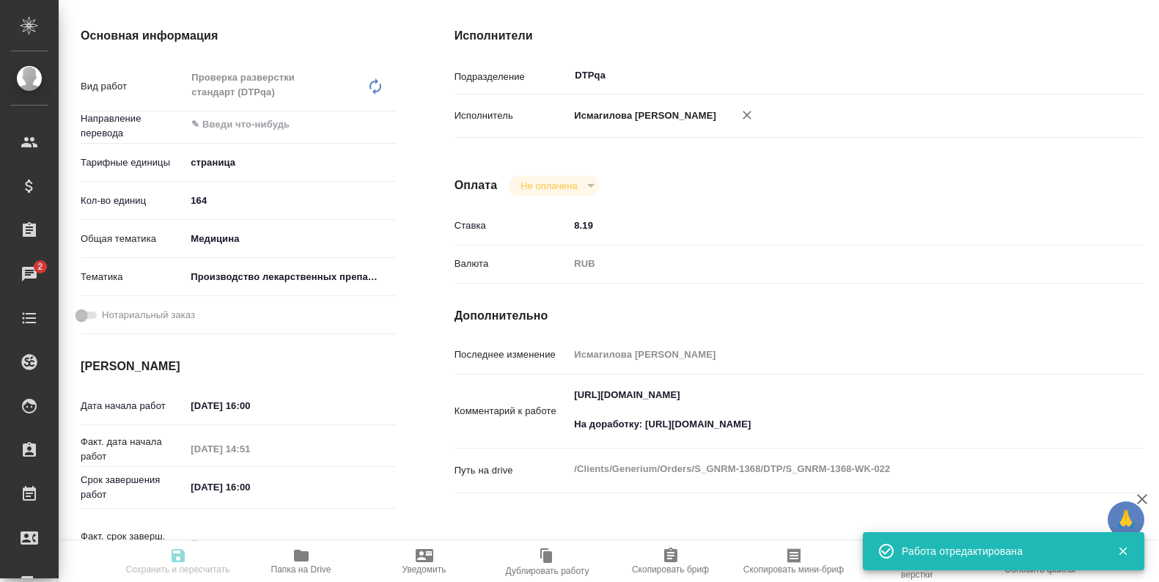
type input "notPayed"
type input "8.19"
type input "RUB"
type input "[PERSON_NAME]"
type input "S_GNRM-1368"
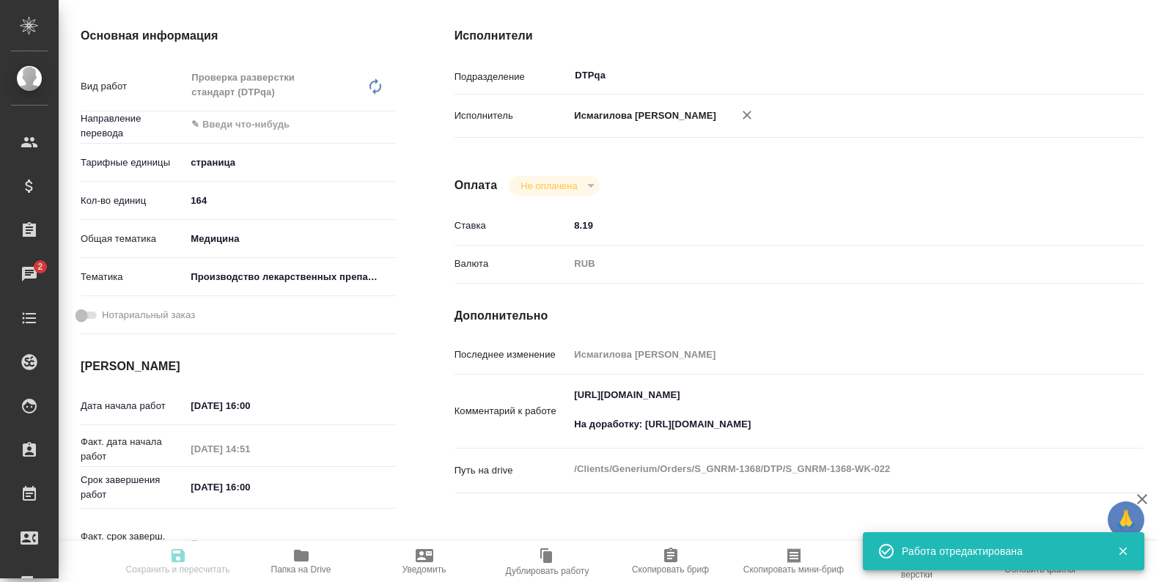
type input "Восстановление сложного макета с частичным соответствием оформлению оригинала"
type input "Восстановление сложного макета с частичным соответствием оформлению оригинала, …"
type input "[PERSON_NAME]"
type input "/Clients/Generium/Orders/S_GNRM-1368"
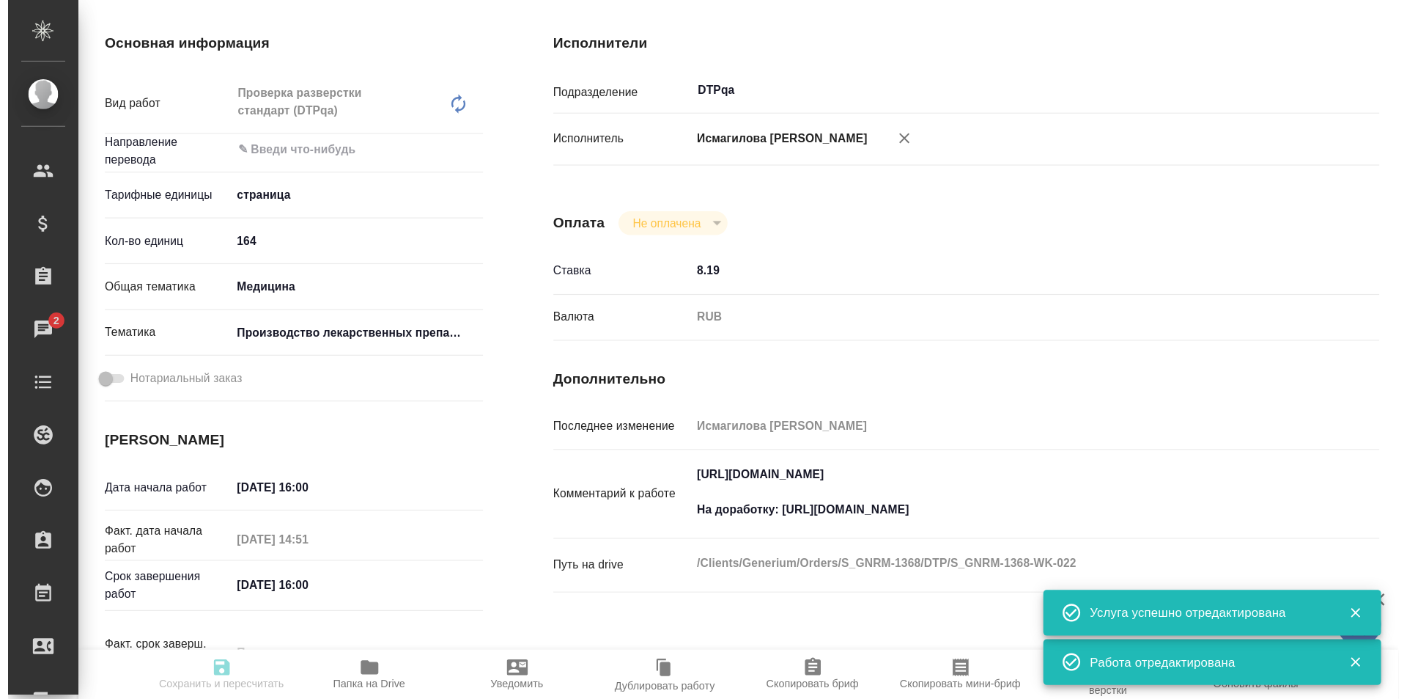
scroll to position [0, 0]
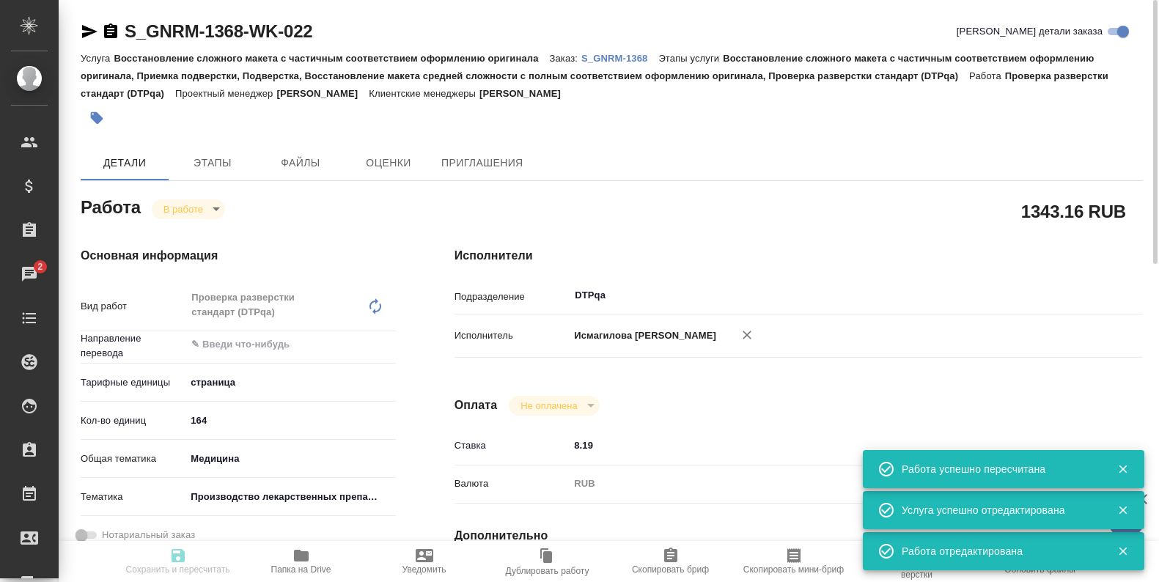
type input "inProgress"
type input "5a8b1489cc6b4906c91bfdb2"
type input "164"
type input "med"
type input "614982fec5ecbb70f805293f"
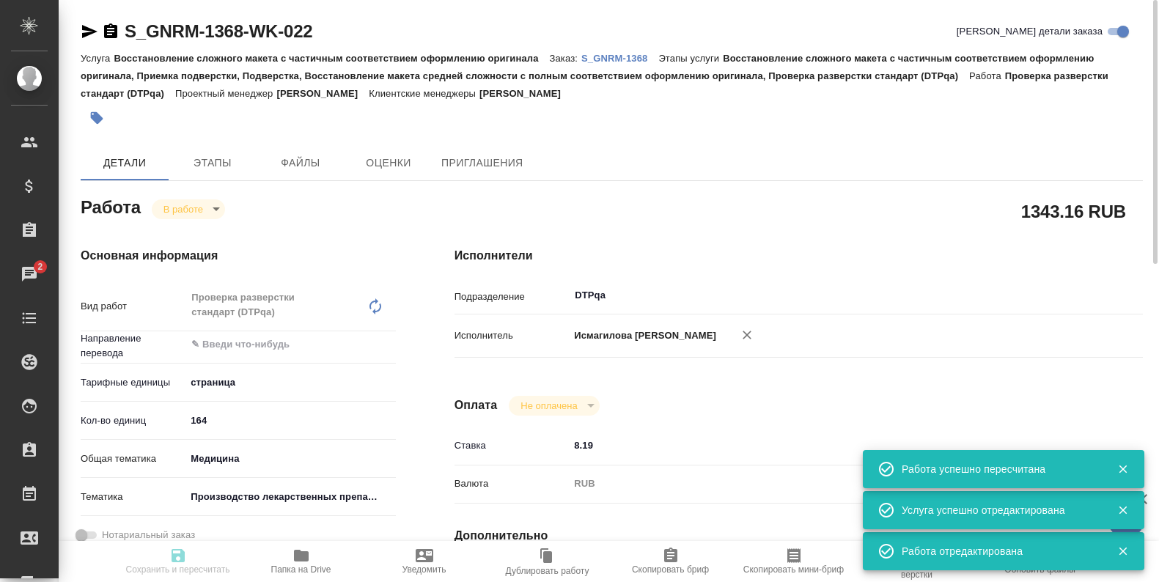
type input "24.09.2025 16:00"
type input "26.09.2025 14:51"
type input "25.09.2025 16:00"
type input "[DATE] 17:00"
type input "DTPqa"
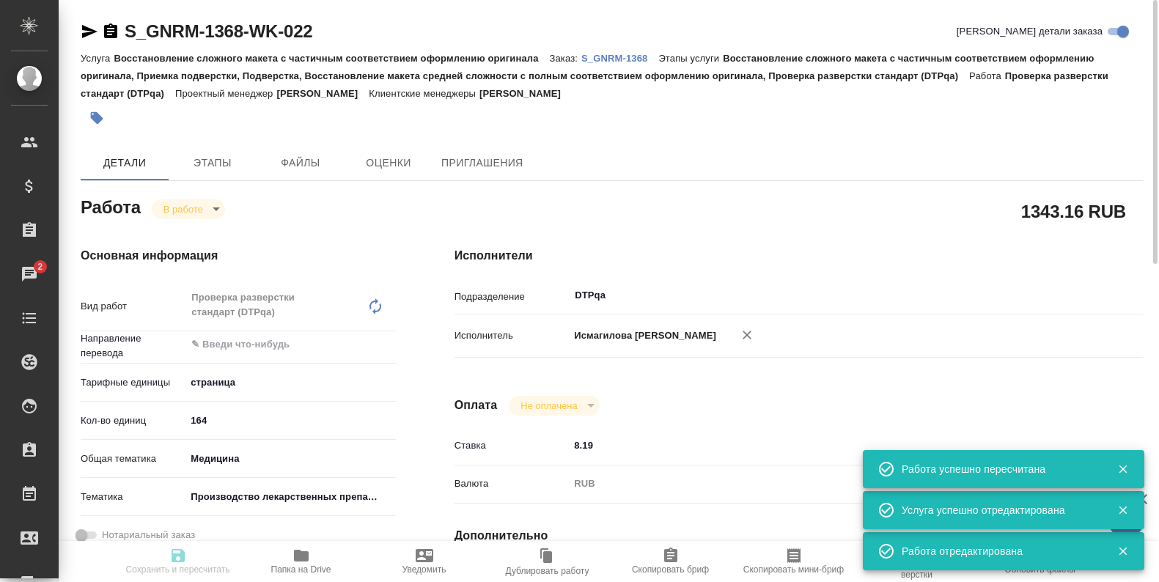
type input "notPayed"
type input "8.19"
type input "RUB"
type input "[PERSON_NAME]"
type input "S_GNRM-1368"
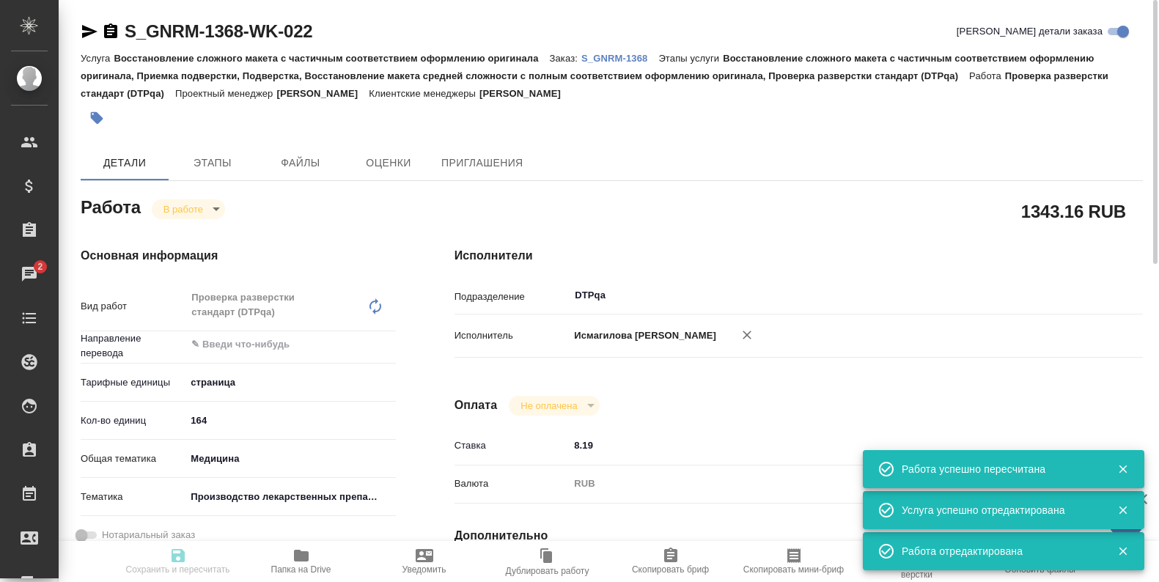
type input "Восстановление сложного макета с частичным соответствием оформлению оригинала"
type input "Восстановление сложного макета с частичным соответствием оформлению оригинала, …"
type input "[PERSON_NAME]"
type input "/Clients/Generium/Orders/S_GNRM-1368"
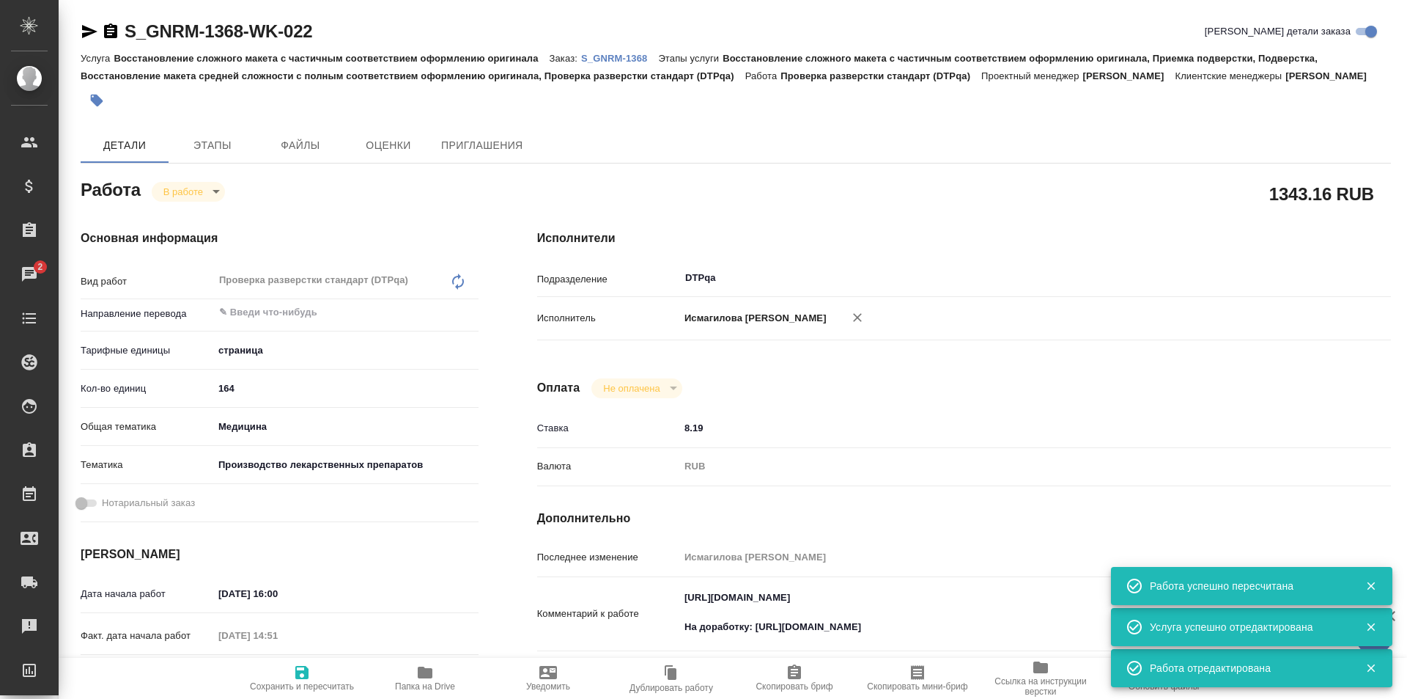
click at [210, 189] on body "🙏 .cls-1 fill:#fff; AWATERA Ismagilova Diana Клиенты Спецификации Заказы 2 Чаты…" at bounding box center [703, 349] width 1407 height 699
click at [193, 216] on button "Выполнен" at bounding box center [190, 216] width 54 height 16
type textarea "x"
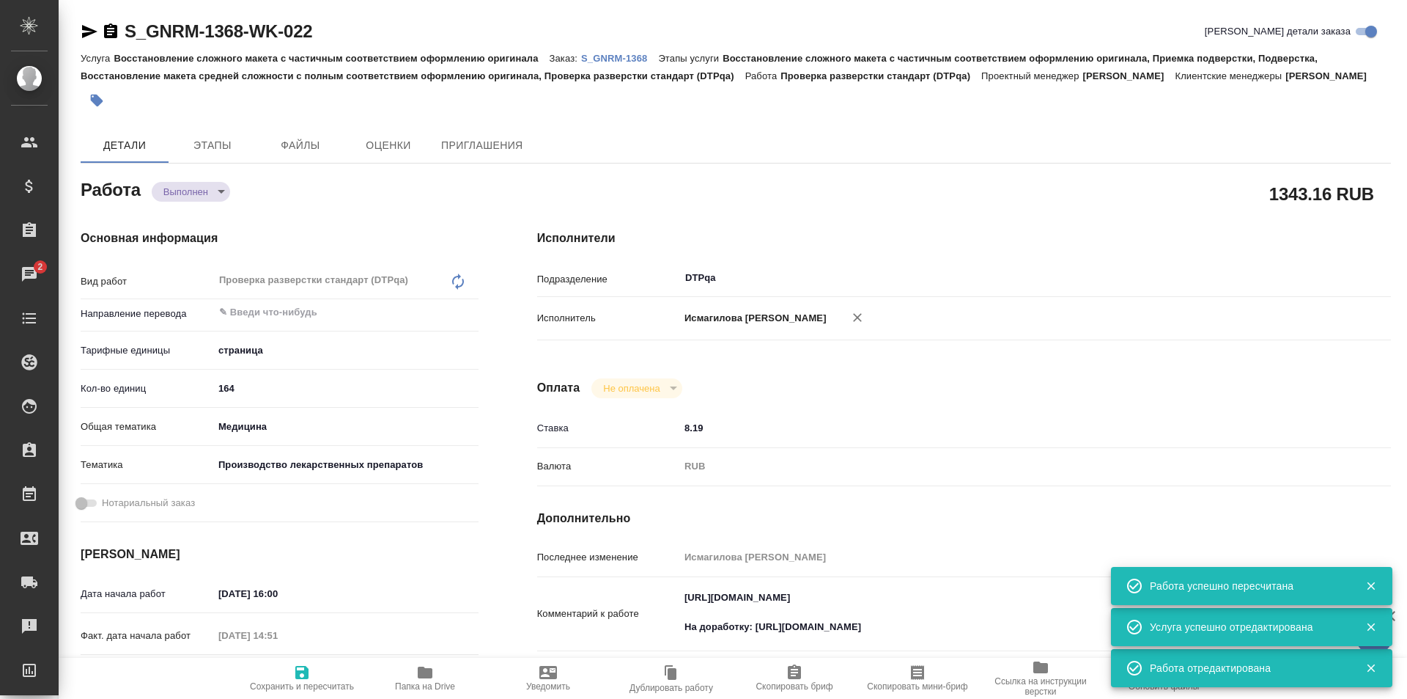
type textarea "x"
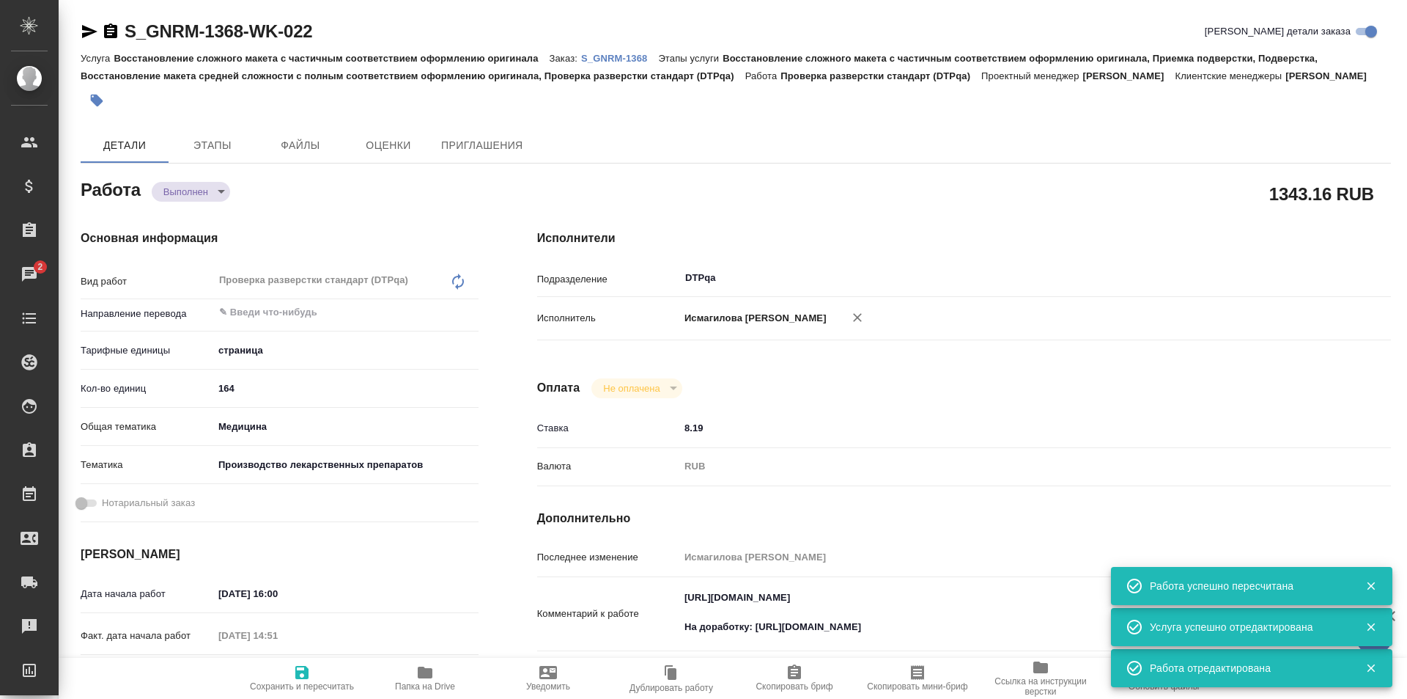
type textarea "x"
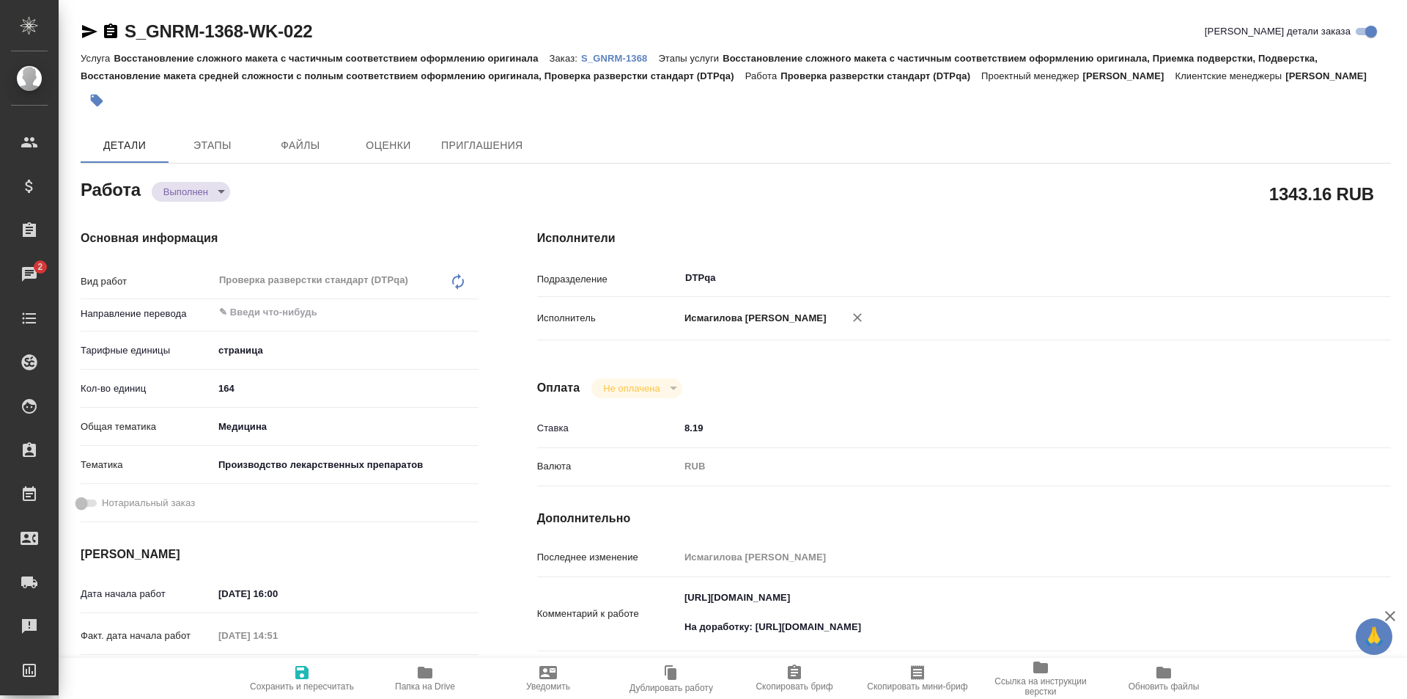
type textarea "x"
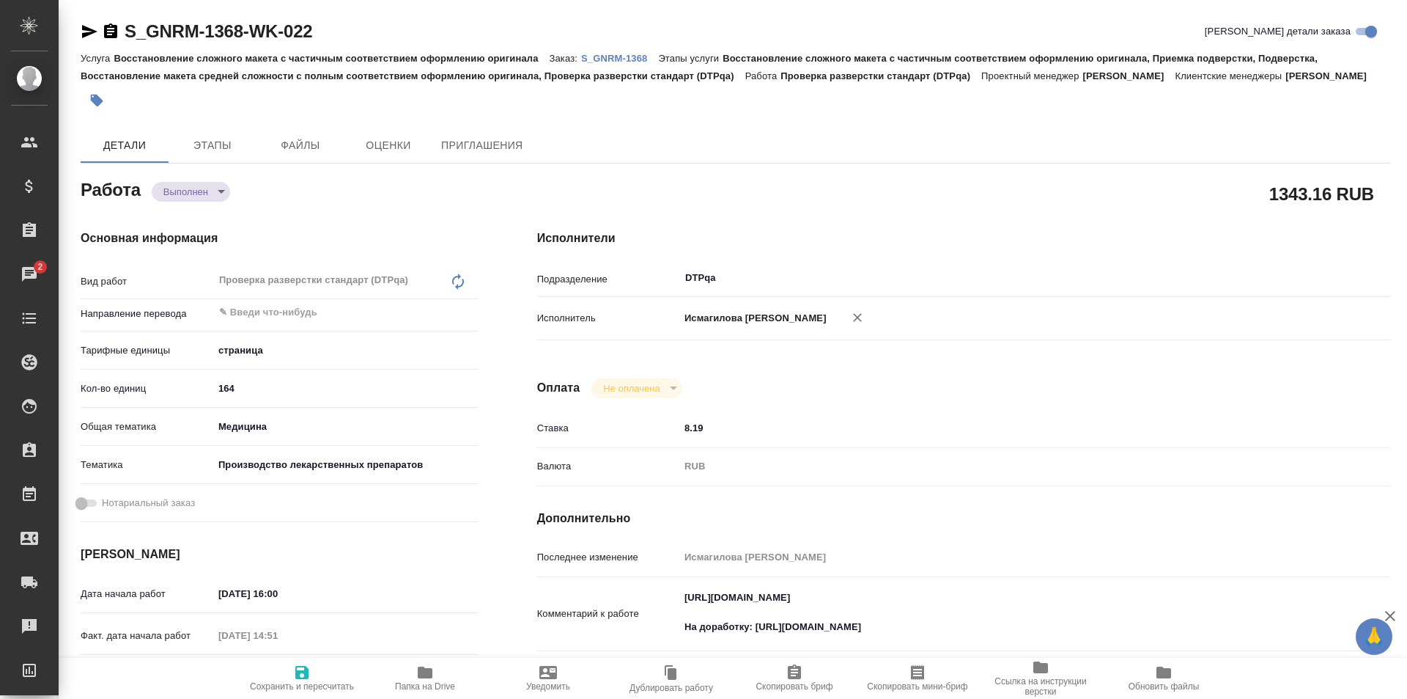
type textarea "x"
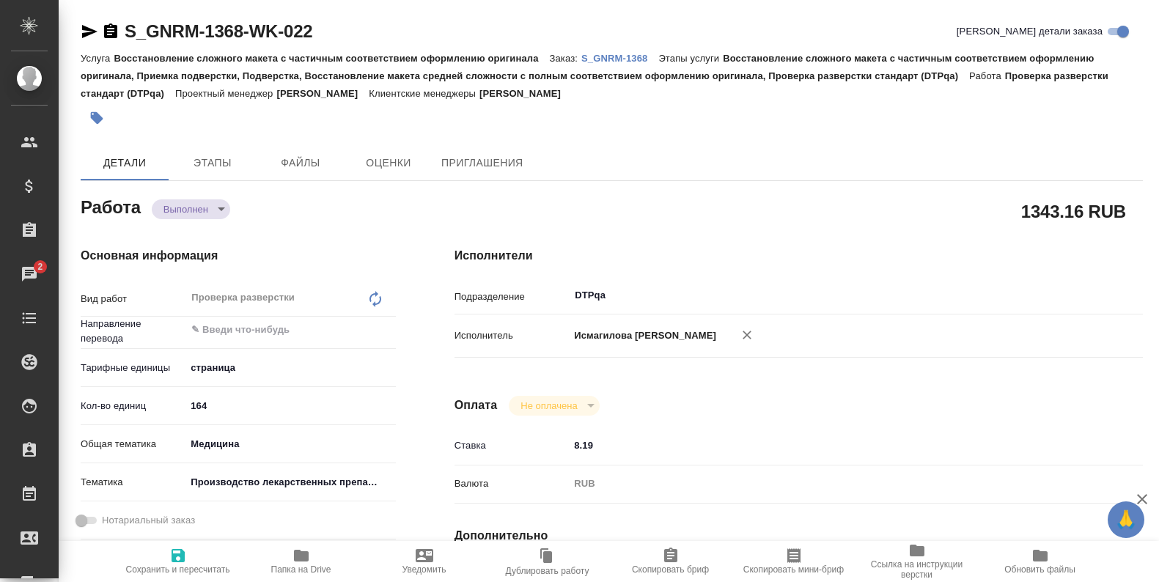
type textarea "x"
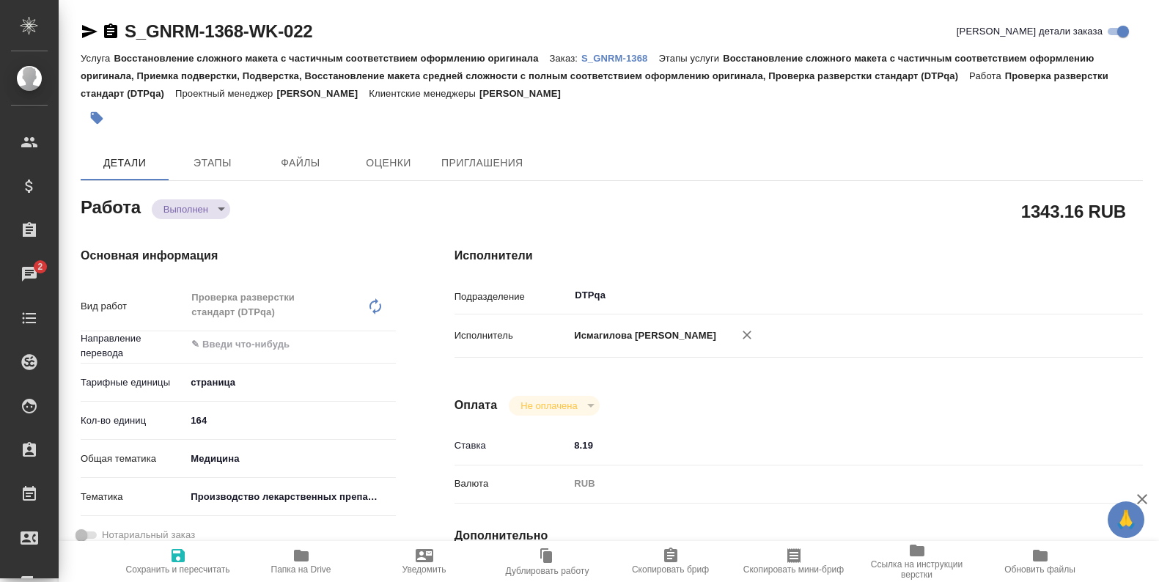
type textarea "x"
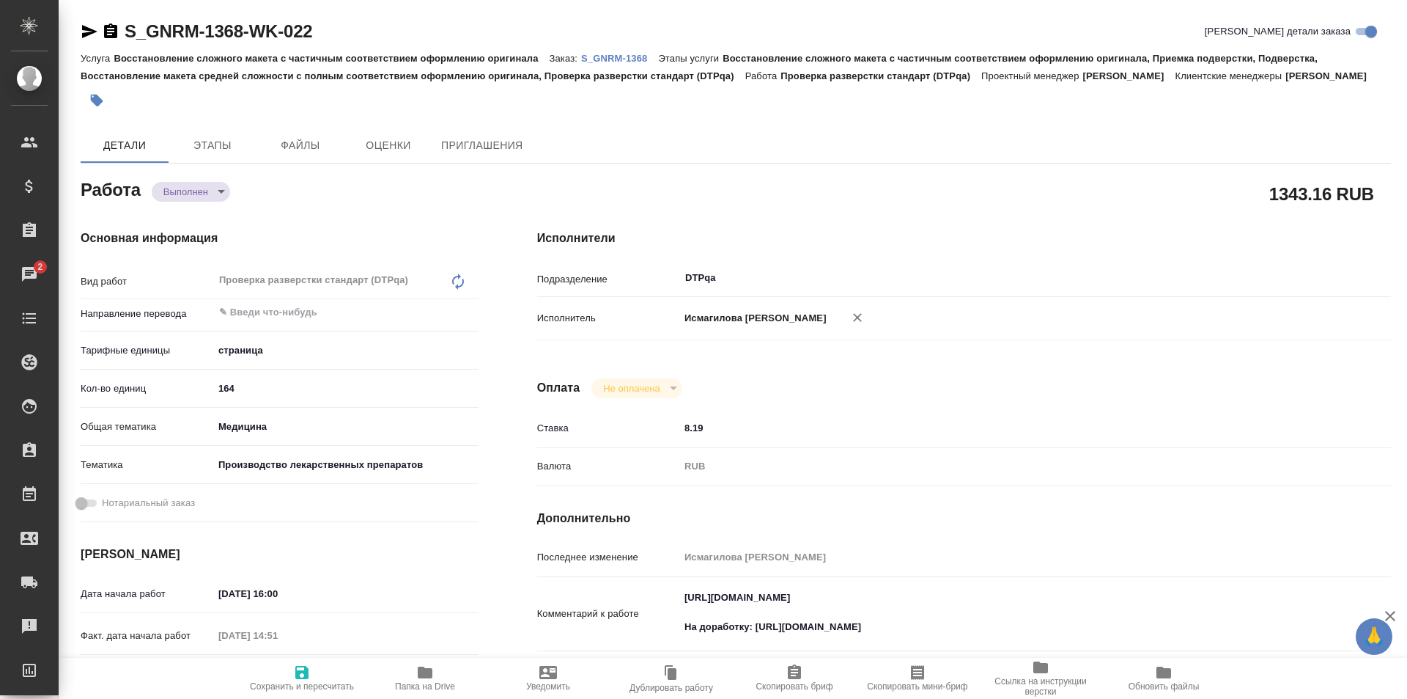
type textarea "x"
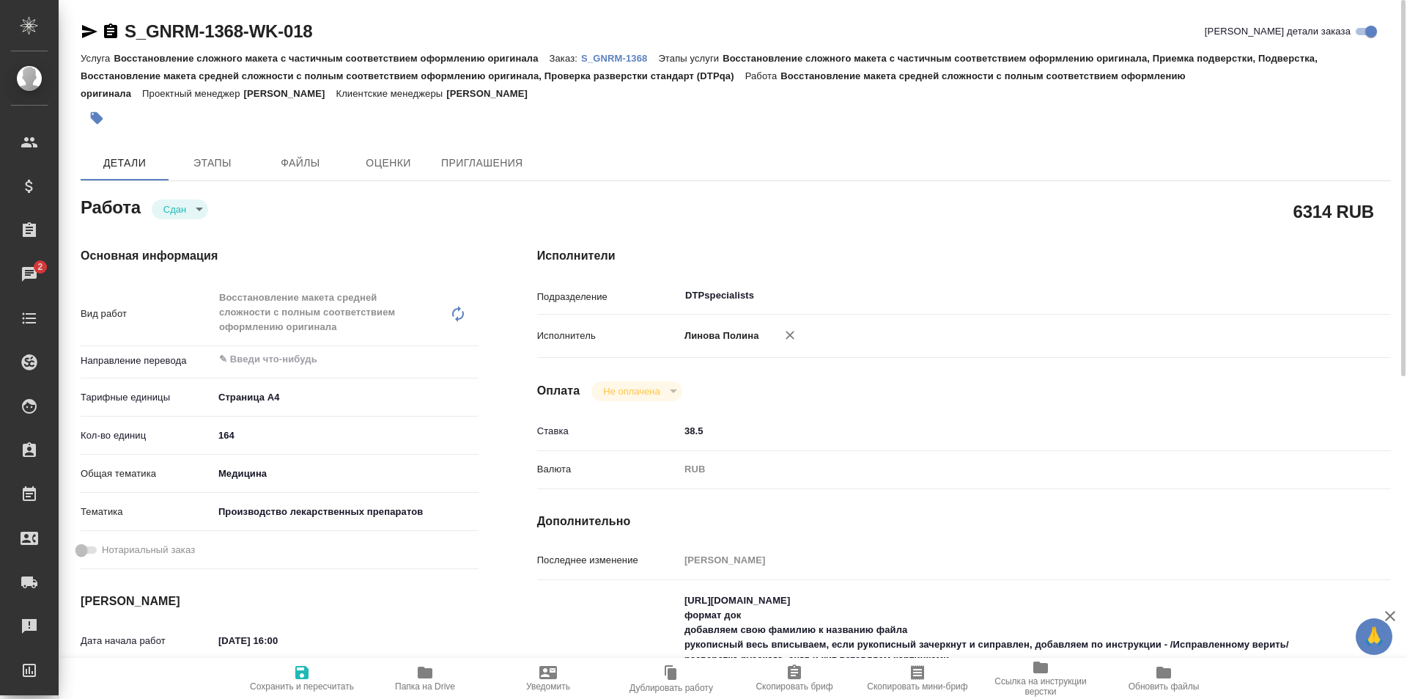
click at [88, 32] on icon "button" at bounding box center [90, 32] width 18 height 18
click at [607, 56] on p "S_GNRM-1368" at bounding box center [619, 58] width 77 height 11
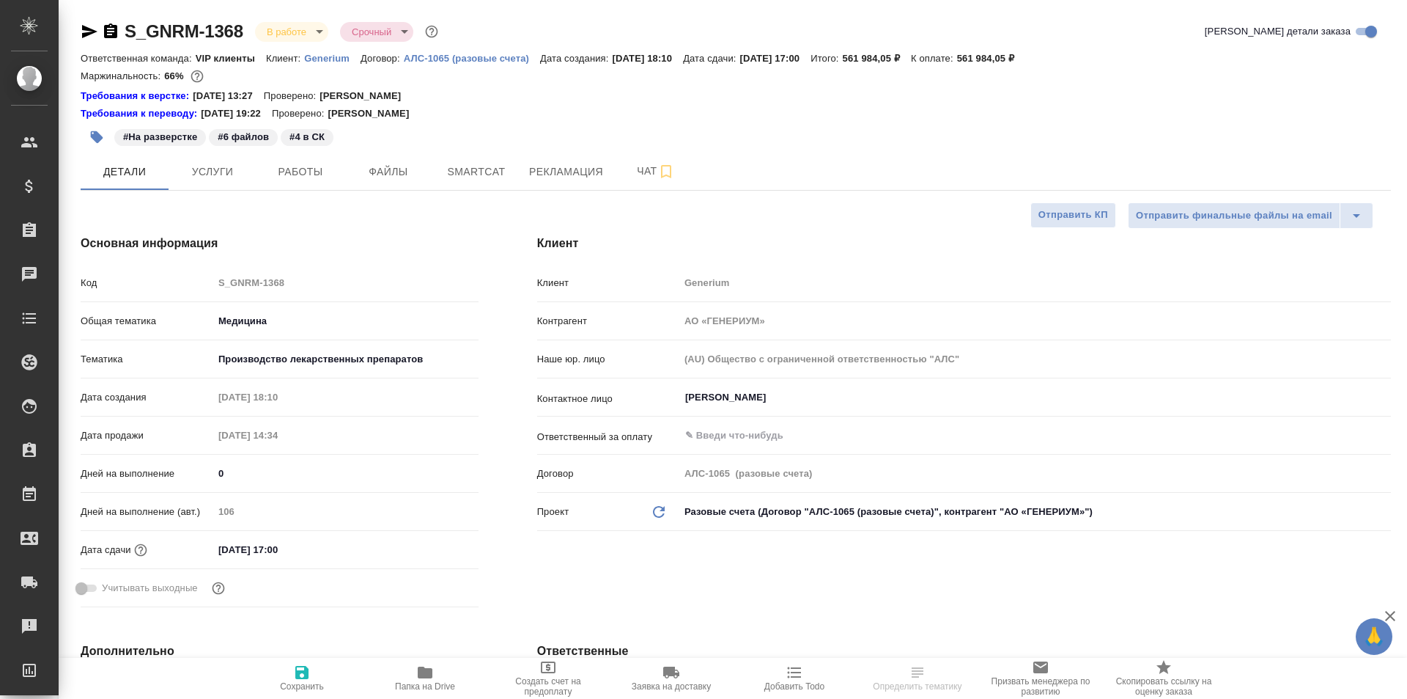
select select "RU"
type textarea "x"
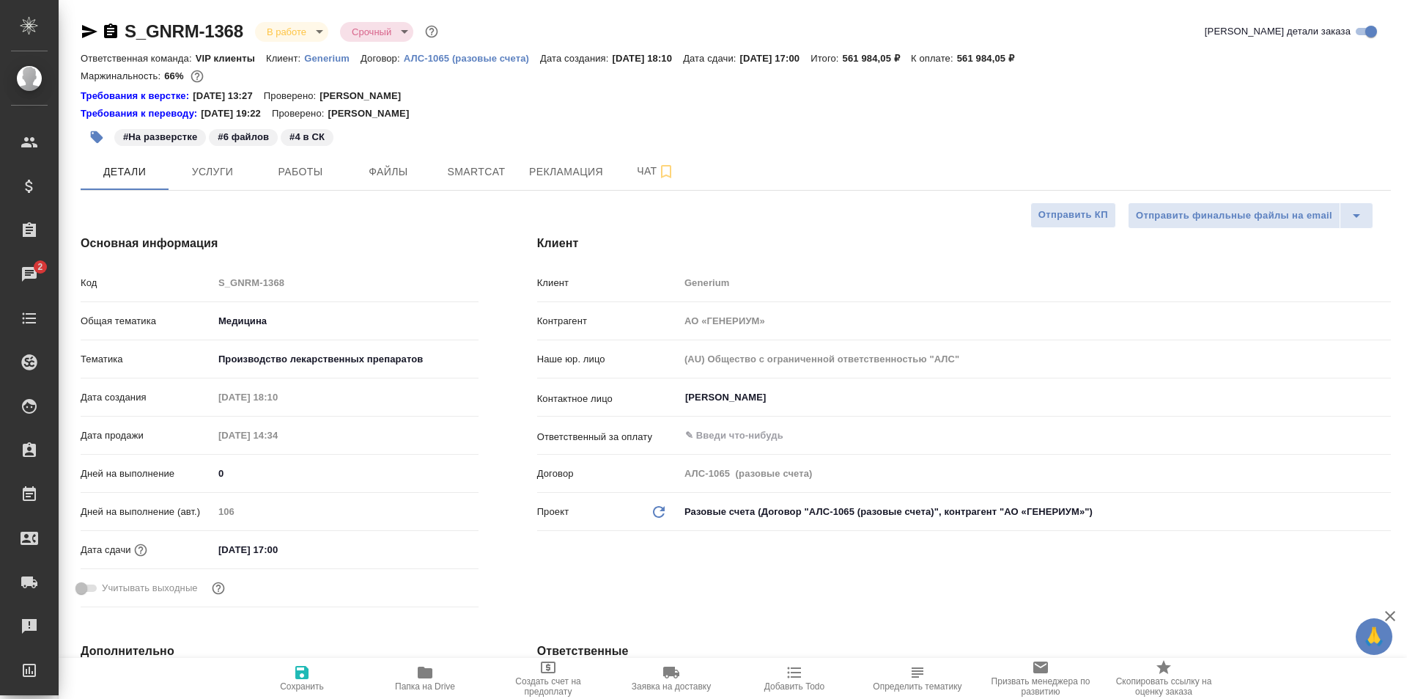
type textarea "x"
click at [305, 166] on span "Работы" at bounding box center [300, 172] width 70 height 18
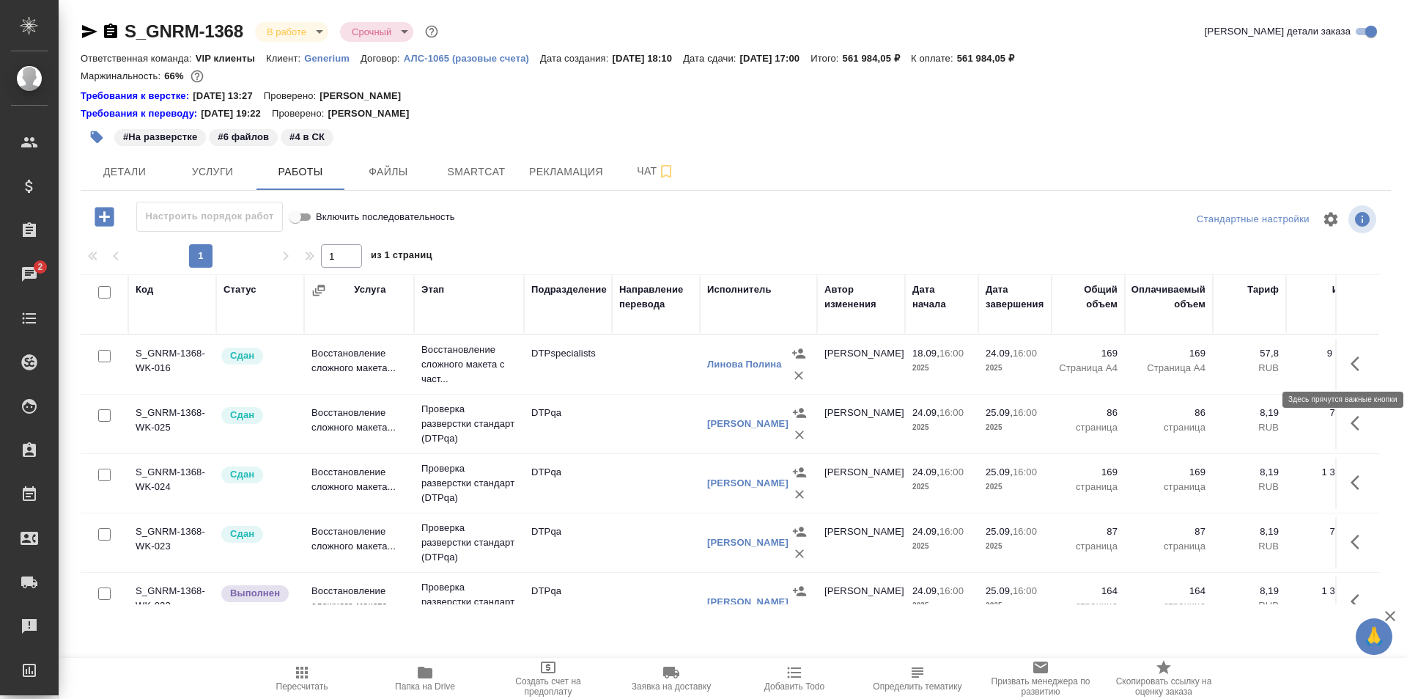
click at [1351, 365] on icon "button" at bounding box center [1360, 364] width 18 height 18
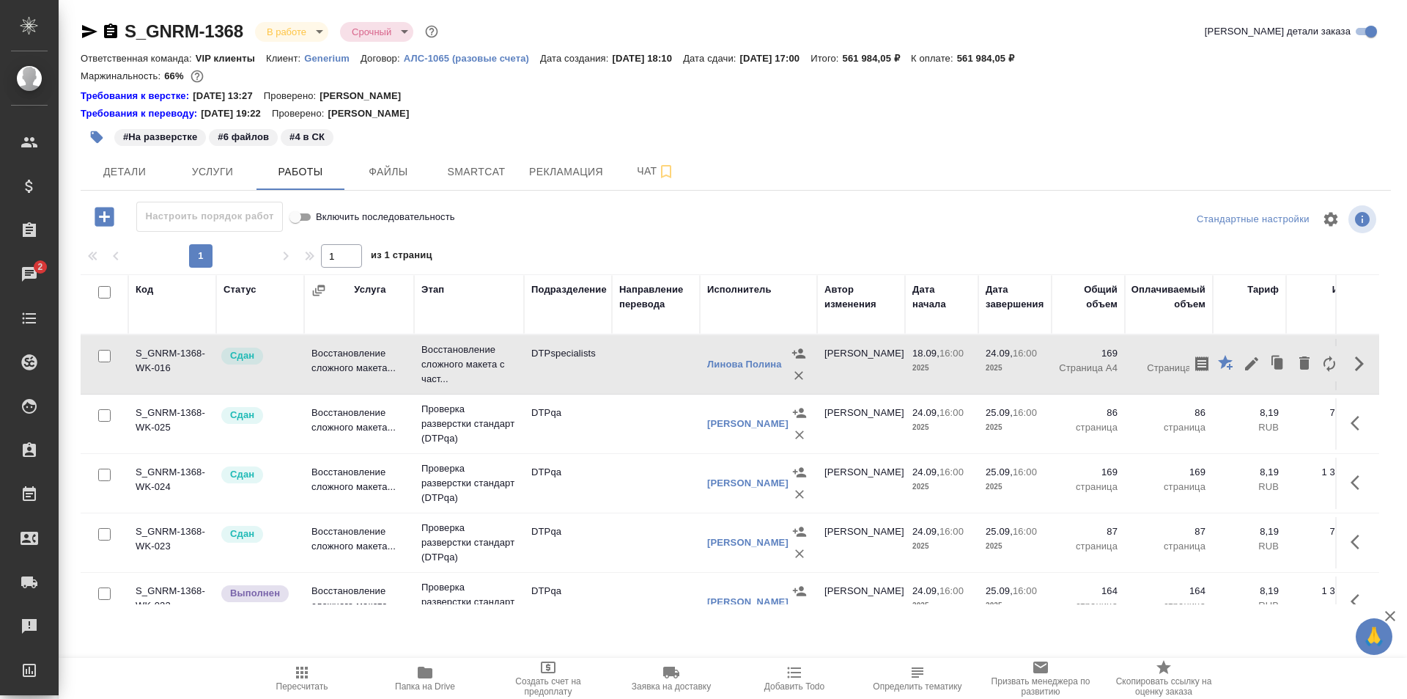
click at [1154, 226] on div "Стандартные настройки" at bounding box center [1166, 219] width 425 height 35
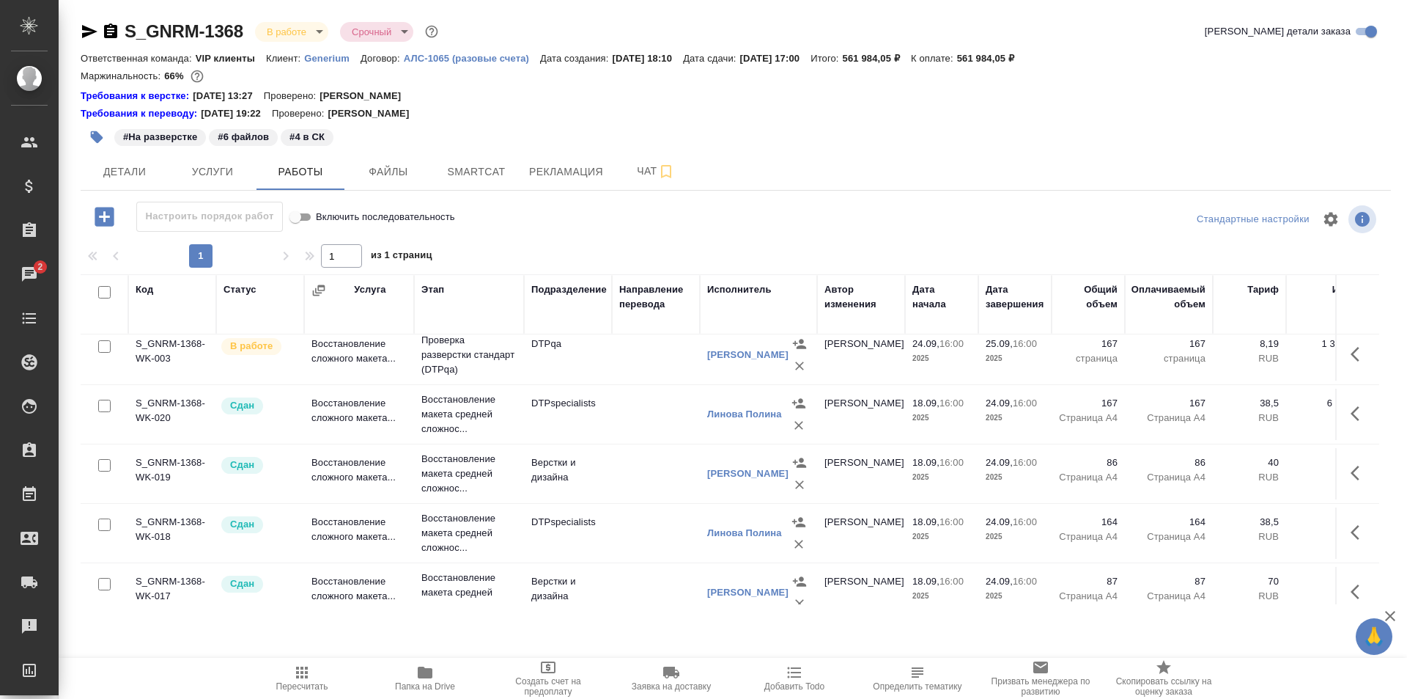
scroll to position [367, 0]
click at [1351, 410] on icon "button" at bounding box center [1360, 413] width 18 height 18
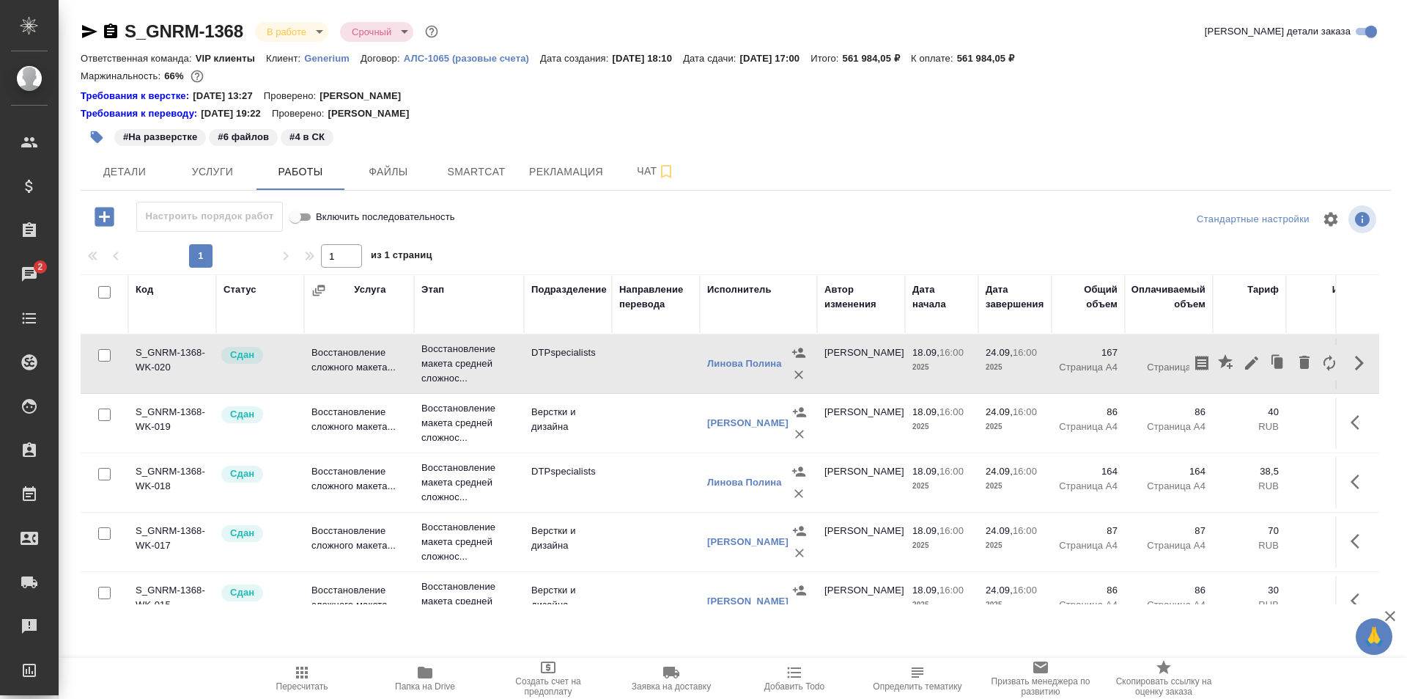
scroll to position [440, 0]
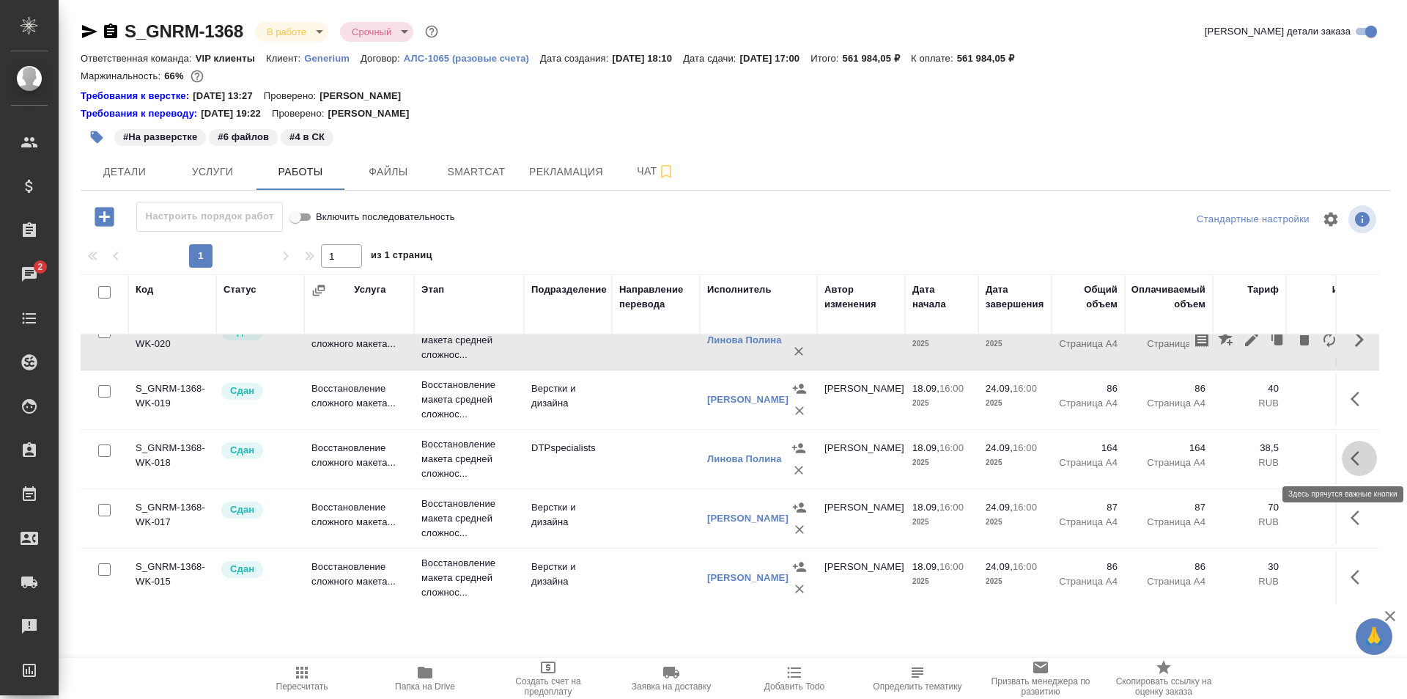
click at [1351, 457] on icon "button" at bounding box center [1355, 458] width 9 height 15
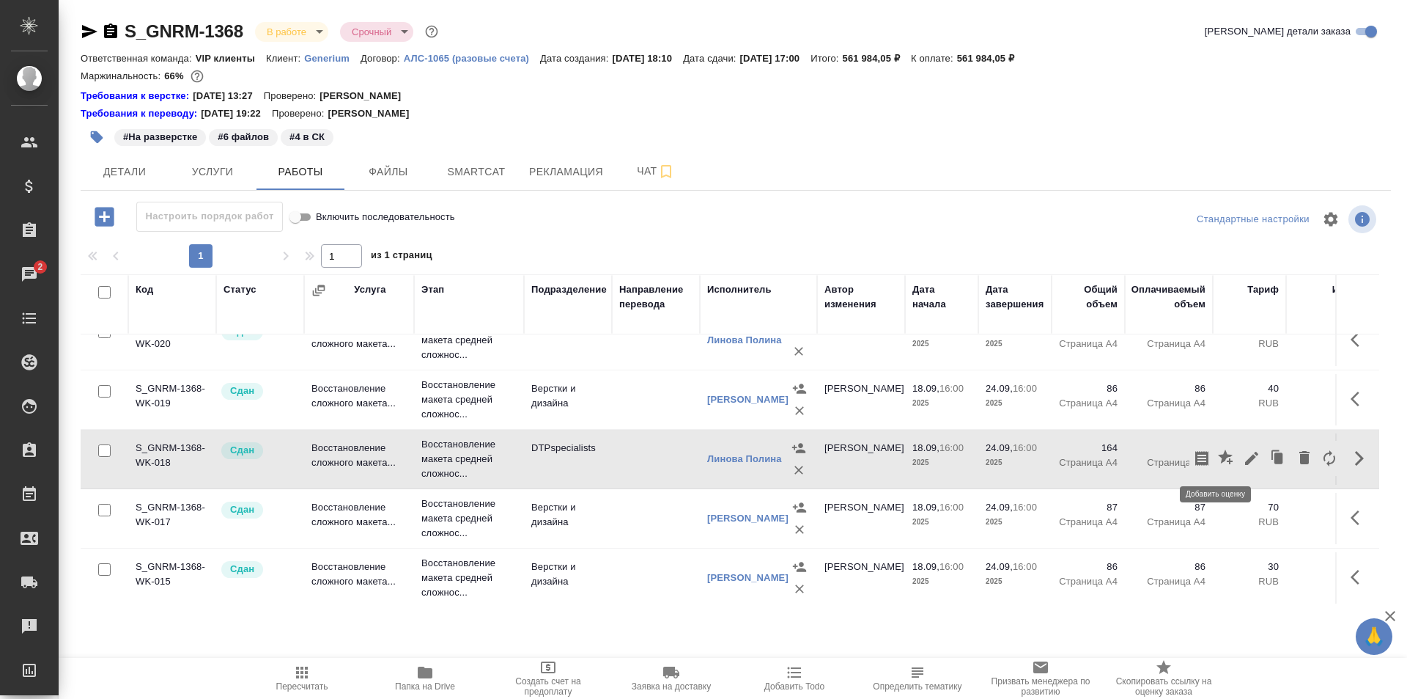
click at [1218, 453] on icon "button" at bounding box center [1227, 458] width 18 height 18
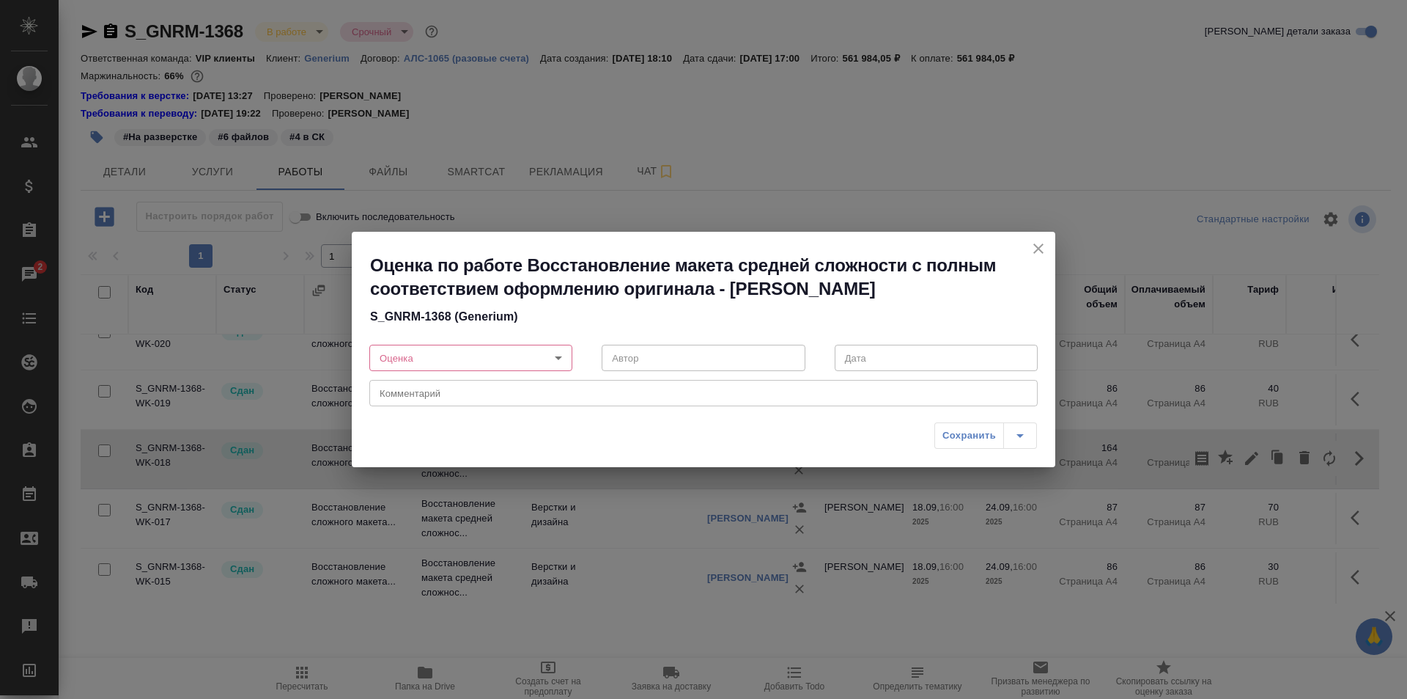
click at [442, 350] on body "🙏 .cls-1 fill:#fff; AWATERA Ismagilova [PERSON_NAME] Спецификации Заказы 2 Чаты…" at bounding box center [703, 349] width 1407 height 699
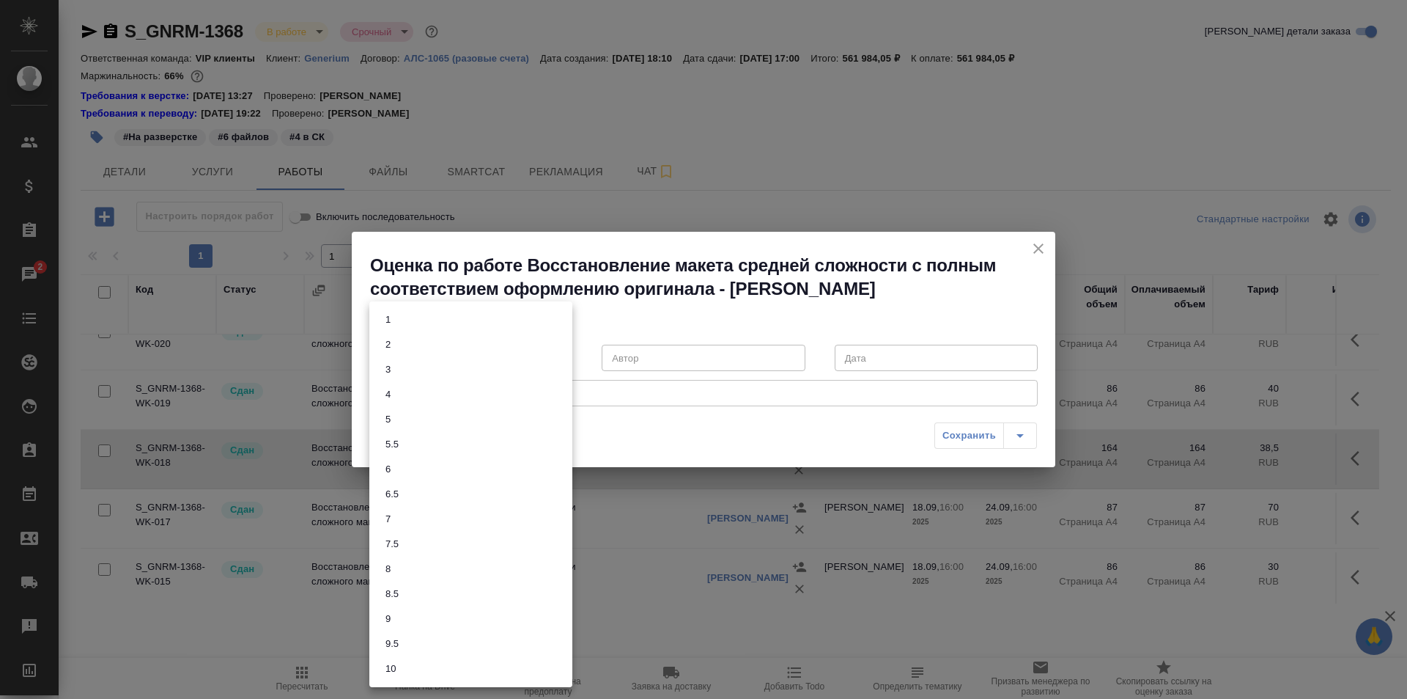
click at [420, 468] on li "6" at bounding box center [470, 469] width 203 height 25
type input "6"
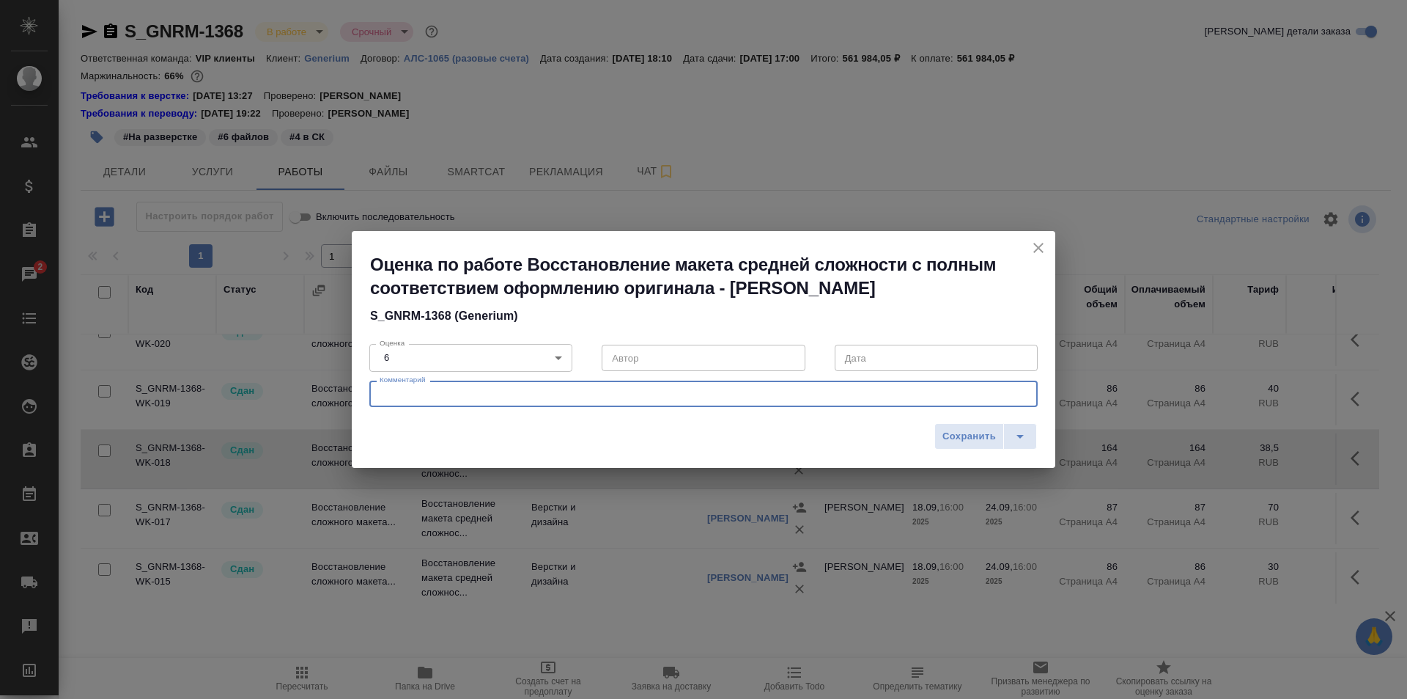
click at [445, 394] on textarea at bounding box center [704, 393] width 648 height 11
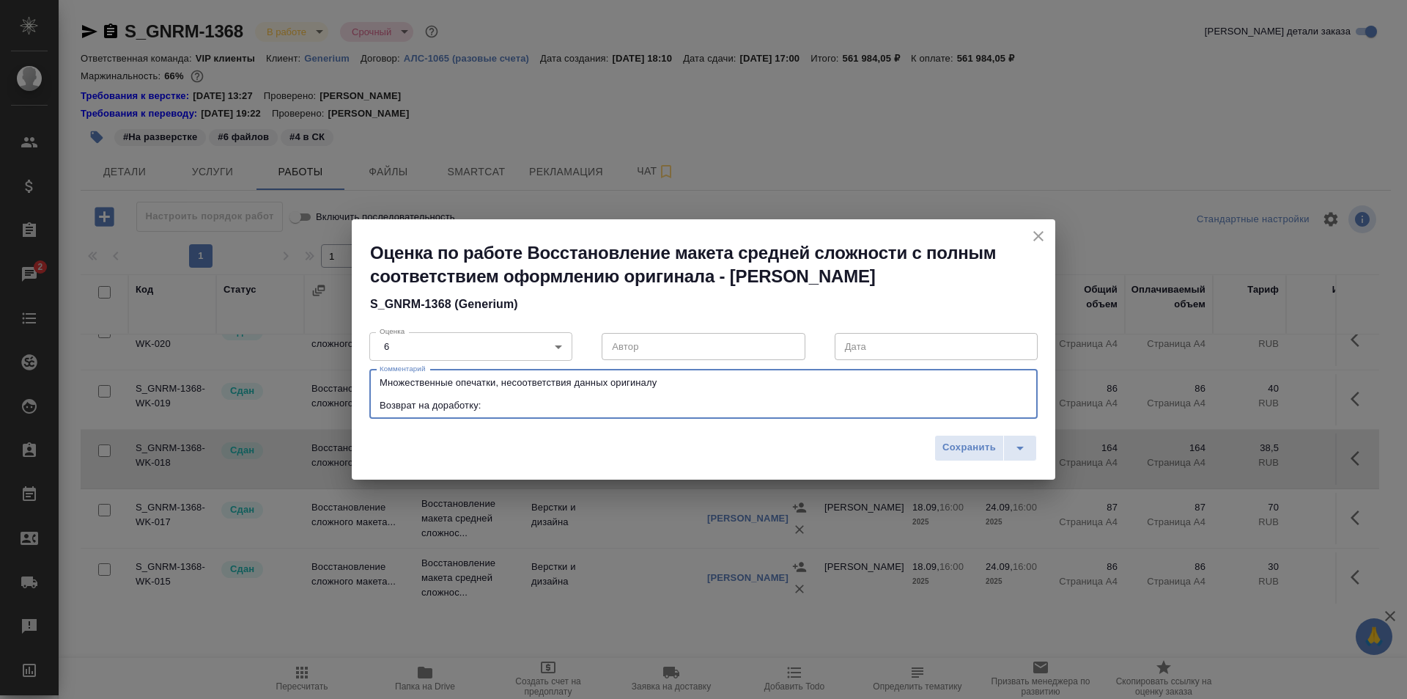
paste textarea "[URL][DOMAIN_NAME]"
click at [377, 382] on div "Множественные опечатки, несоответствия данных оригиналу Возврат на доработку: […" at bounding box center [703, 393] width 669 height 49
click at [688, 388] on textarea "Множественные опечатки, несоответствия данных оригиналу Возврат на доработку: […" at bounding box center [704, 394] width 648 height 34
click at [678, 381] on textarea "Множественные опечатки, несоответствия данных оригиналу Возврат на доработку: […" at bounding box center [704, 394] width 648 height 34
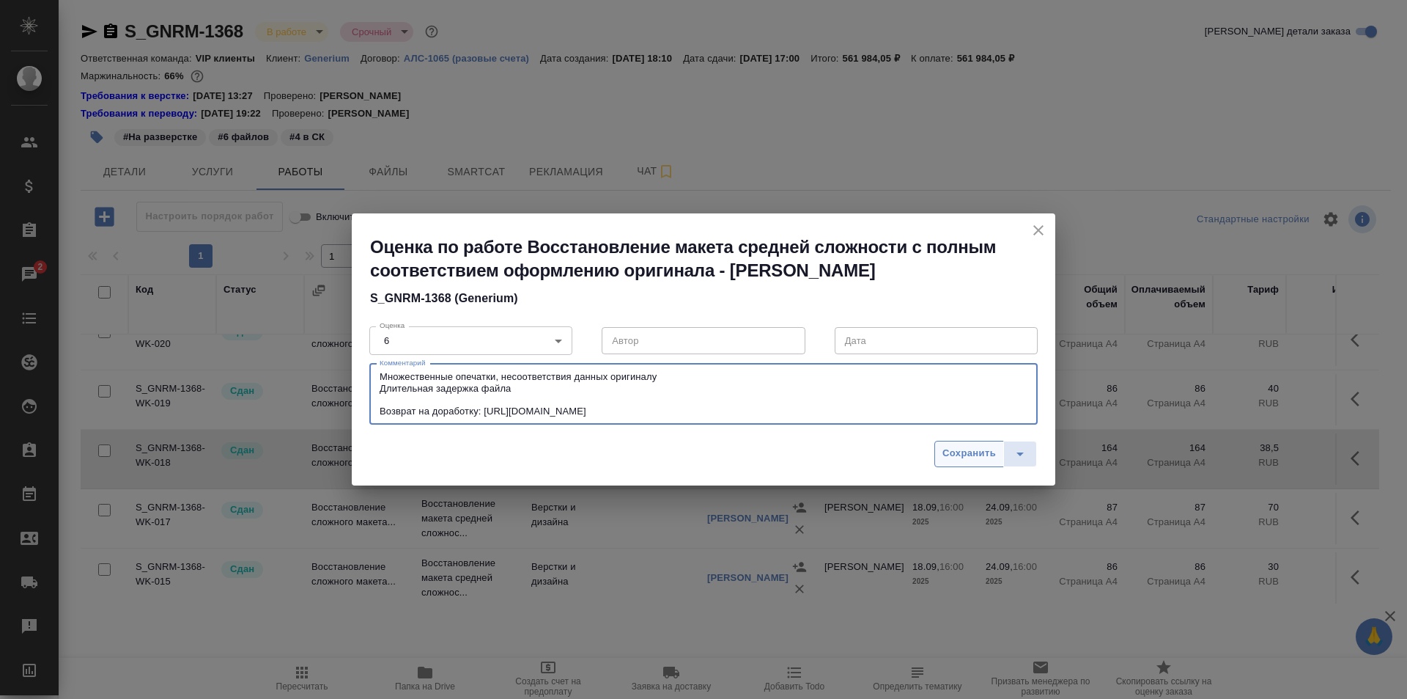
type textarea "Множественные опечатки, несоответствия данных оригиналу Длительная задержка фай…"
click at [968, 452] on span "Сохранить" at bounding box center [970, 453] width 54 height 17
